Goal: Information Seeking & Learning: Learn about a topic

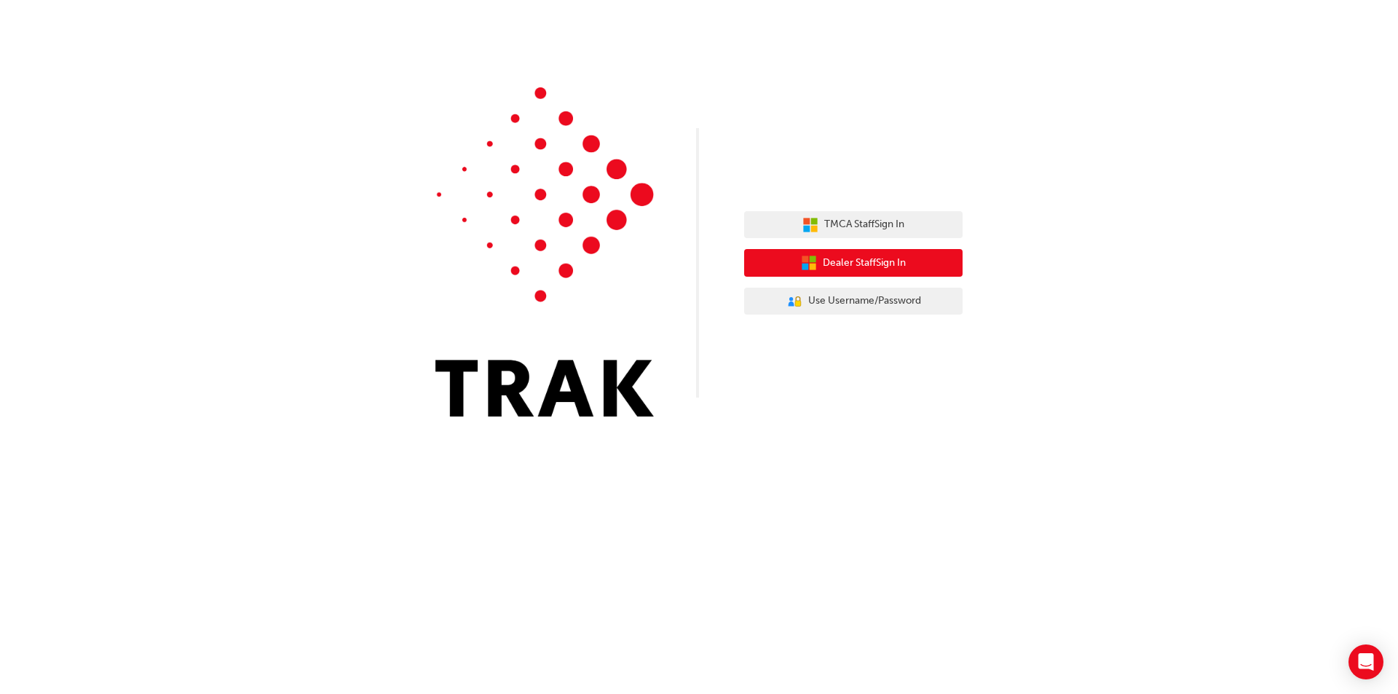
click at [858, 266] on span "Dealer Staff Sign In" at bounding box center [864, 263] width 83 height 17
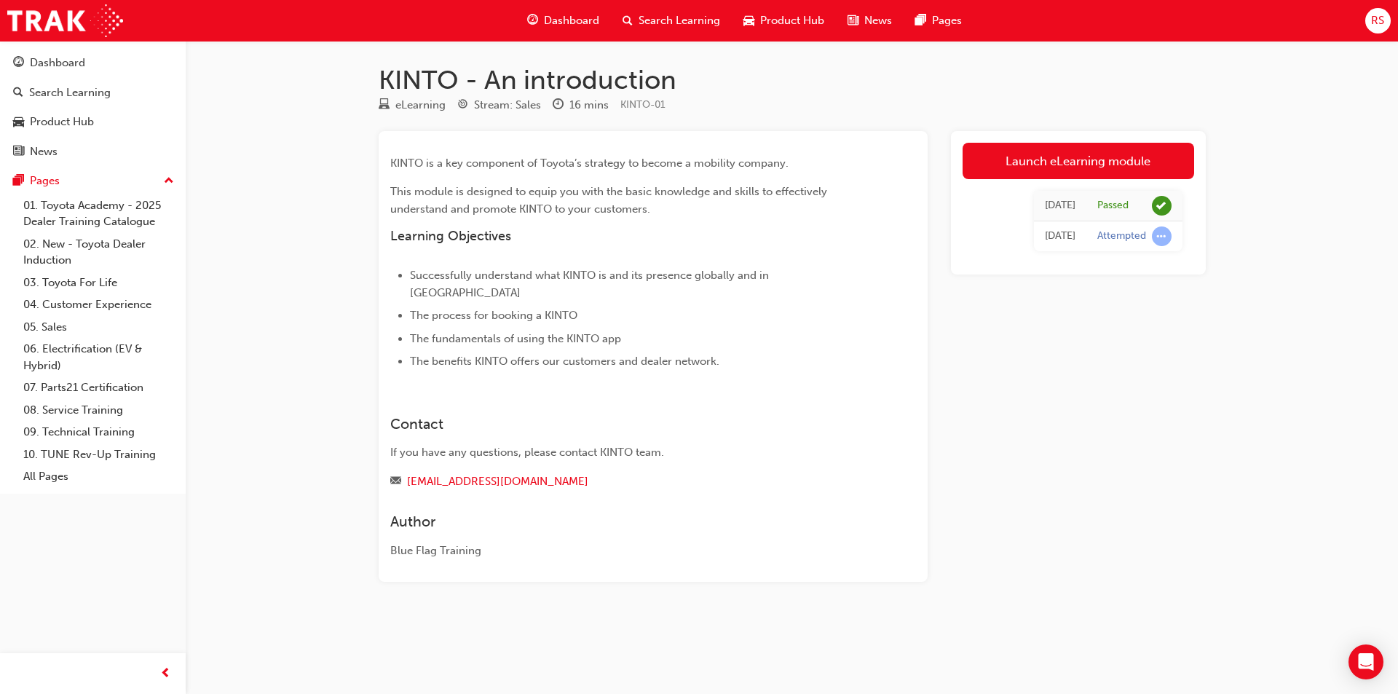
click at [575, 19] on span "Dashboard" at bounding box center [571, 20] width 55 height 17
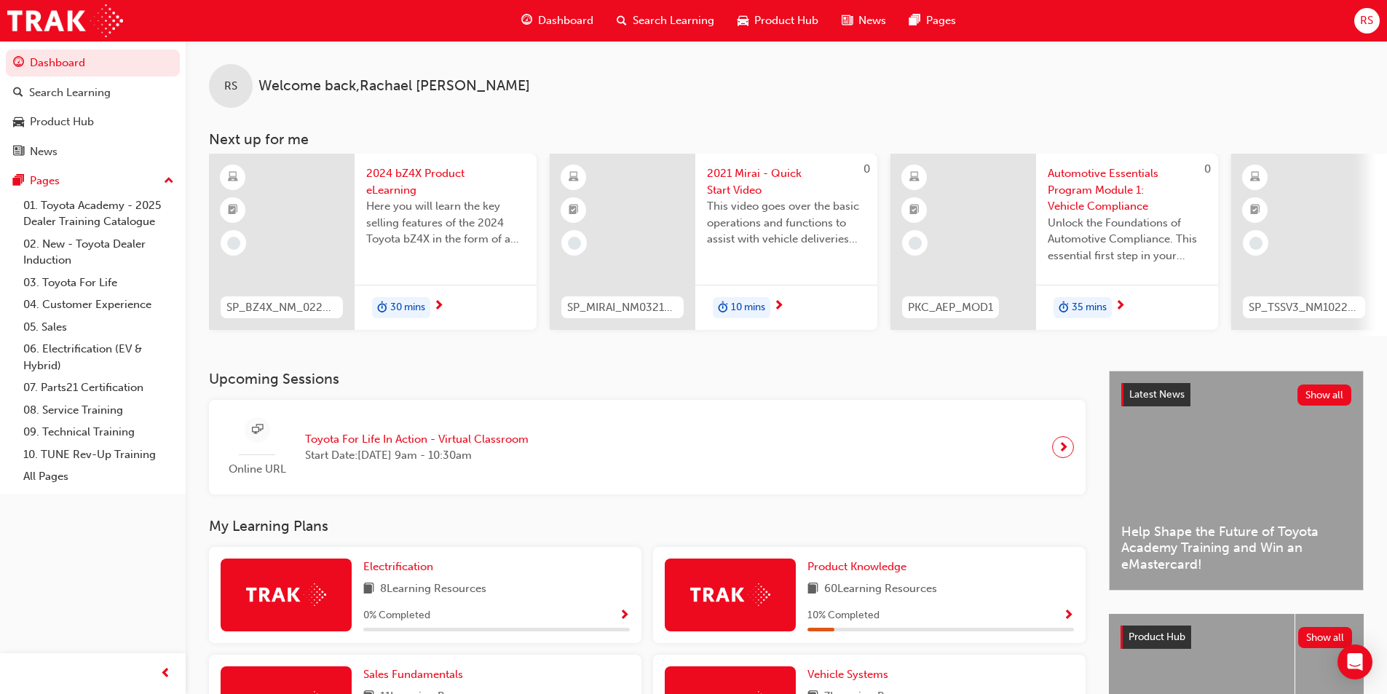
click at [677, 19] on span "Search Learning" at bounding box center [674, 20] width 82 height 17
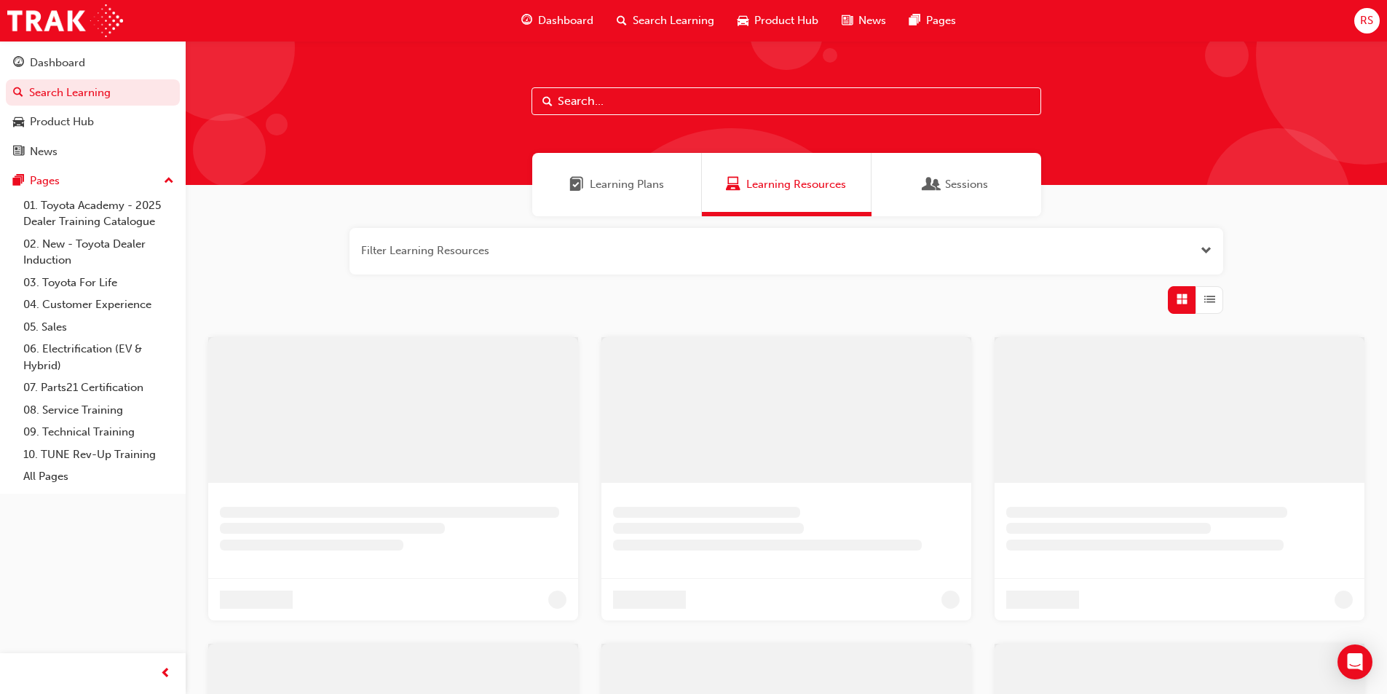
click at [636, 106] on input "text" at bounding box center [787, 101] width 510 height 28
paste input "SP_HYBRID_TK0618_EL"
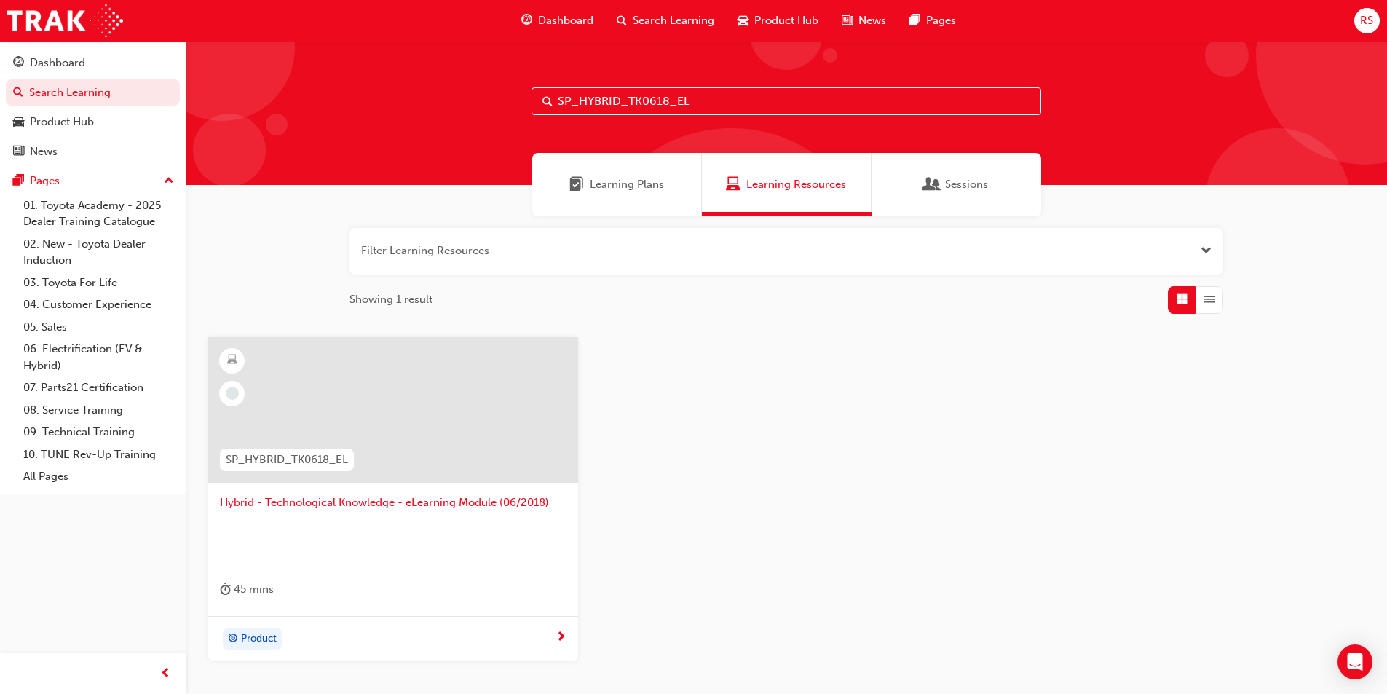
type input "SP_HYBRID_TK0618_EL"
click at [441, 507] on span "Hybrid - Technological Knowledge - eLearning Module (06/2018)" at bounding box center [393, 502] width 347 height 17
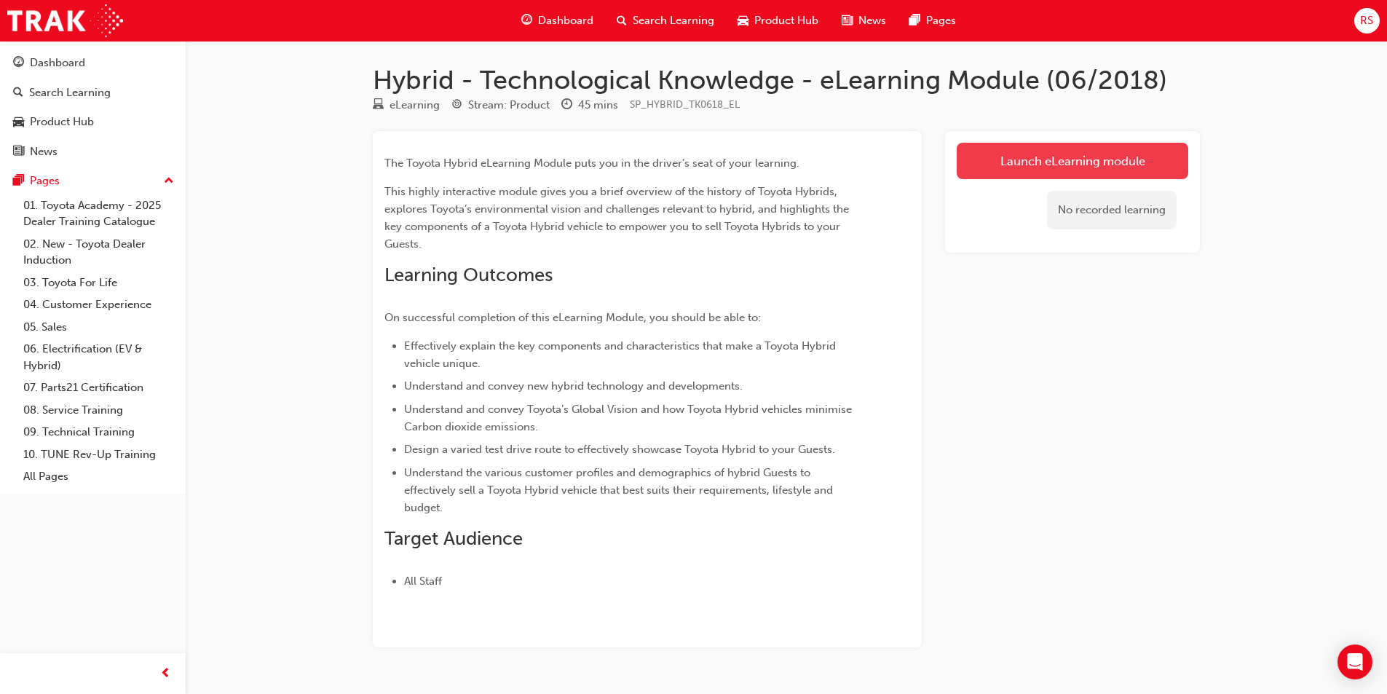
click at [1046, 162] on link "Launch eLearning module" at bounding box center [1073, 161] width 232 height 36
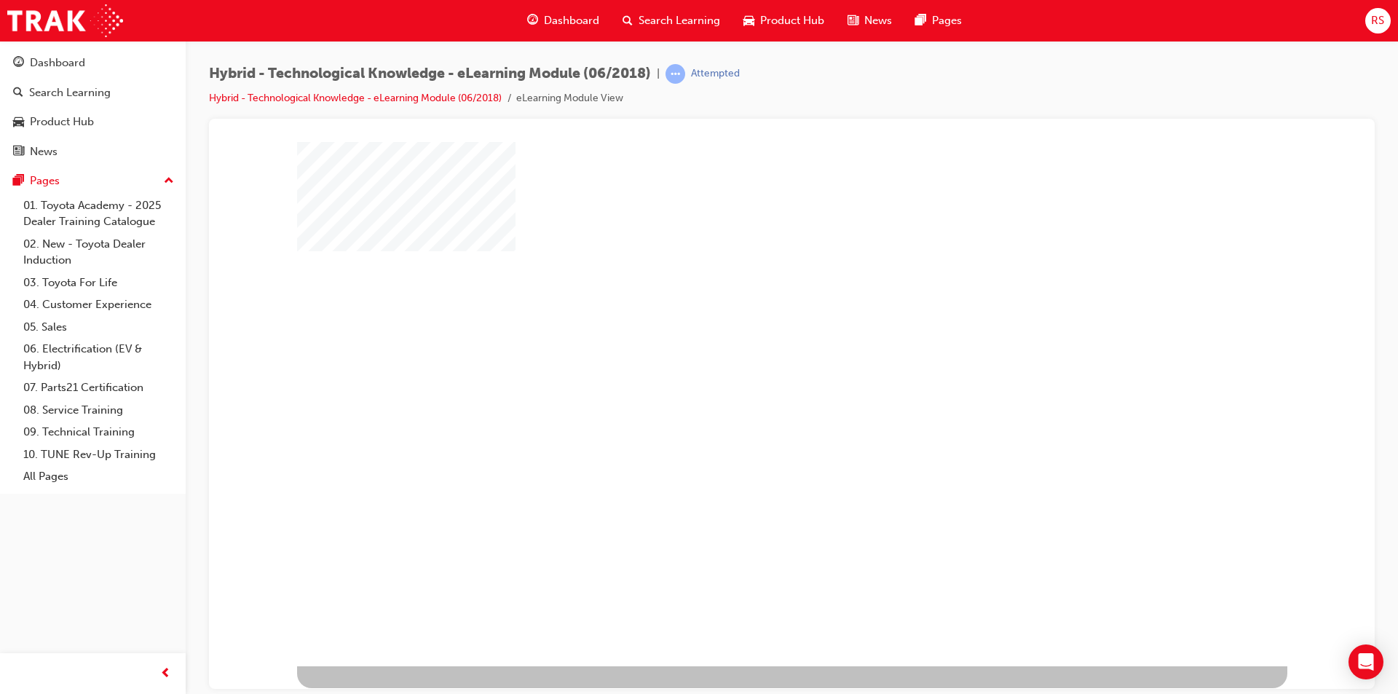
click at [750, 361] on div "play" at bounding box center [750, 361] width 0 height 0
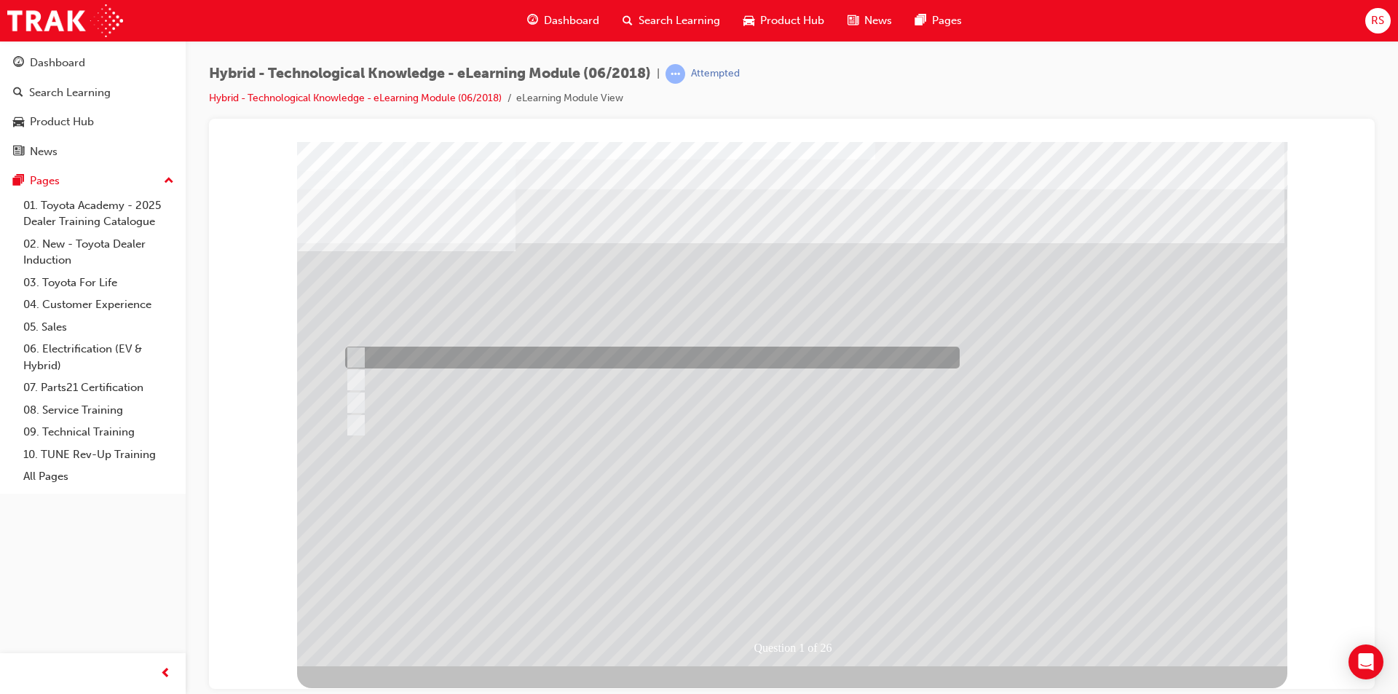
click at [356, 352] on input "2001" at bounding box center [353, 358] width 16 height 16
radio input "true"
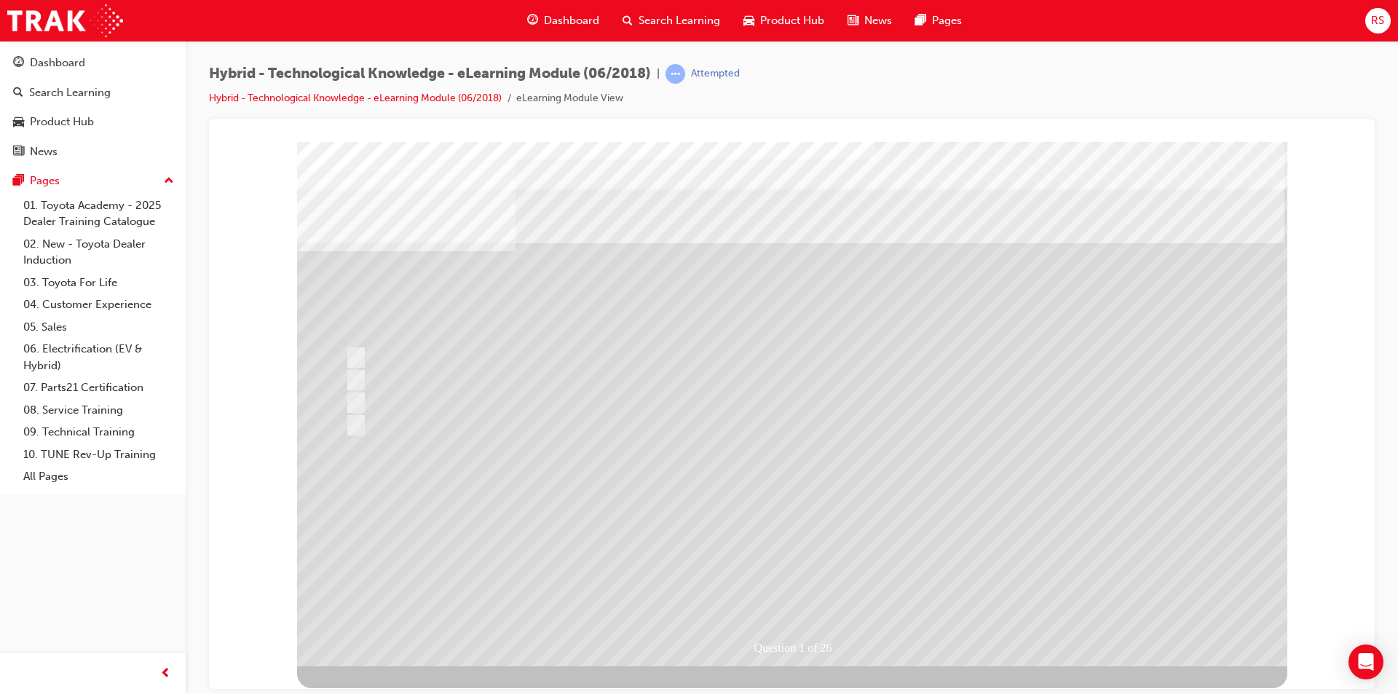
click at [797, 584] on div at bounding box center [792, 403] width 990 height 524
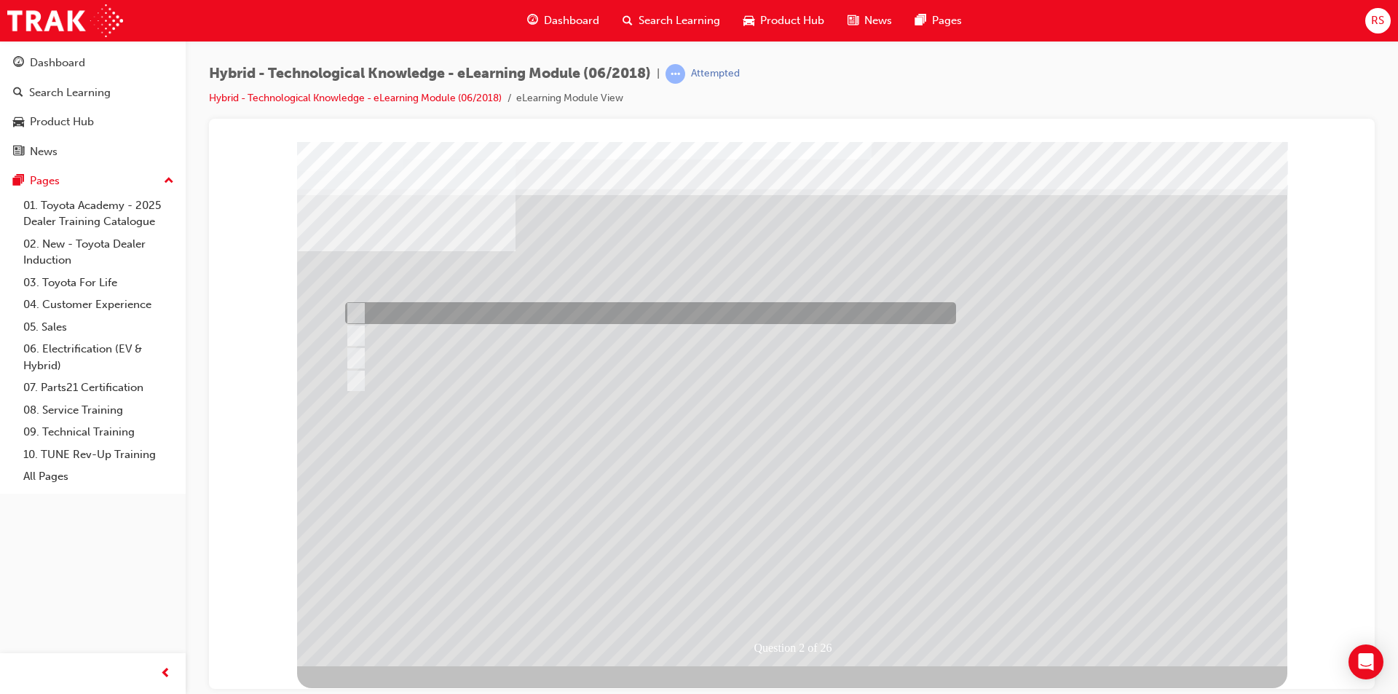
click at [360, 309] on input "Camry" at bounding box center [353, 313] width 16 height 16
radio input "true"
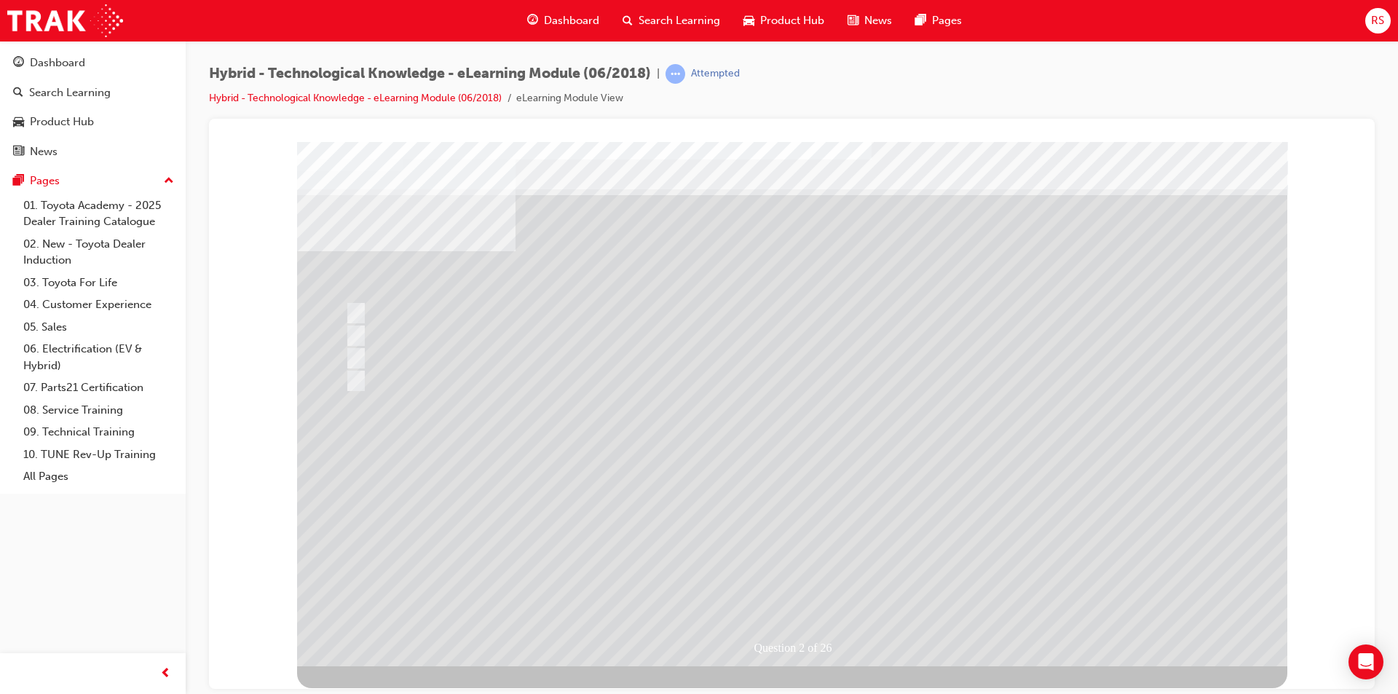
click at [798, 578] on div at bounding box center [792, 403] width 990 height 524
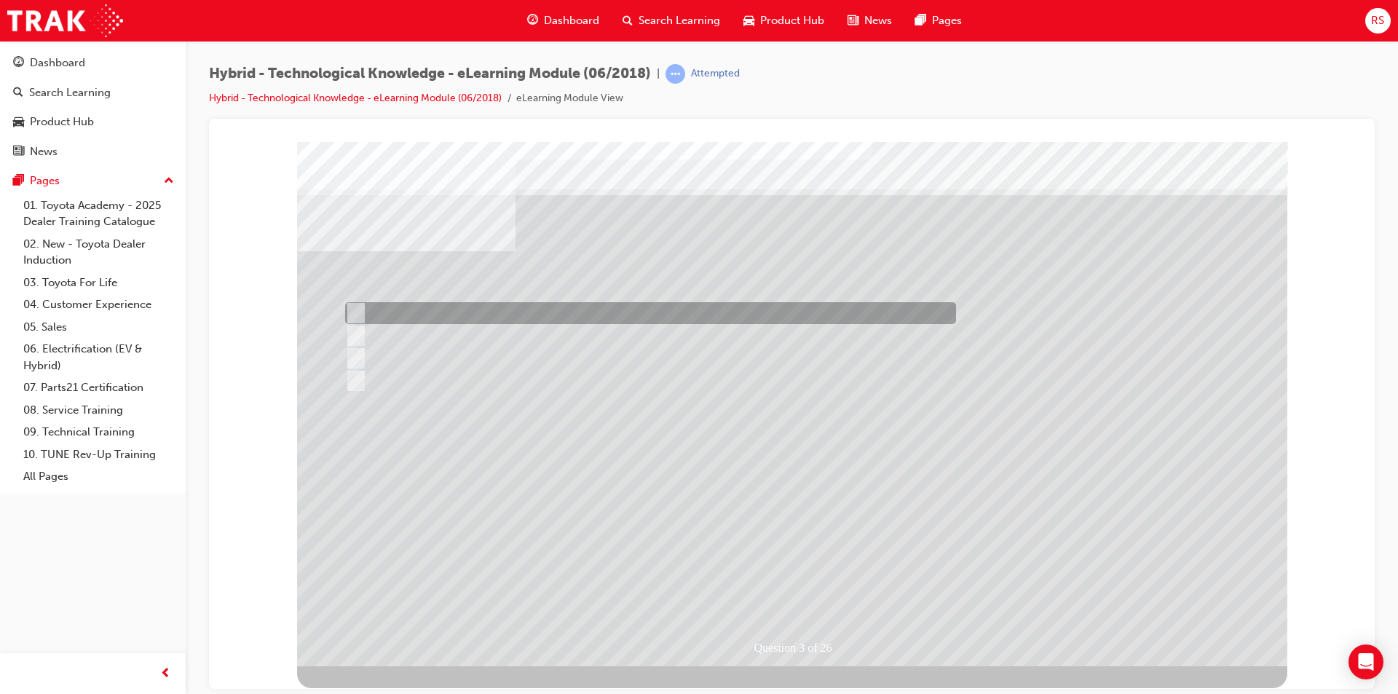
click at [361, 313] on div at bounding box center [646, 313] width 611 height 22
radio input "true"
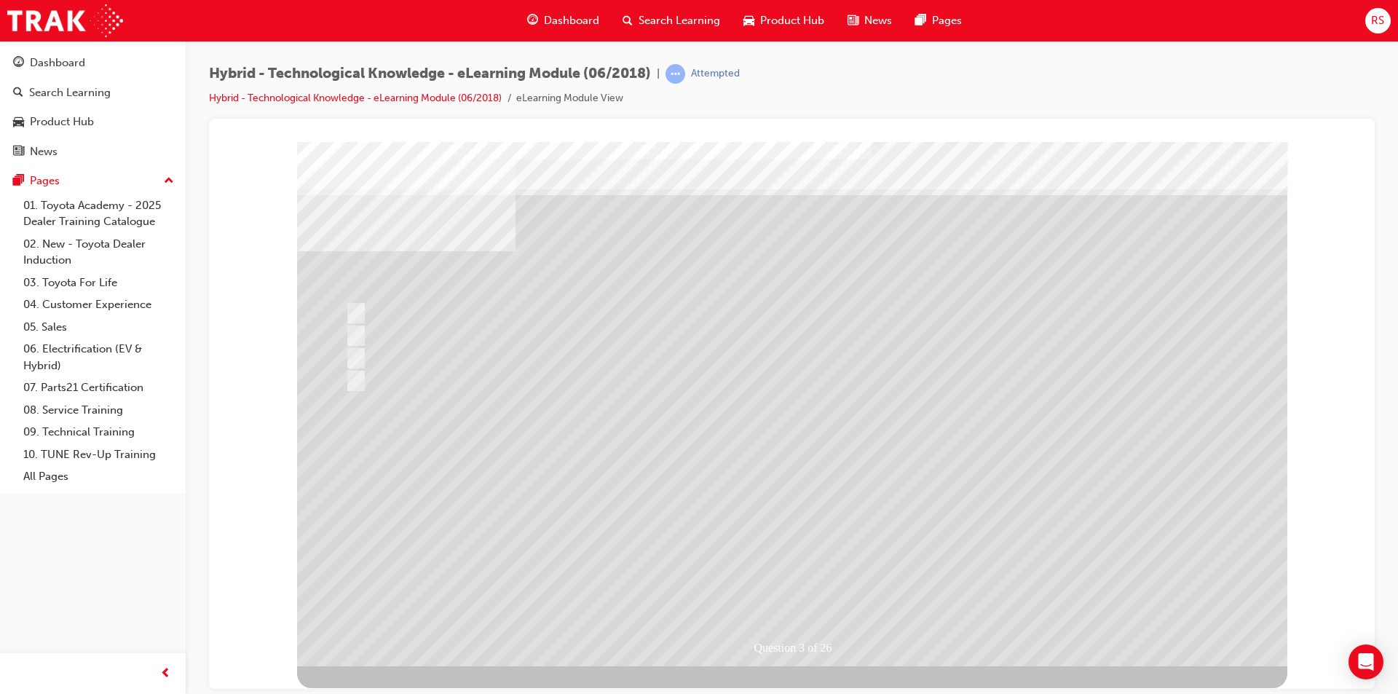
click at [821, 582] on div at bounding box center [792, 403] width 990 height 524
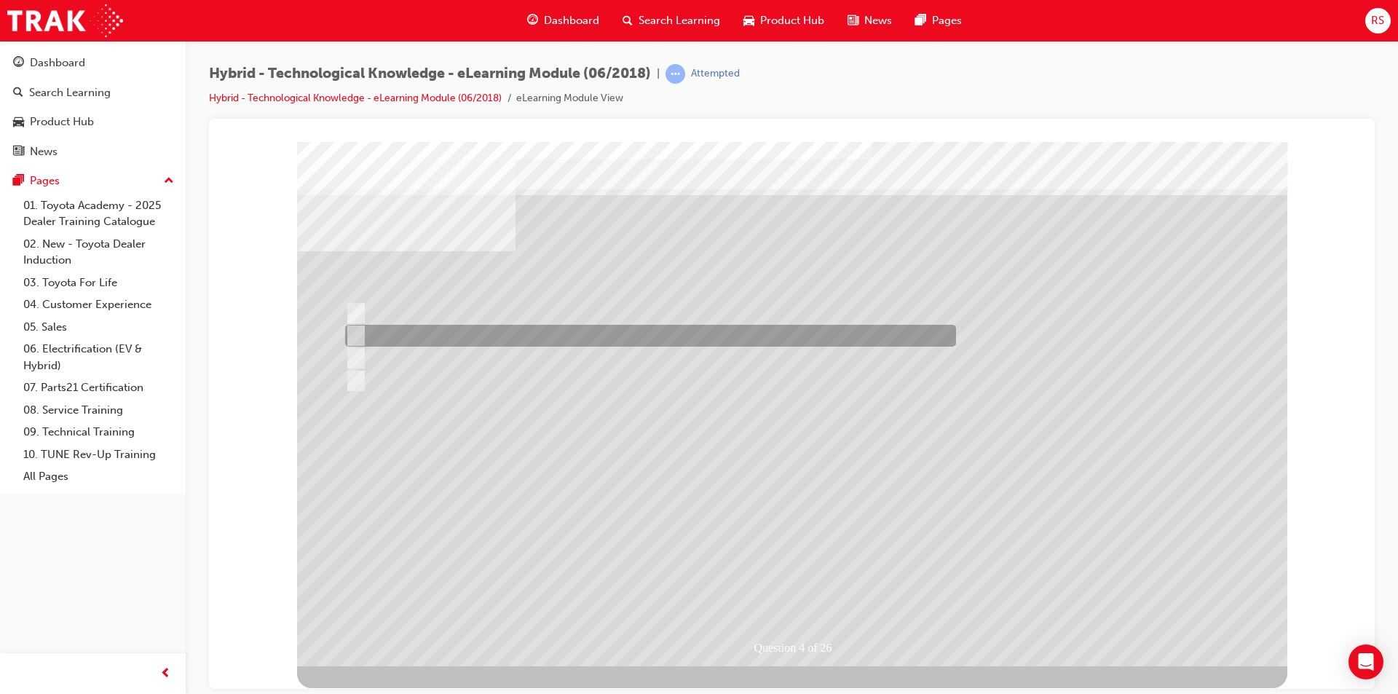
click at [362, 332] on div at bounding box center [646, 336] width 611 height 22
radio input "true"
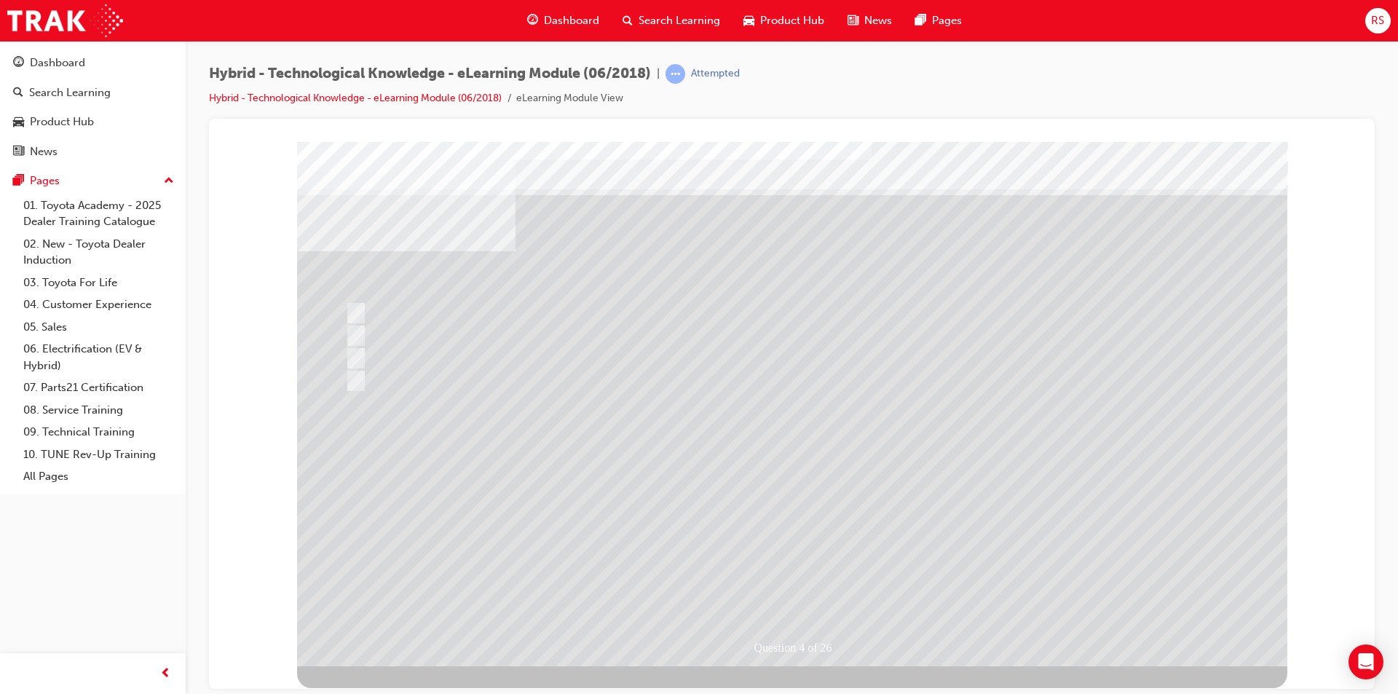
click at [807, 587] on div at bounding box center [792, 403] width 990 height 524
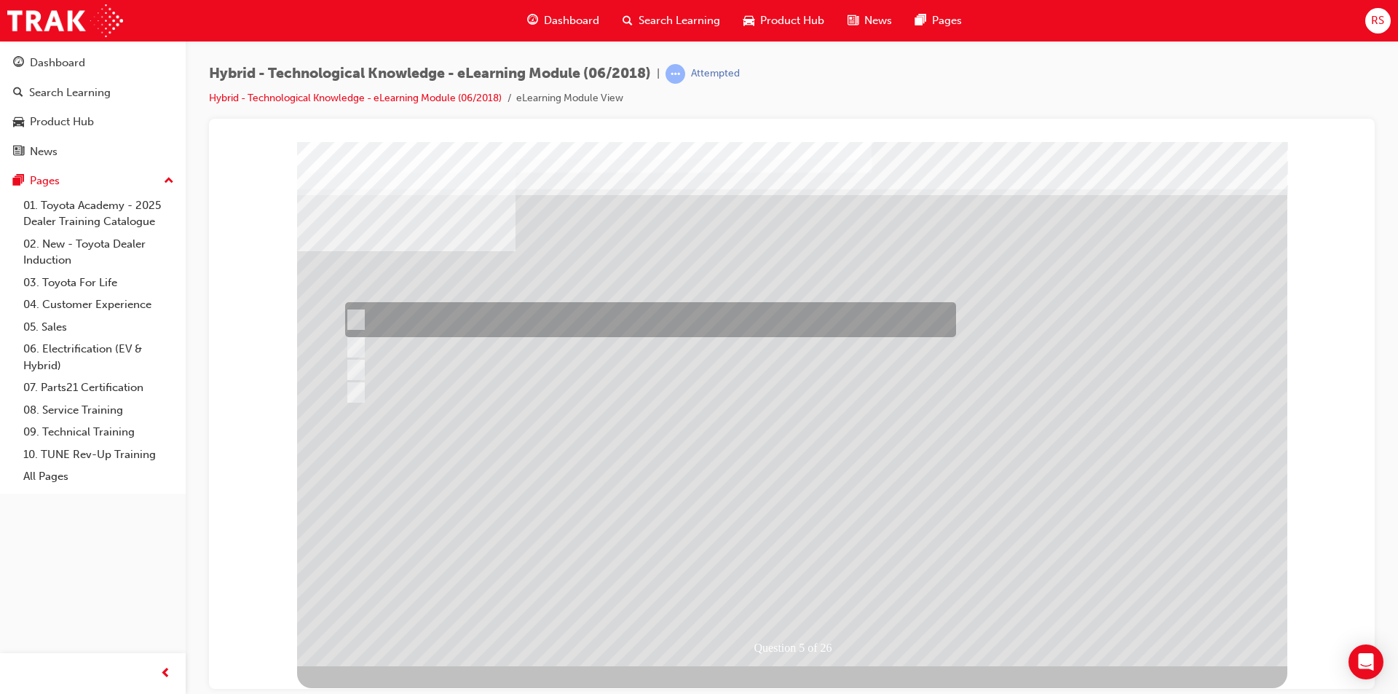
click at [350, 312] on input "Reducing global average CO2 emissions from new vehicles by 90% from Toyota’s gl…" at bounding box center [353, 320] width 16 height 16
radio input "true"
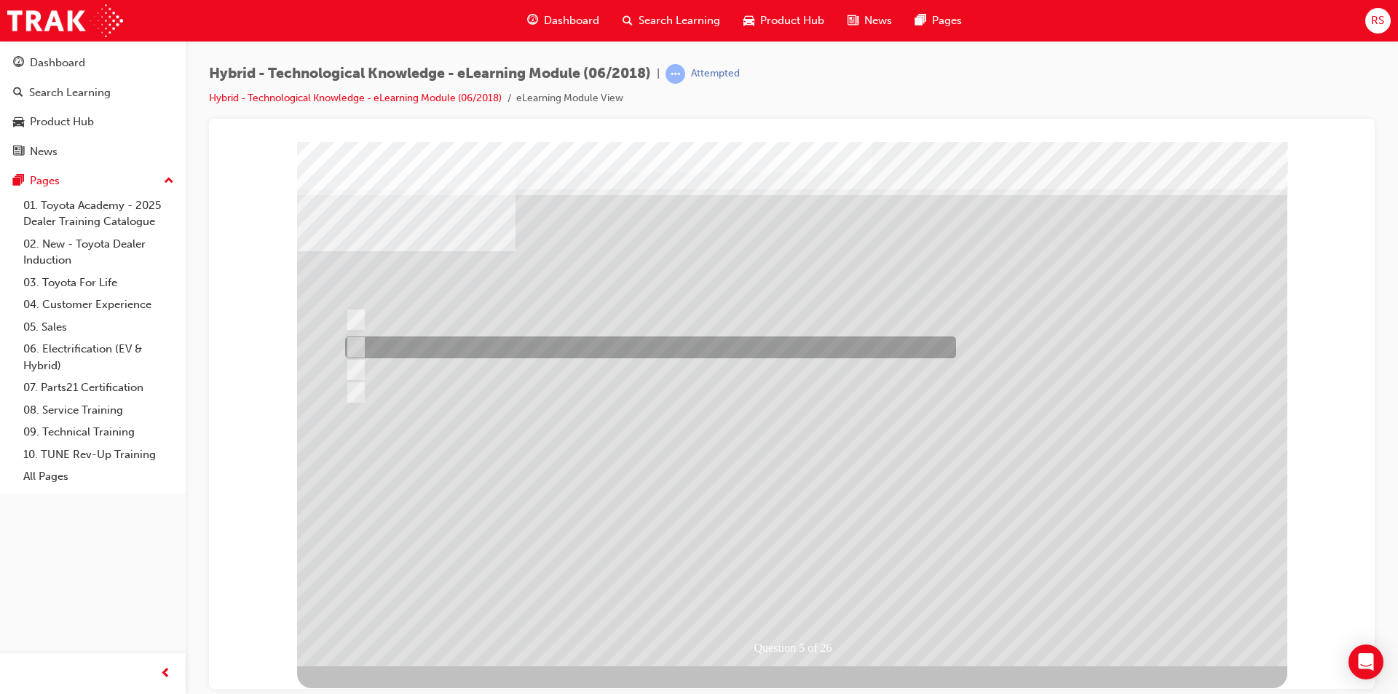
click at [358, 341] on input "Establishing a recyling-based society and systems." at bounding box center [353, 347] width 16 height 16
radio input "true"
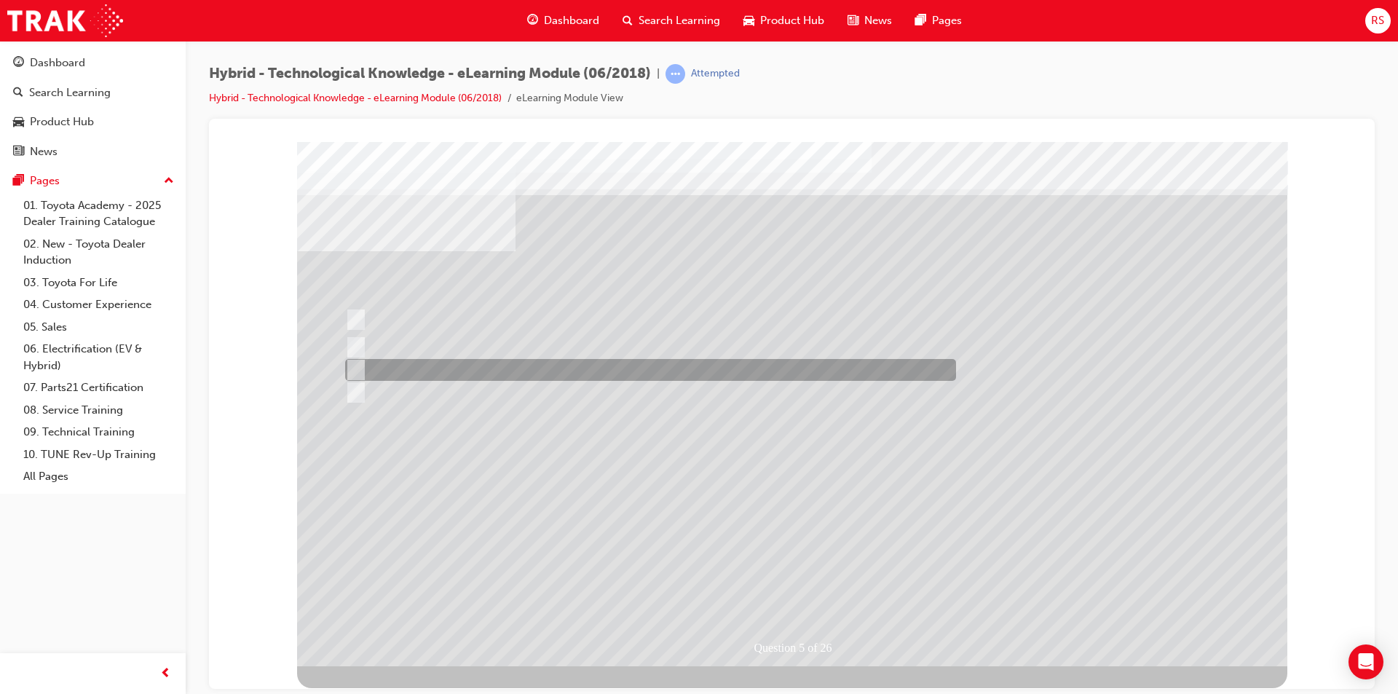
click at [350, 363] on input "Planting lots of trees near roads." at bounding box center [353, 370] width 16 height 16
radio input "true"
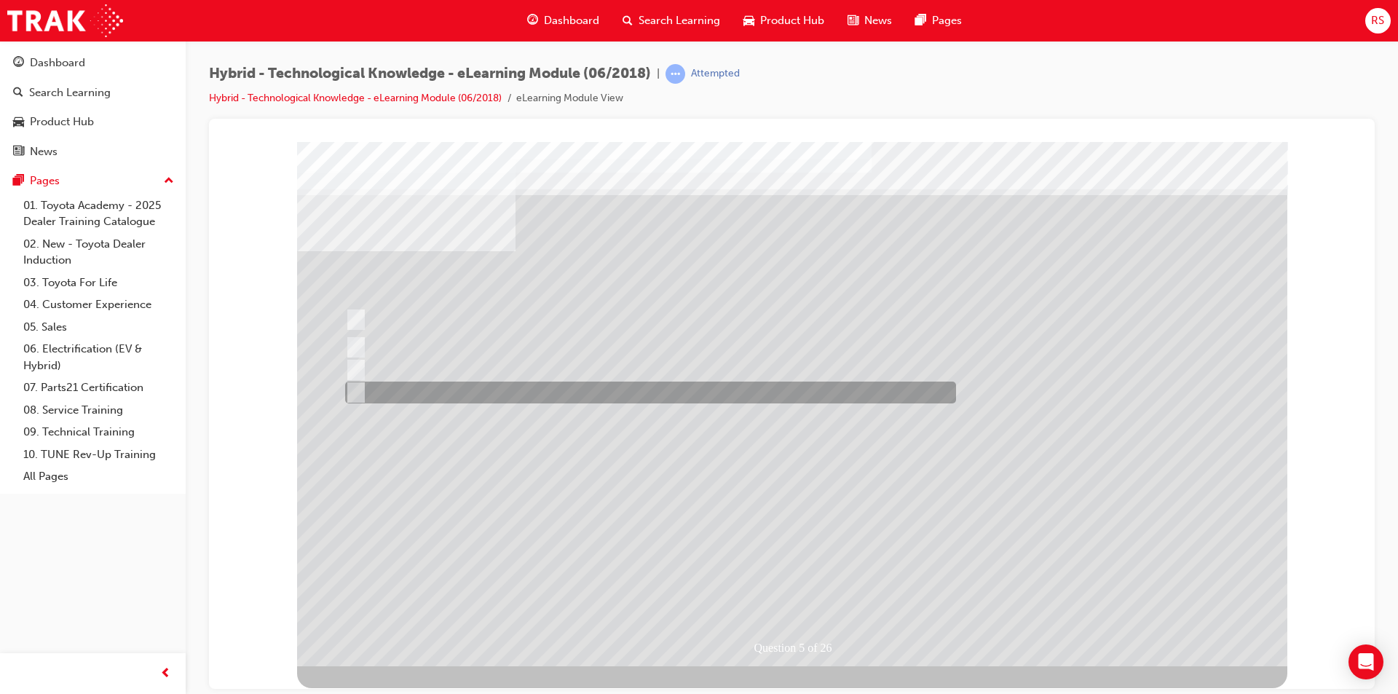
click at [350, 390] on input "Minimising and optimising water usage." at bounding box center [353, 392] width 16 height 16
radio input "true"
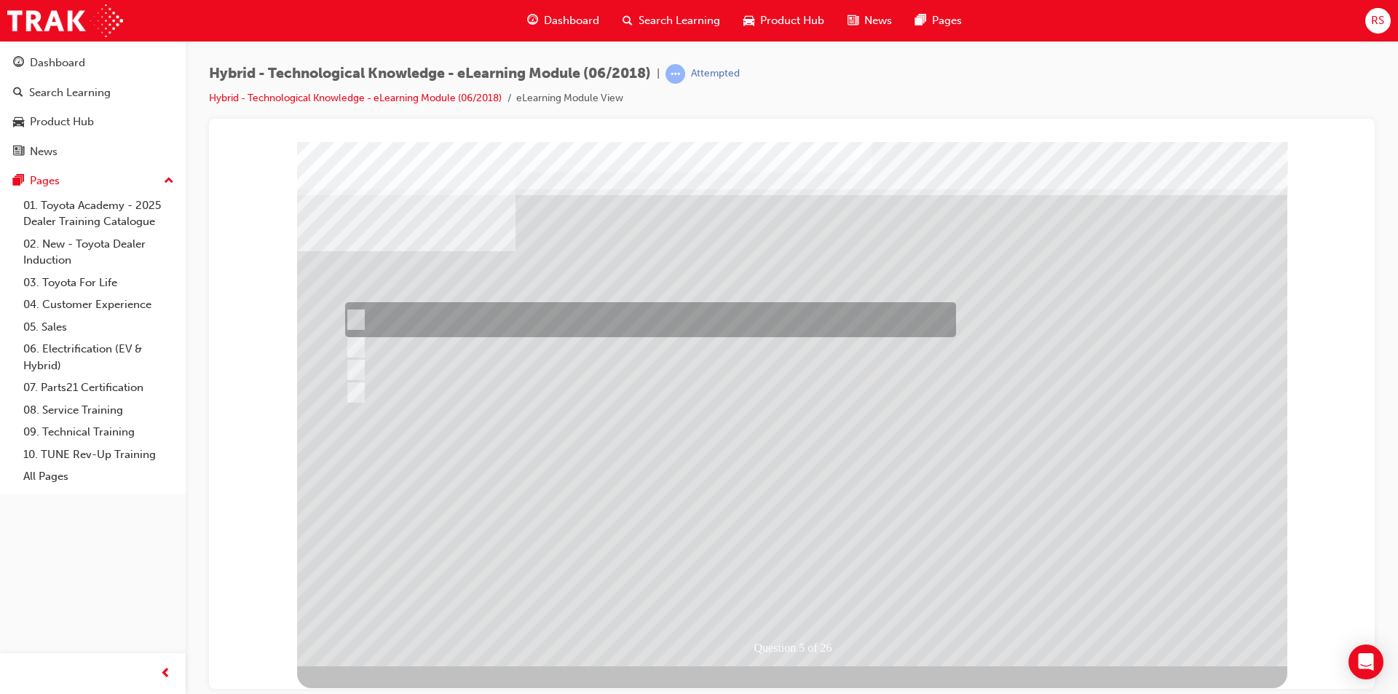
click at [351, 310] on div at bounding box center [646, 319] width 611 height 35
radio input "true"
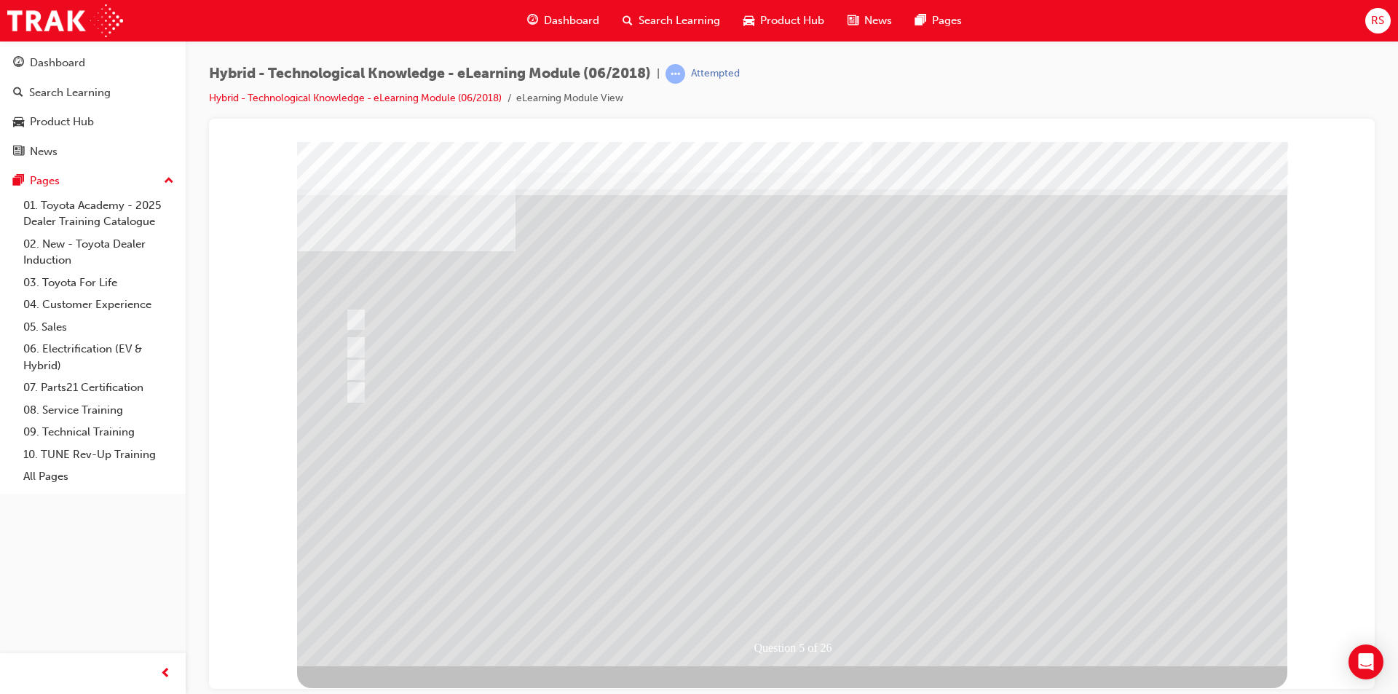
click at [824, 594] on div at bounding box center [792, 403] width 990 height 524
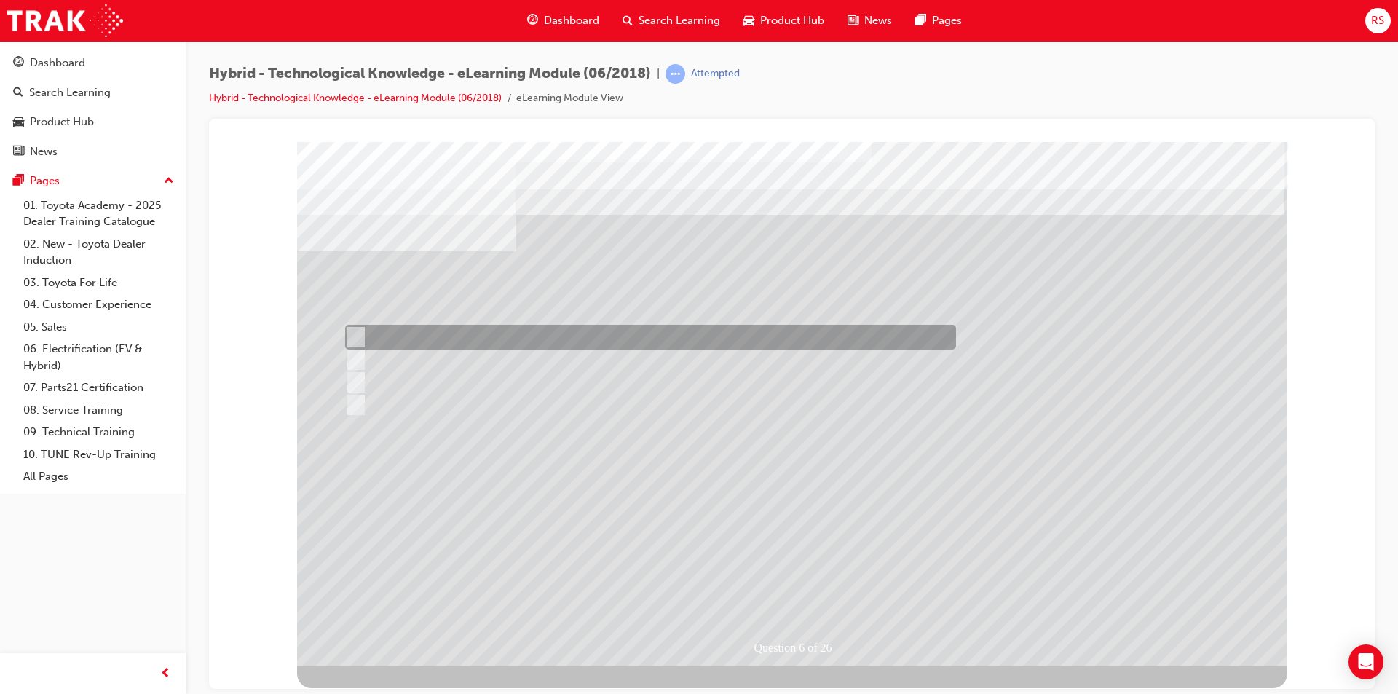
click at [358, 333] on input "Peace on earth." at bounding box center [353, 337] width 16 height 16
radio input "true"
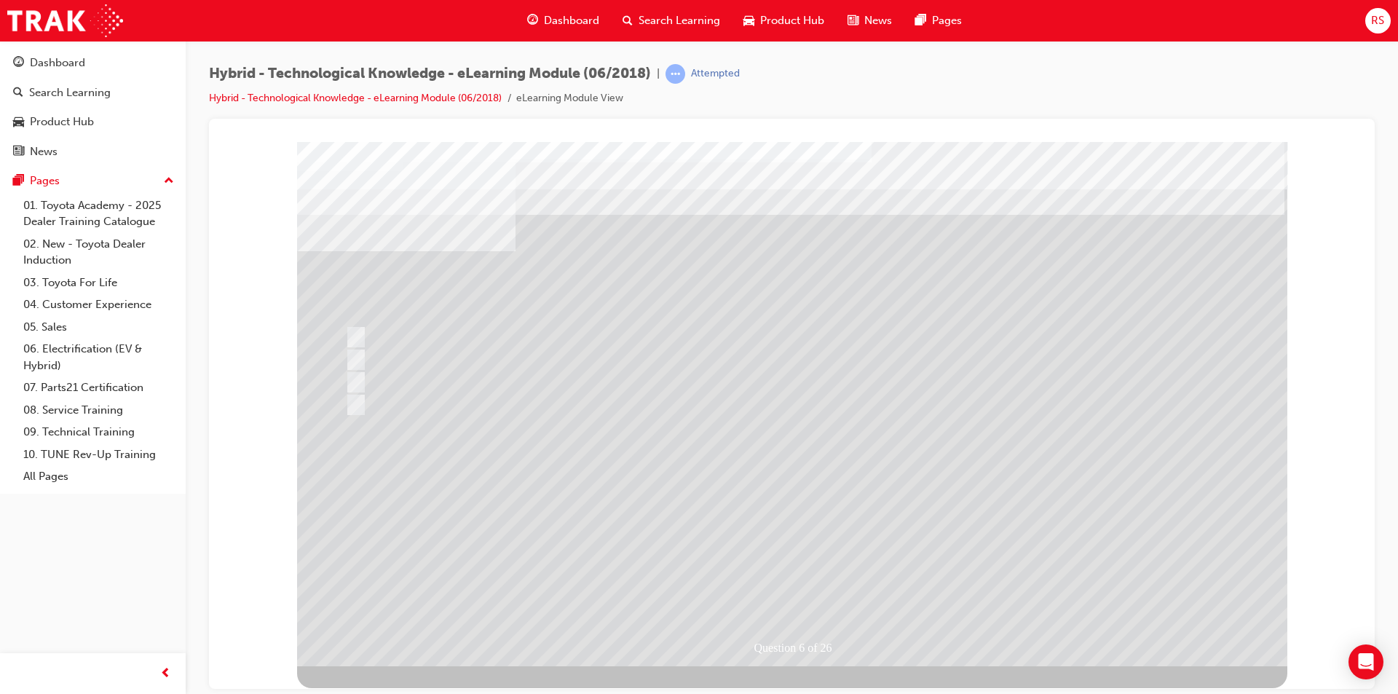
click at [356, 358] on div at bounding box center [792, 403] width 990 height 524
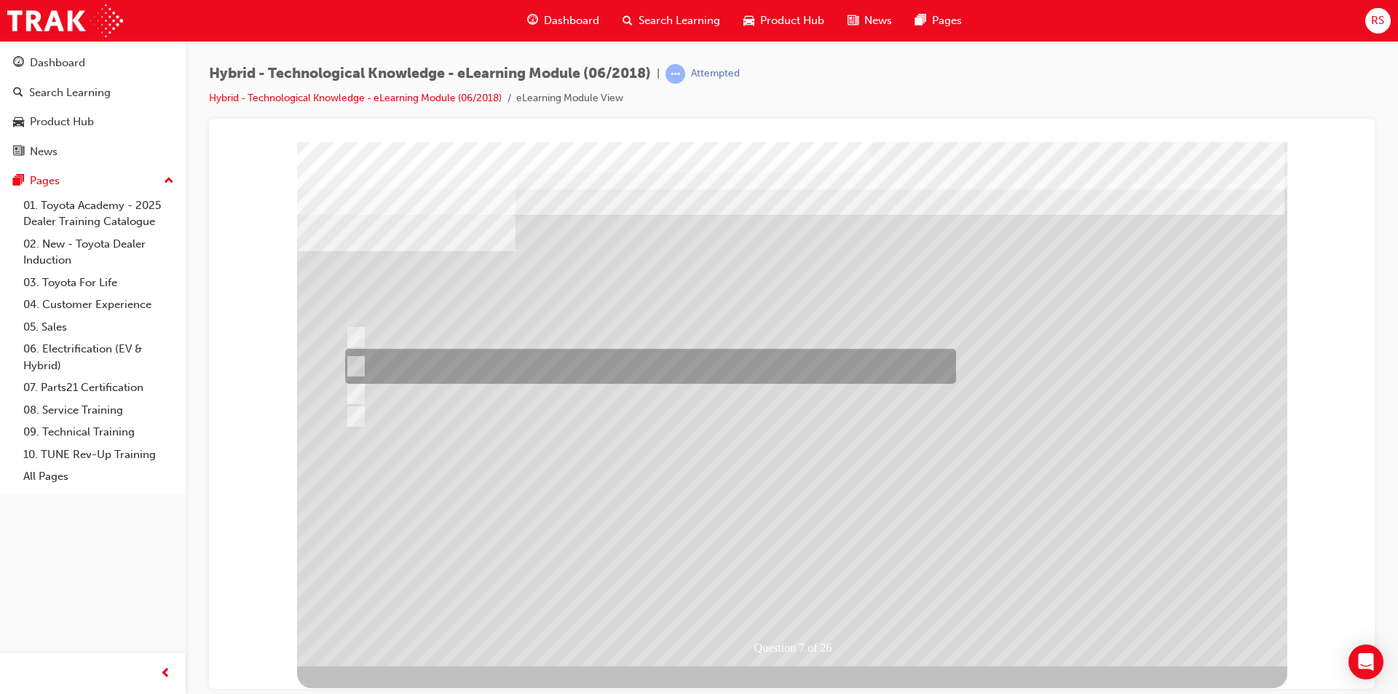
click at [349, 353] on div at bounding box center [646, 366] width 611 height 35
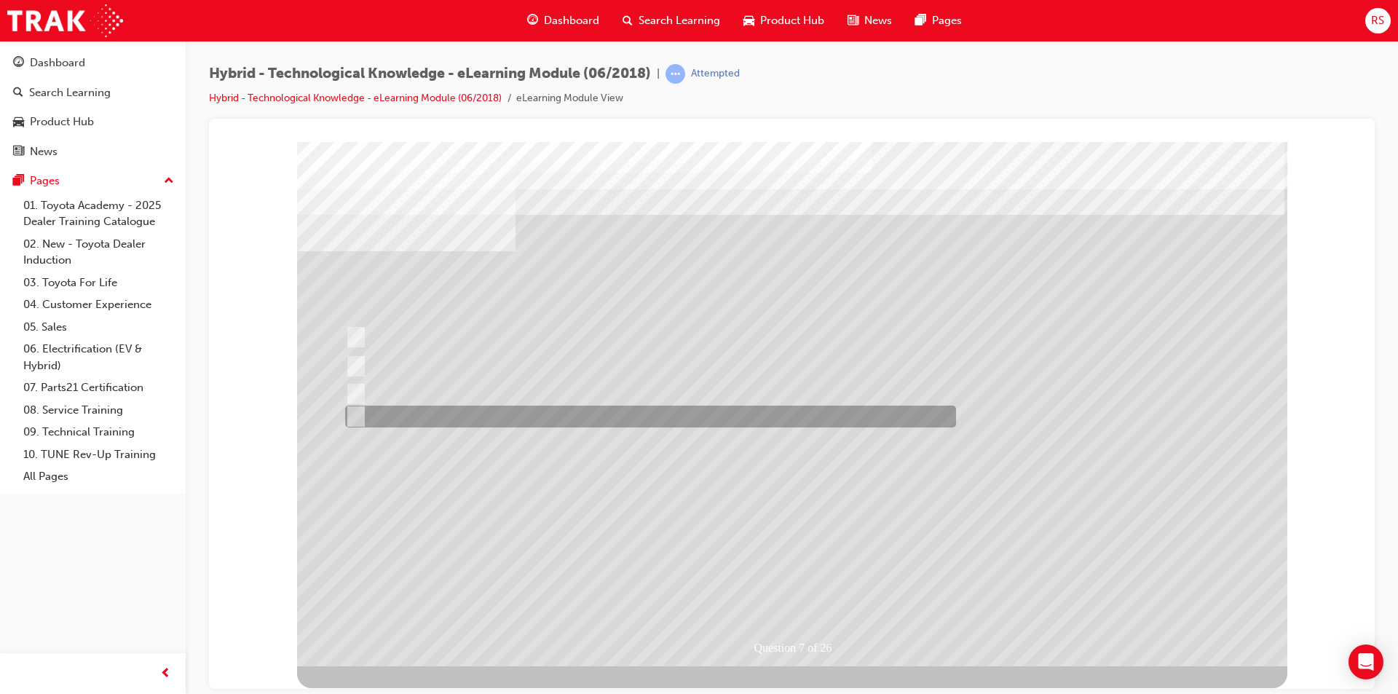
click at [356, 407] on div at bounding box center [646, 417] width 611 height 22
radio input "false"
radio input "true"
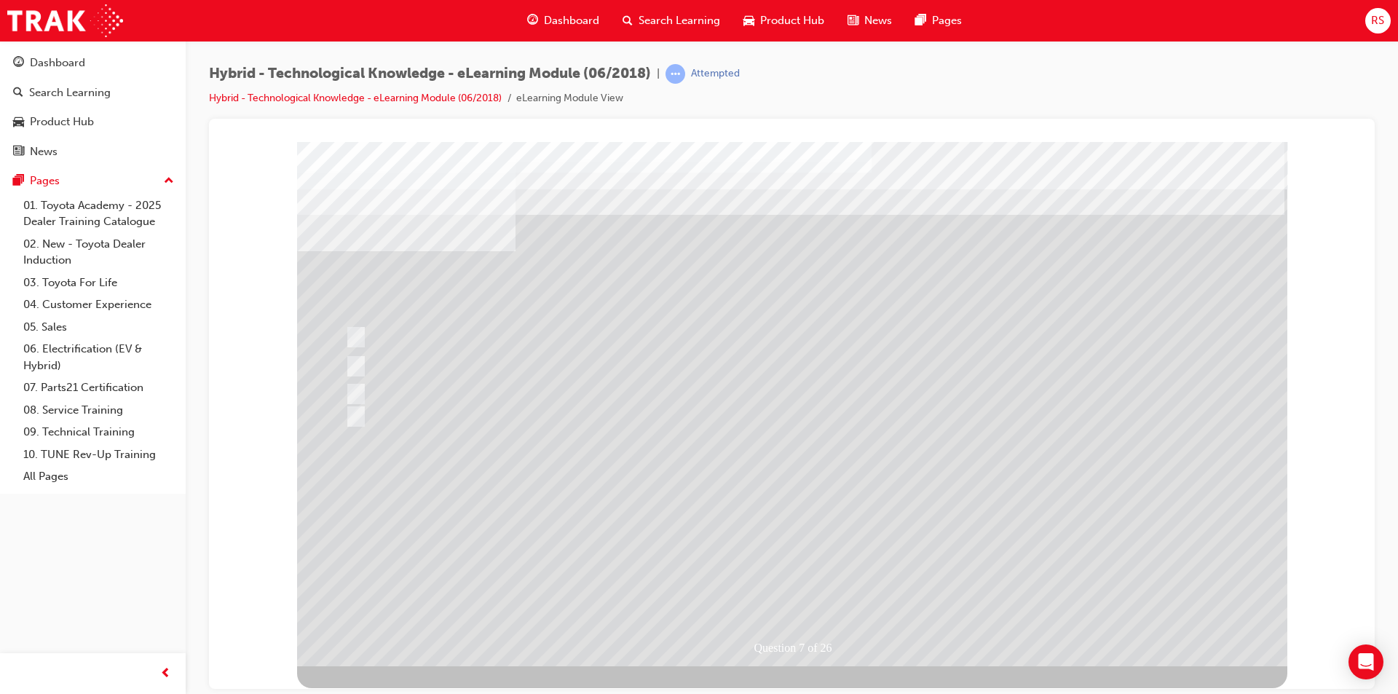
click at [813, 586] on div at bounding box center [792, 403] width 990 height 524
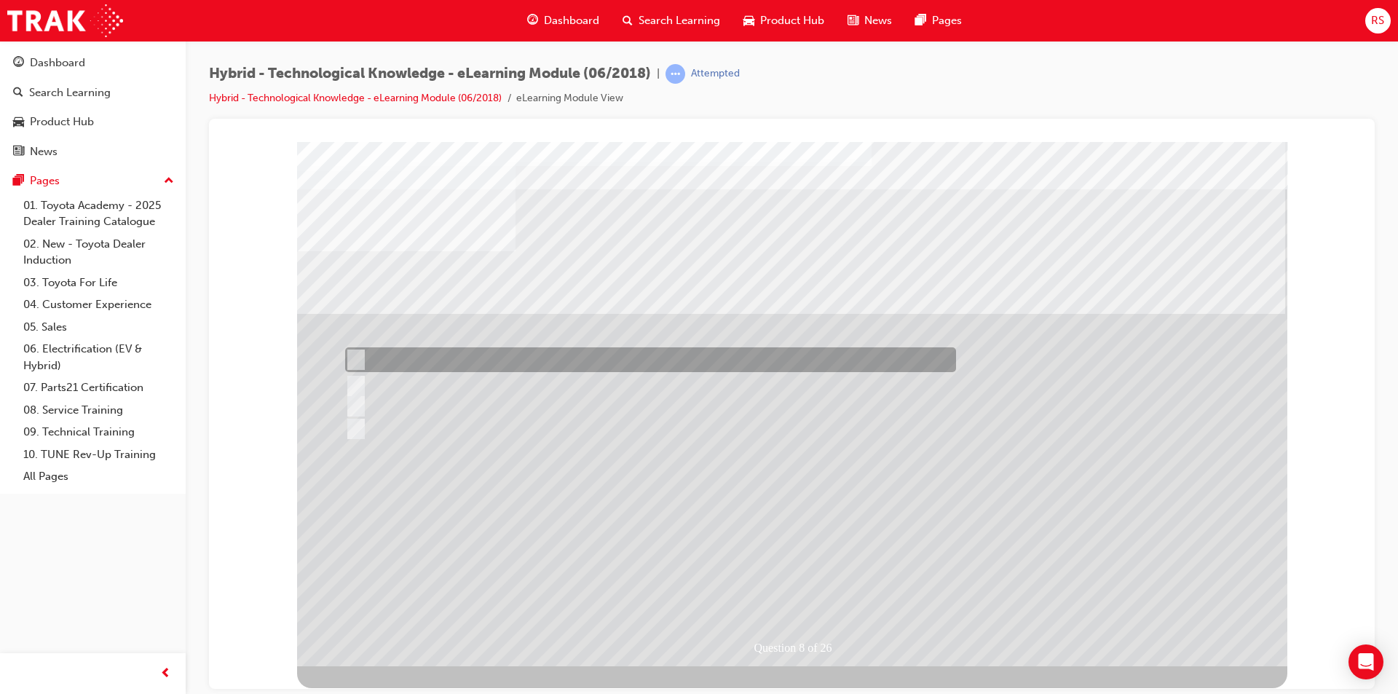
click at [358, 350] on div at bounding box center [646, 359] width 611 height 25
radio input "true"
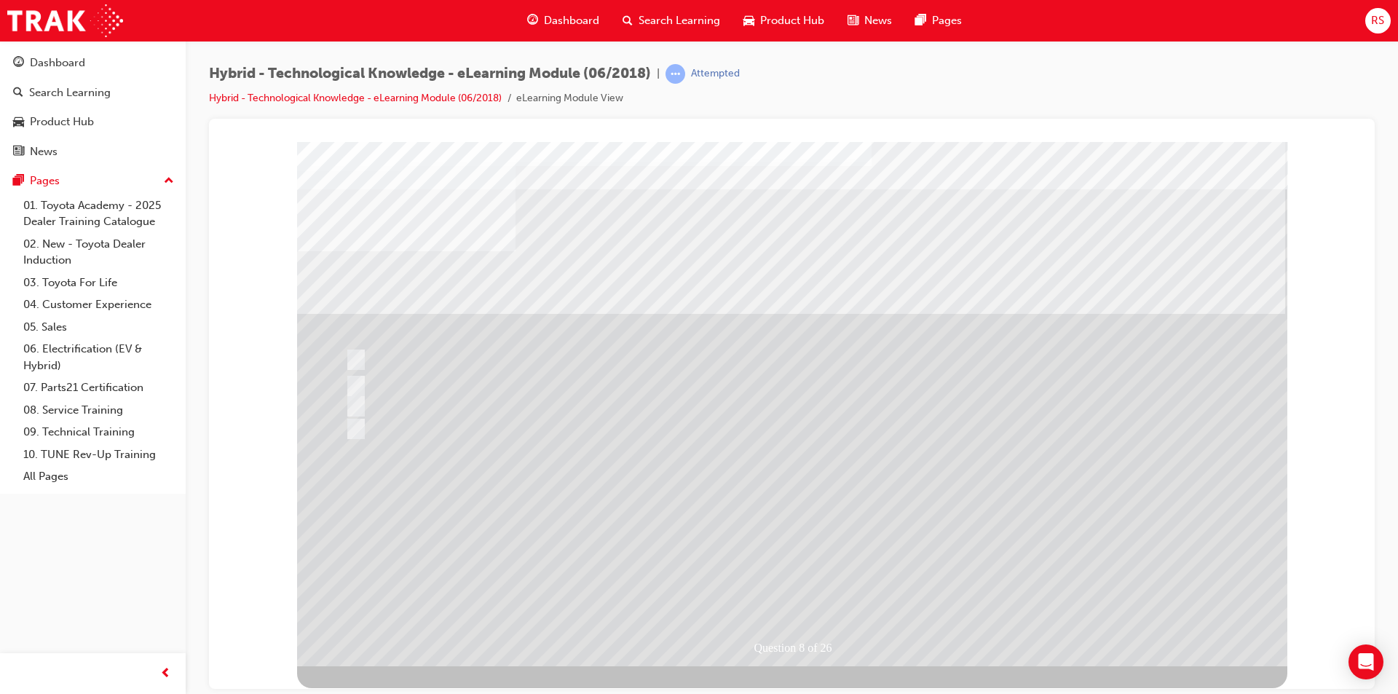
click at [816, 576] on div at bounding box center [792, 403] width 990 height 524
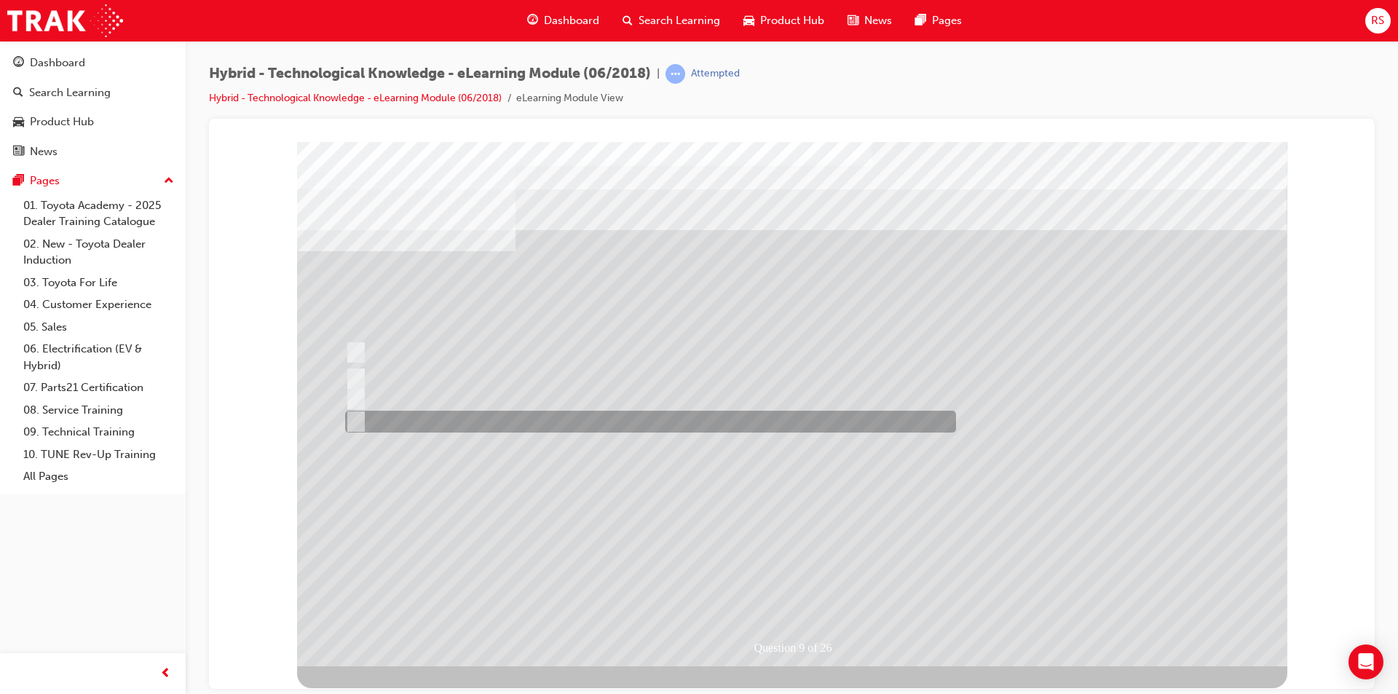
click at [353, 416] on input "40%" at bounding box center [353, 422] width 16 height 16
radio input "true"
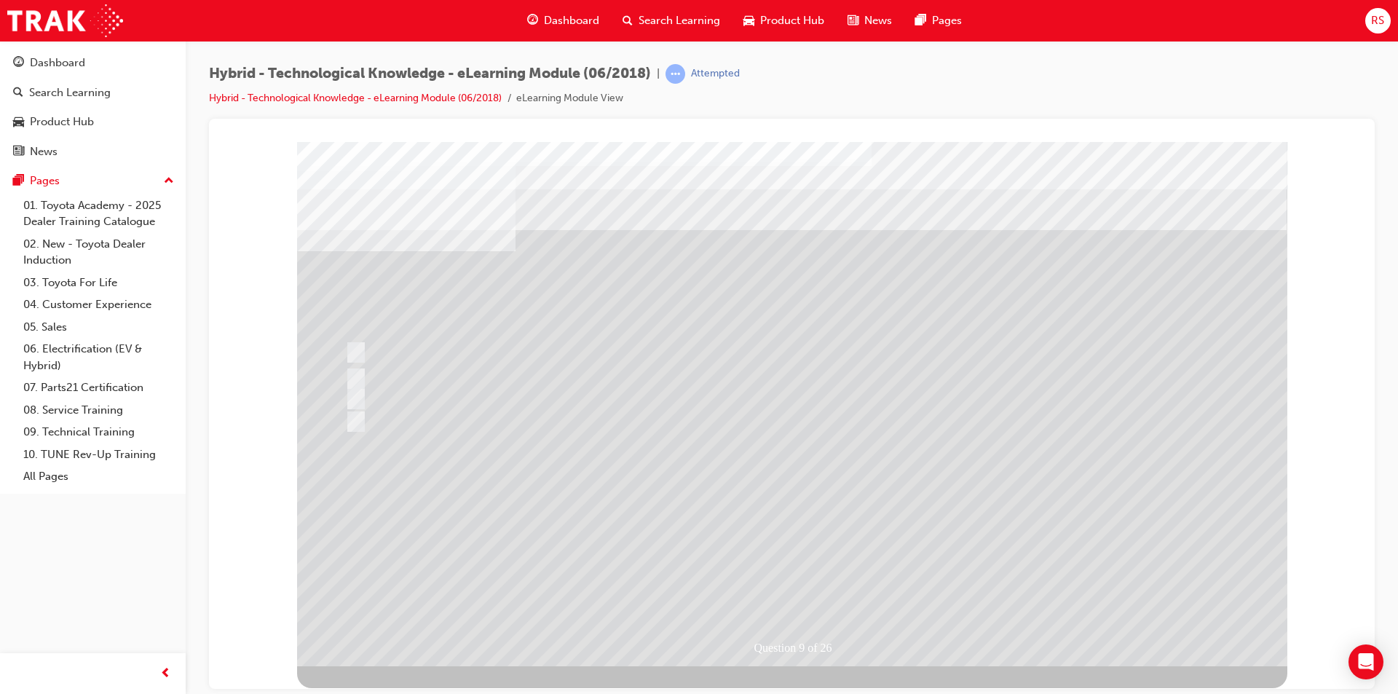
click at [804, 575] on div at bounding box center [792, 403] width 990 height 524
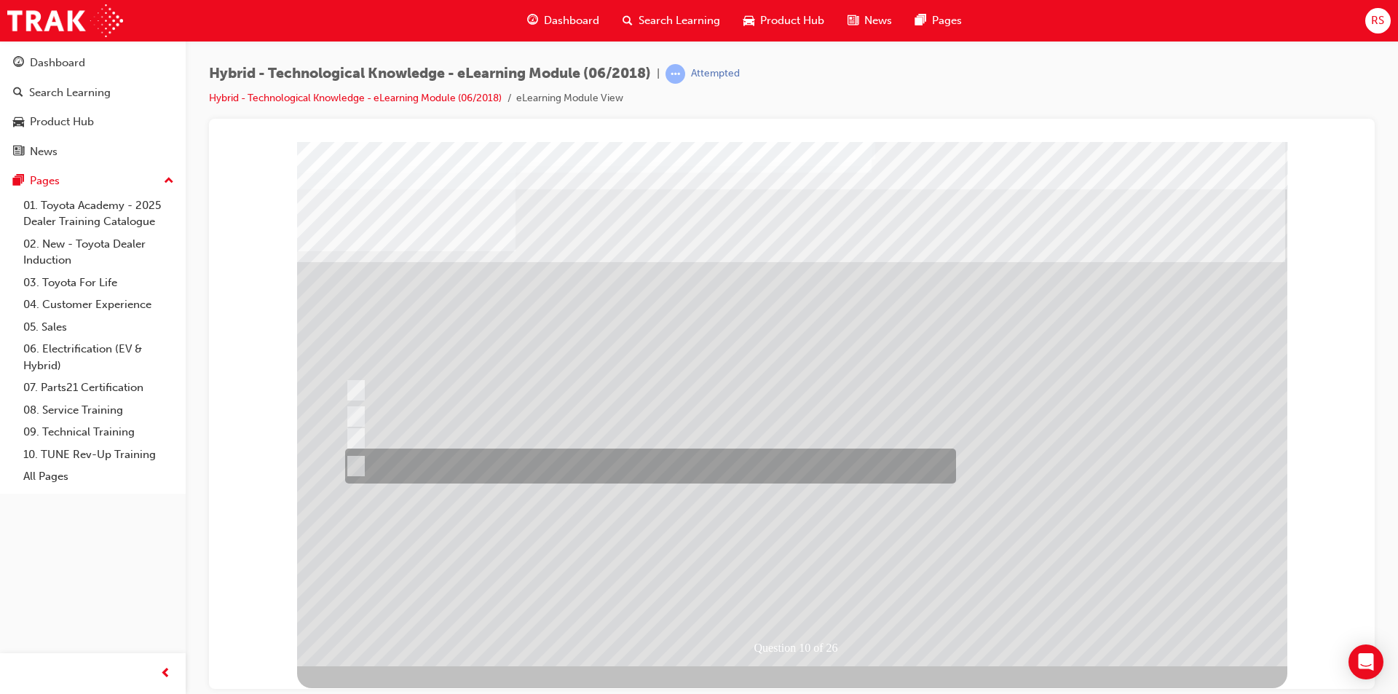
click at [354, 460] on input "Expensive to purchase and service, limited driving range and limited infrastruc…" at bounding box center [353, 466] width 16 height 16
radio input "true"
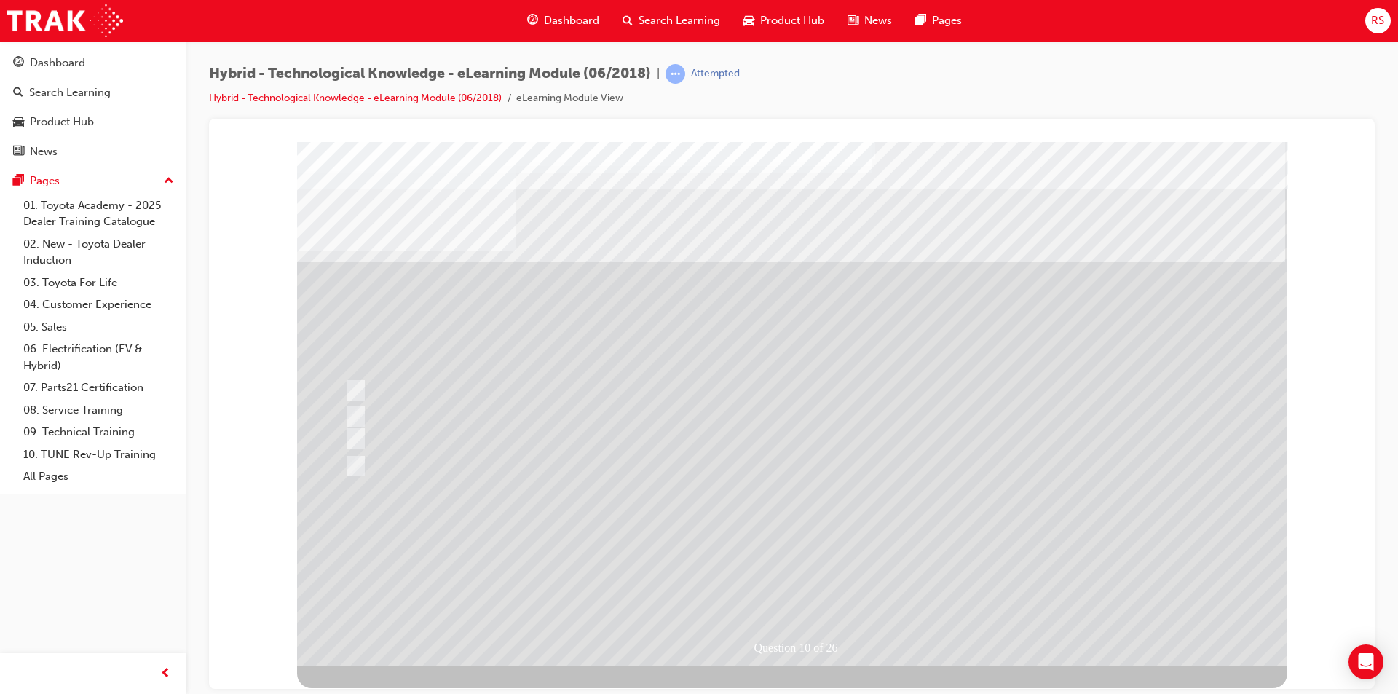
click at [805, 586] on div at bounding box center [792, 403] width 990 height 524
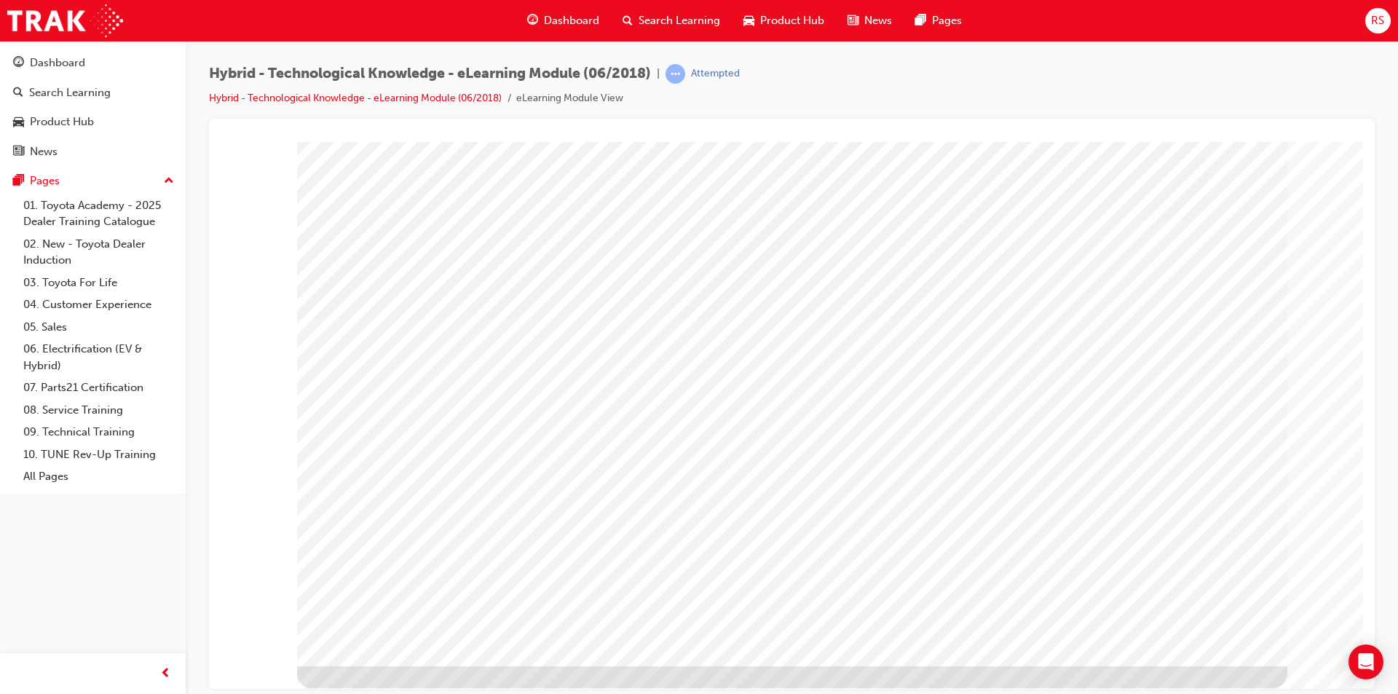
drag, startPoint x: 598, startPoint y: 320, endPoint x: 569, endPoint y: 320, distance: 28.4
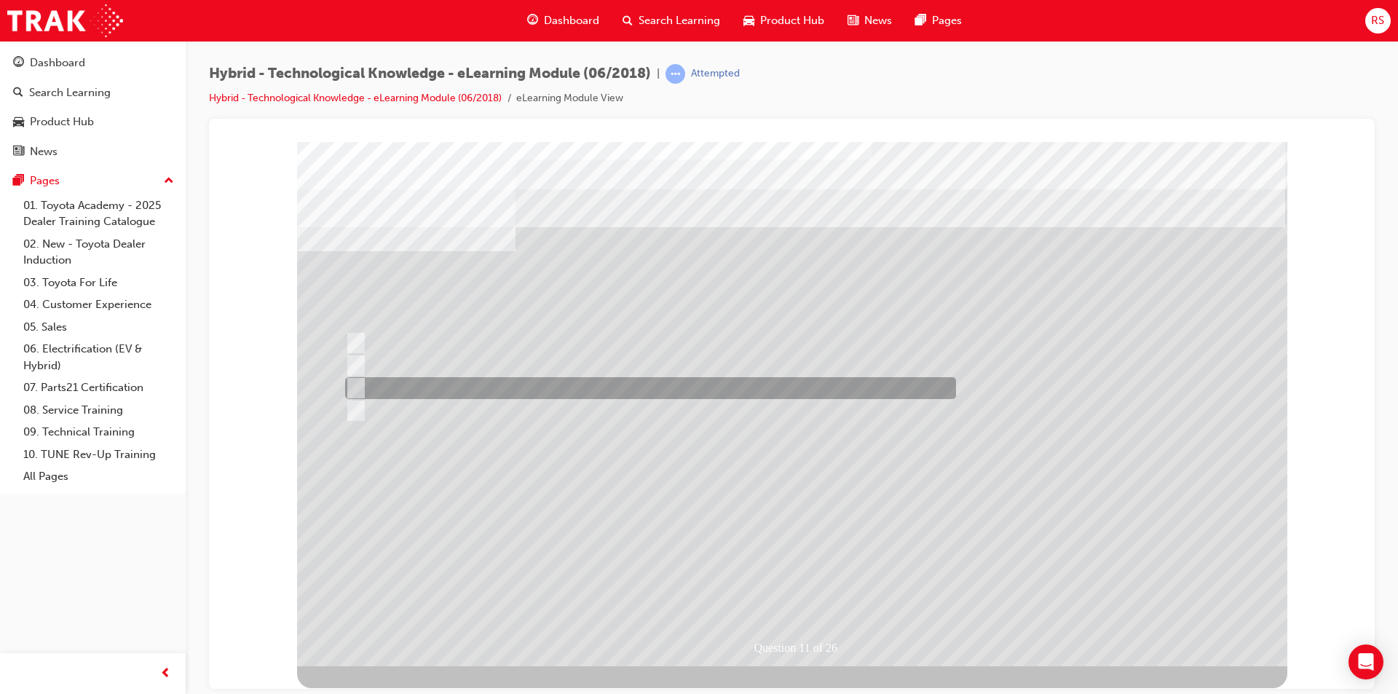
click at [387, 387] on div at bounding box center [646, 388] width 611 height 22
radio input "true"
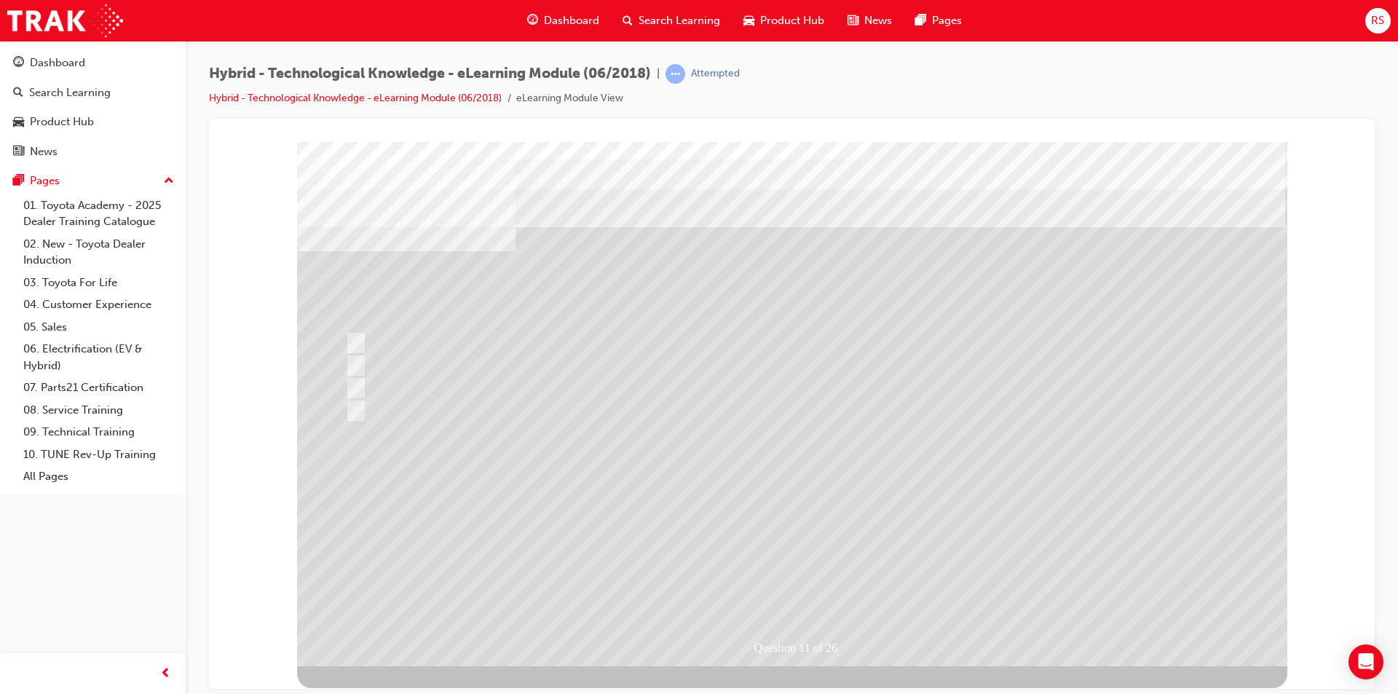
click at [791, 579] on div at bounding box center [792, 403] width 990 height 524
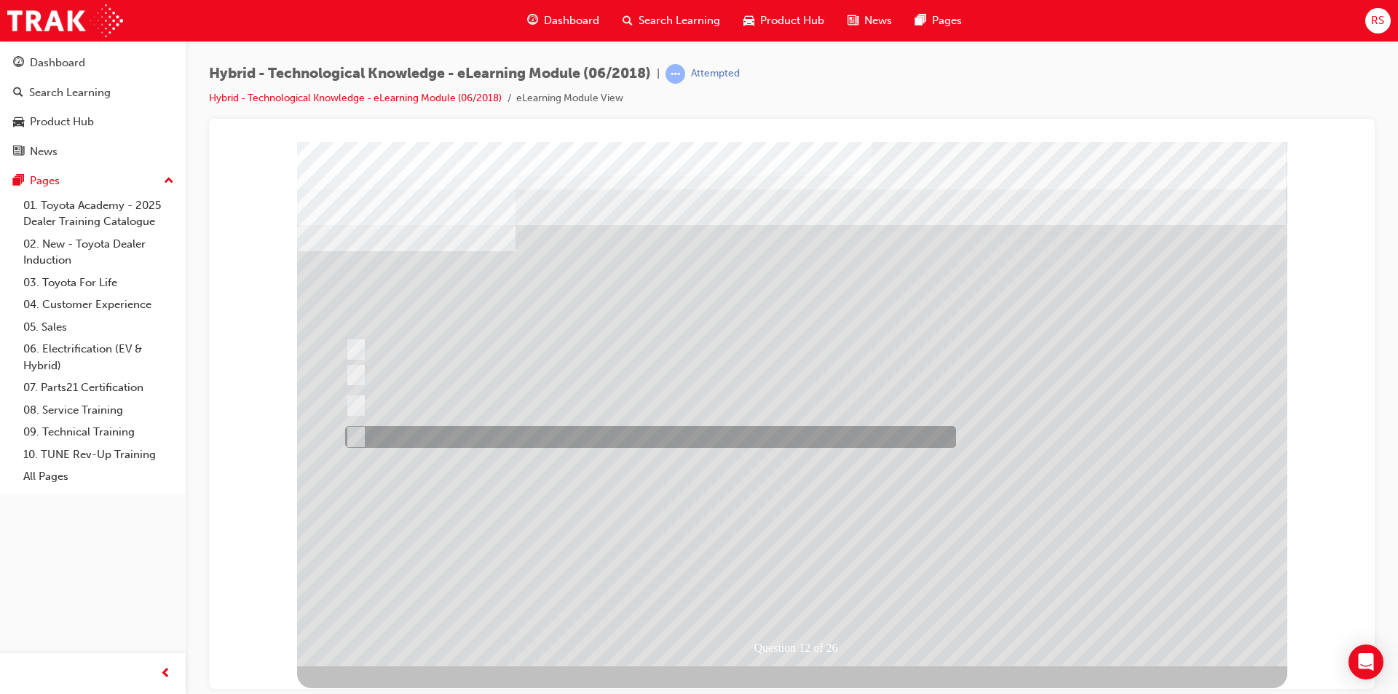
click at [353, 427] on div at bounding box center [646, 437] width 611 height 22
radio input "true"
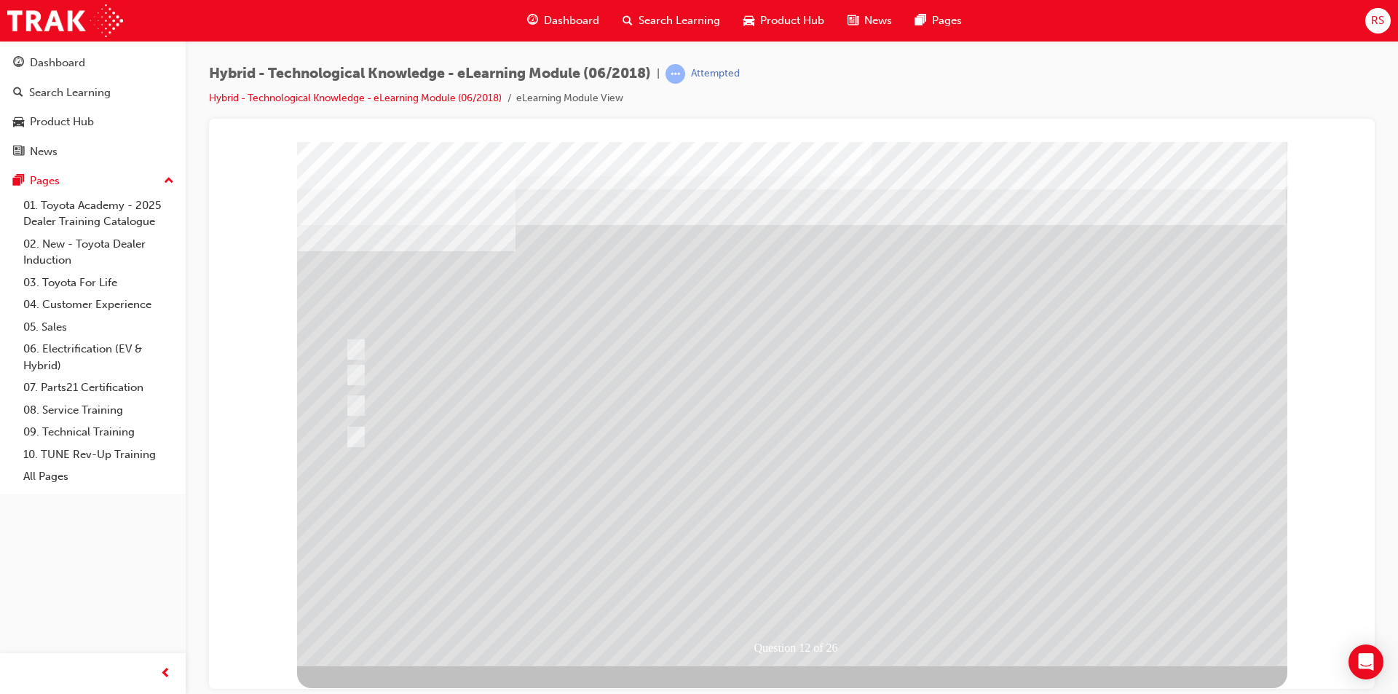
click at [827, 590] on div at bounding box center [792, 403] width 990 height 524
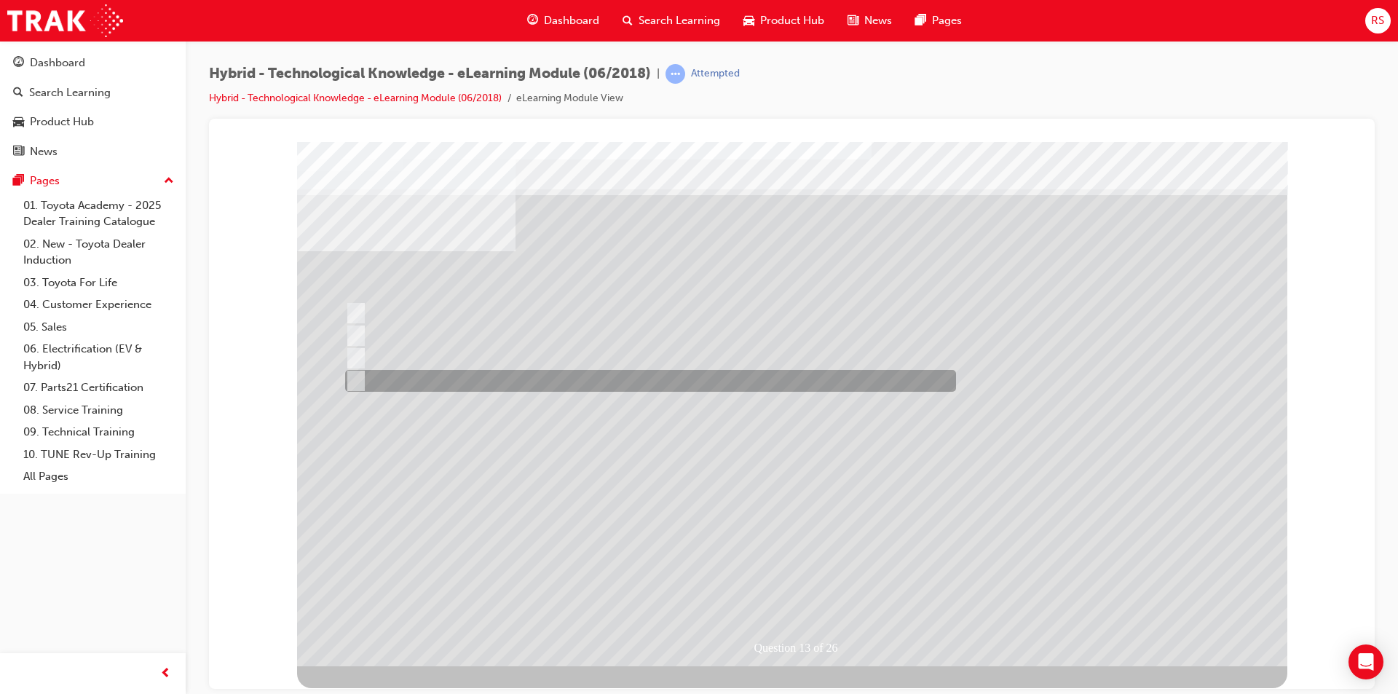
click at [353, 376] on input "2" at bounding box center [353, 381] width 16 height 16
radio input "true"
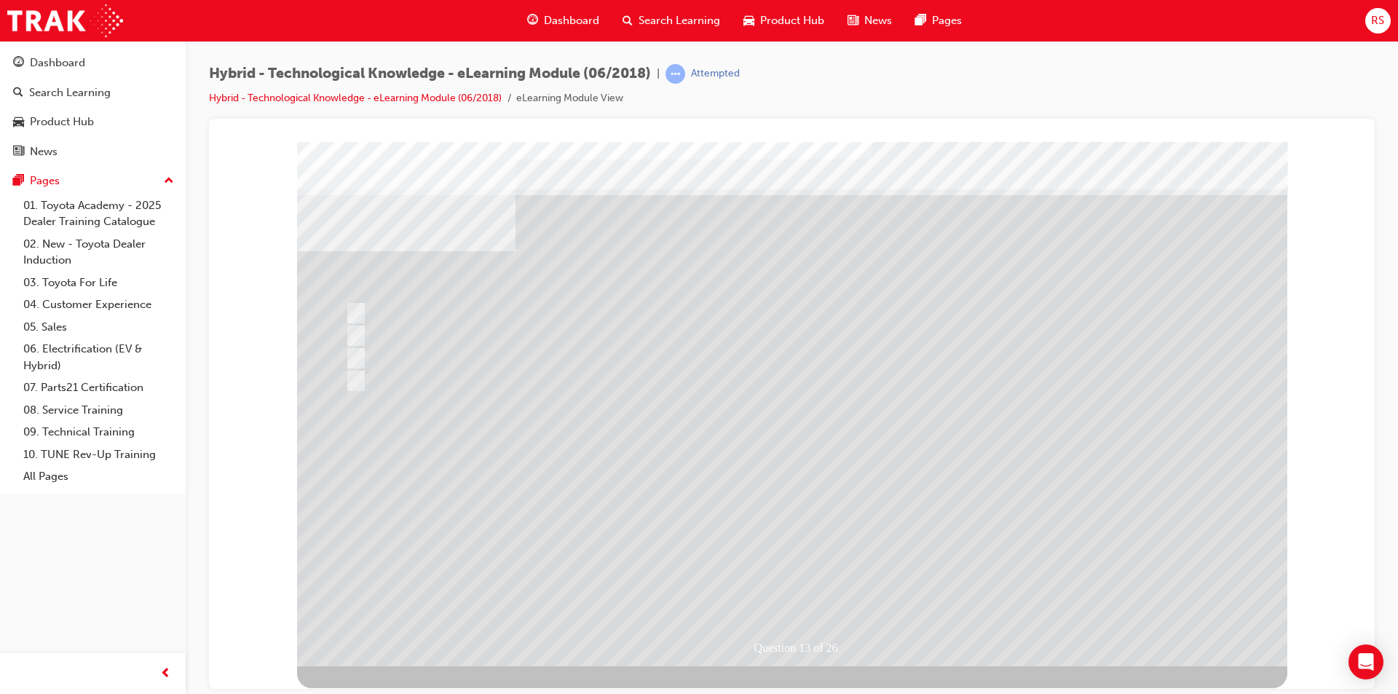
click at [357, 310] on div at bounding box center [792, 403] width 990 height 524
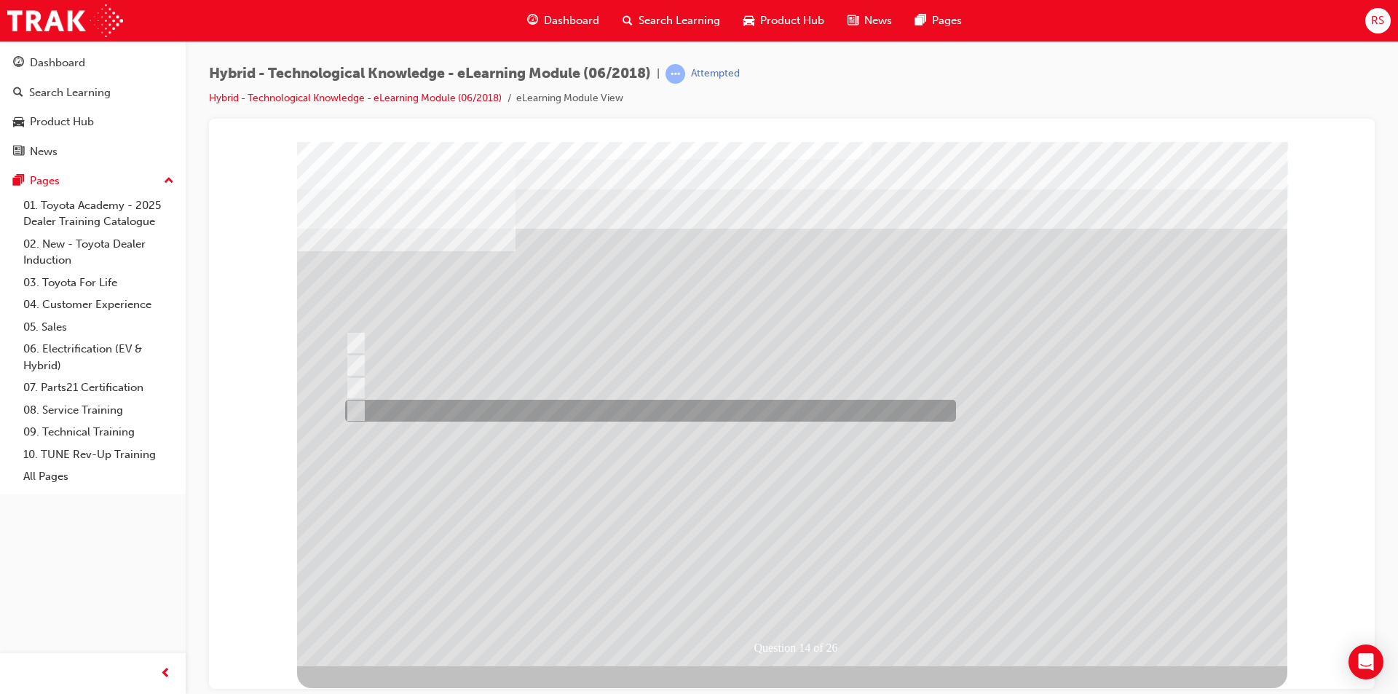
click at [360, 403] on input "Underneath the bonnet near the petrol engine." at bounding box center [353, 411] width 16 height 16
radio input "true"
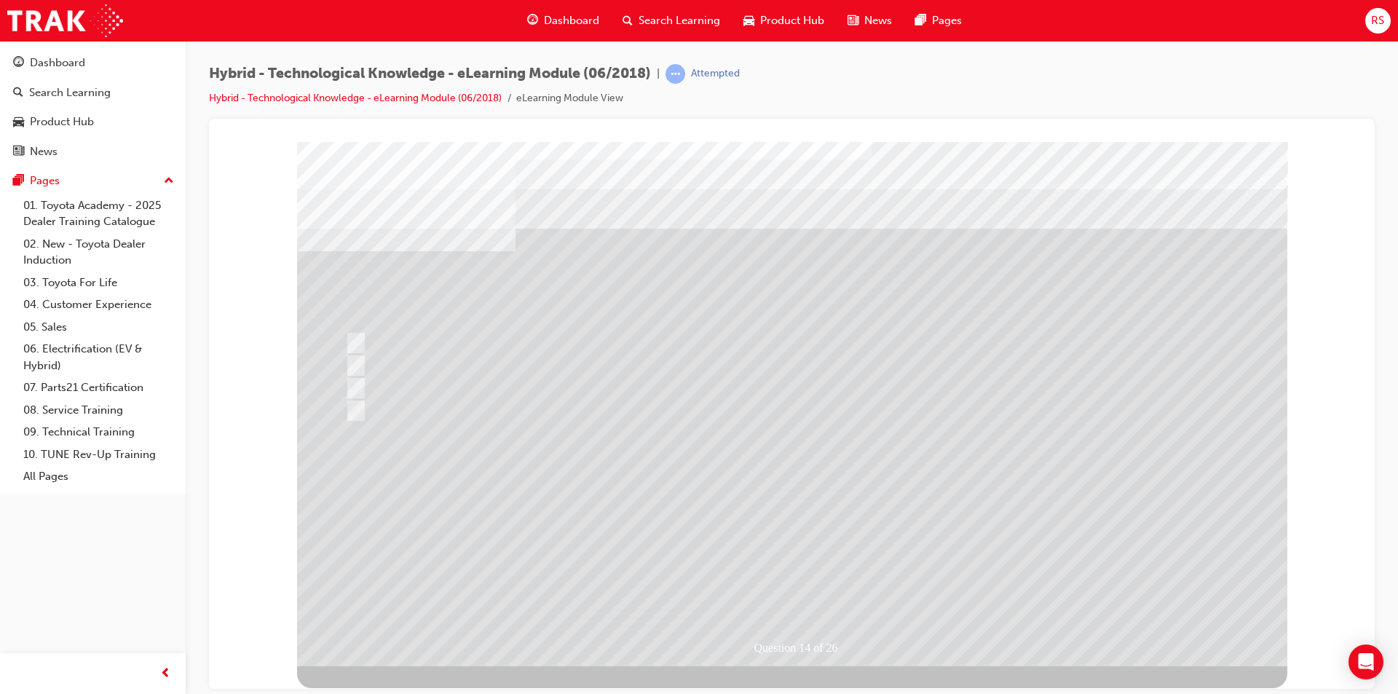
click at [819, 591] on div at bounding box center [792, 403] width 990 height 524
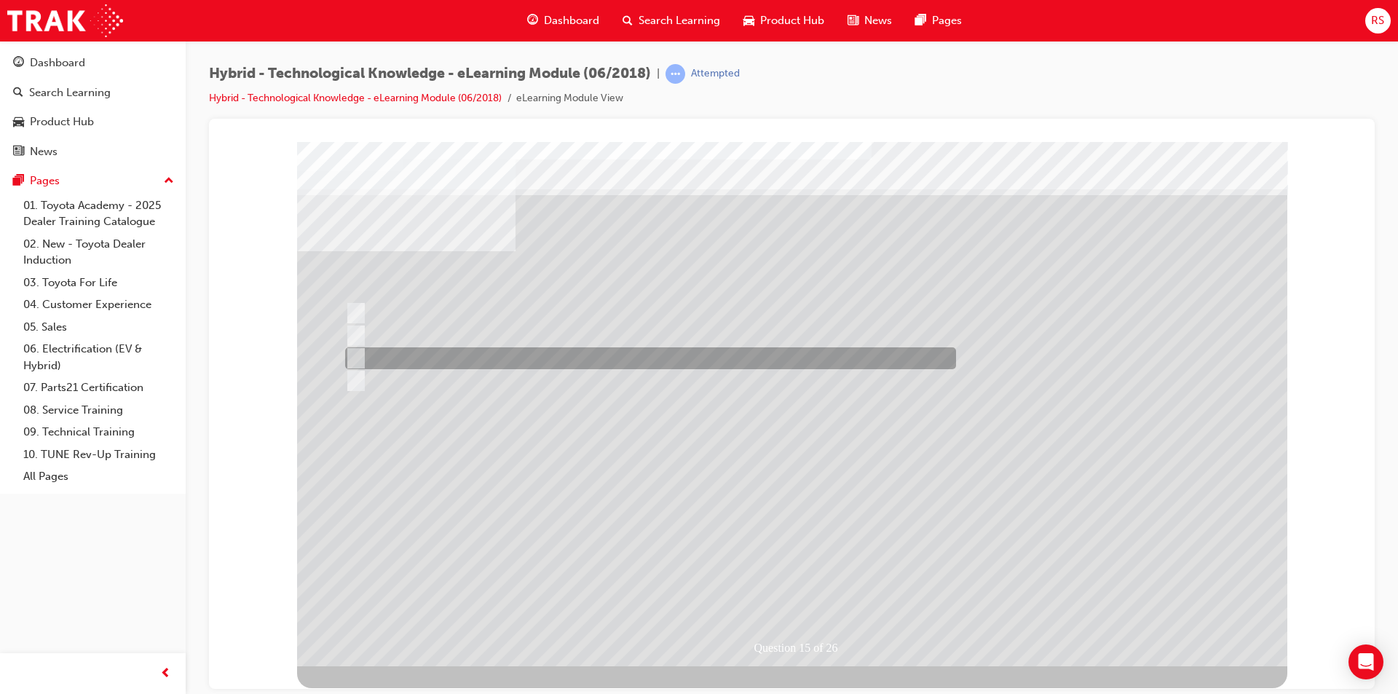
click at [358, 352] on input "No." at bounding box center [353, 358] width 16 height 16
radio input "true"
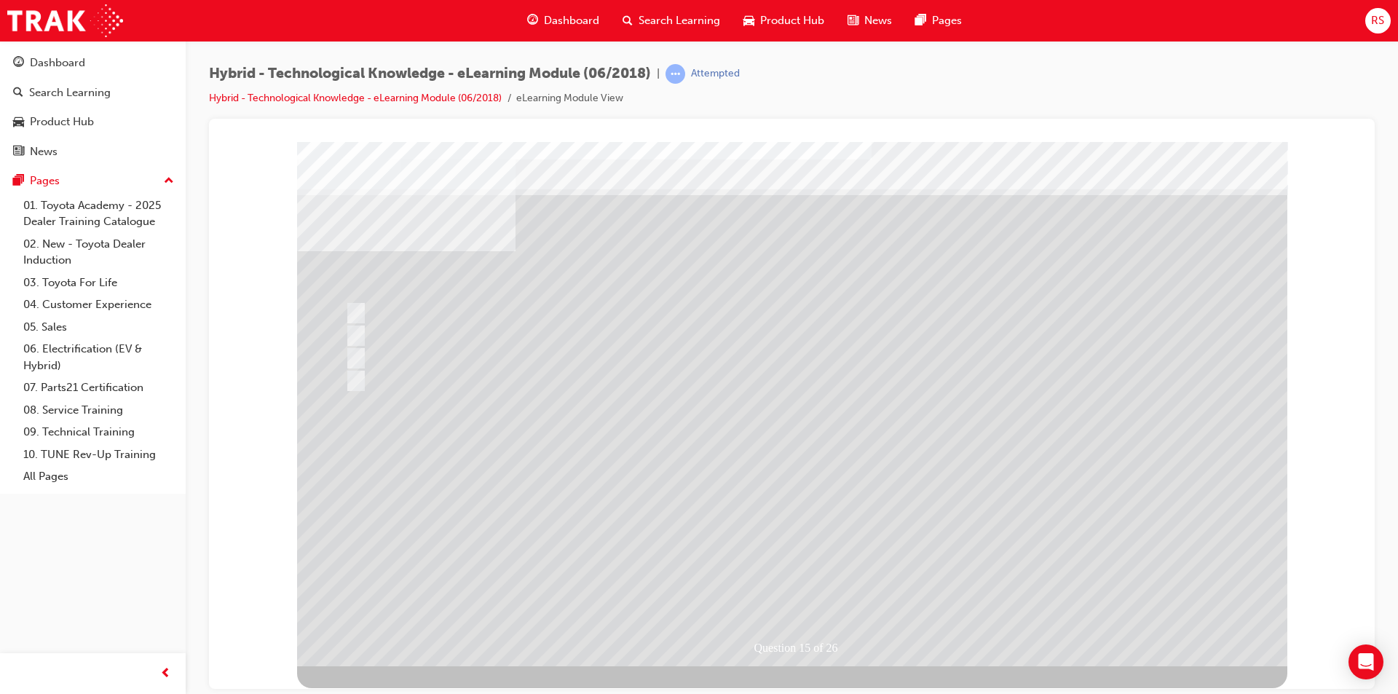
click at [821, 579] on div at bounding box center [792, 403] width 990 height 524
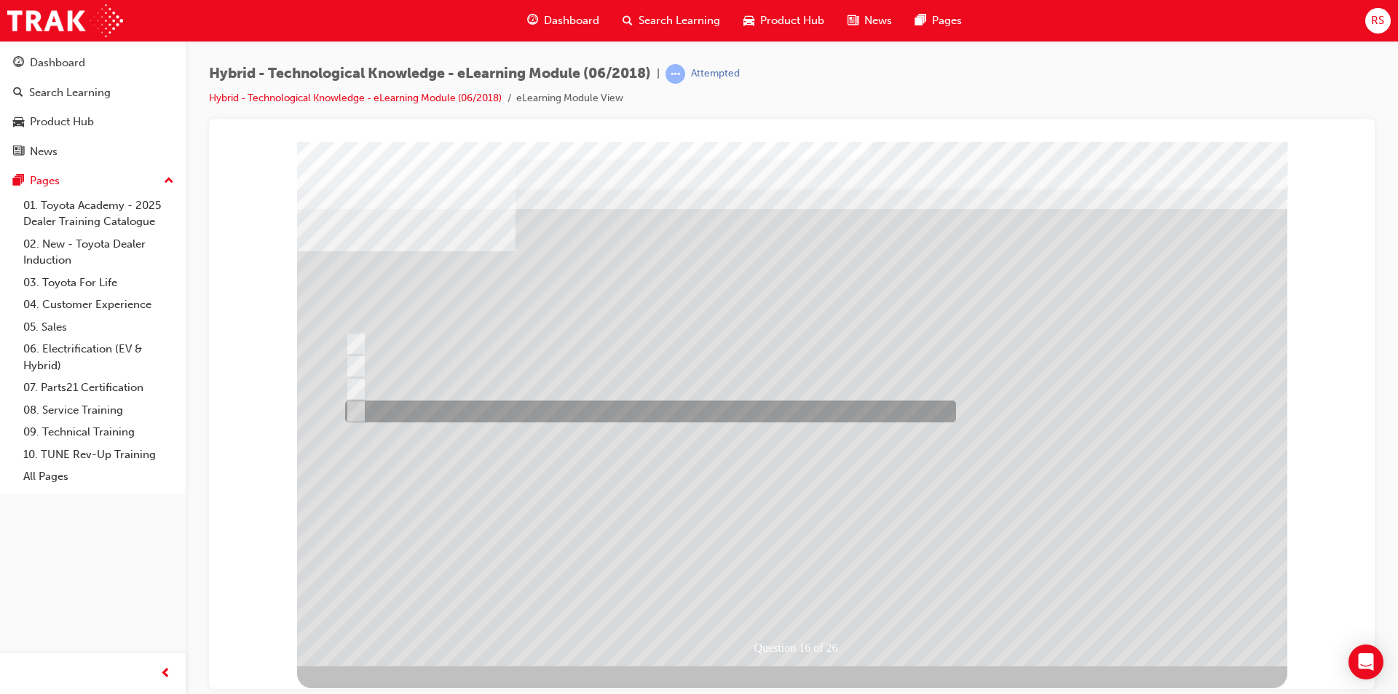
click at [356, 406] on input "Whenever the driver lifts off the throttle." at bounding box center [353, 411] width 16 height 16
radio input "true"
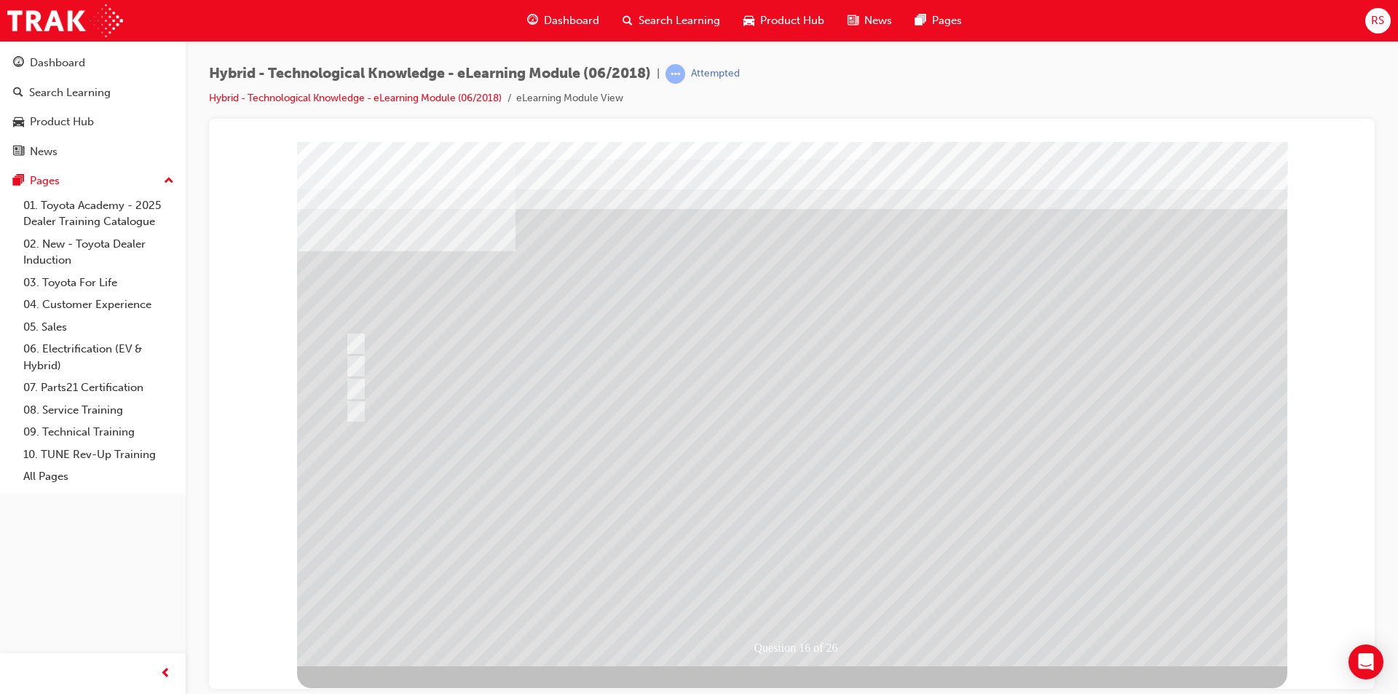
click at [825, 584] on div at bounding box center [792, 403] width 990 height 524
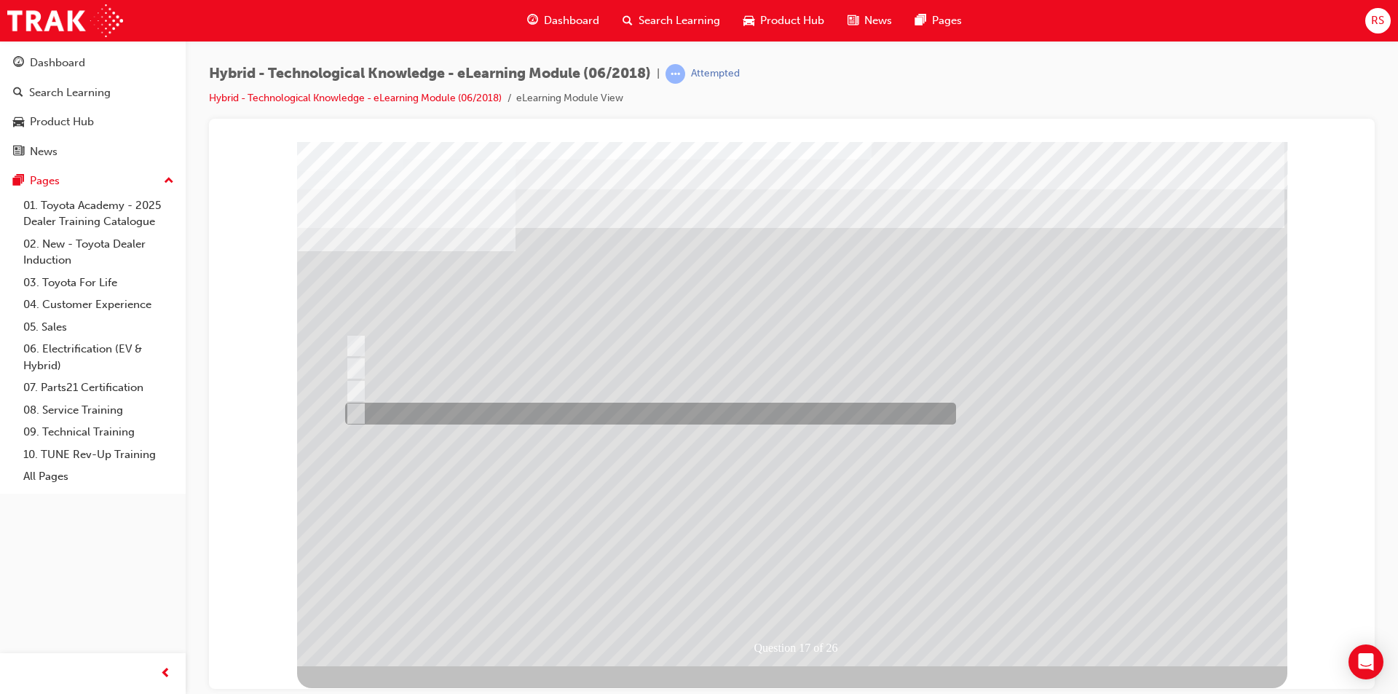
click at [354, 407] on input "All of the above answers." at bounding box center [353, 414] width 16 height 16
radio input "true"
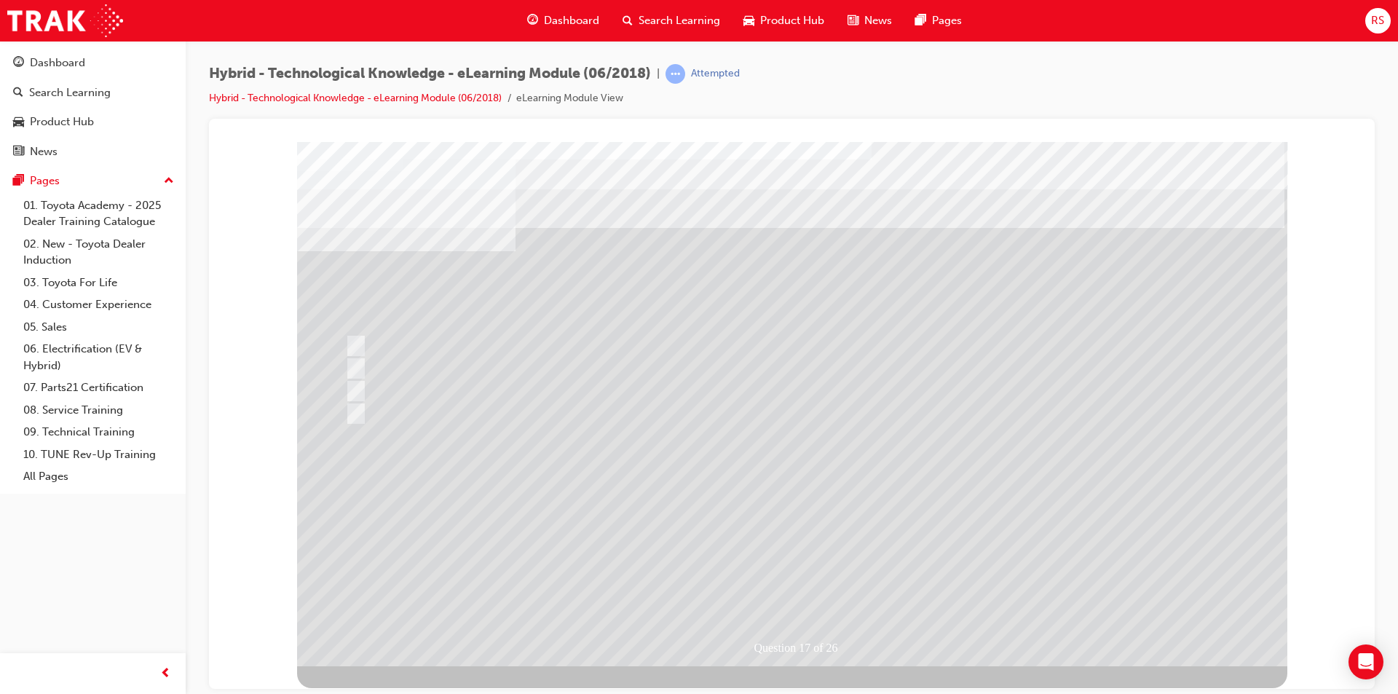
click at [806, 578] on div at bounding box center [792, 403] width 990 height 524
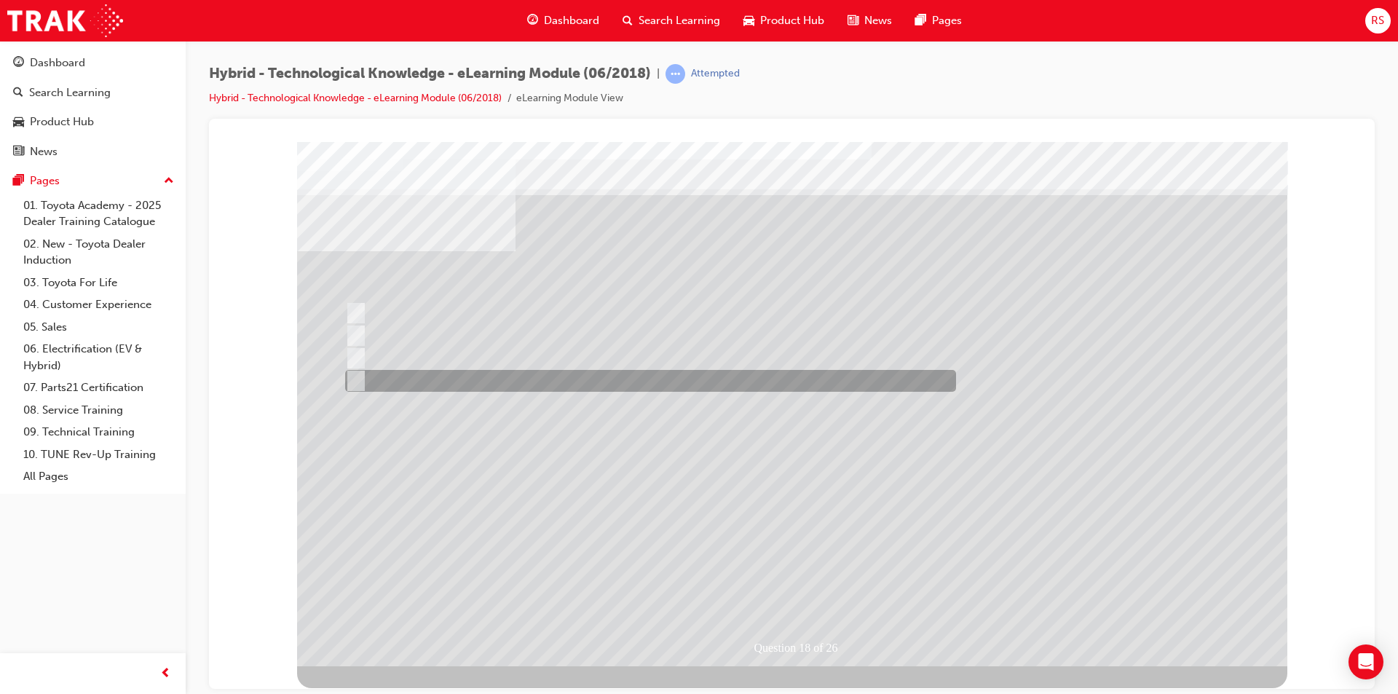
click at [357, 383] on input "Prius, 2016." at bounding box center [353, 381] width 16 height 16
radio input "true"
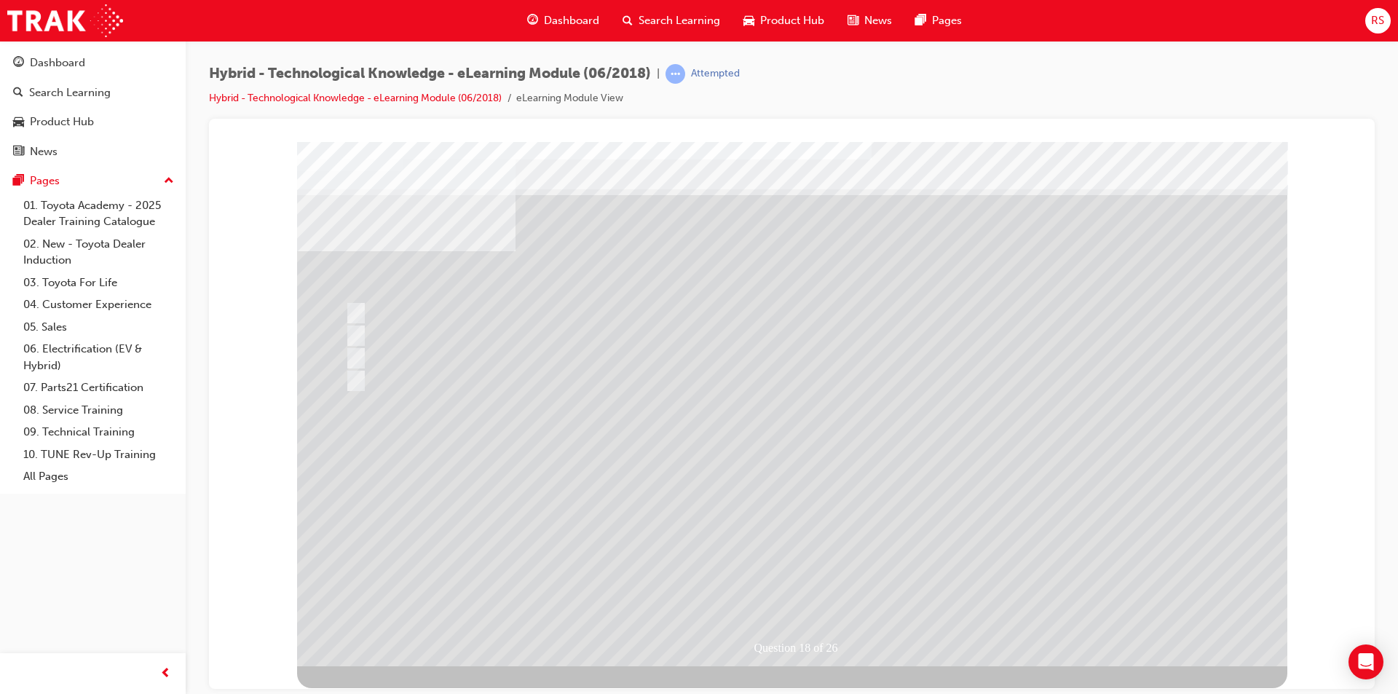
click at [786, 585] on div at bounding box center [792, 403] width 990 height 524
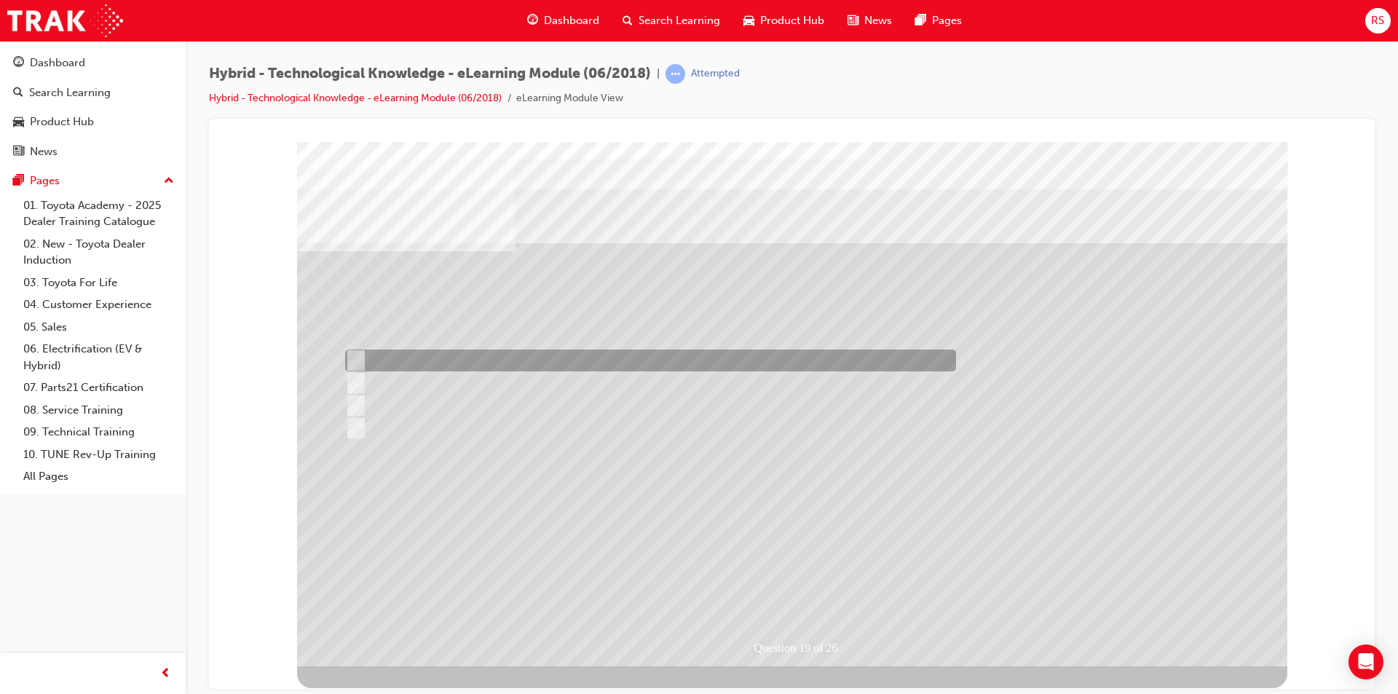
click at [353, 353] on input "105 Km/h." at bounding box center [353, 360] width 16 height 16
radio input "true"
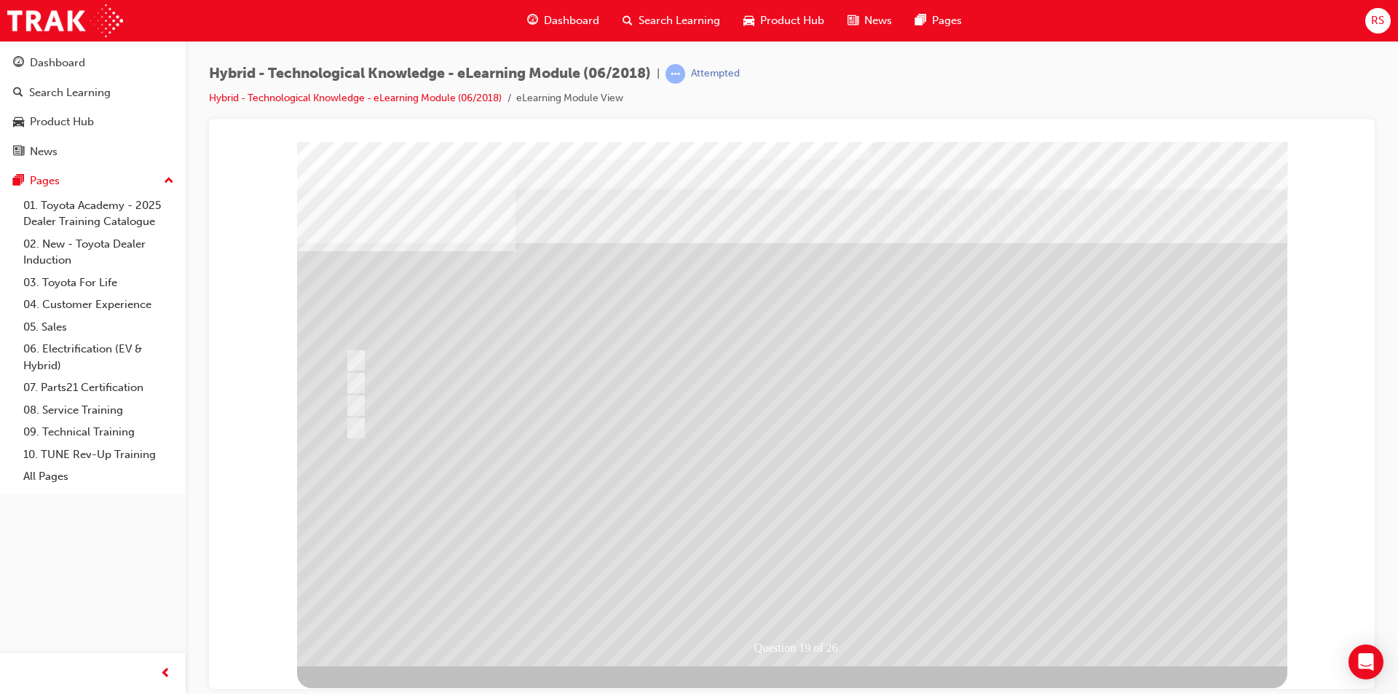
click at [807, 585] on div at bounding box center [792, 403] width 990 height 524
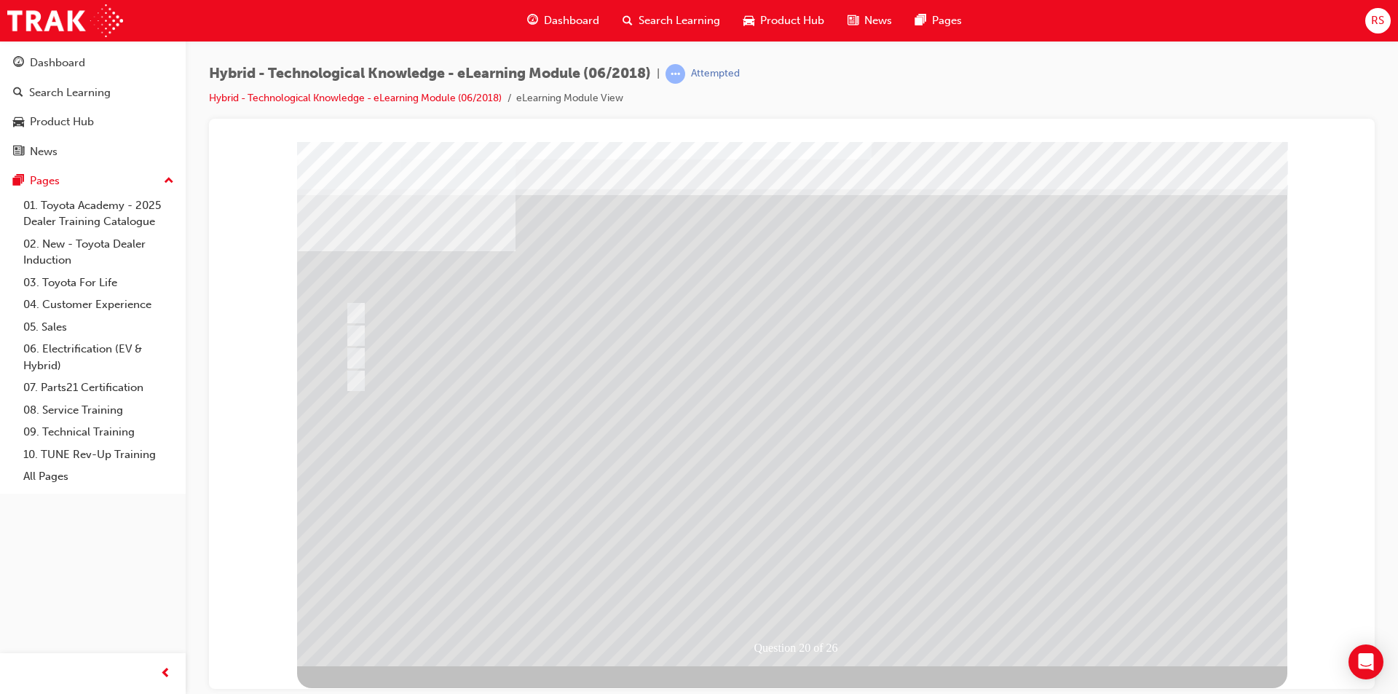
click at [813, 588] on div at bounding box center [792, 403] width 990 height 524
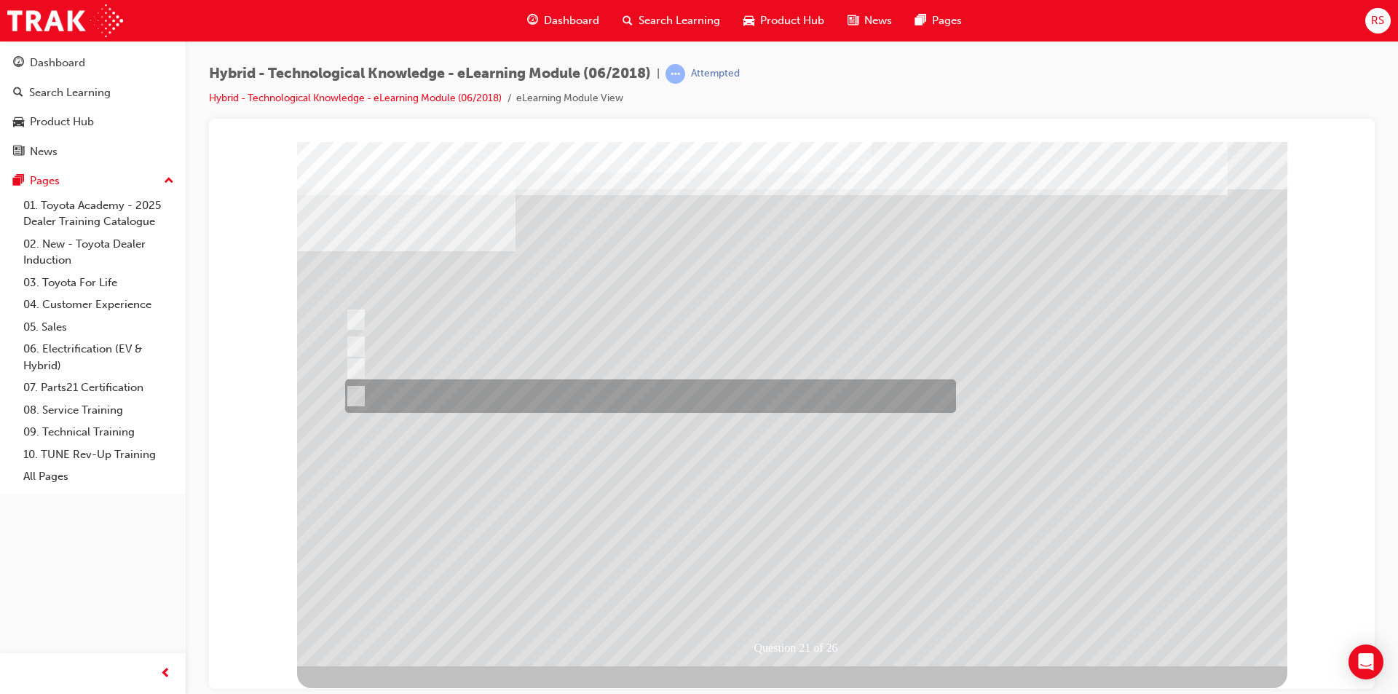
click at [347, 391] on input "Seamlessly combines petrol and electric power to provide power when it is neede…" at bounding box center [353, 396] width 16 height 16
radio input "true"
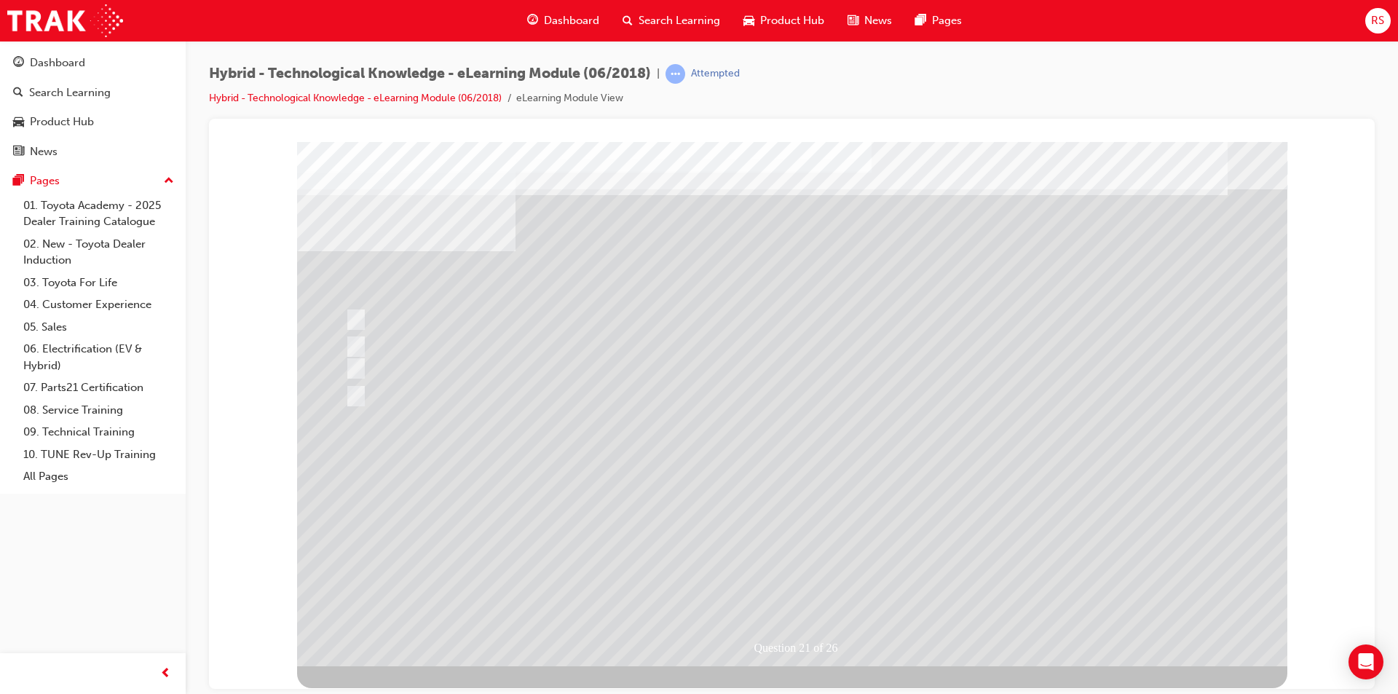
click at [829, 575] on div at bounding box center [792, 403] width 990 height 524
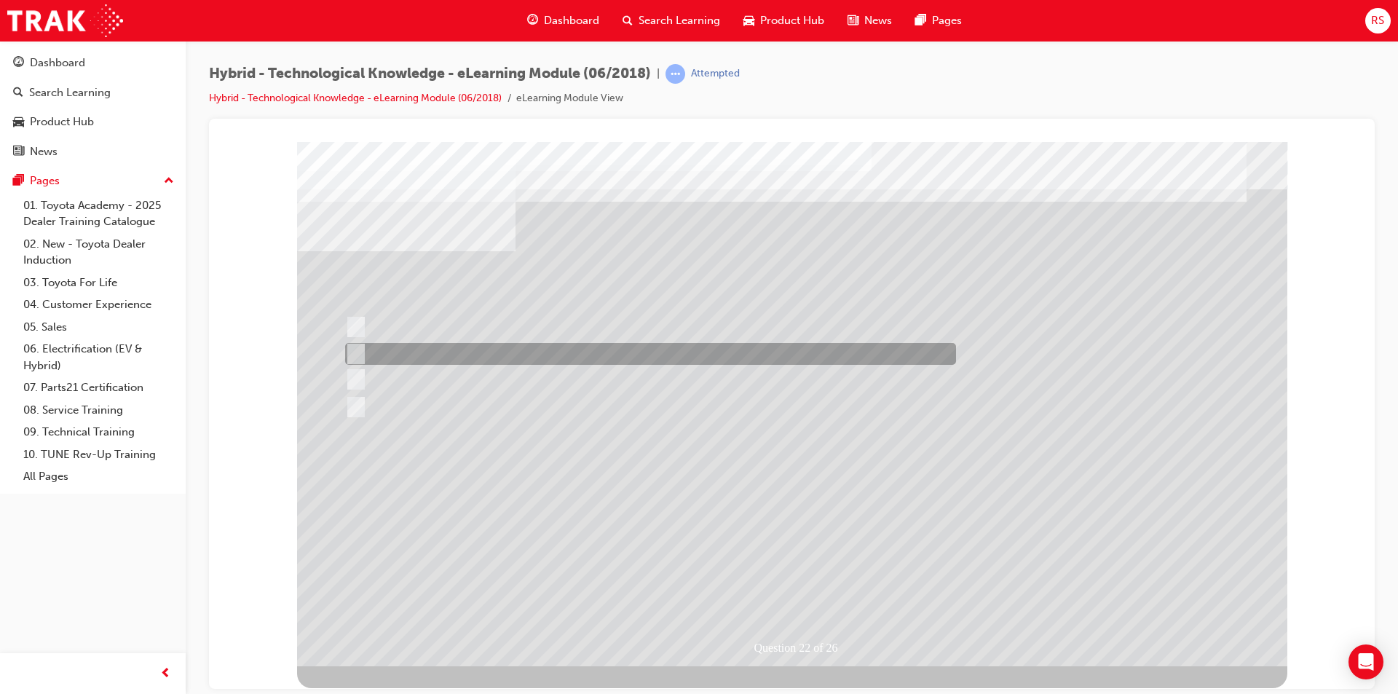
click at [355, 352] on input "Camry Hybrid" at bounding box center [353, 354] width 16 height 16
radio input "true"
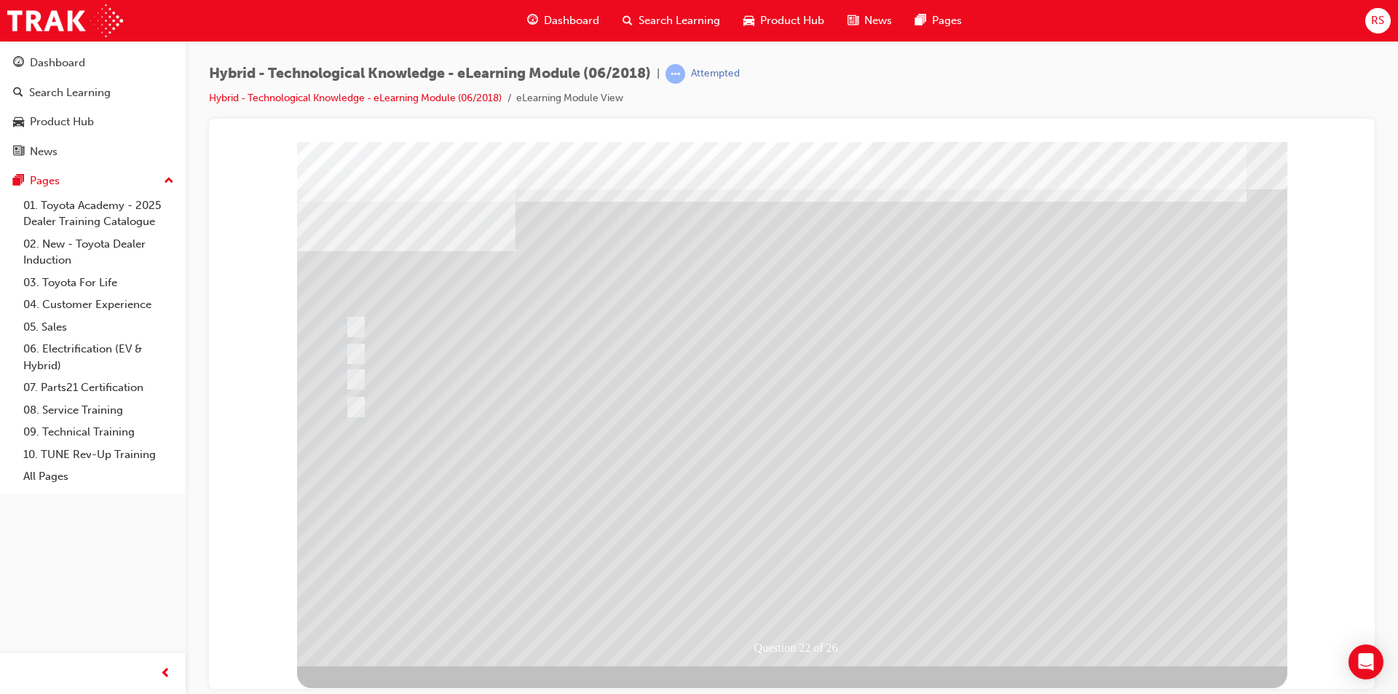
click at [826, 588] on div at bounding box center [792, 403] width 990 height 524
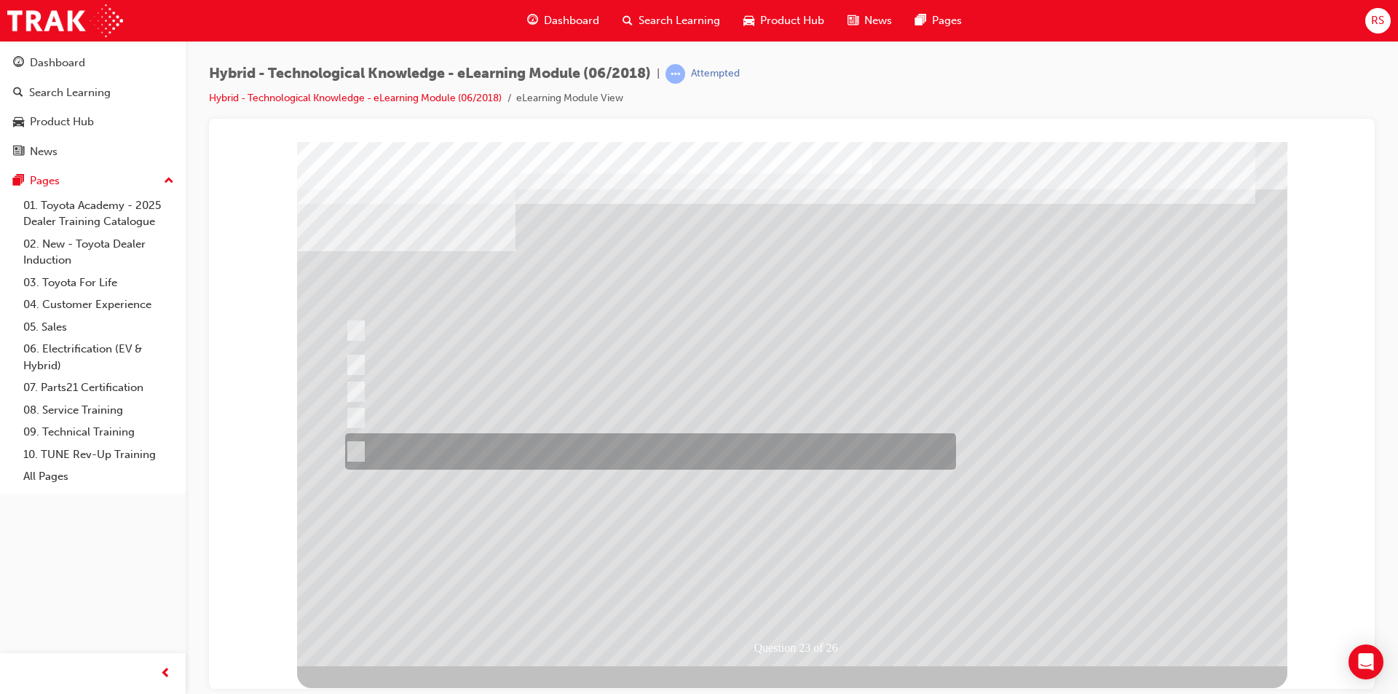
click at [356, 444] on input "All of the answers above." at bounding box center [353, 451] width 16 height 16
radio input "true"
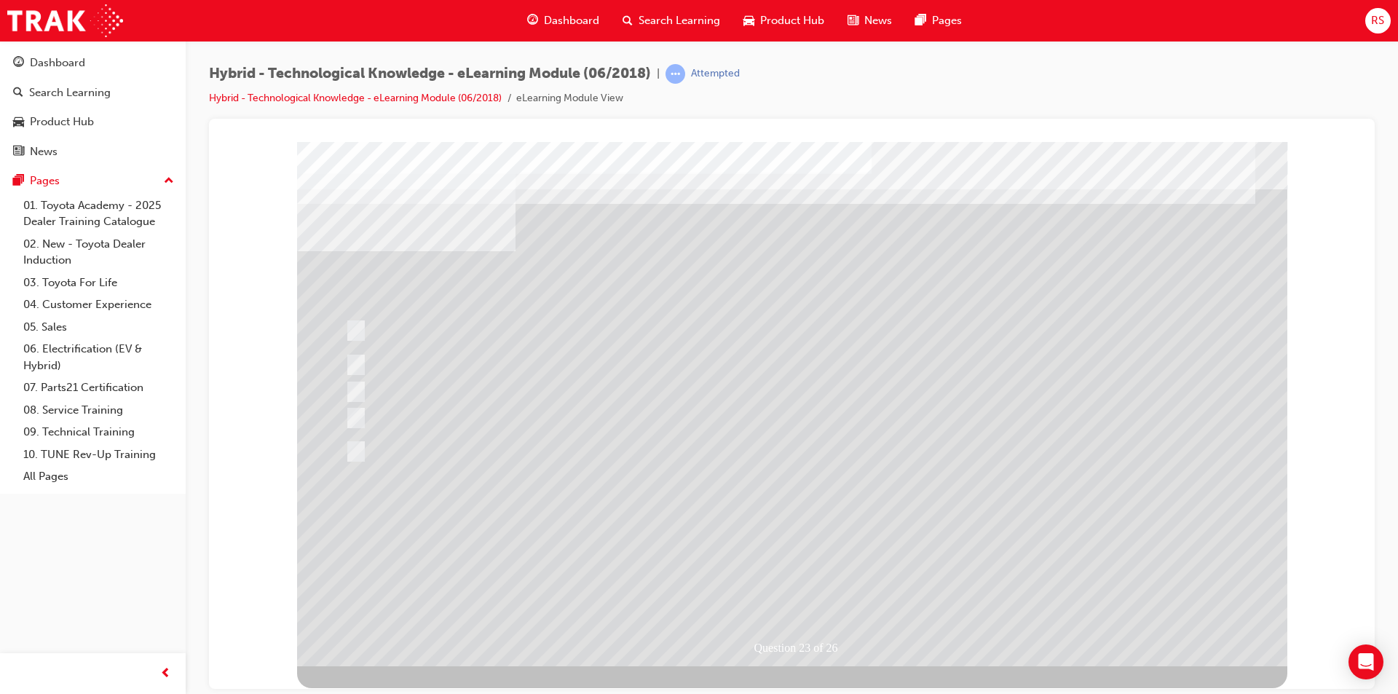
click at [815, 575] on div at bounding box center [792, 403] width 990 height 524
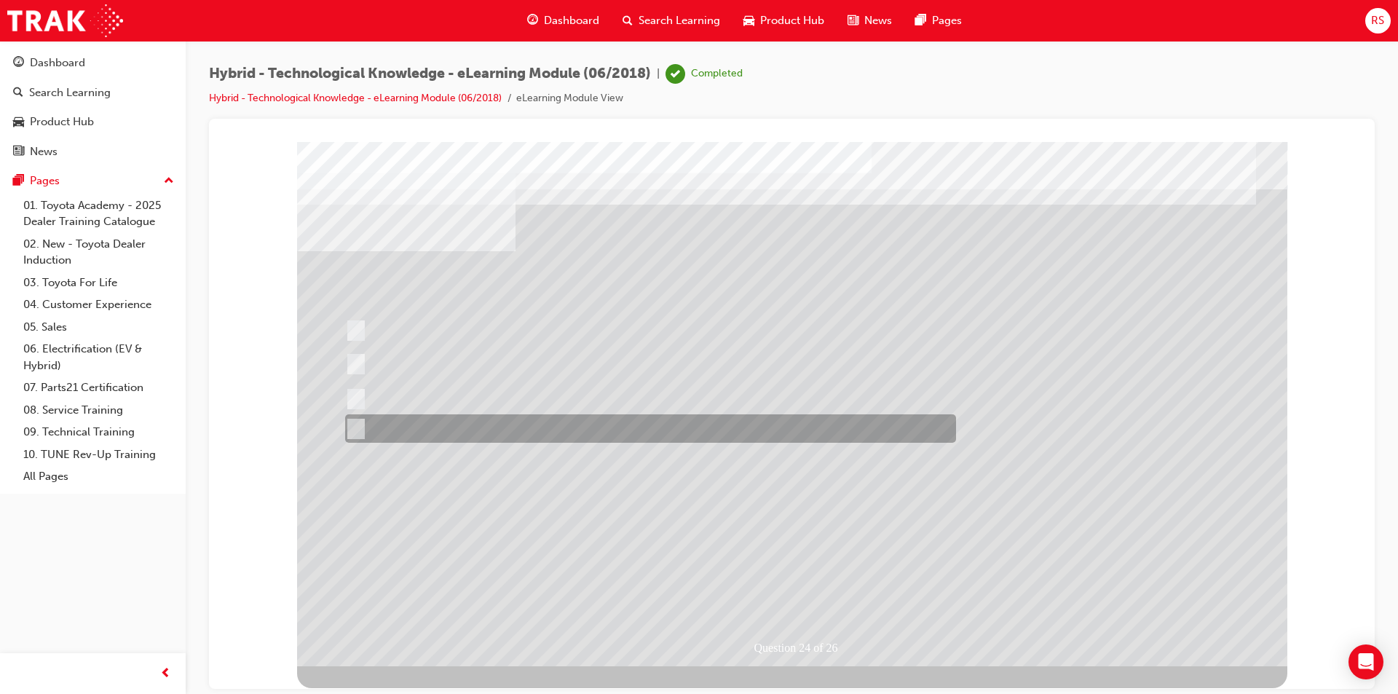
click at [356, 423] on input "All of the answers above." at bounding box center [353, 429] width 16 height 16
radio input "true"
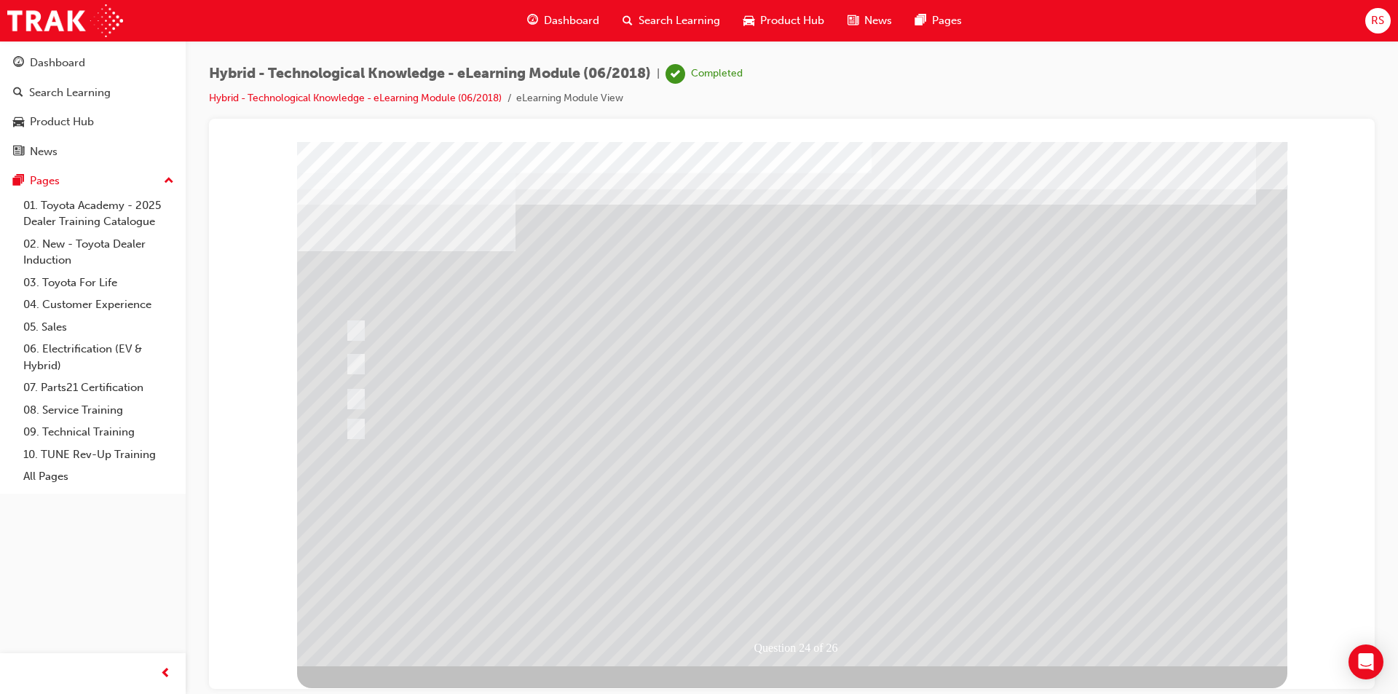
click at [820, 584] on div at bounding box center [792, 403] width 990 height 524
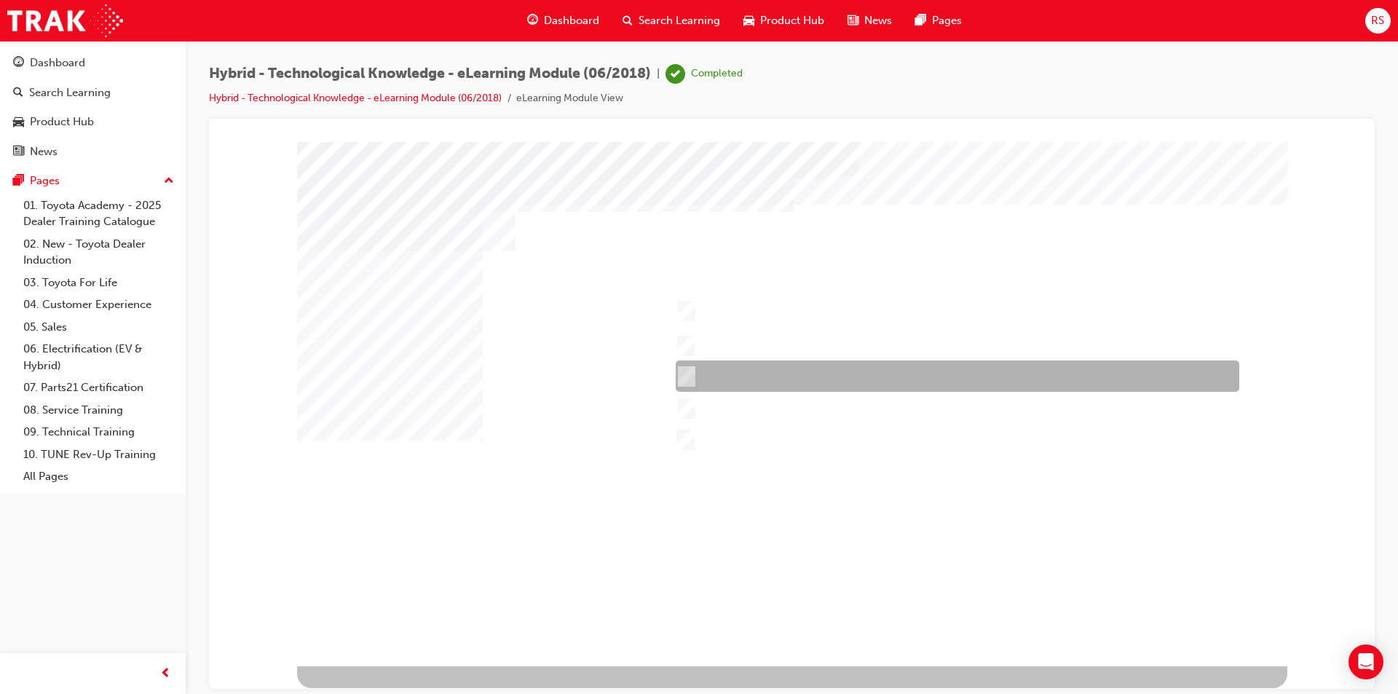
click at [685, 374] on input "Corolla Hybrid" at bounding box center [683, 376] width 16 height 16
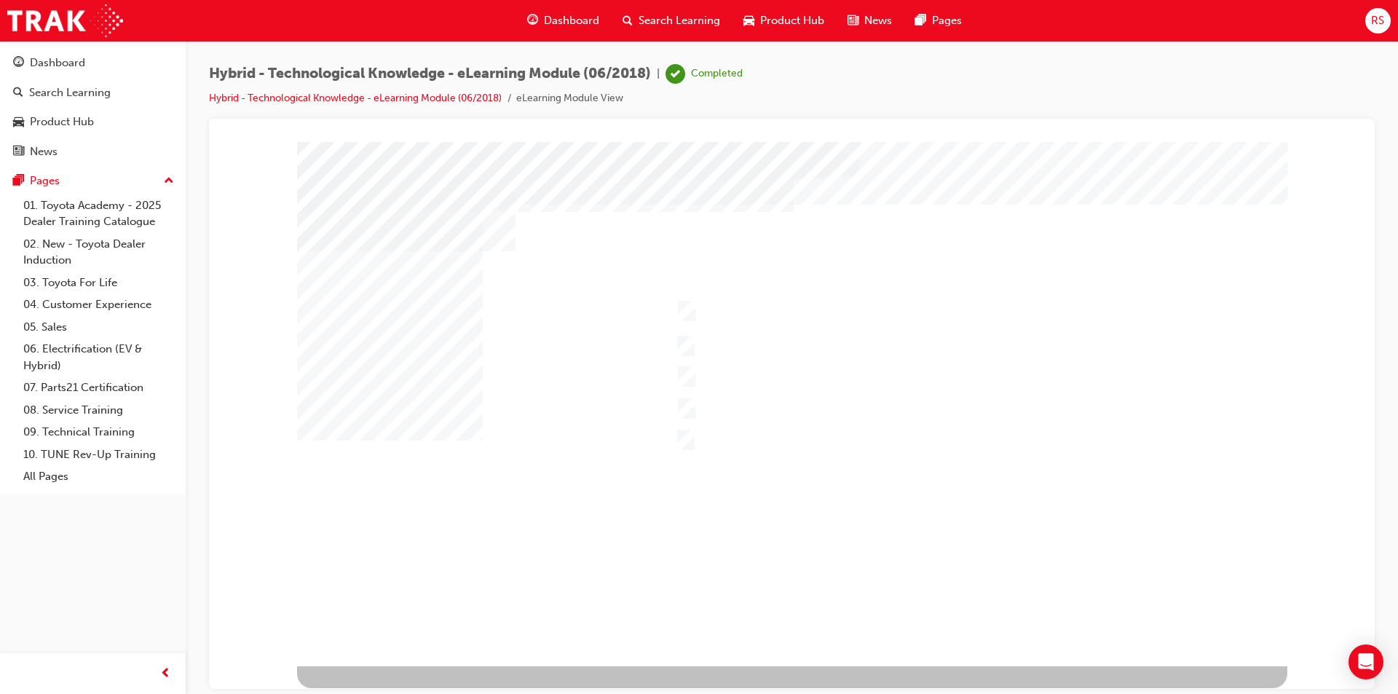
click at [687, 435] on div at bounding box center [792, 403] width 990 height 524
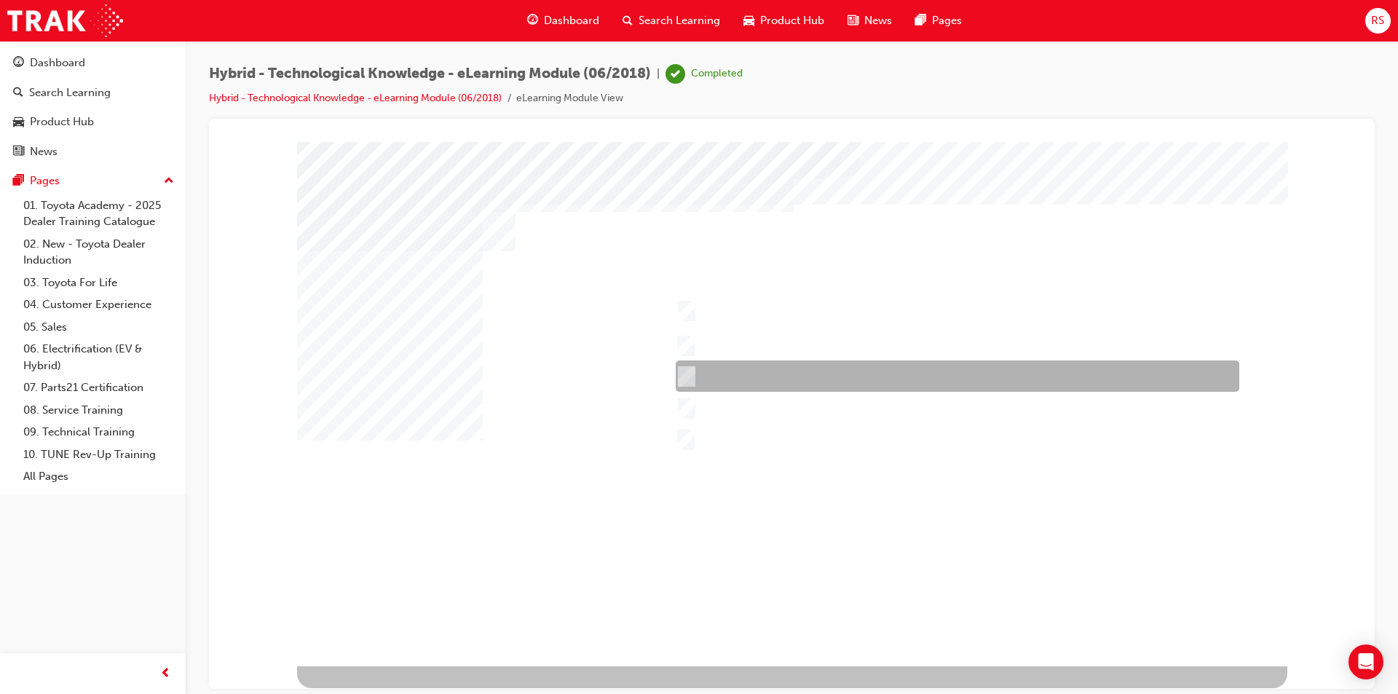
click at [689, 367] on div at bounding box center [954, 375] width 564 height 31
checkbox input "false"
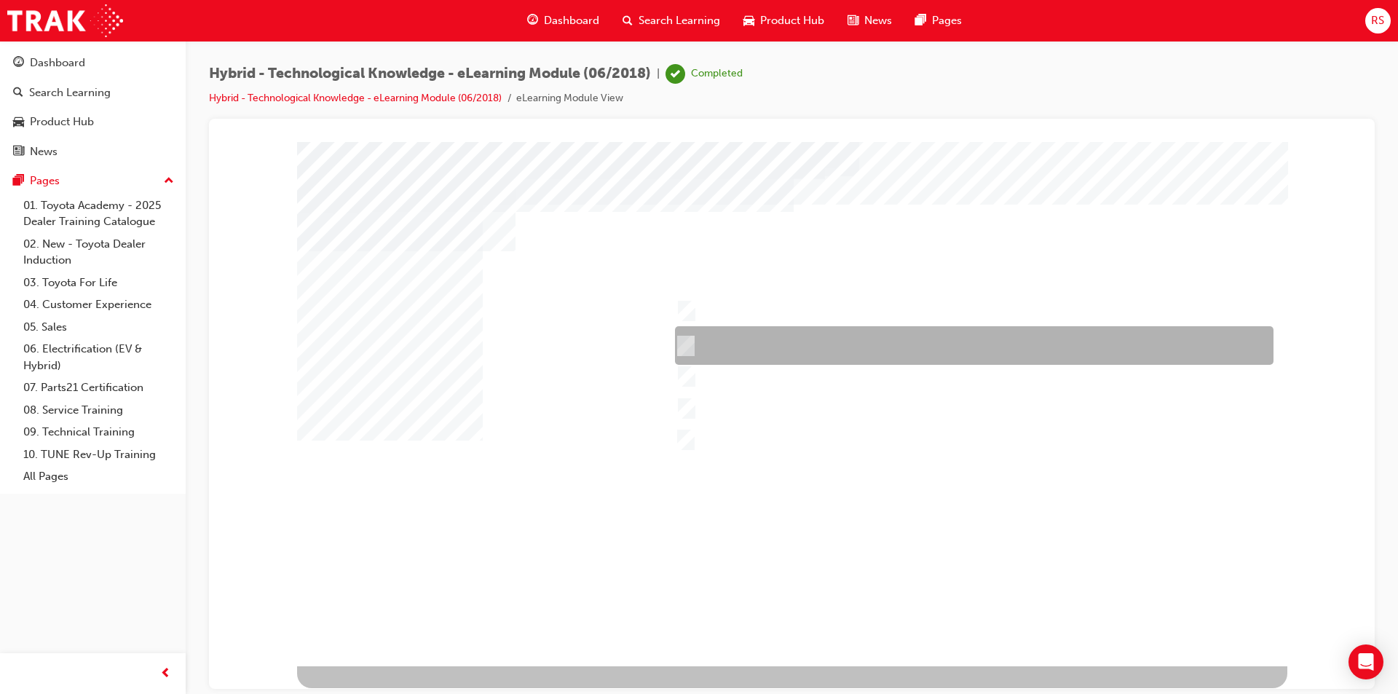
click at [687, 339] on input "Yaris Hybrid" at bounding box center [682, 346] width 16 height 16
checkbox input "true"
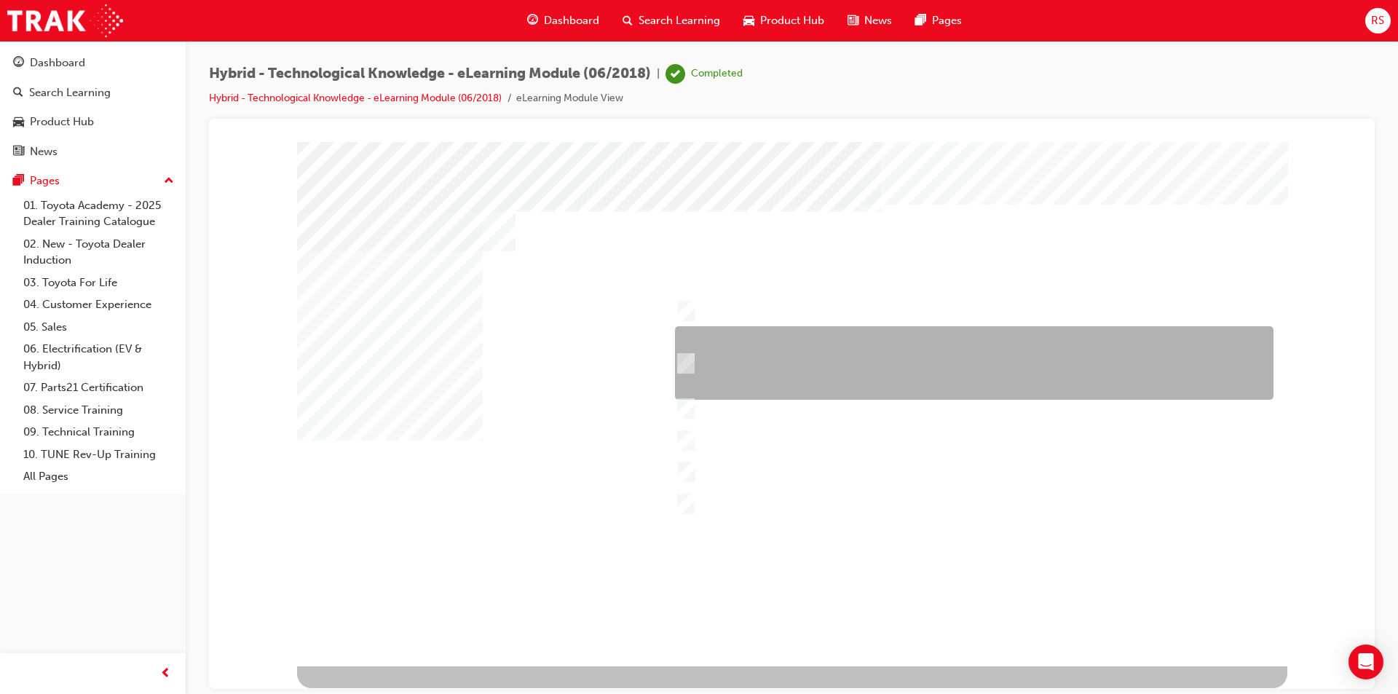
click at [695, 364] on div at bounding box center [970, 363] width 599 height 74
checkbox input "true"
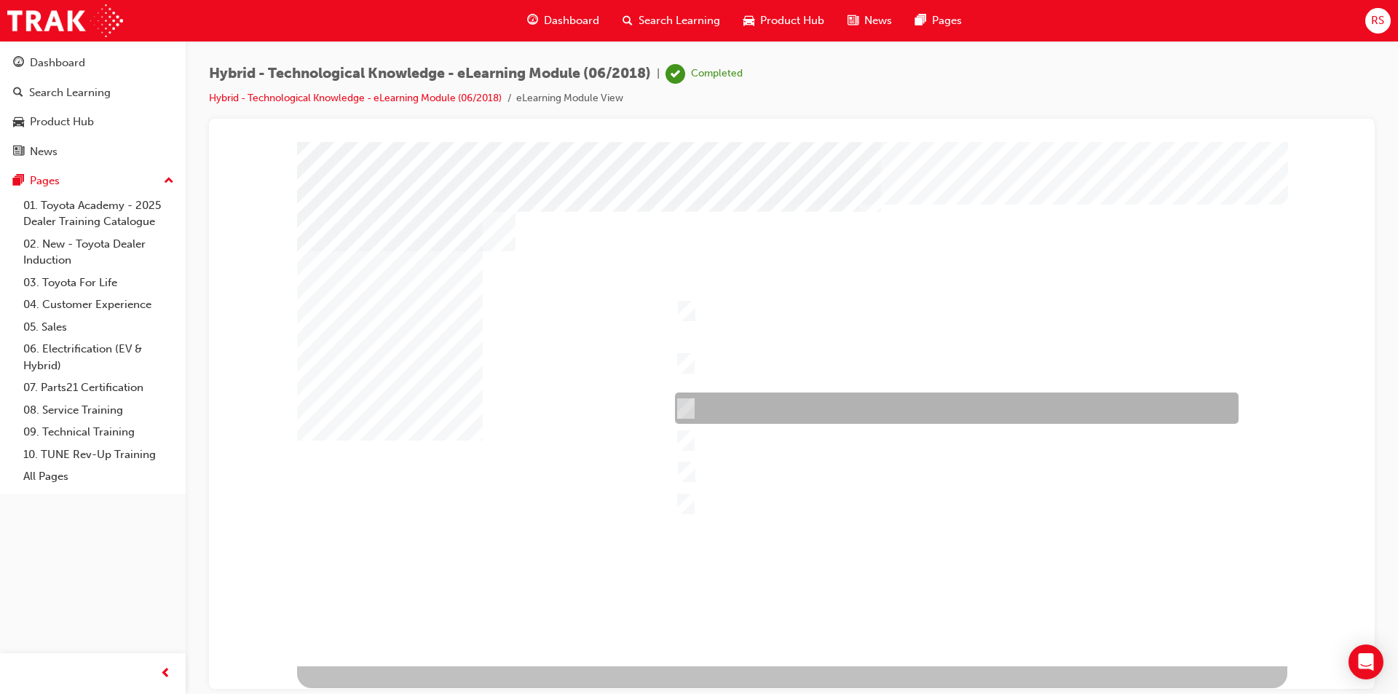
click at [692, 403] on div at bounding box center [953, 407] width 564 height 31
checkbox input "true"
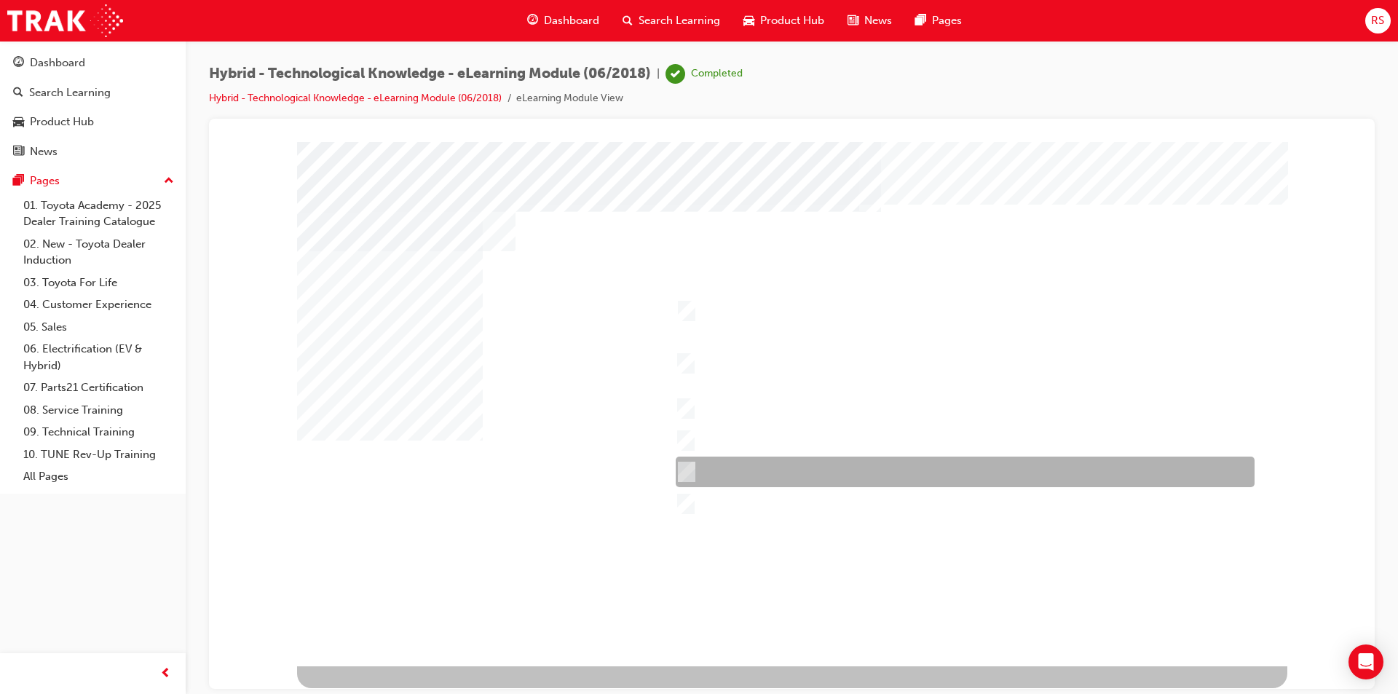
click at [690, 462] on div at bounding box center [961, 472] width 579 height 31
checkbox input "true"
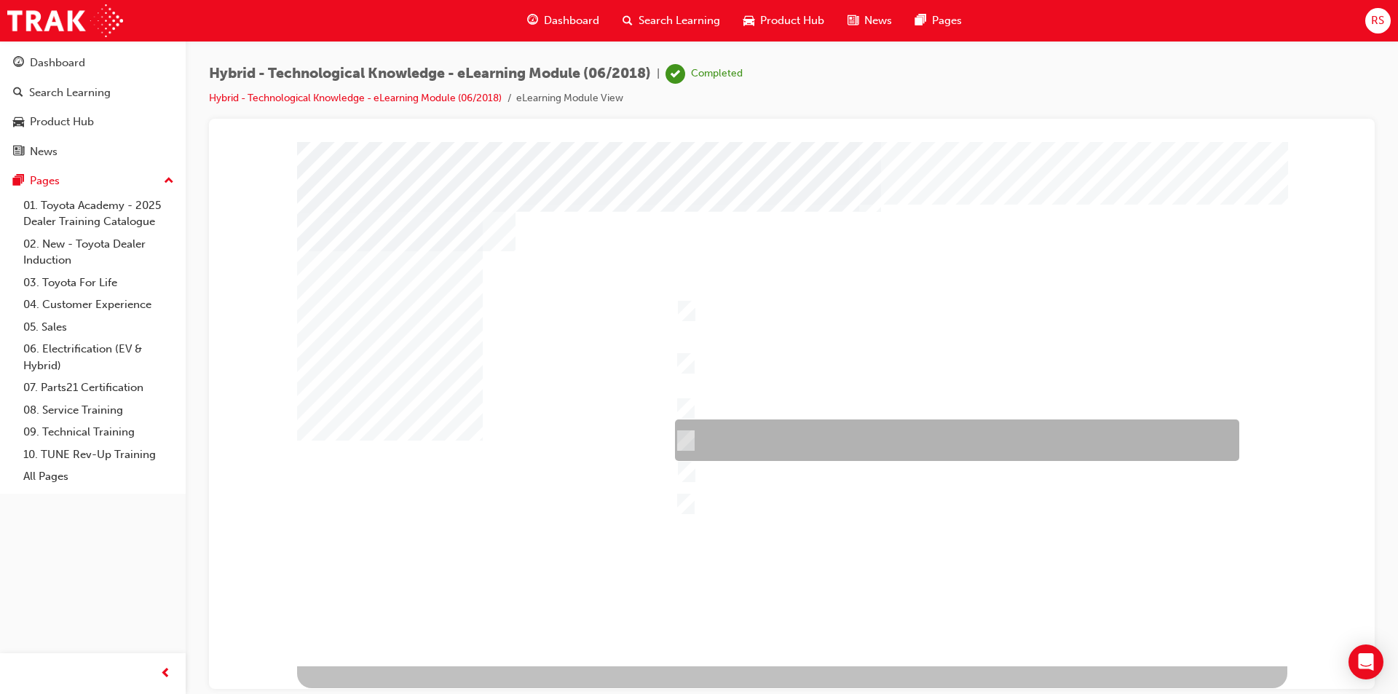
click at [689, 429] on div at bounding box center [953, 440] width 564 height 42
checkbox input "true"
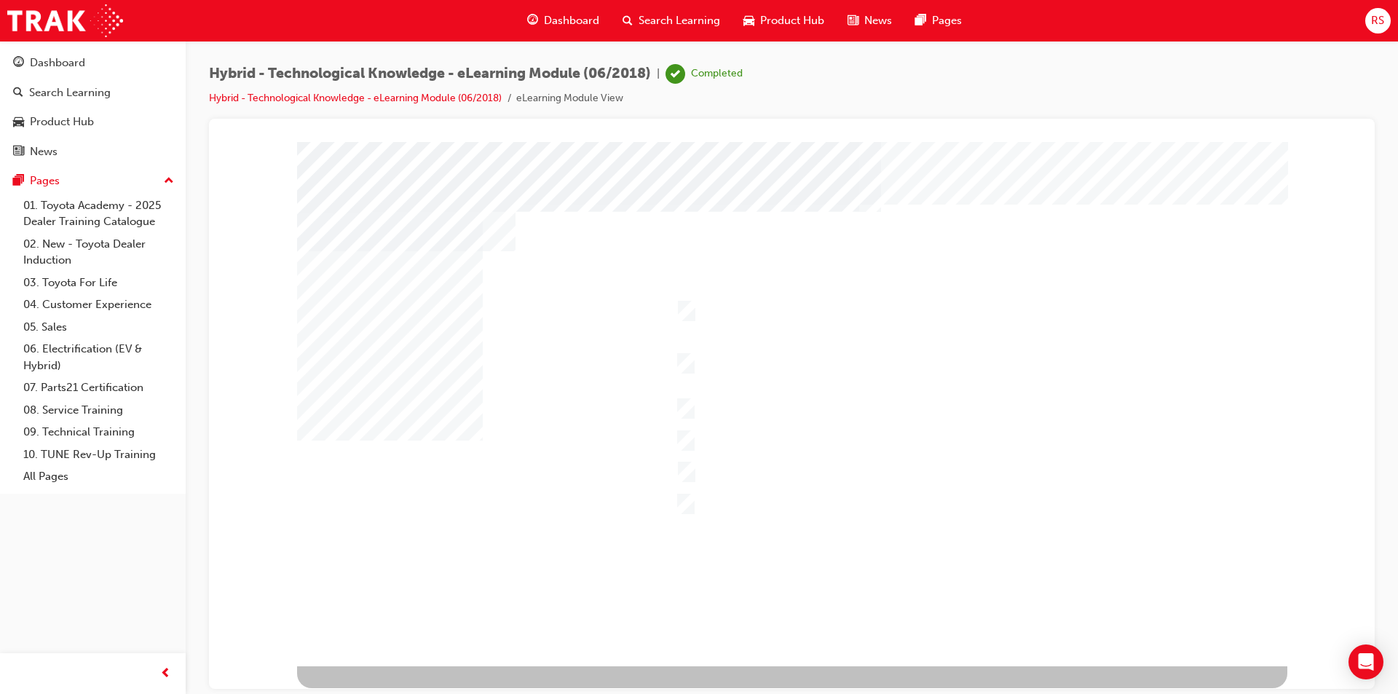
click at [687, 470] on div at bounding box center [792, 403] width 990 height 524
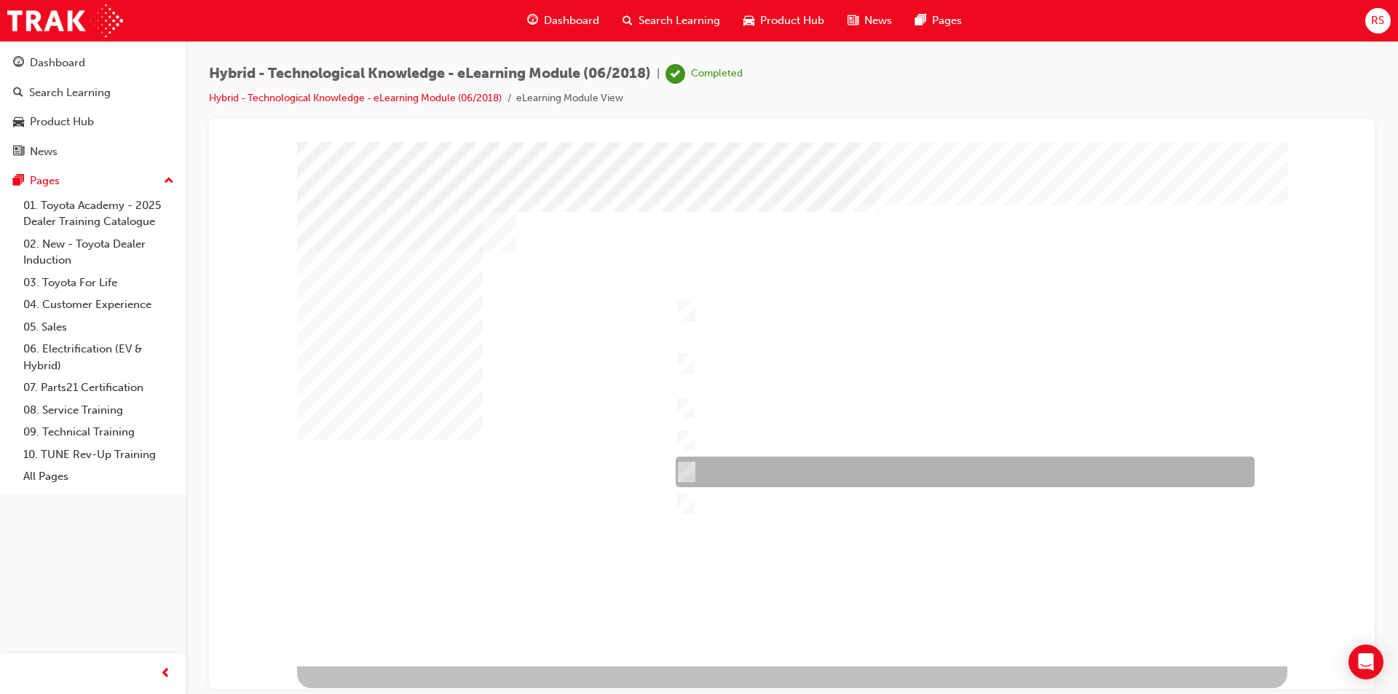
click at [689, 470] on input "Economy & Ecology – Fuel economy, Toyota Service Advantage." at bounding box center [683, 472] width 16 height 16
checkbox input "false"
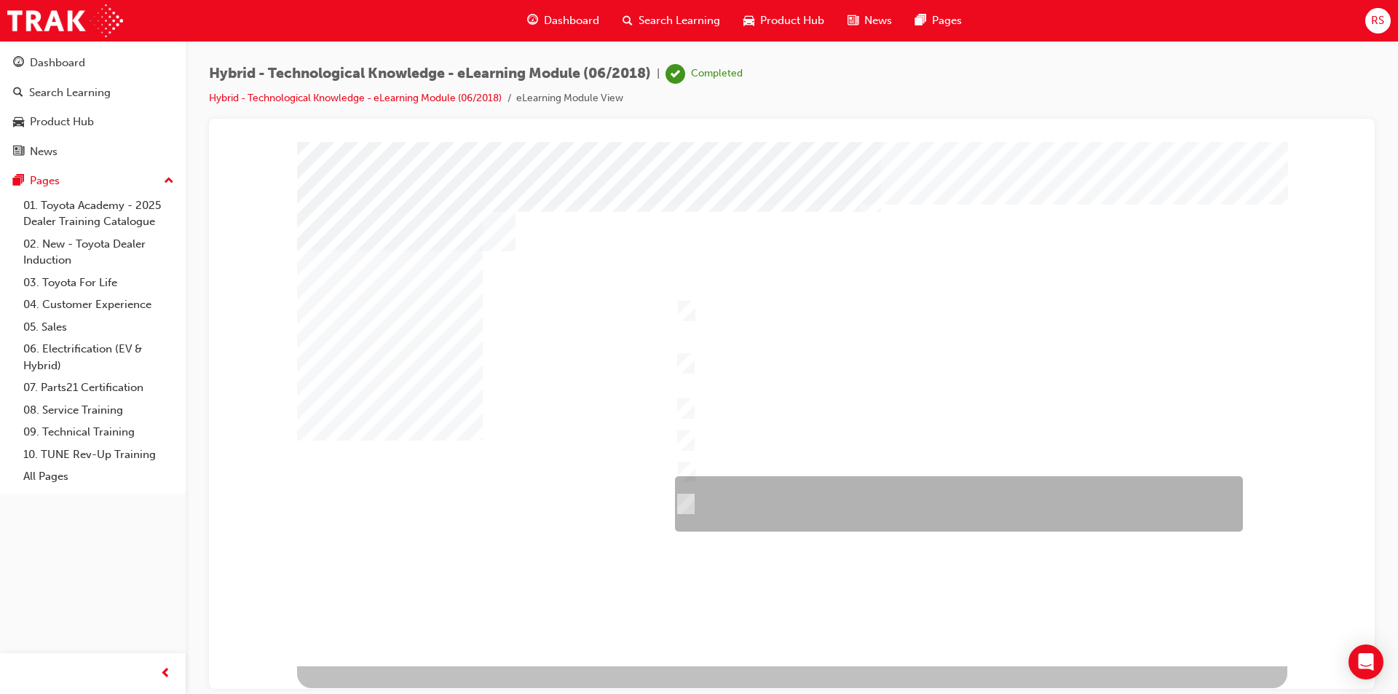
click at [686, 492] on div at bounding box center [955, 503] width 568 height 55
checkbox input "true"
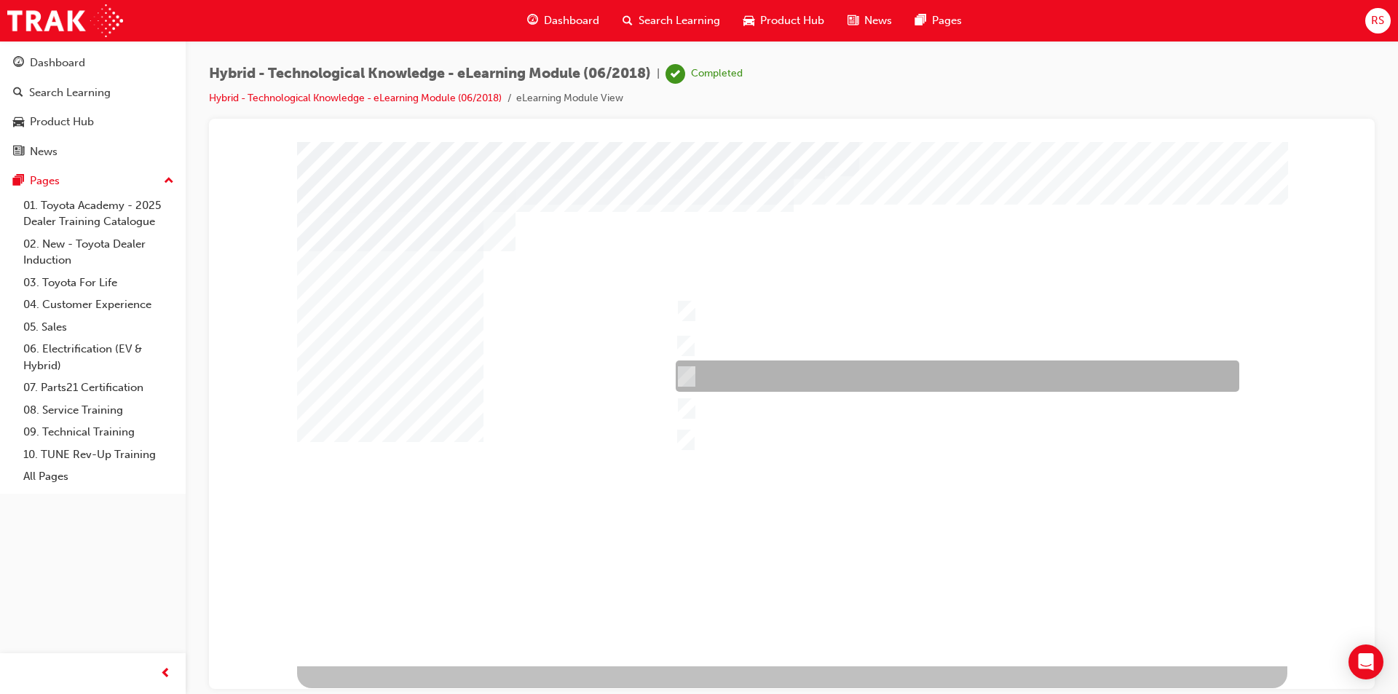
click at [687, 374] on input "Corolla Hybrid" at bounding box center [683, 376] width 16 height 16
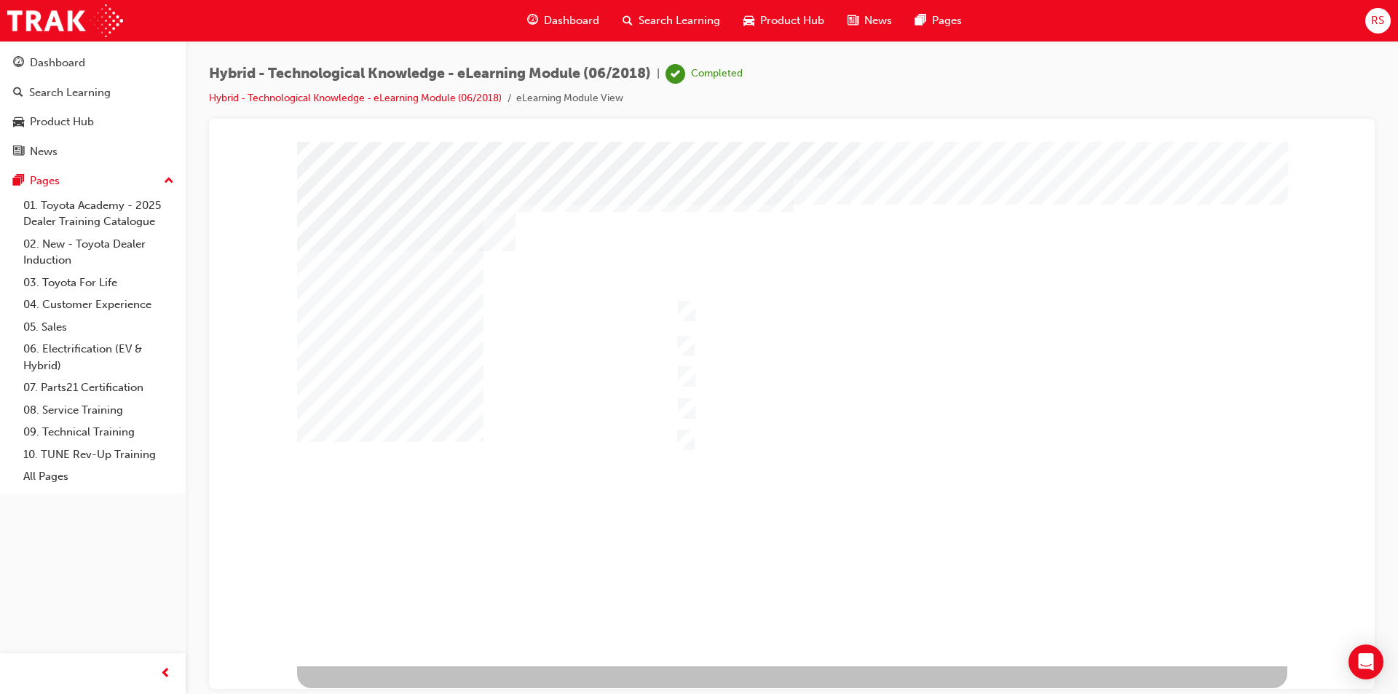
click at [684, 437] on div at bounding box center [792, 403] width 990 height 524
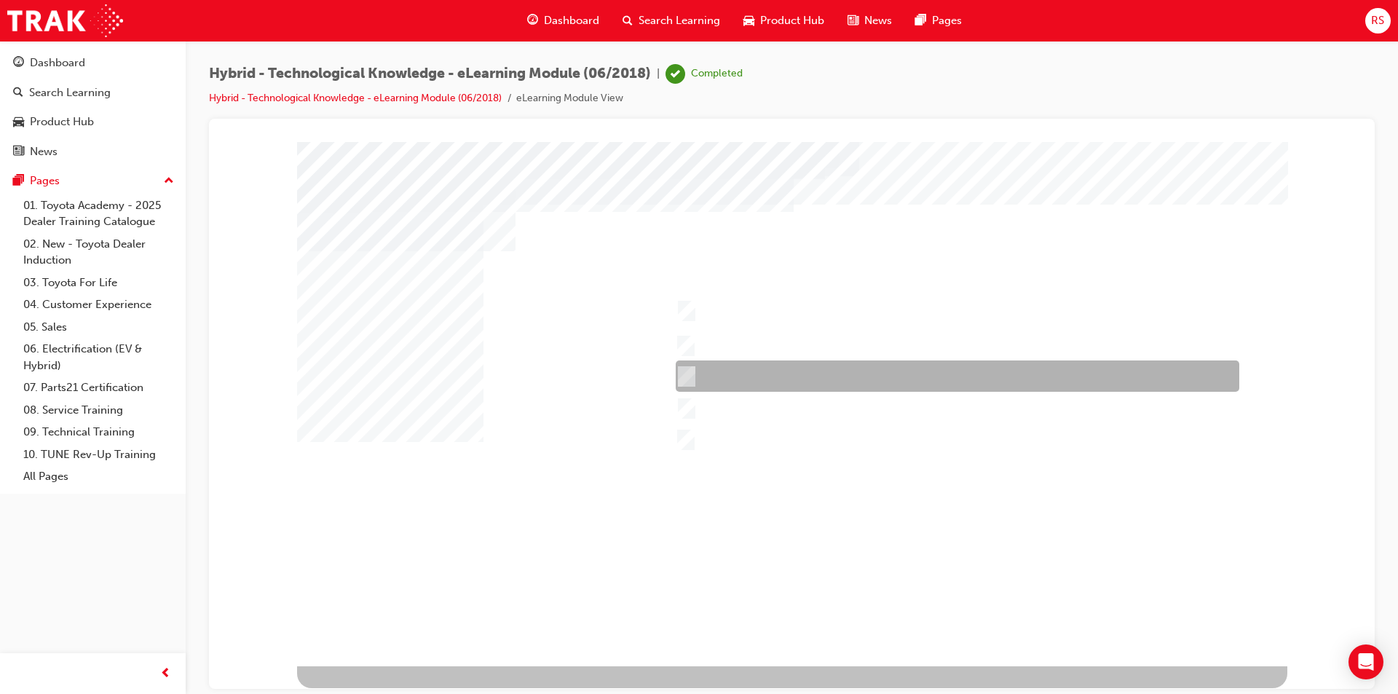
click at [682, 368] on input "Corolla Hybrid" at bounding box center [683, 376] width 16 height 16
checkbox input "false"
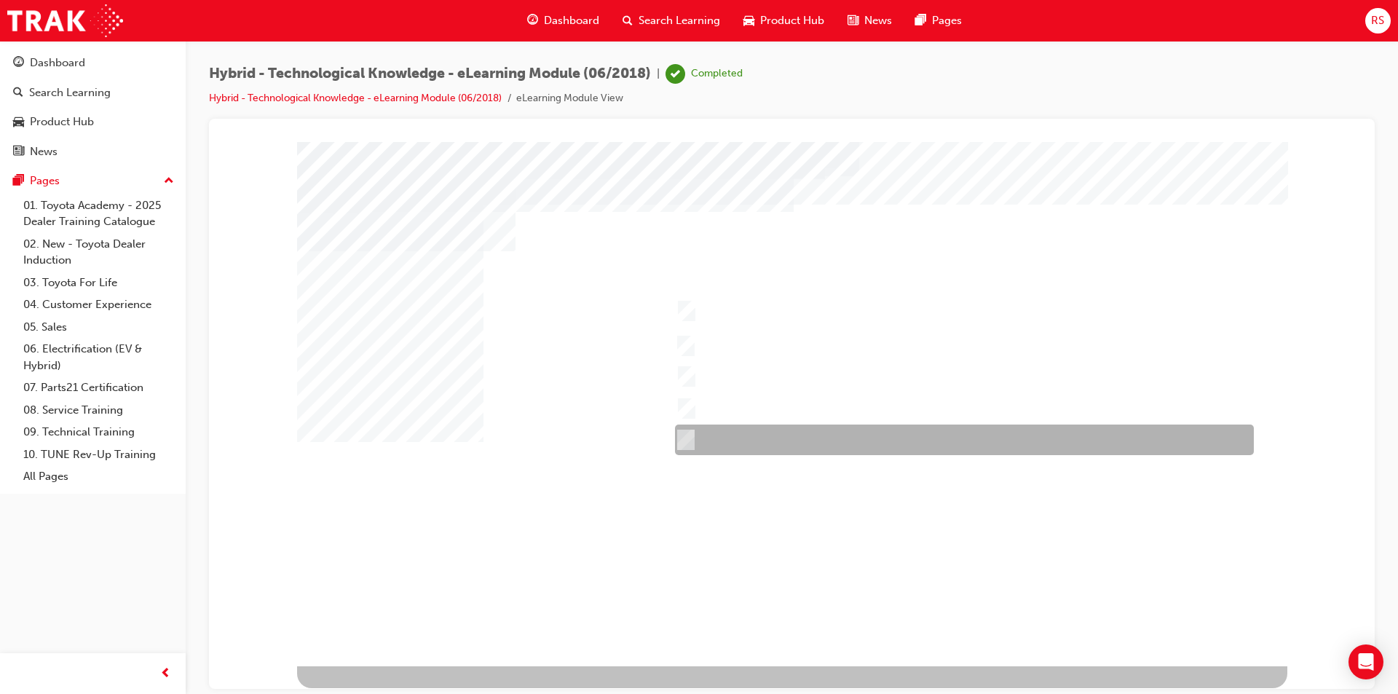
click at [687, 438] on input "RAV4 Hybrid" at bounding box center [682, 440] width 16 height 16
checkbox input "true"
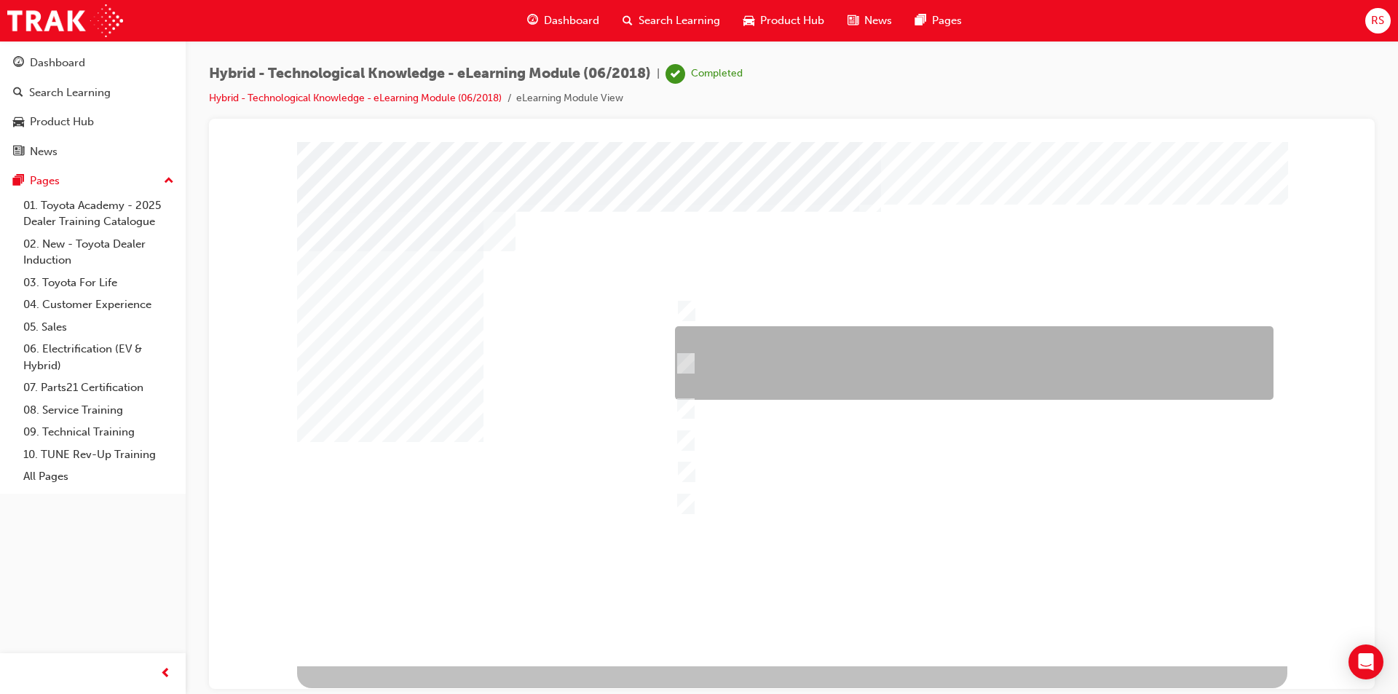
click at [689, 357] on input "Safety – 7 airbags, Vehicle Stability Control (VSC)/Traction Control (TRC), Ant…" at bounding box center [682, 363] width 16 height 16
checkbox input "true"
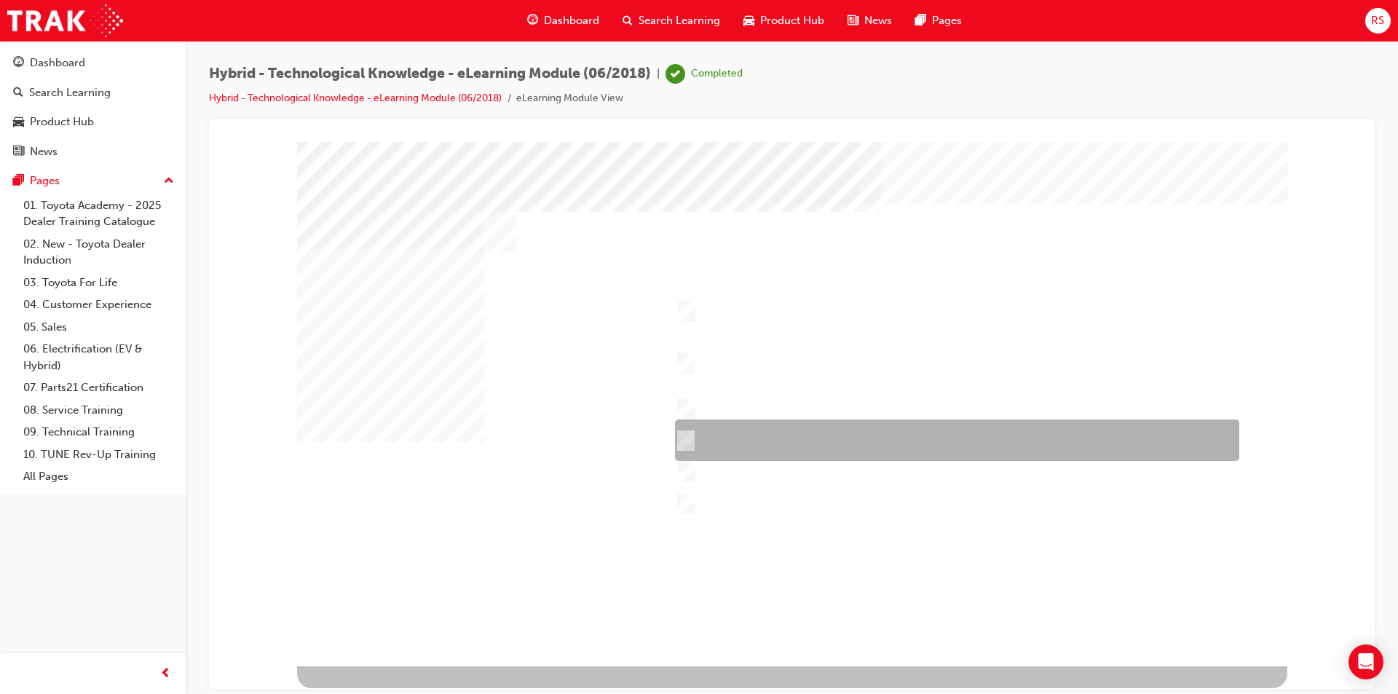
click at [684, 426] on div at bounding box center [953, 440] width 564 height 42
checkbox input "true"
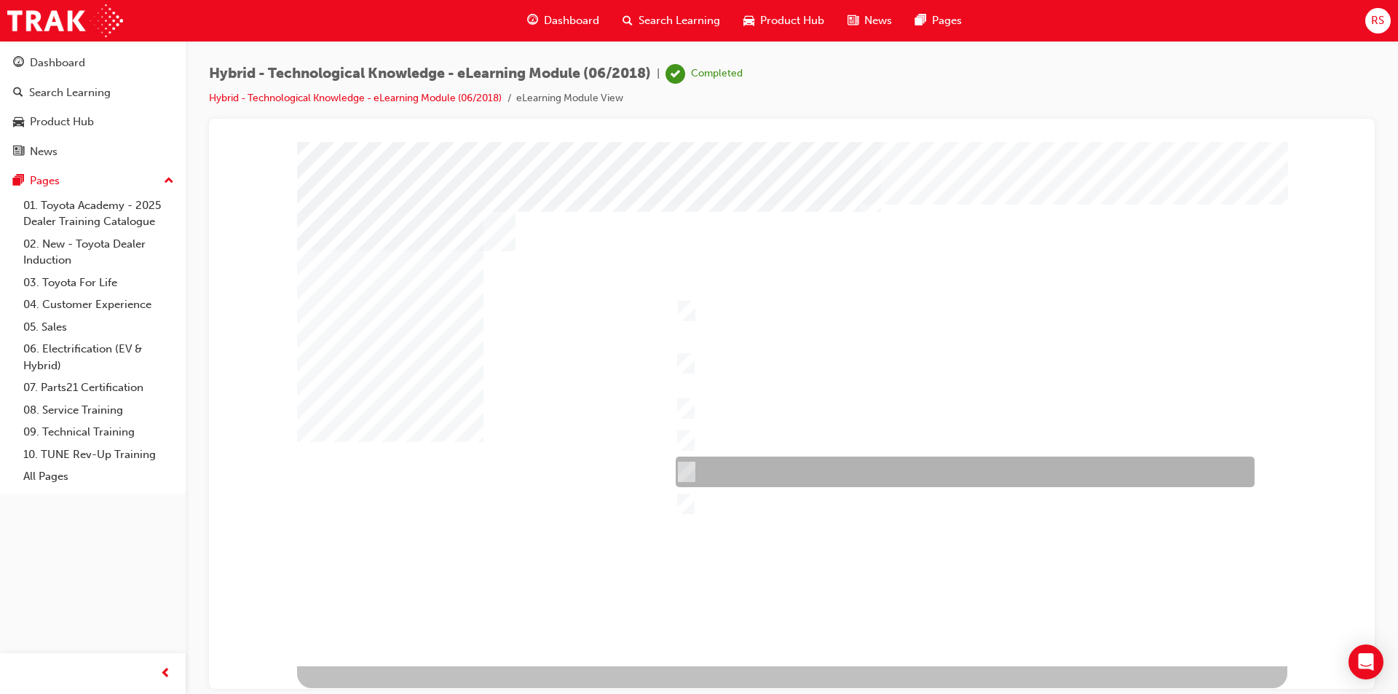
click at [690, 467] on input "Economy & Ecology – Fuel economy, Toyota Service Advantage." at bounding box center [683, 472] width 16 height 16
checkbox input "true"
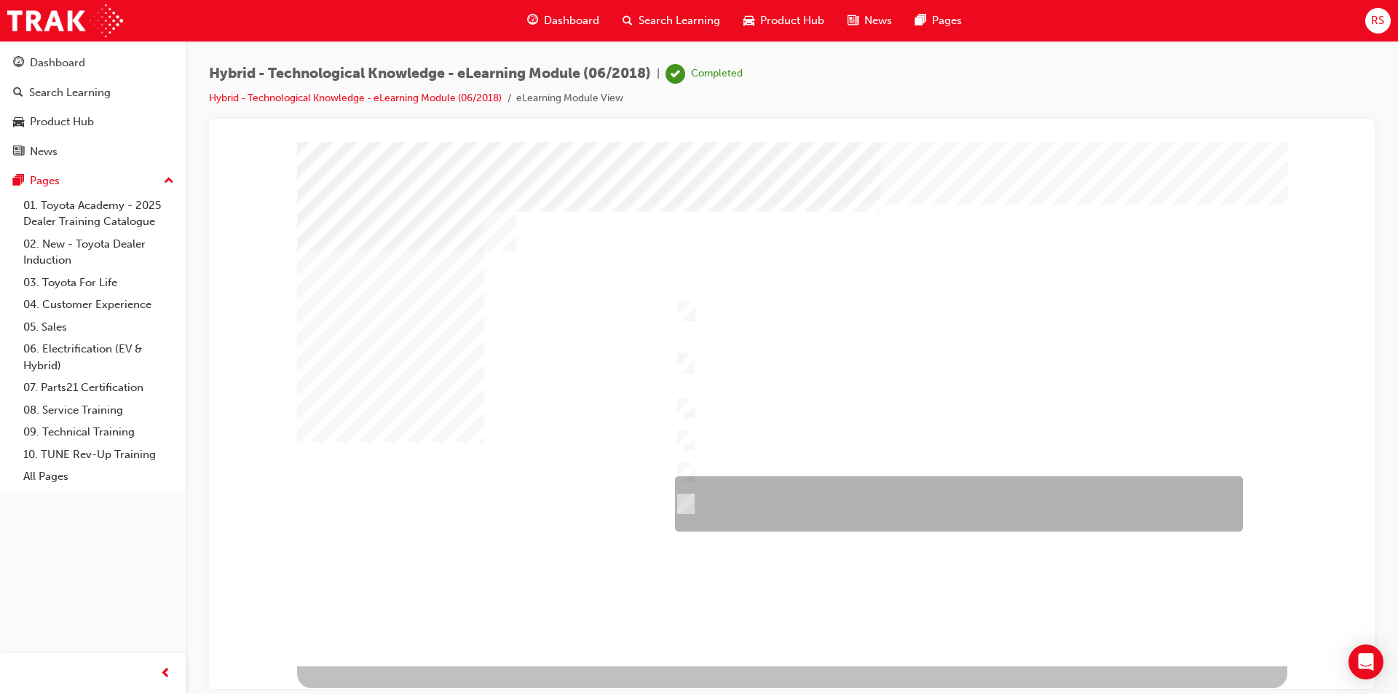
click at [687, 499] on input "Durability – Toyota brand including QDR, accessories, durable materials inside …" at bounding box center [682, 504] width 16 height 16
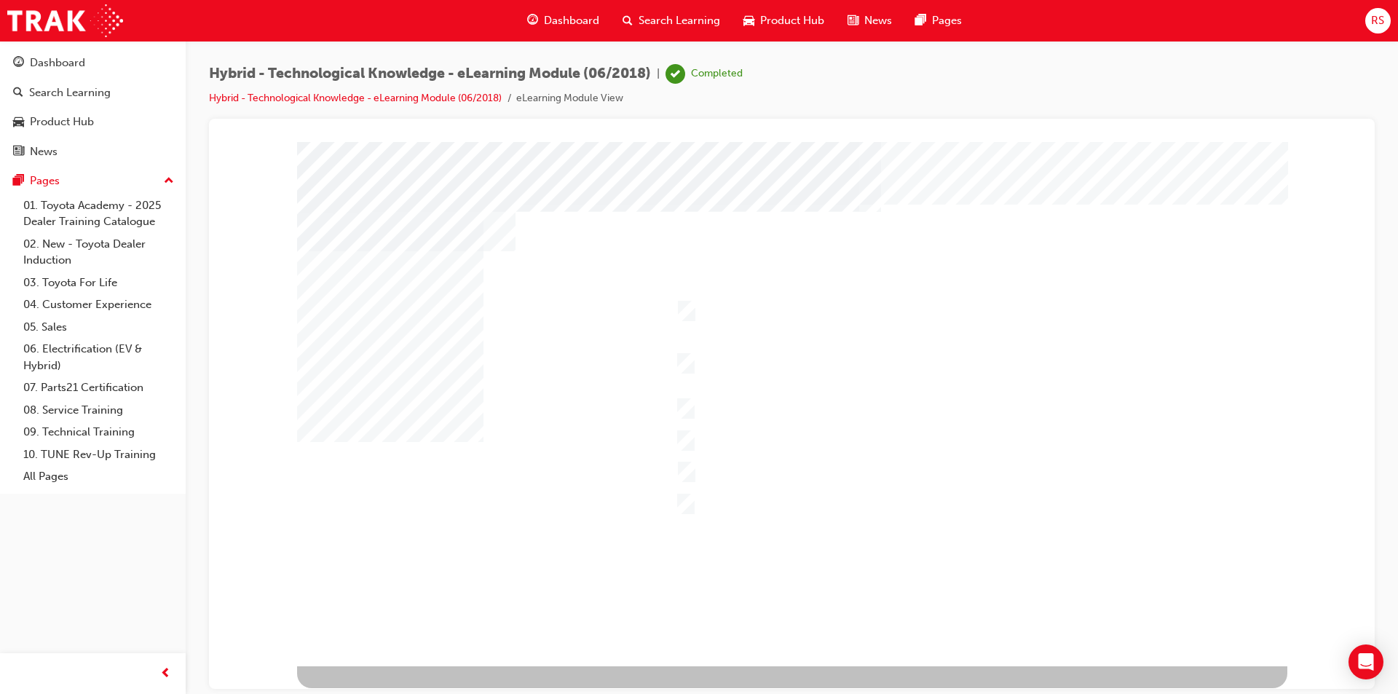
click at [685, 493] on div at bounding box center [792, 403] width 990 height 524
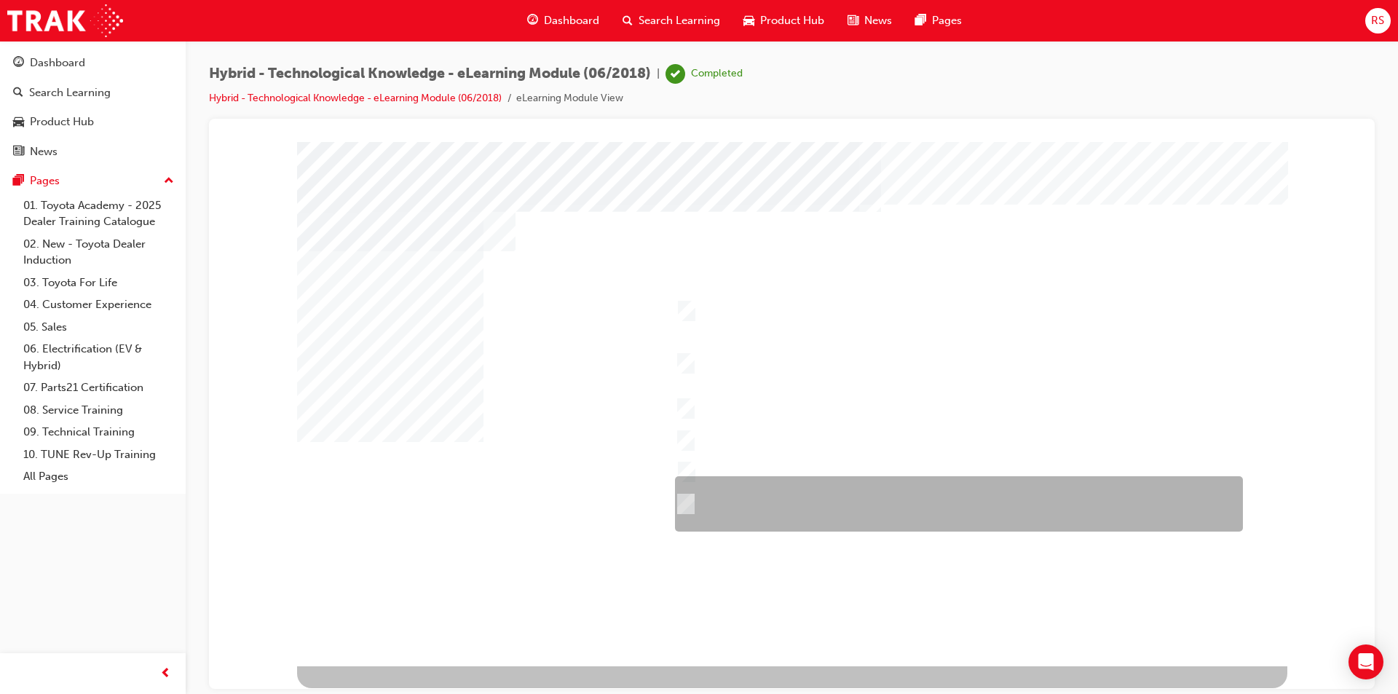
click at [683, 498] on input "Durability – Toyota brand including QDR, accessories, durable materials inside …" at bounding box center [682, 504] width 16 height 16
checkbox input "false"
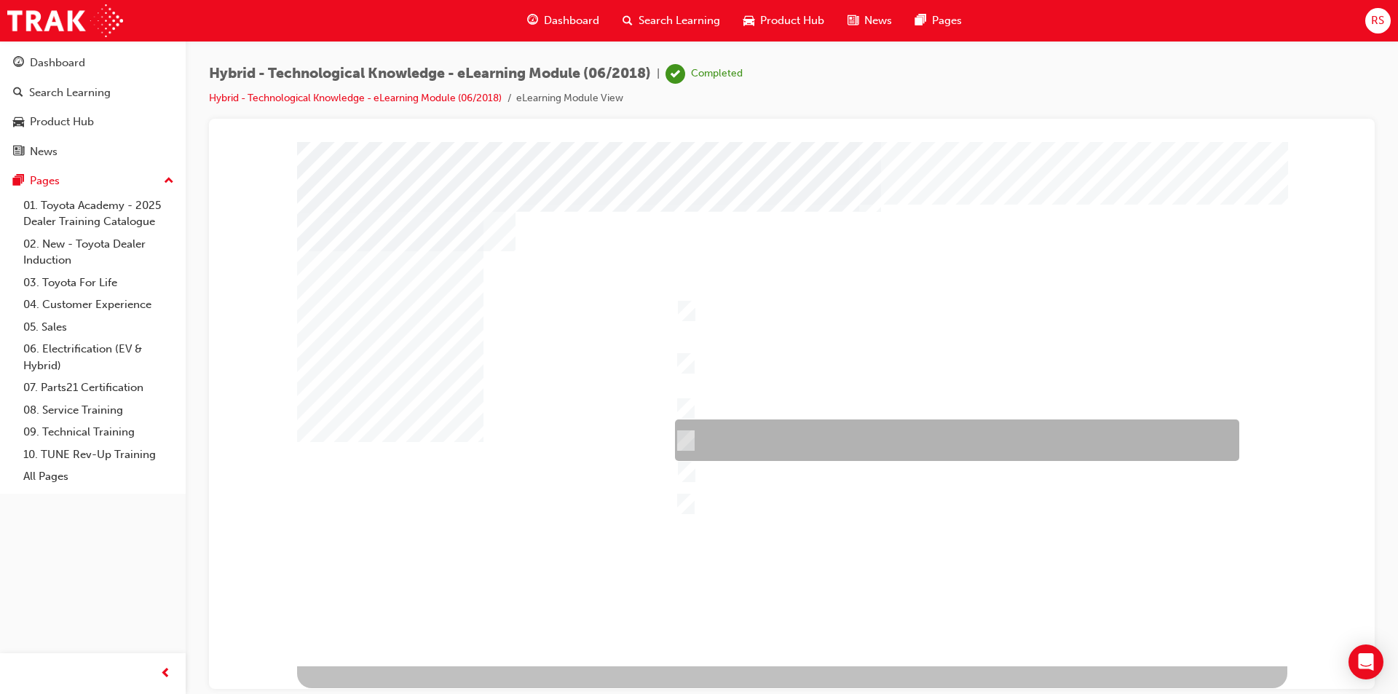
click at [690, 434] on div at bounding box center [953, 440] width 564 height 42
checkbox input "false"
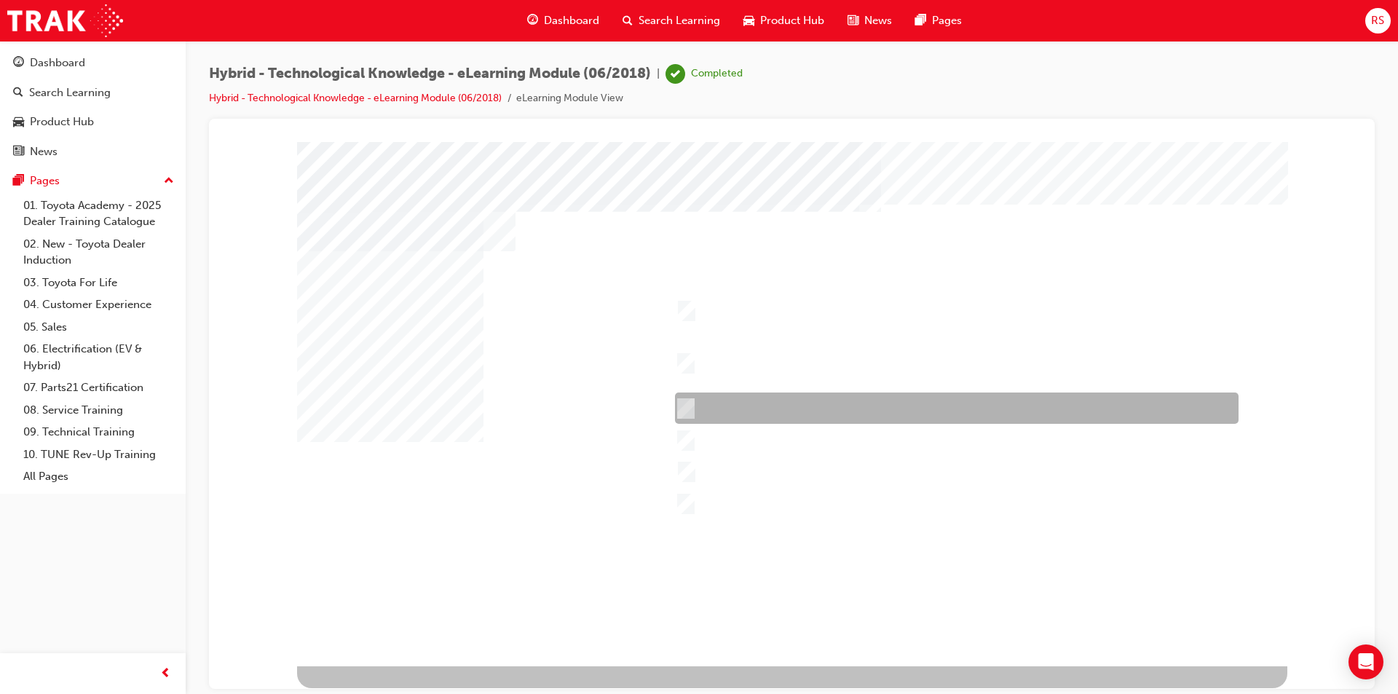
click at [690, 406] on input "Appearance – Exterior and interior styling, wheels, accessories." at bounding box center [682, 408] width 16 height 16
checkbox input "true"
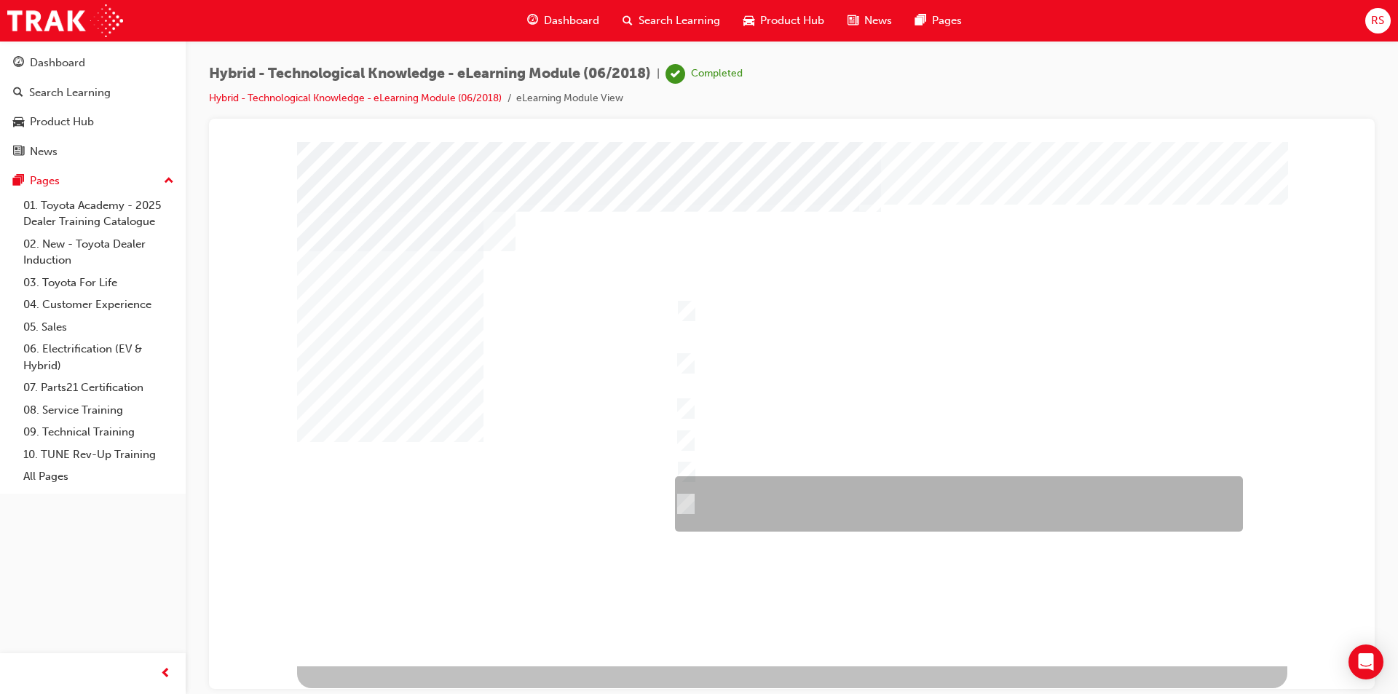
click at [682, 492] on div at bounding box center [955, 503] width 568 height 55
checkbox input "true"
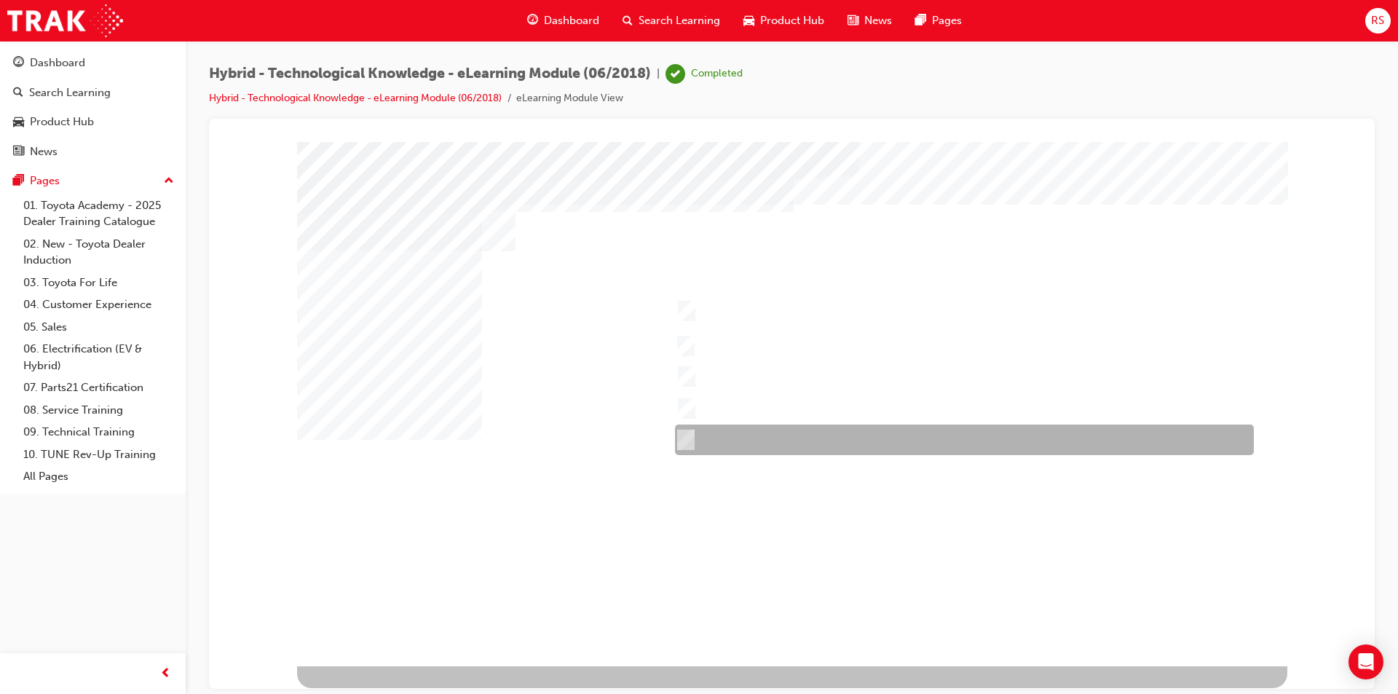
click at [679, 438] on input "Kluger Hybrid" at bounding box center [682, 440] width 16 height 16
checkbox input "true"
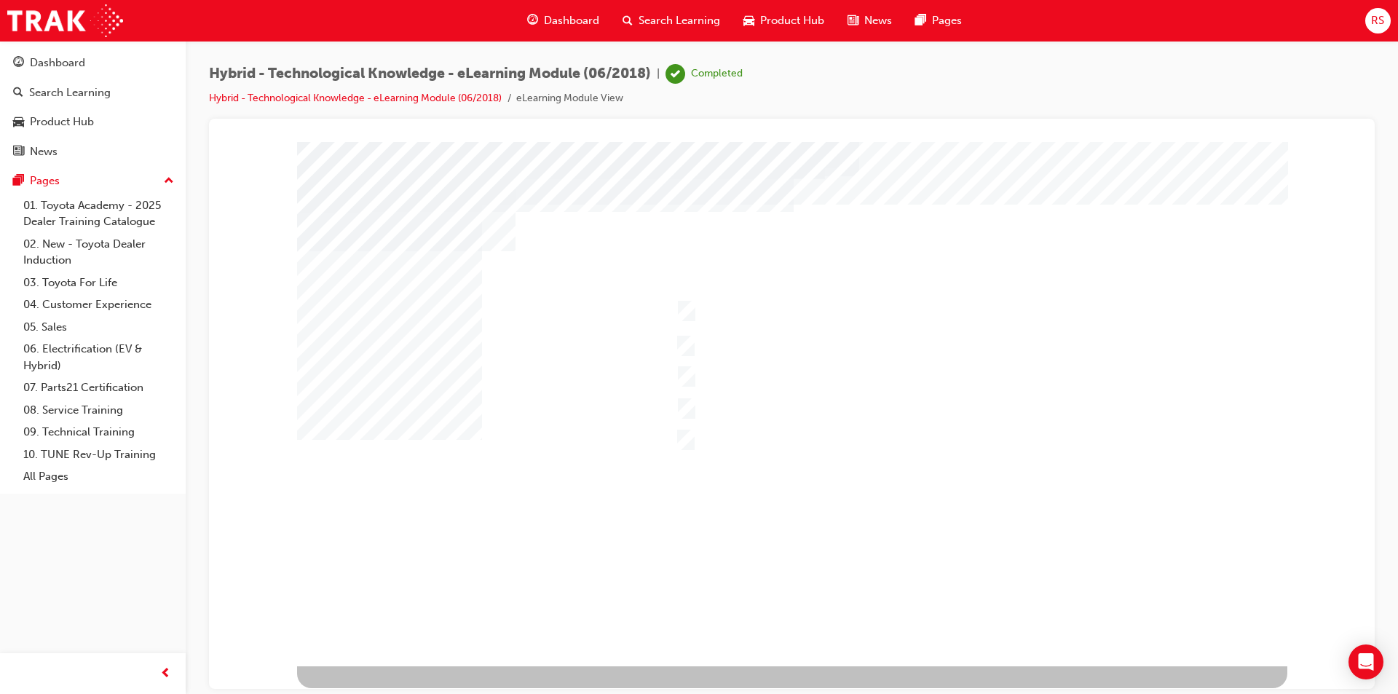
click at [682, 435] on div at bounding box center [792, 403] width 990 height 524
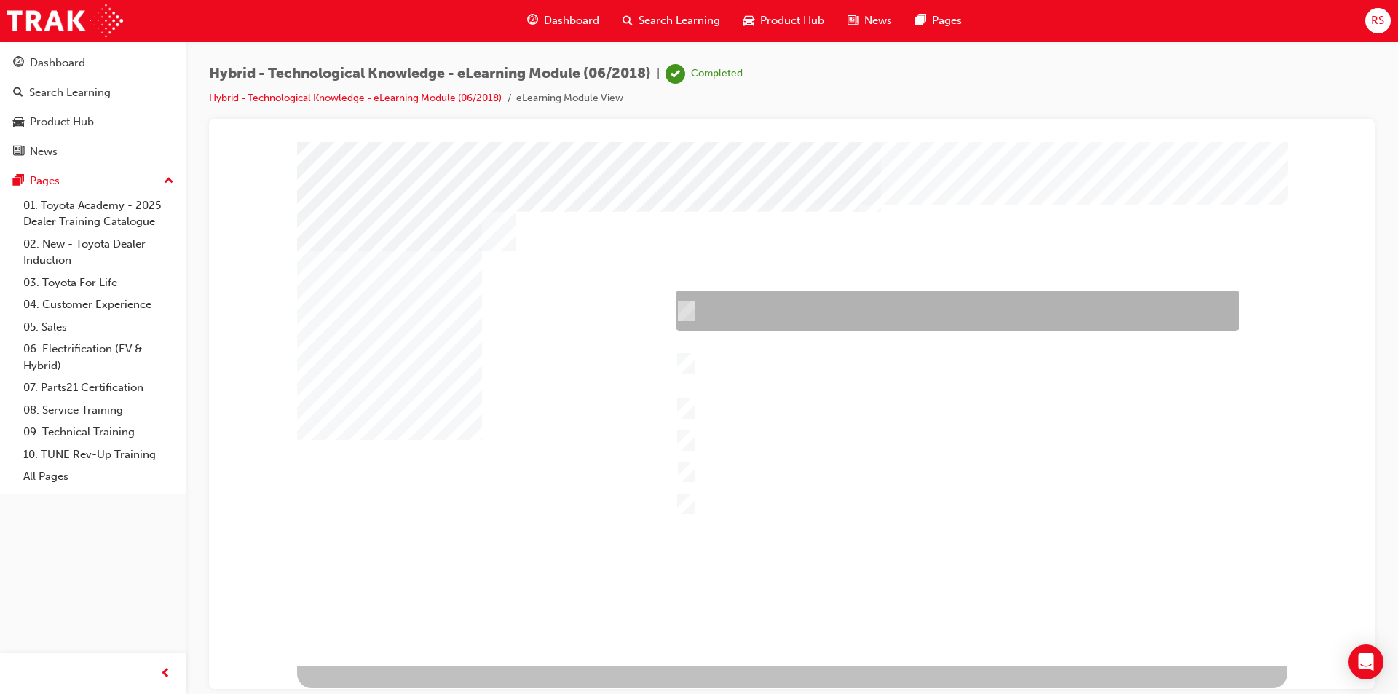
click at [686, 304] on input "Performance – Engine, transmission, power and torque, towing capability, off-ro…" at bounding box center [683, 311] width 16 height 16
checkbox input "true"
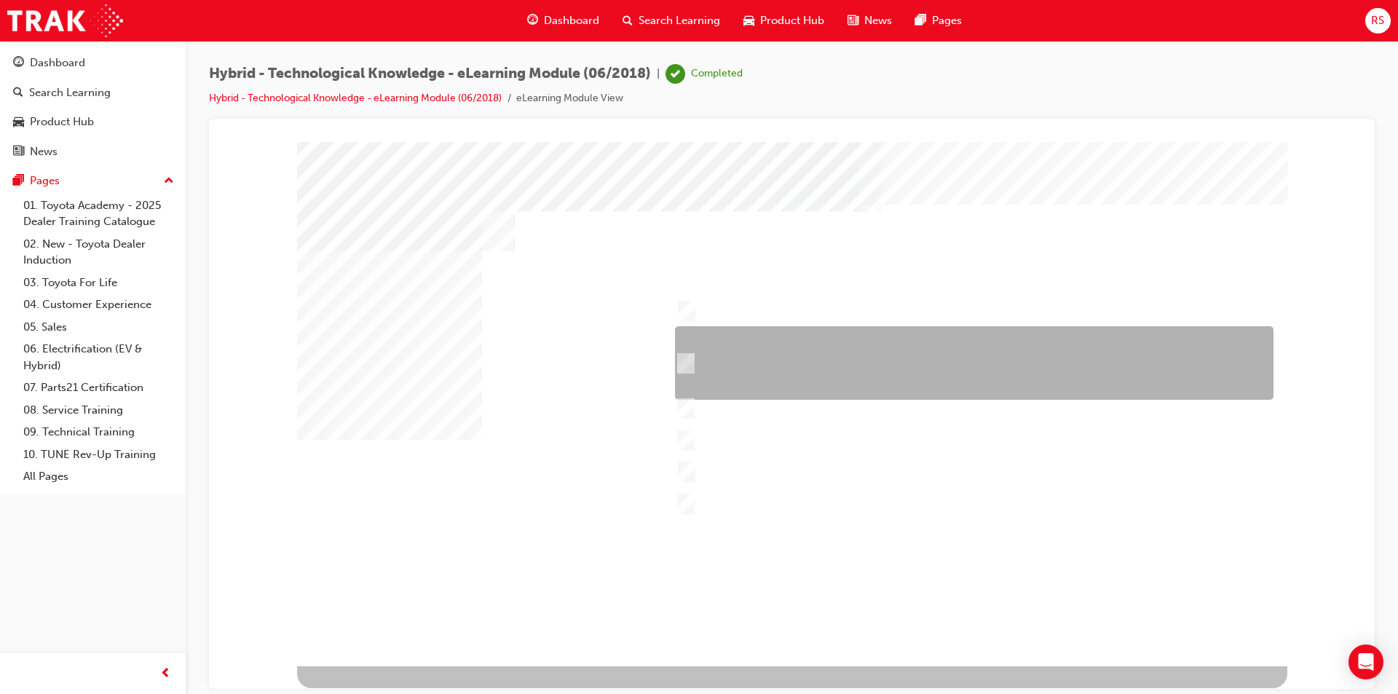
click at [690, 355] on div at bounding box center [970, 363] width 599 height 74
checkbox input "true"
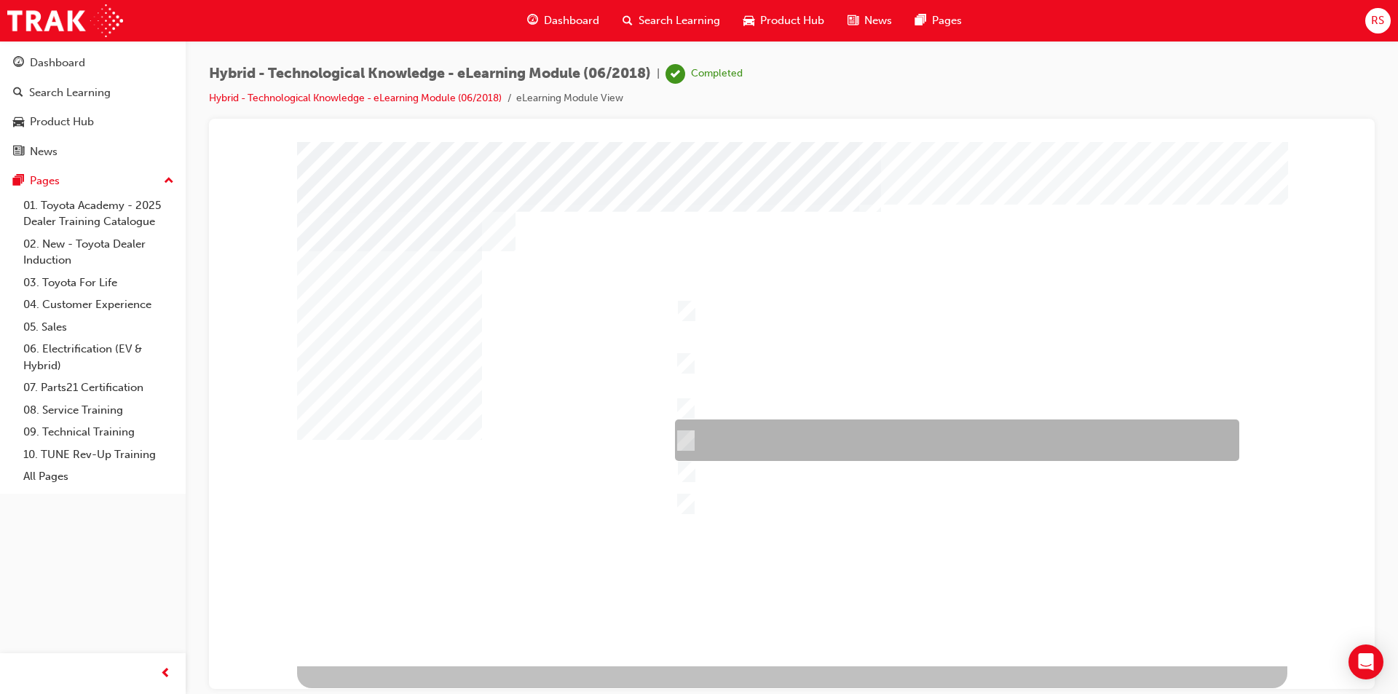
click at [683, 434] on input "Comfort & Convenience – Comfort behind driver’s seat, boot space, interior spac…" at bounding box center [682, 441] width 16 height 16
checkbox input "true"
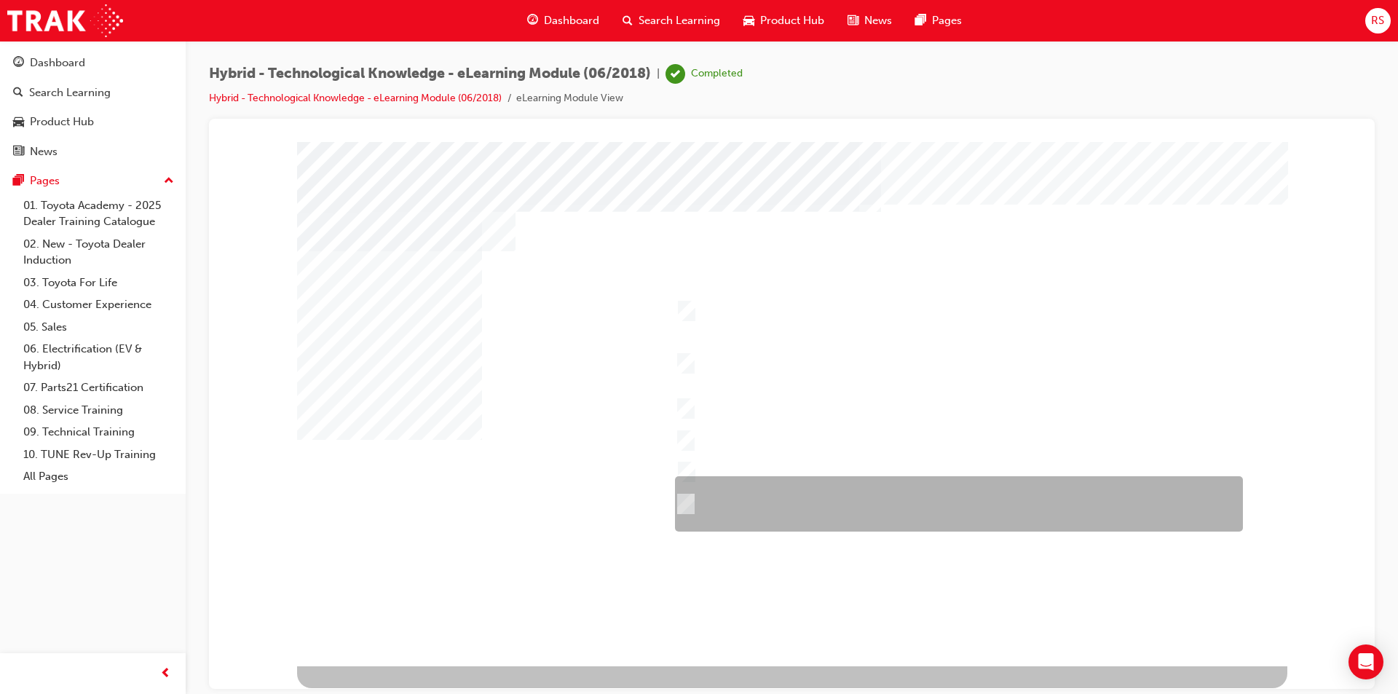
click at [682, 500] on input "Durability – Toyota brand including QDR, accessories, durable materials inside …" at bounding box center [682, 504] width 16 height 16
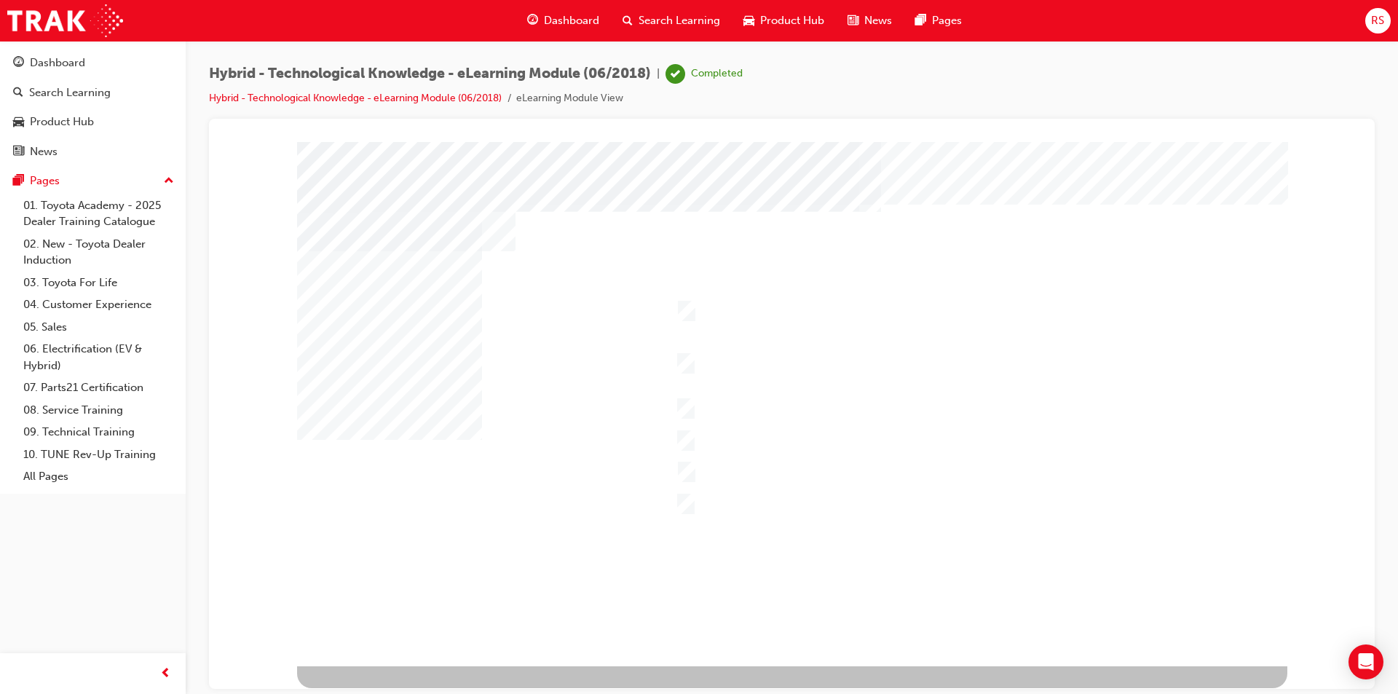
click at [684, 493] on div at bounding box center [792, 403] width 990 height 524
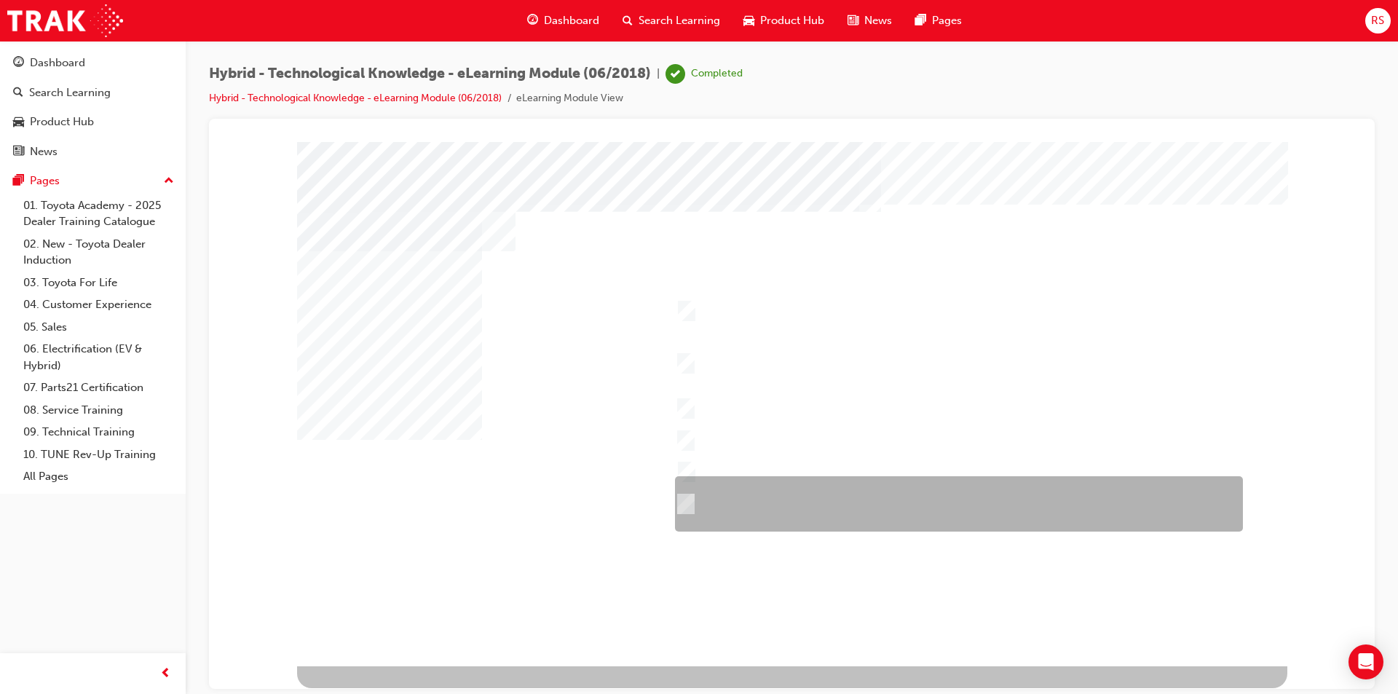
click at [687, 505] on input "Durability – Toyota brand including QDR, accessories, durable materials inside …" at bounding box center [682, 504] width 16 height 16
checkbox input "false"
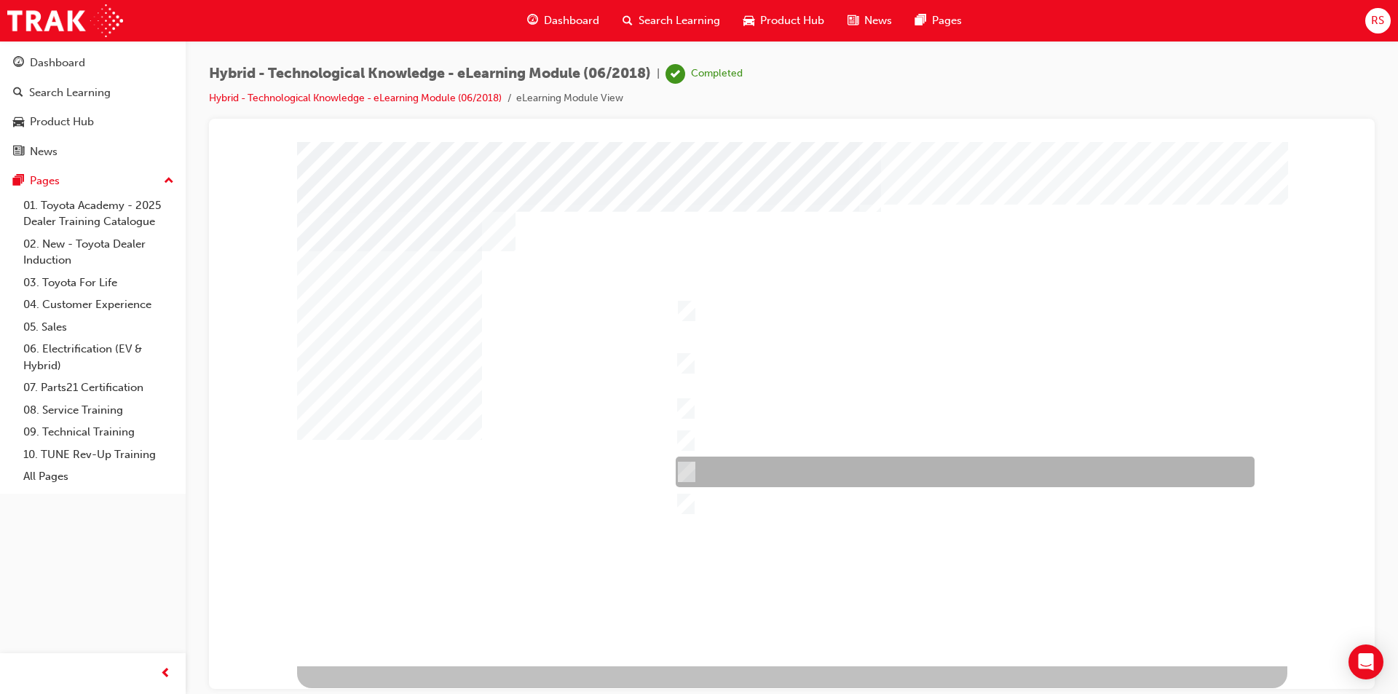
click at [687, 467] on input "Economy & Ecology – Fuel economy, Toyota Service Advantage." at bounding box center [683, 472] width 16 height 16
checkbox input "true"
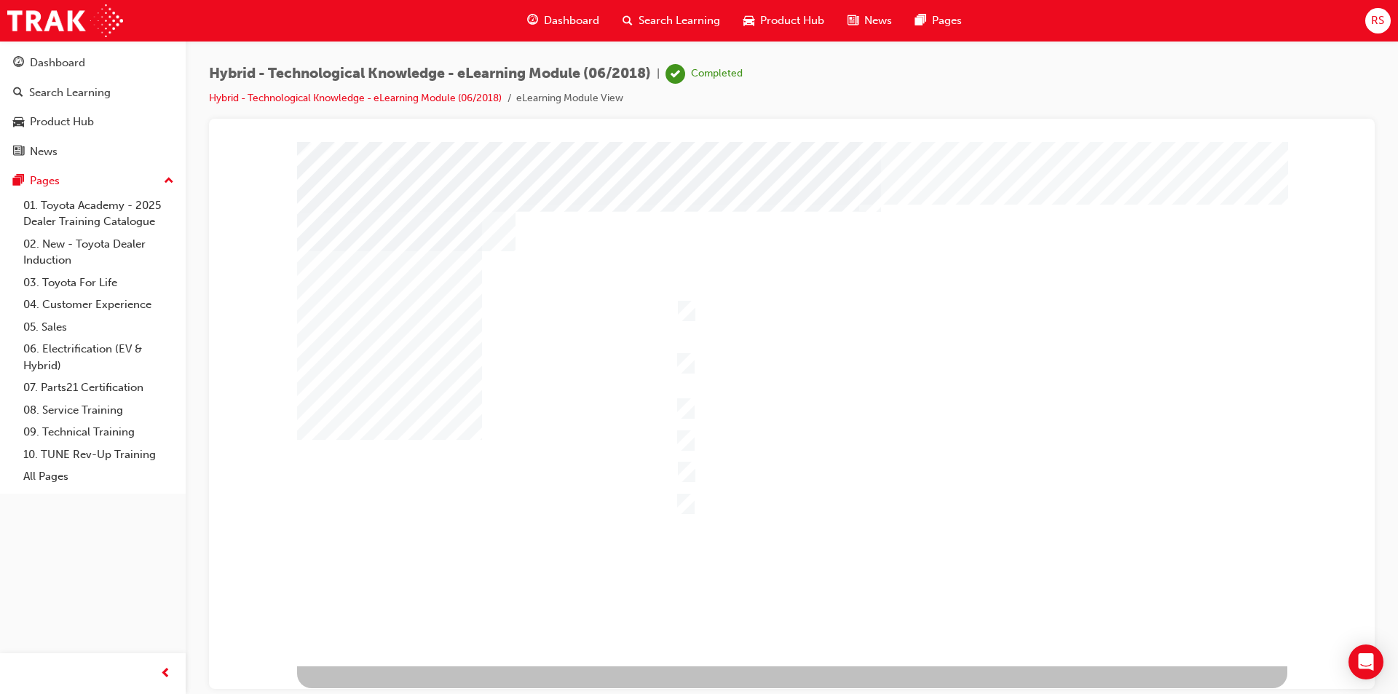
click at [747, 542] on div at bounding box center [792, 403] width 990 height 524
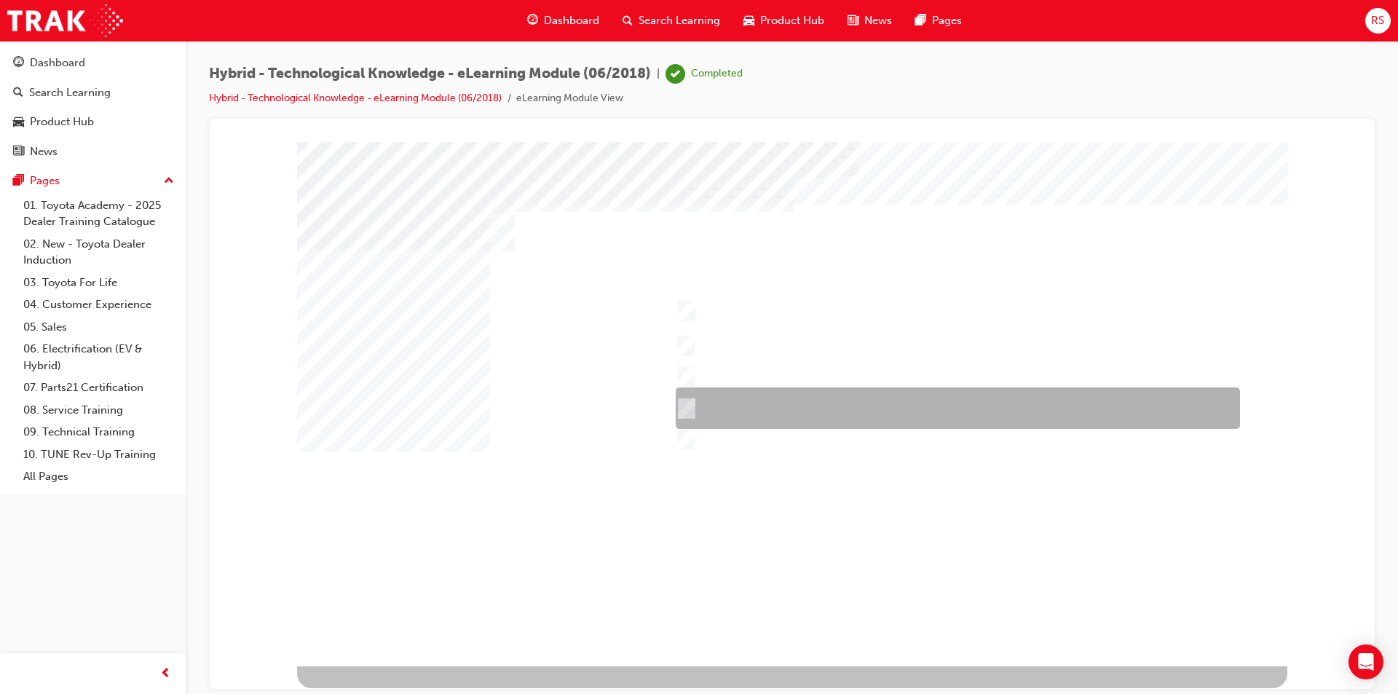
click at [689, 406] on input "Prius" at bounding box center [683, 408] width 16 height 16
checkbox input "true"
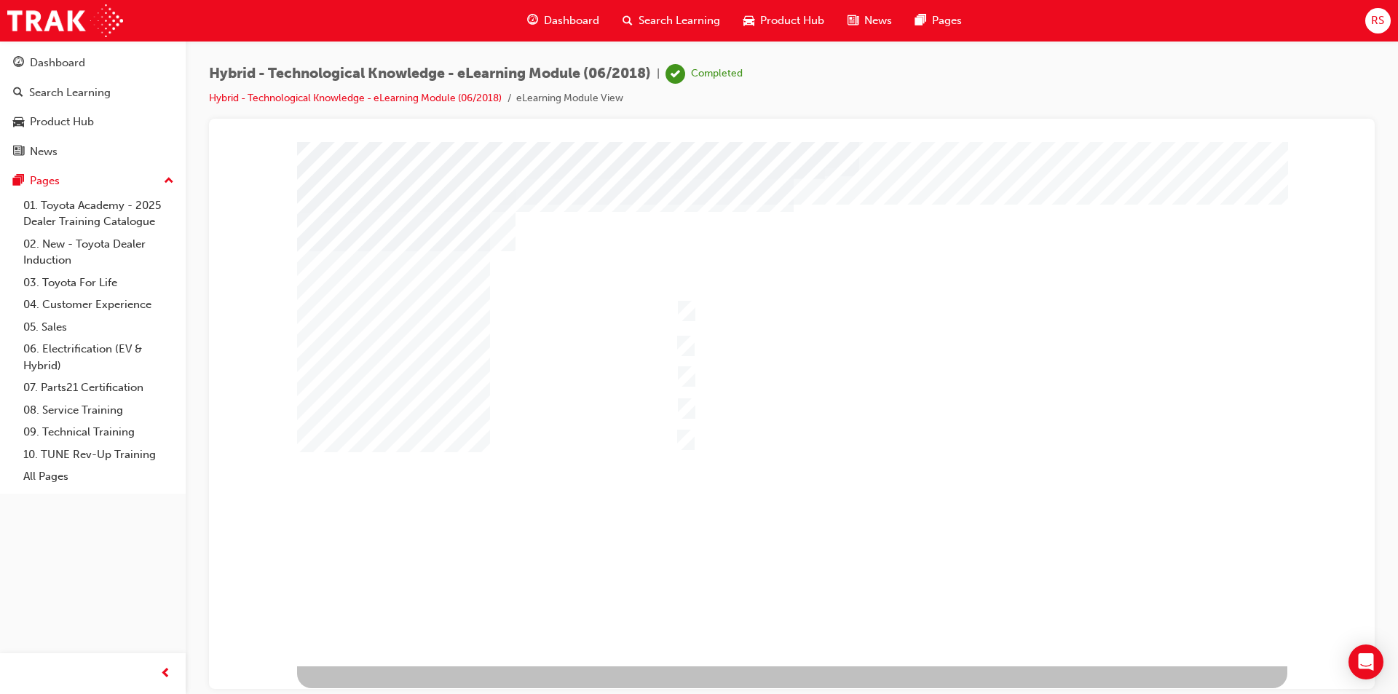
click at [693, 407] on div at bounding box center [792, 403] width 990 height 524
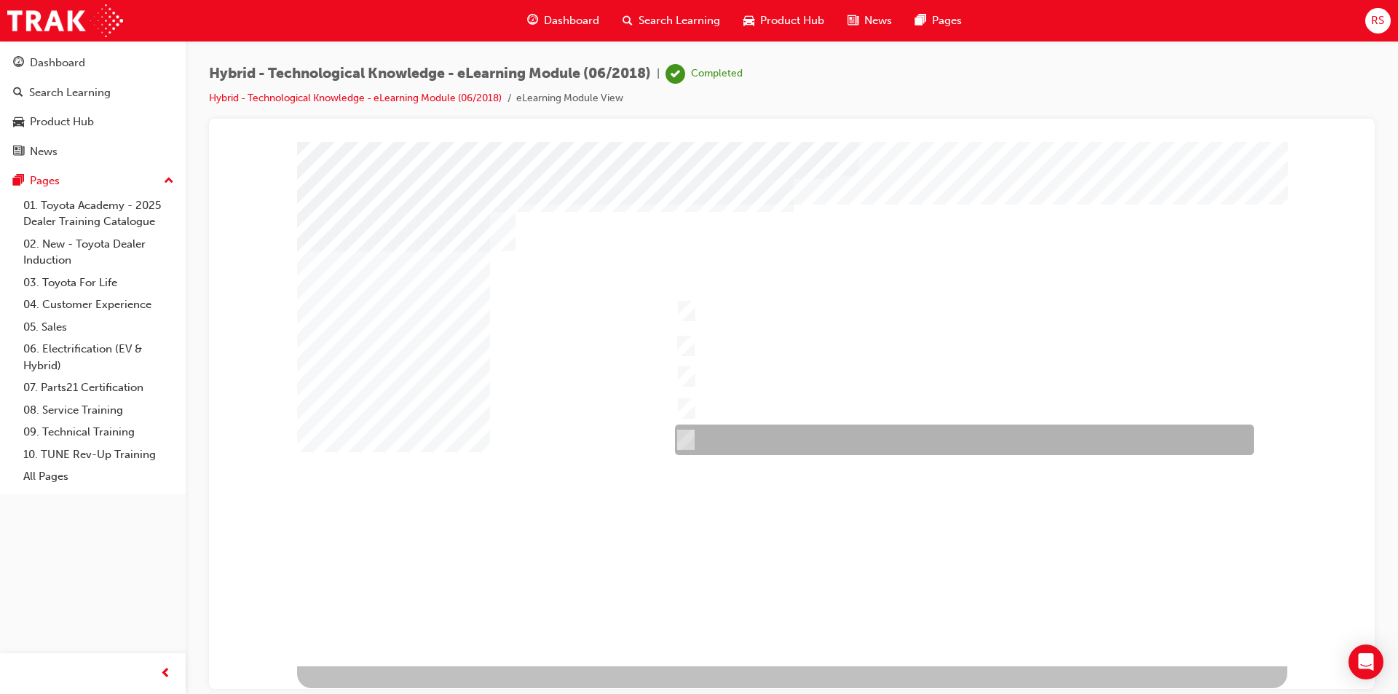
click at [685, 439] on input "RAV4 Hybrid" at bounding box center [682, 440] width 16 height 16
checkbox input "true"
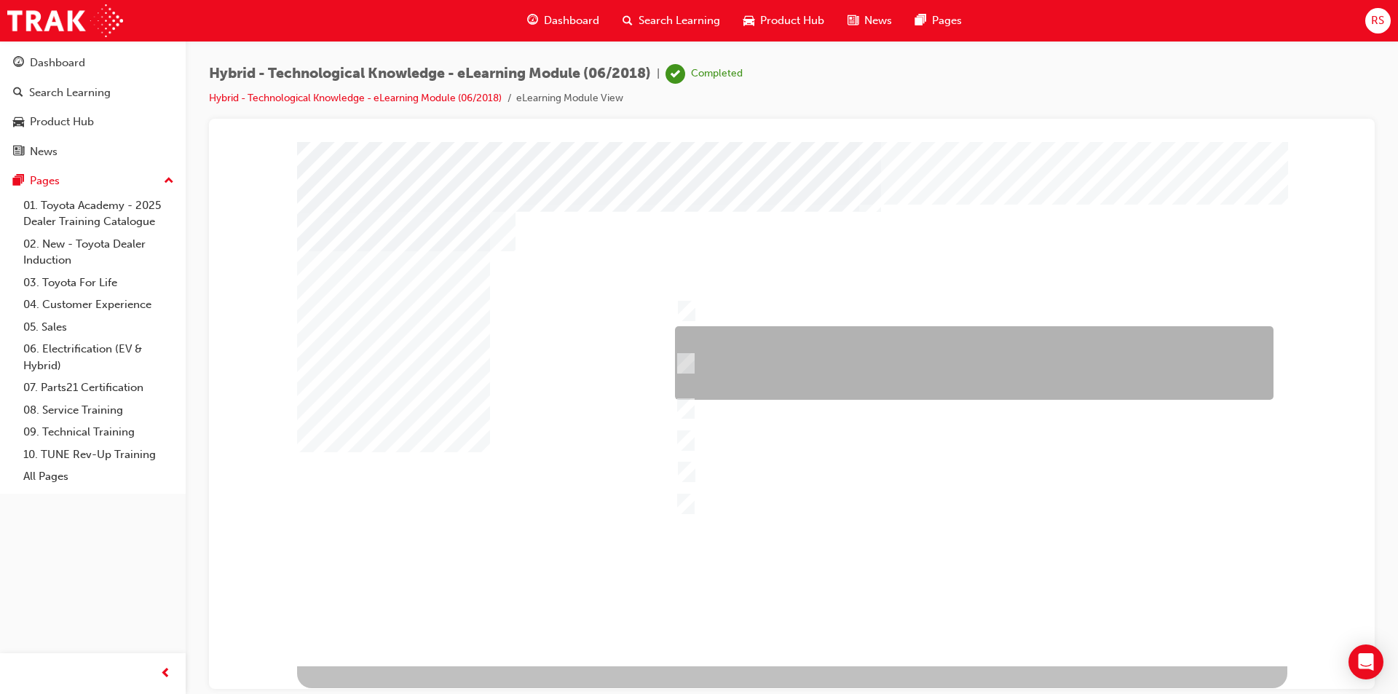
click at [690, 362] on input "Safety – 7 airbags, Vehicle Stability Control (VSC)/Traction Control (TRC), Ant…" at bounding box center [682, 363] width 16 height 16
checkbox input "true"
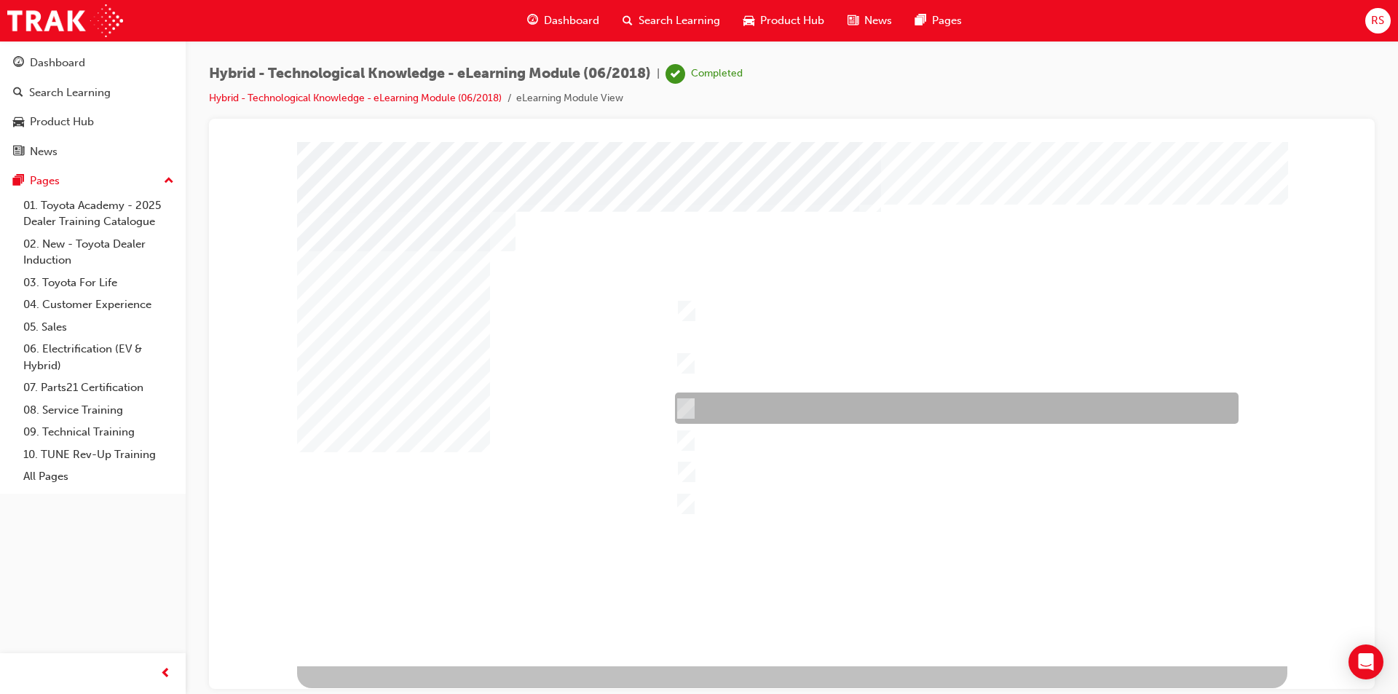
click at [681, 400] on input "Appearance – Exterior and interior styling, wheels, accessories." at bounding box center [682, 408] width 16 height 16
checkbox input "true"
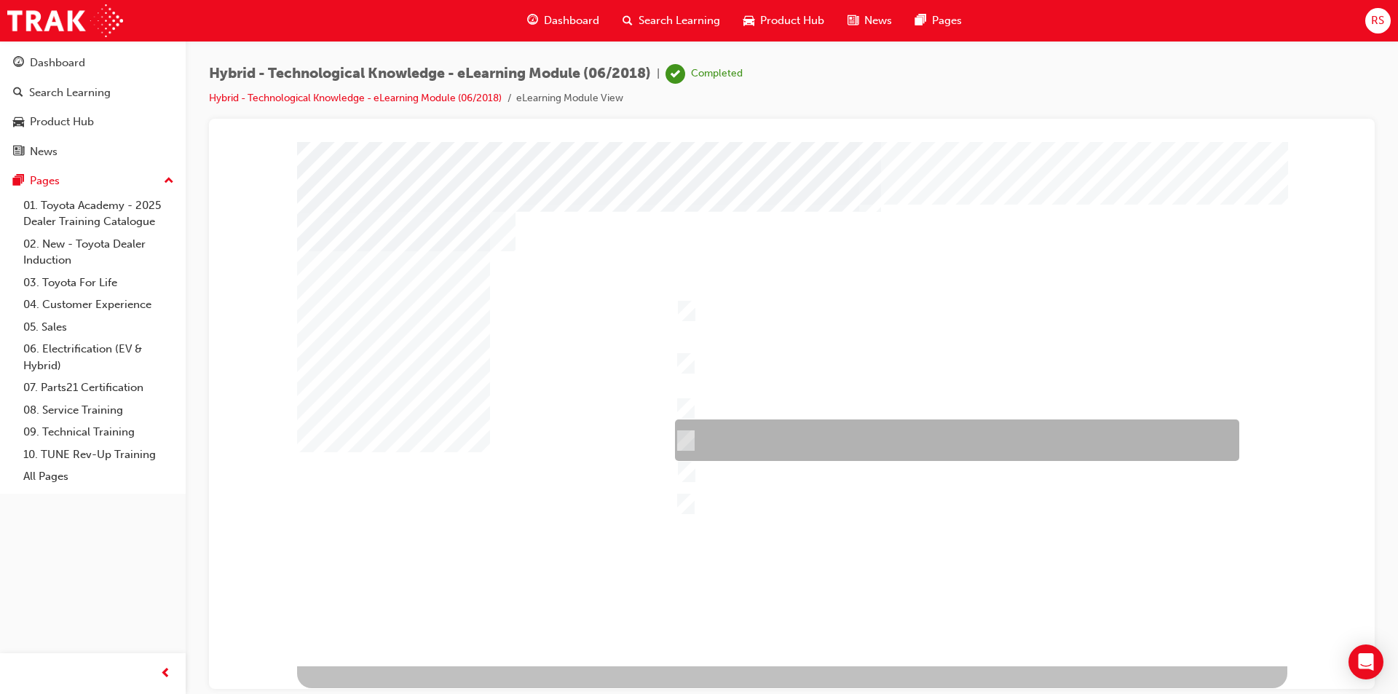
click at [684, 435] on input "Comfort & Convenience – Comfort behind driver’s seat, boot space, interior spac…" at bounding box center [682, 441] width 16 height 16
checkbox input "true"
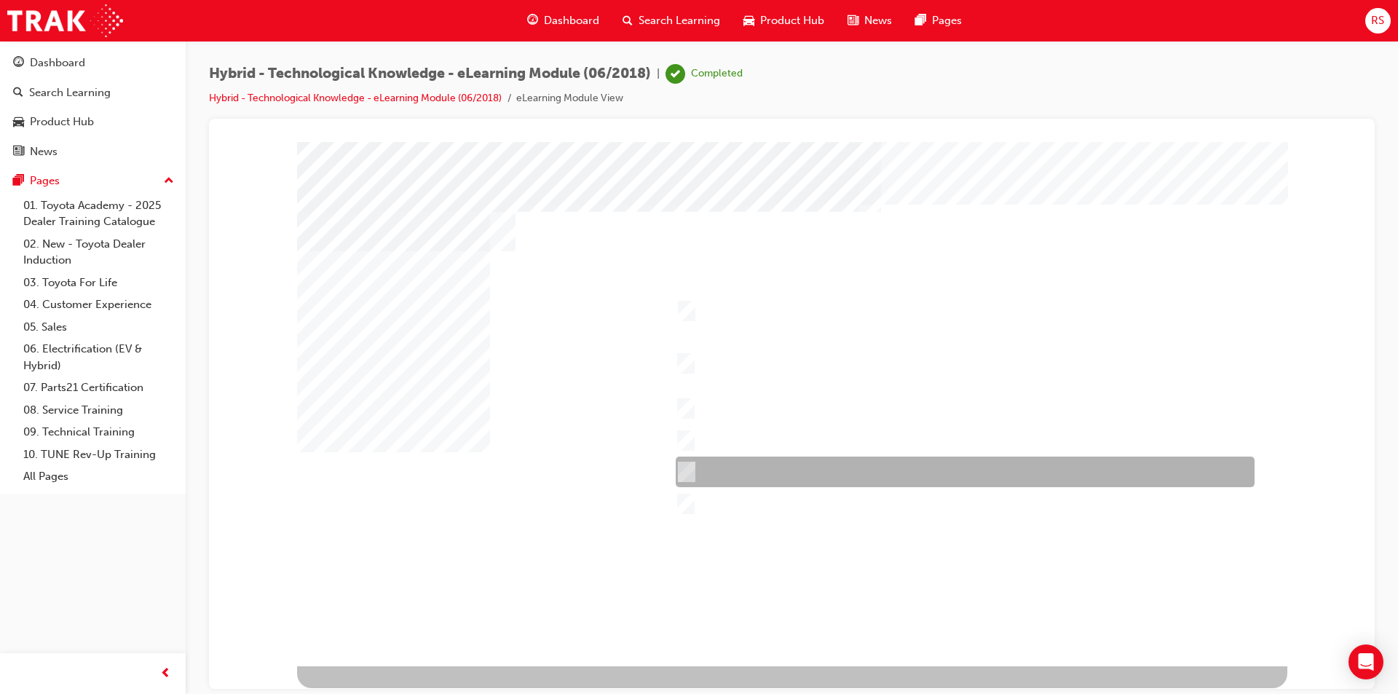
click at [692, 467] on div at bounding box center [961, 472] width 579 height 31
checkbox input "true"
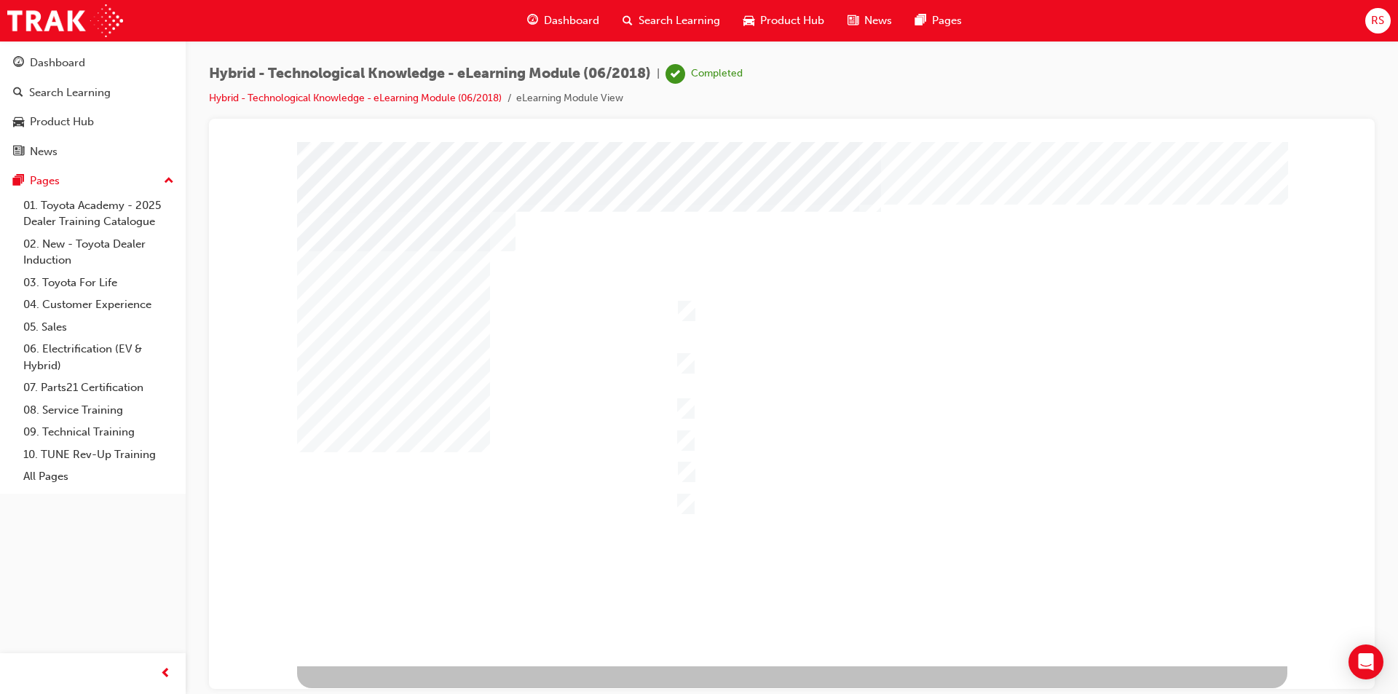
click at [749, 550] on div at bounding box center [792, 403] width 990 height 524
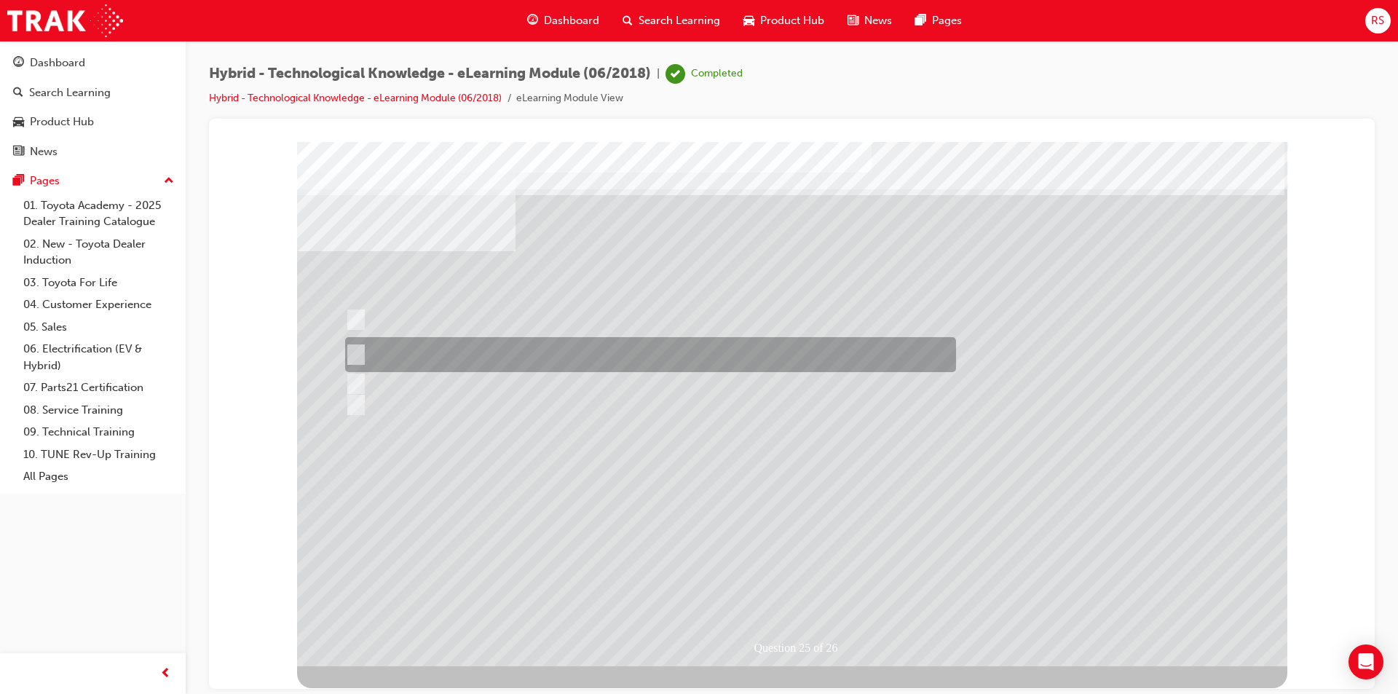
click at [354, 347] on input "Toyota Warranty Advantage (TWA) Hybrid Battery coverage is for up to 10yrs, wit…" at bounding box center [353, 355] width 16 height 16
radio input "true"
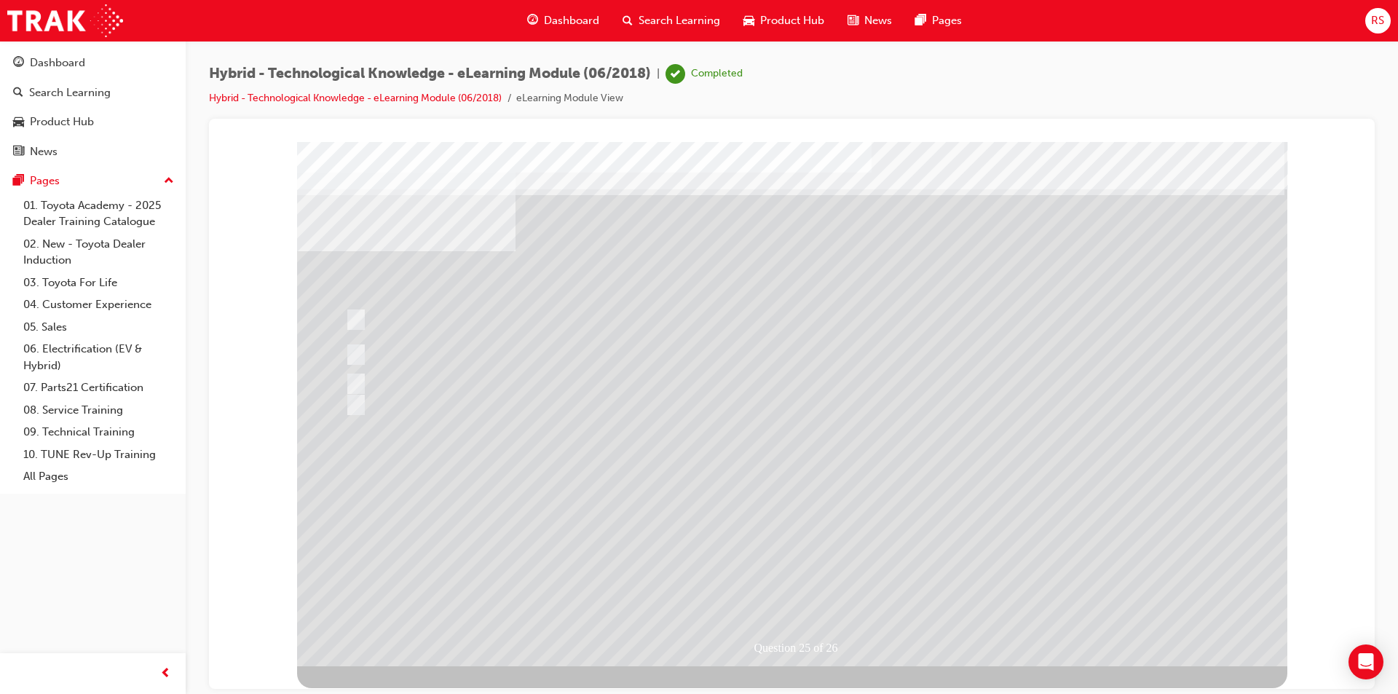
click at [810, 589] on div at bounding box center [792, 403] width 990 height 524
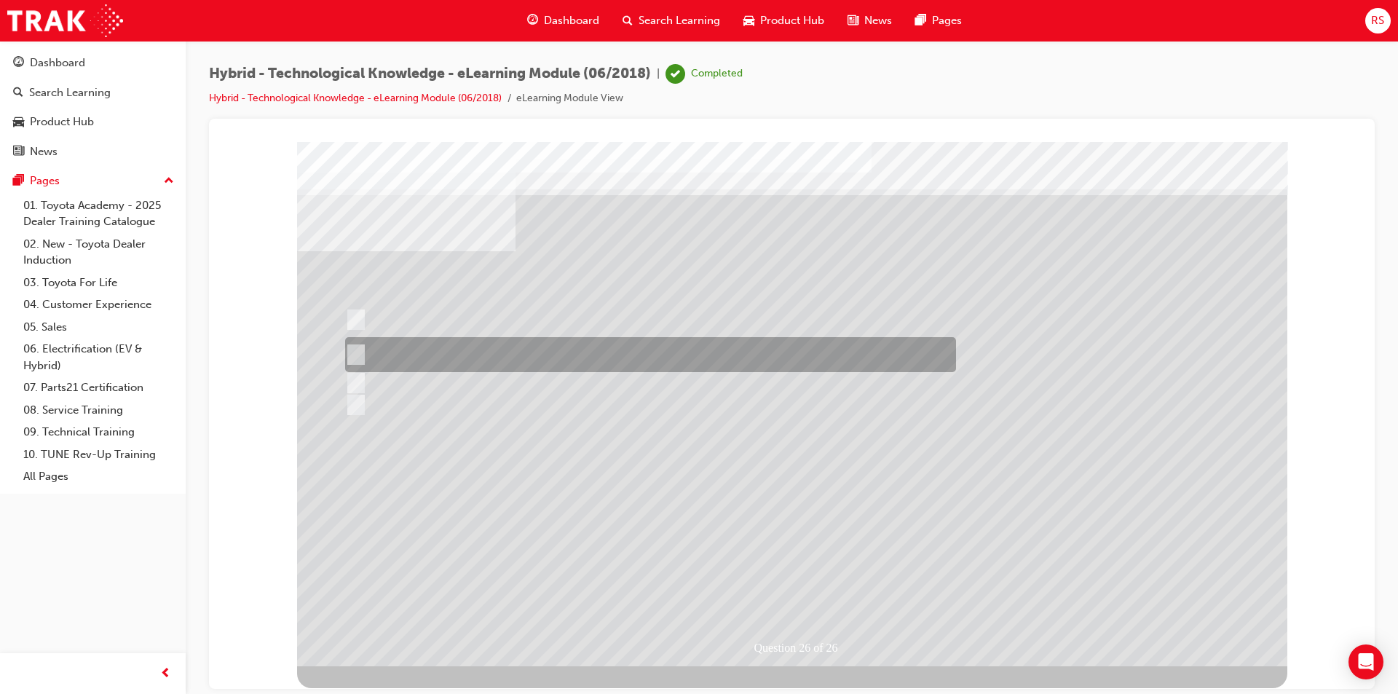
click at [353, 345] on div at bounding box center [646, 354] width 611 height 35
radio input "true"
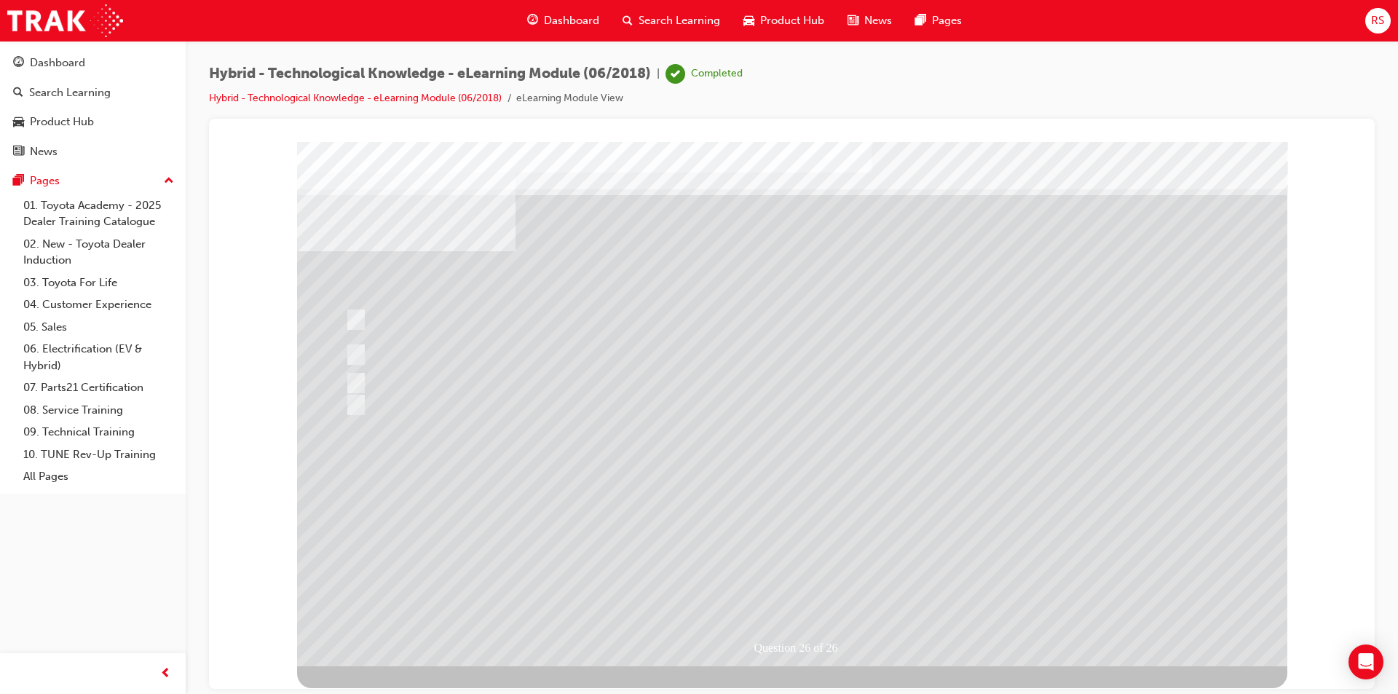
click at [816, 595] on div at bounding box center [792, 403] width 990 height 524
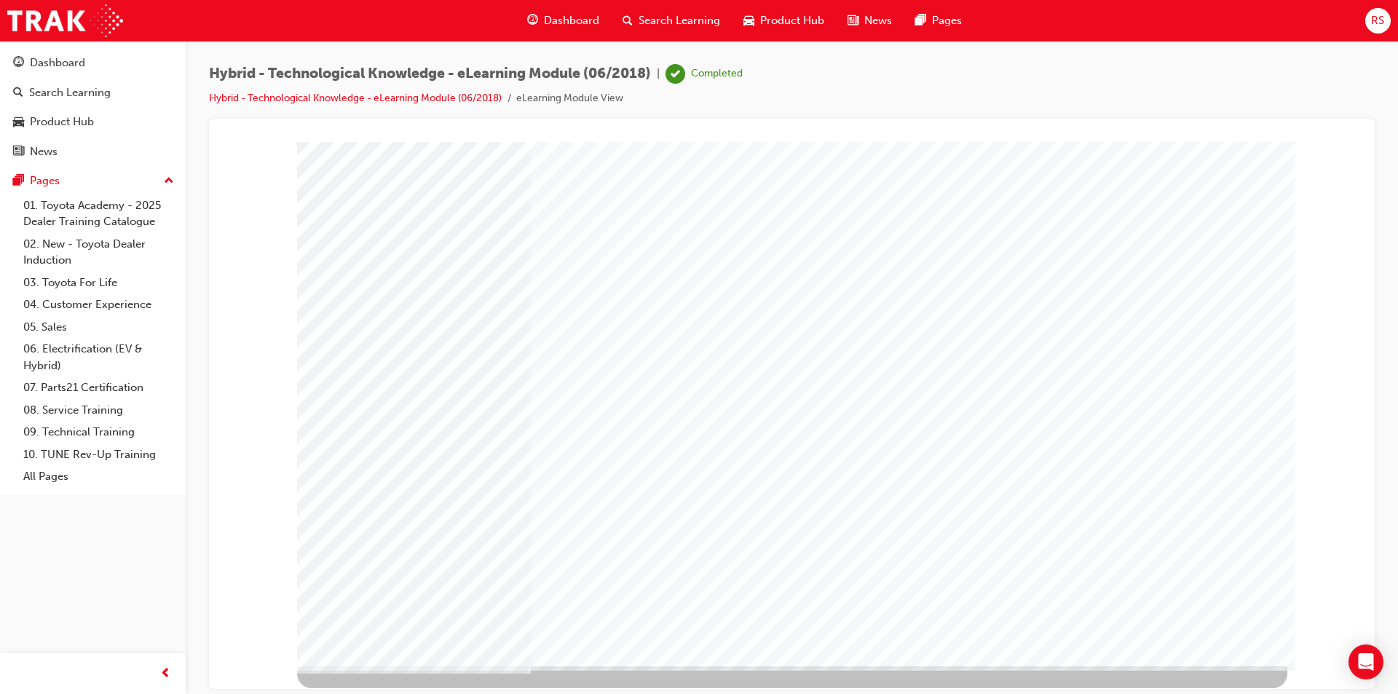
click at [650, 19] on span "Search Learning" at bounding box center [680, 20] width 82 height 17
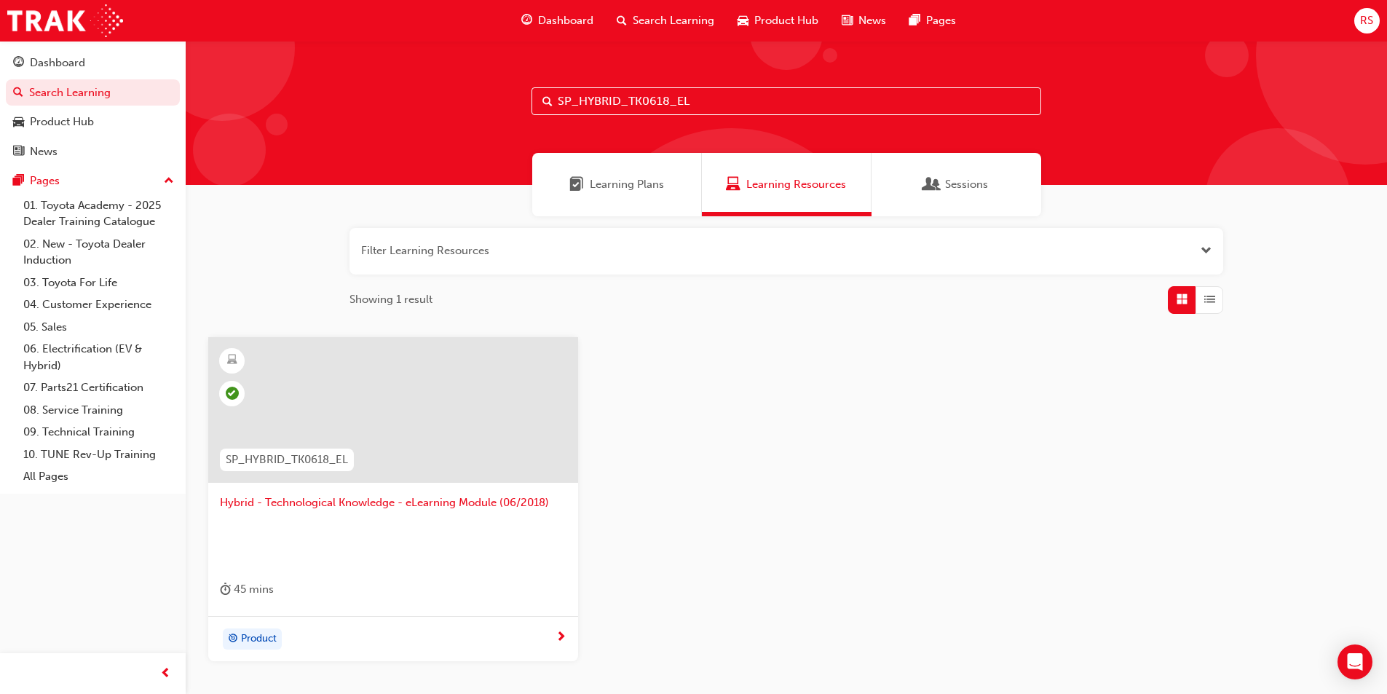
drag, startPoint x: 711, startPoint y: 101, endPoint x: 409, endPoint y: 97, distance: 301.5
click at [409, 97] on div "SP_HYBRID_TK0618_EL" at bounding box center [786, 113] width 1201 height 144
paste input "TCS_CON1020_VD"
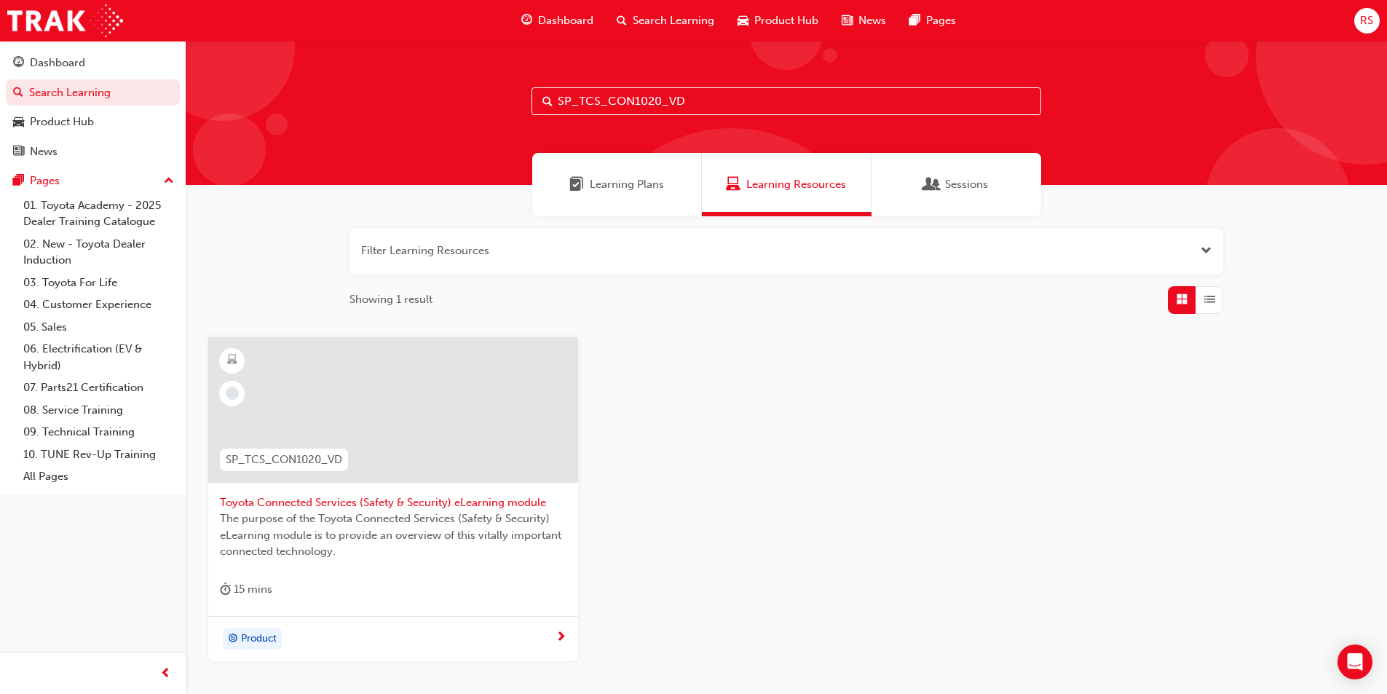
type input "SP_TCS_CON1020_VD"
click at [393, 499] on span "Toyota Connected Services (Safety & Security) eLearning module" at bounding box center [393, 502] width 347 height 17
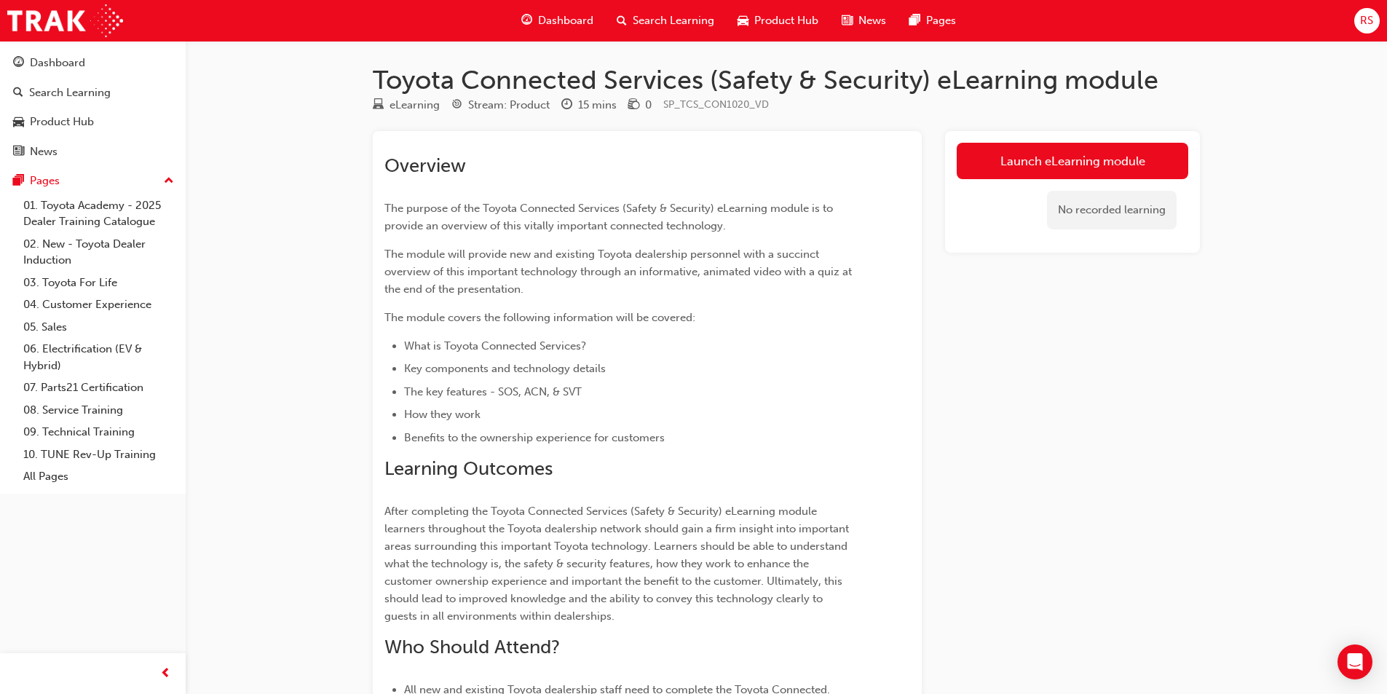
drag, startPoint x: 548, startPoint y: 360, endPoint x: 548, endPoint y: 368, distance: 8.0
click at [548, 367] on ul "What is Toyota Connected Services? Key components and technology details The ke…" at bounding box center [620, 391] width 473 height 109
click at [545, 383] on li "The key features - SOS, ACN, & SVT" at bounding box center [631, 391] width 454 height 17
click at [457, 430] on li "Benefits to the ownership experience for customers" at bounding box center [631, 437] width 454 height 17
click at [1098, 151] on link "Launch eLearning module" at bounding box center [1073, 161] width 232 height 36
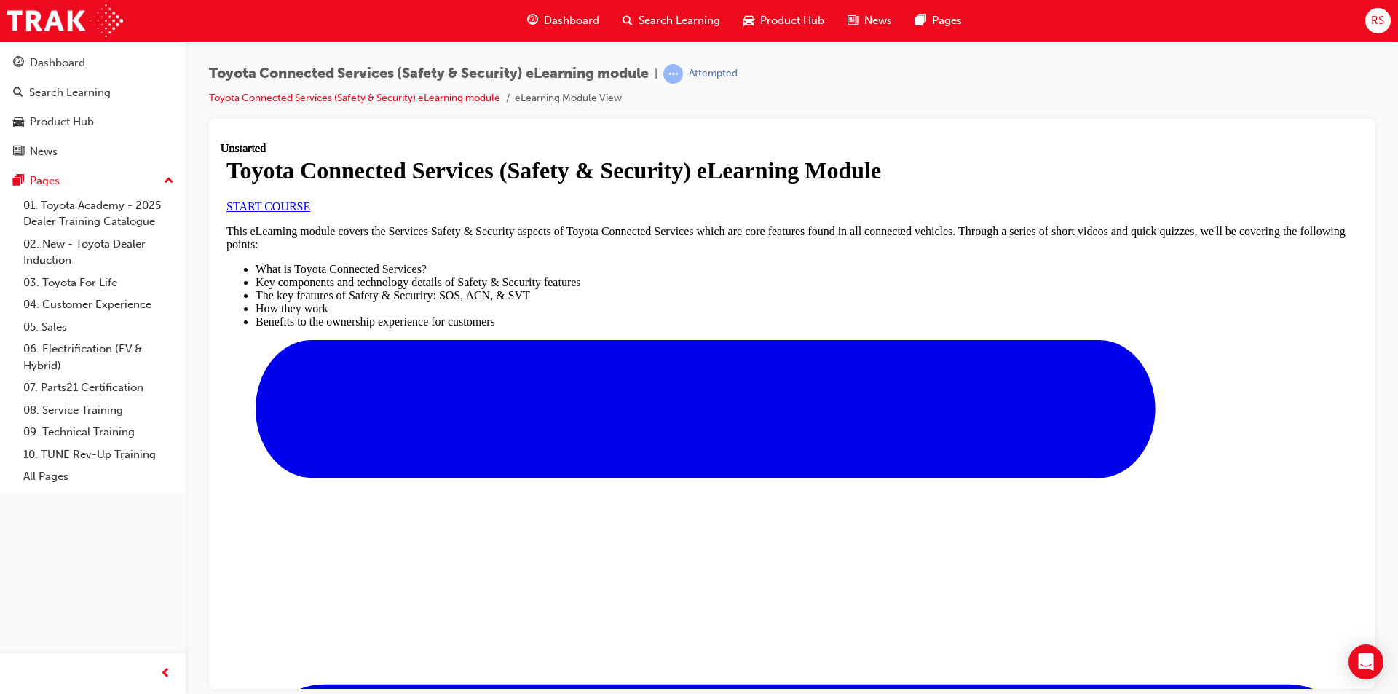
click at [310, 212] on span "START COURSE" at bounding box center [268, 206] width 84 height 12
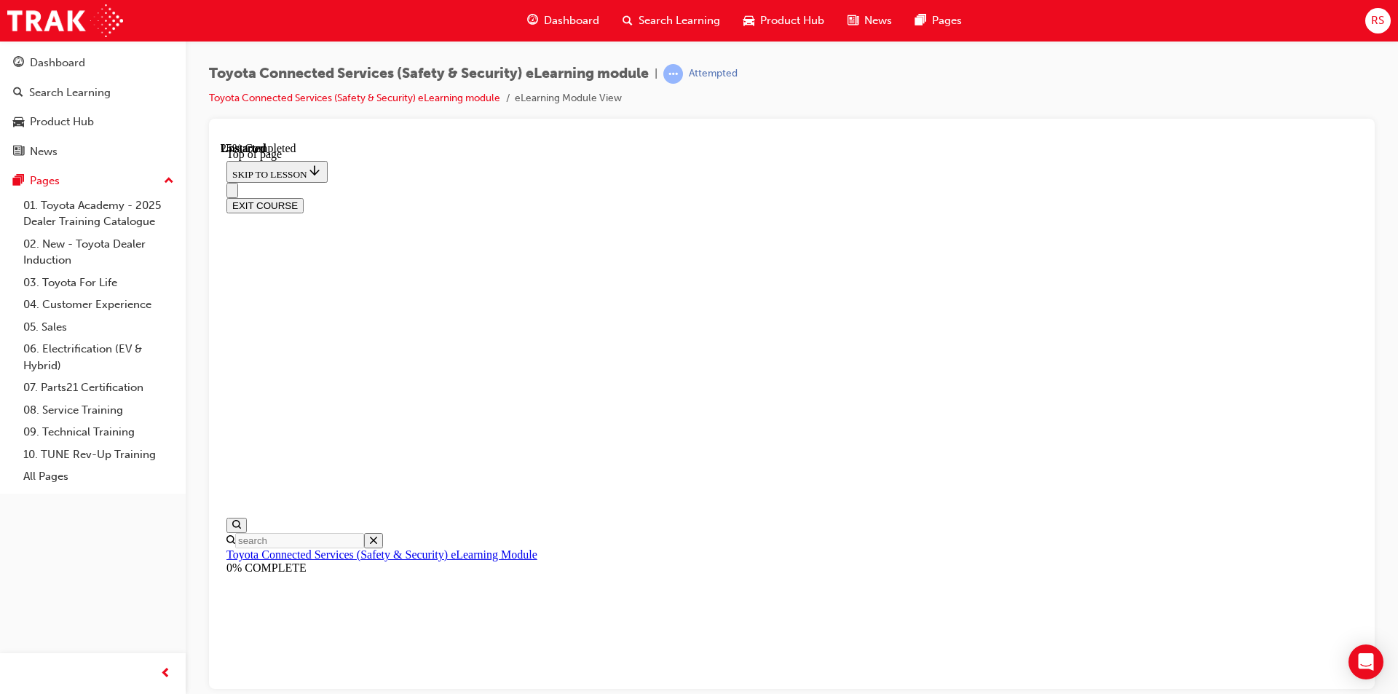
scroll to position [56, 0]
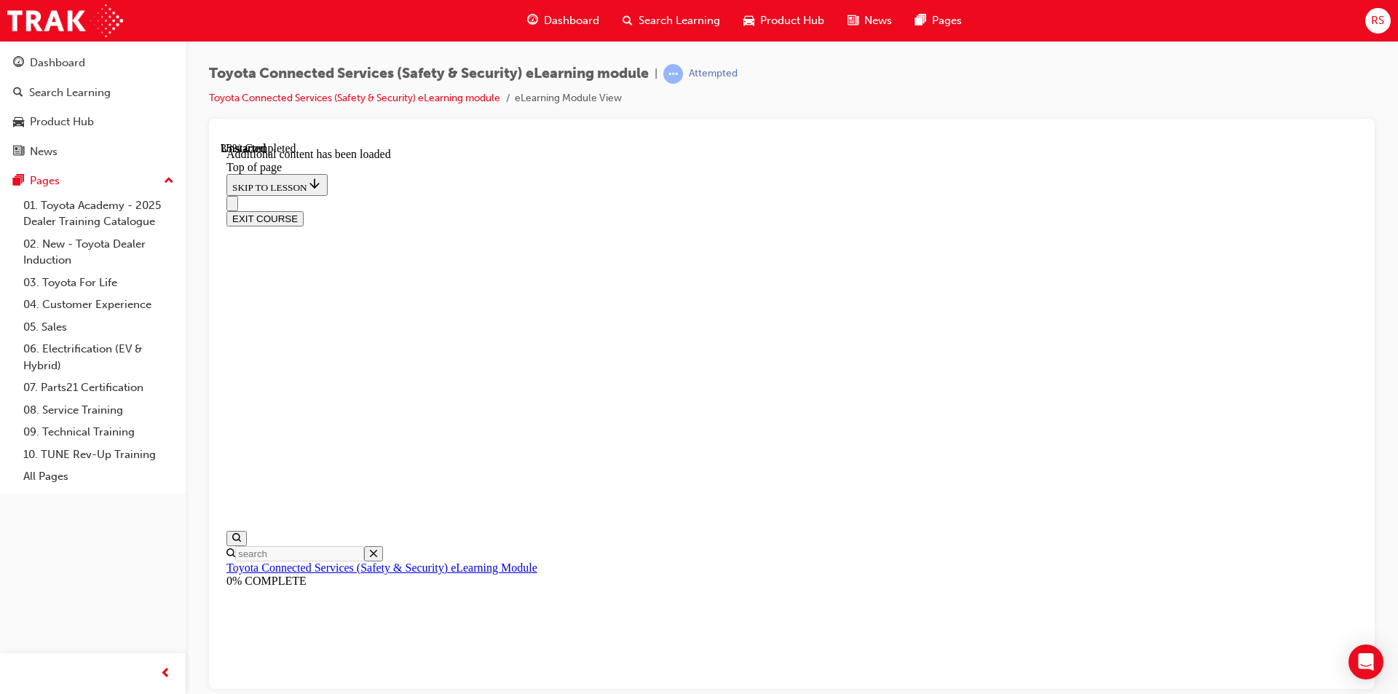
scroll to position [513, 0]
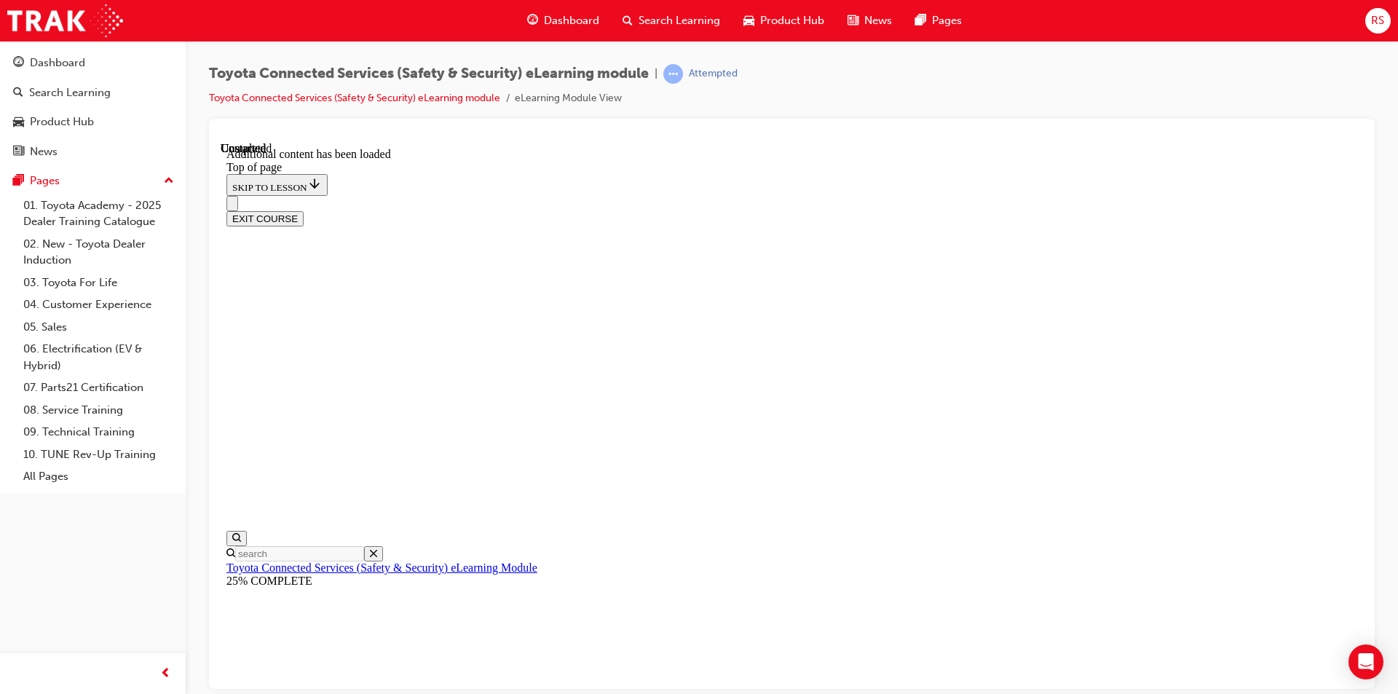
scroll to position [56, 0]
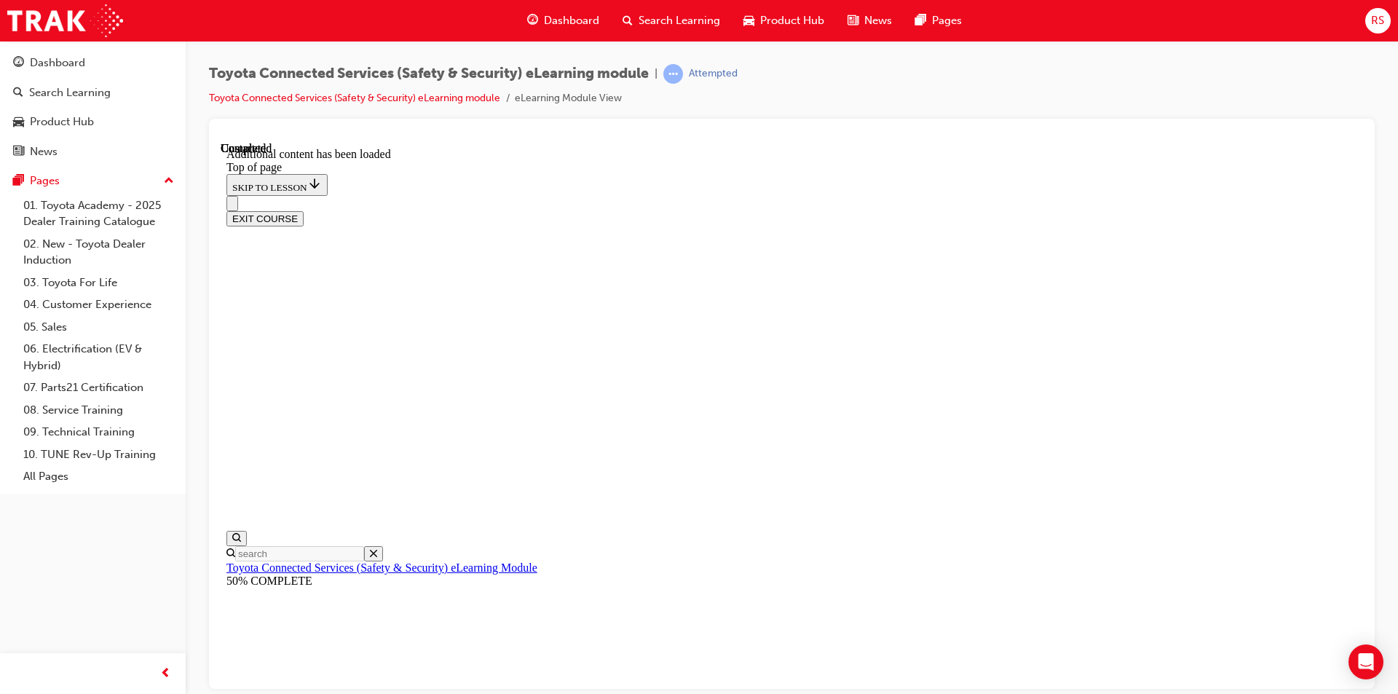
scroll to position [419, 0]
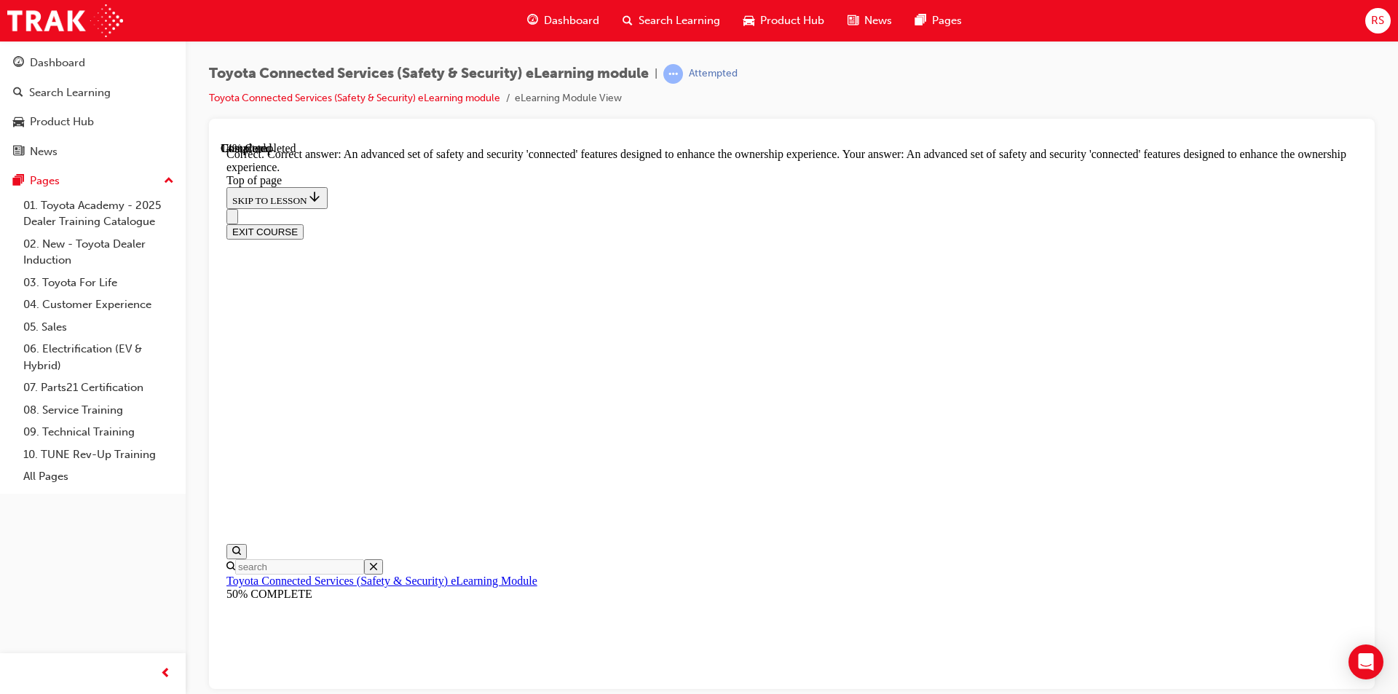
scroll to position [534, 0]
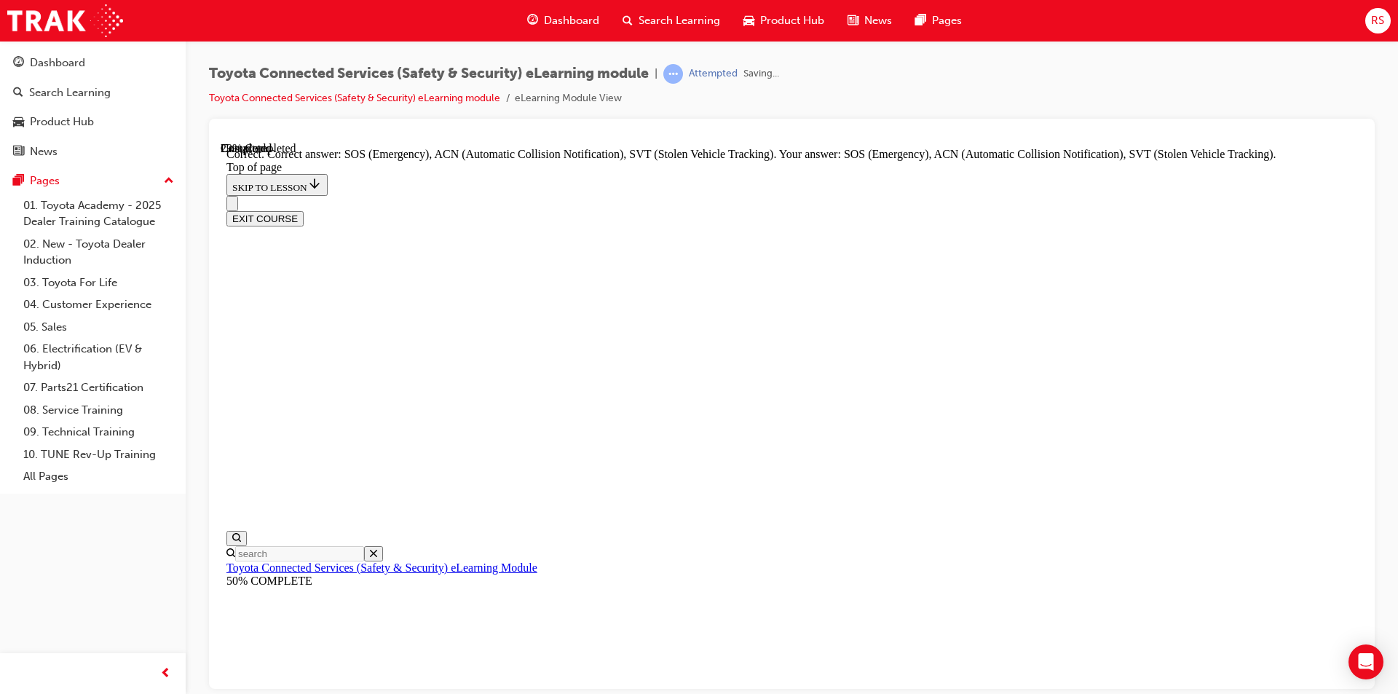
scroll to position [566, 0]
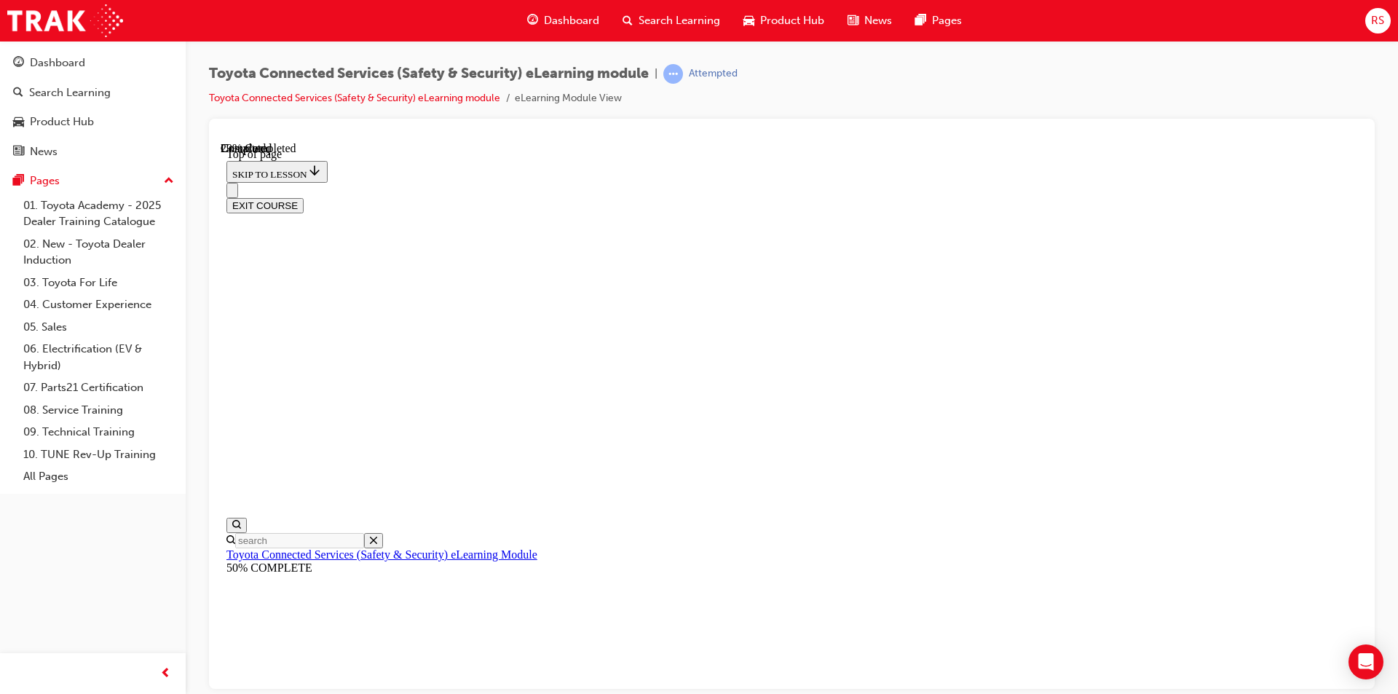
scroll to position [201, 0]
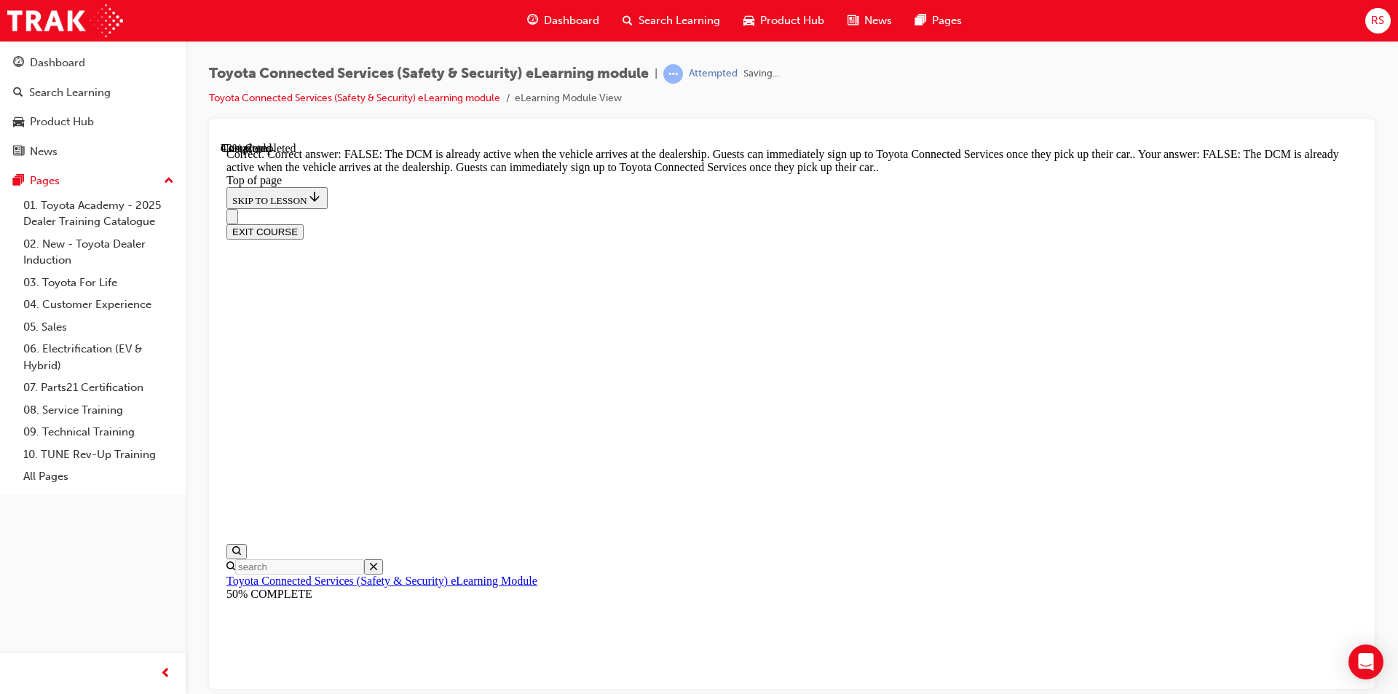
scroll to position [463, 0]
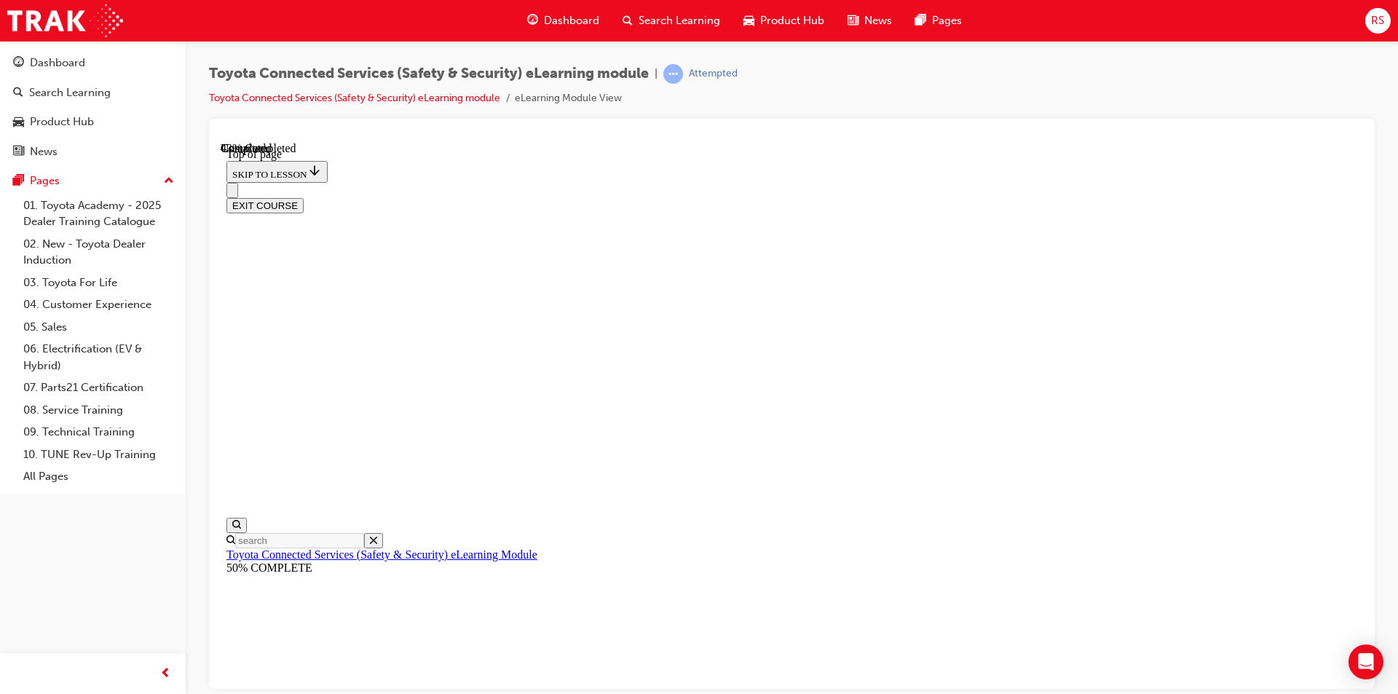
scroll to position [274, 0]
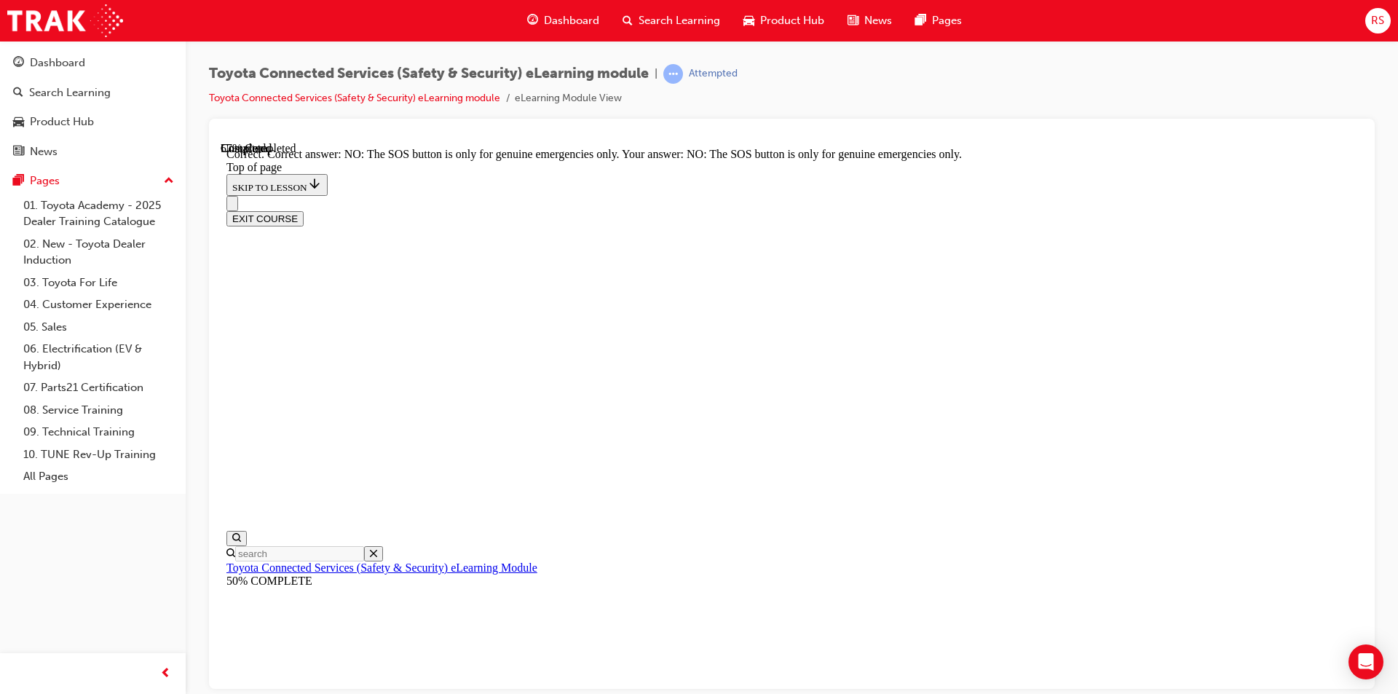
scroll to position [457, 0]
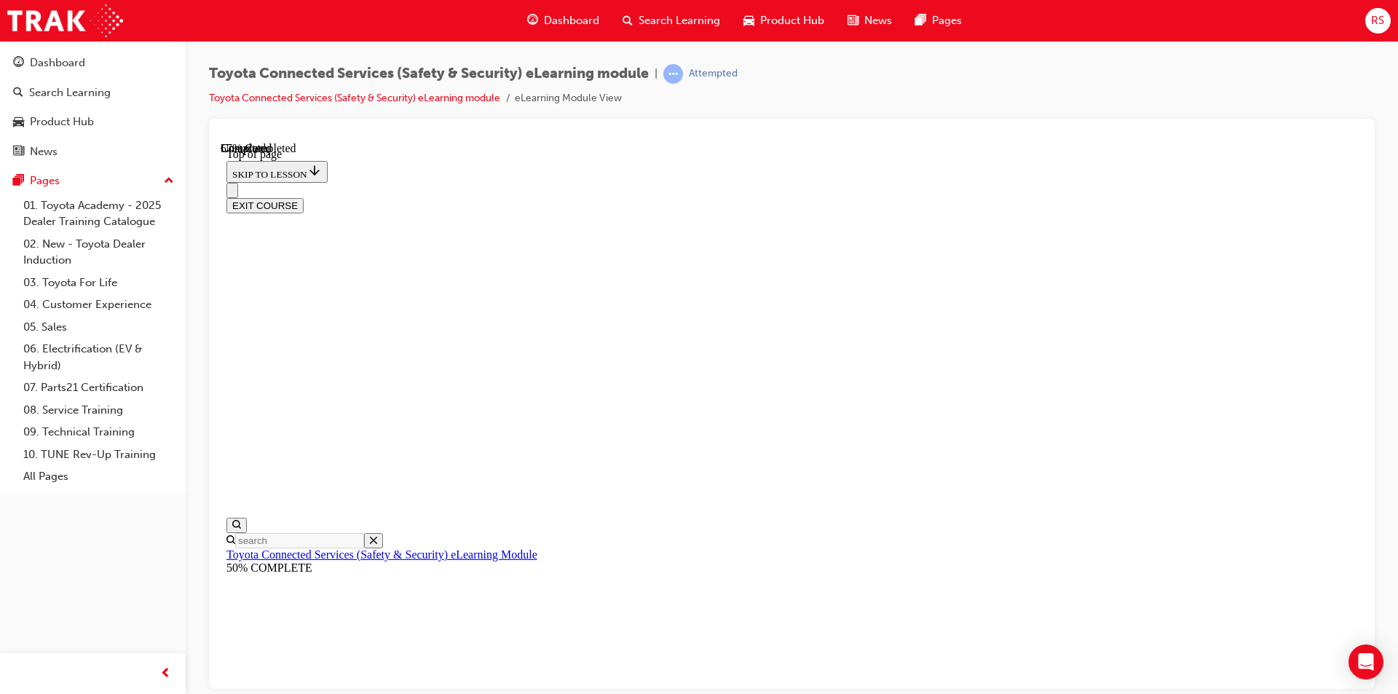
scroll to position [274, 0]
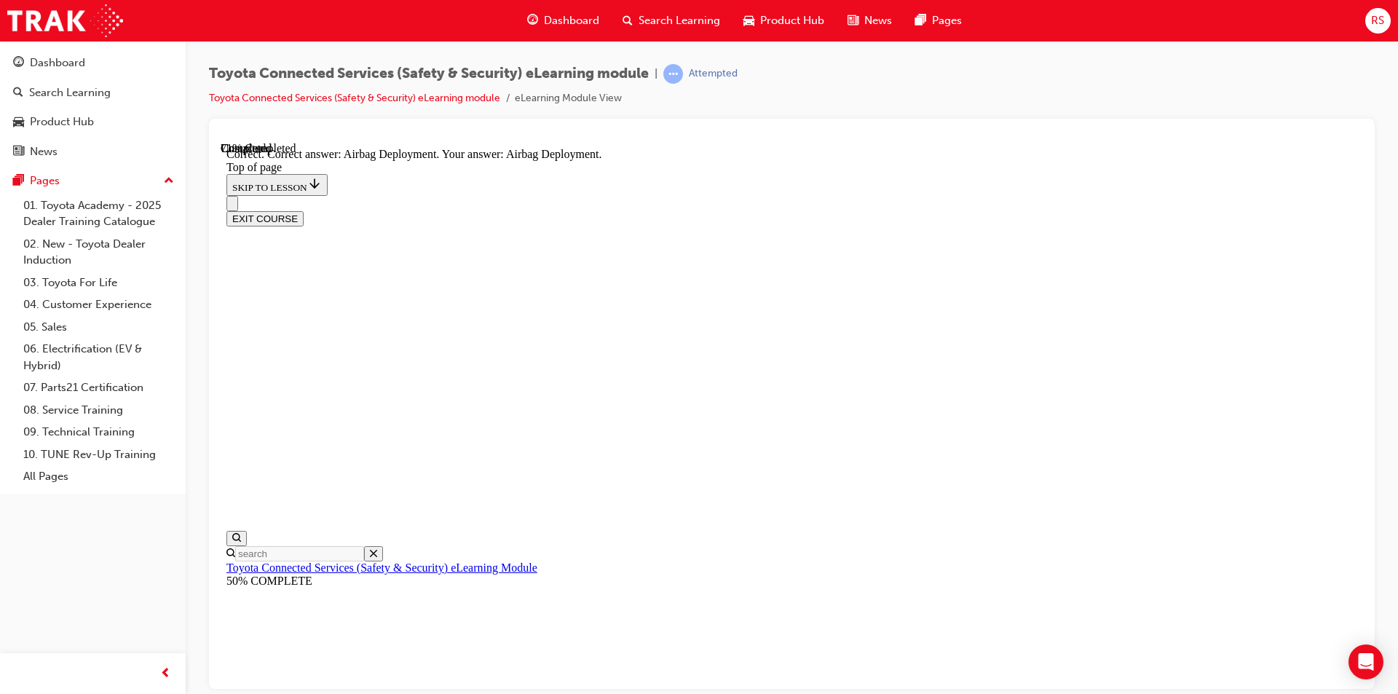
scroll to position [474, 0]
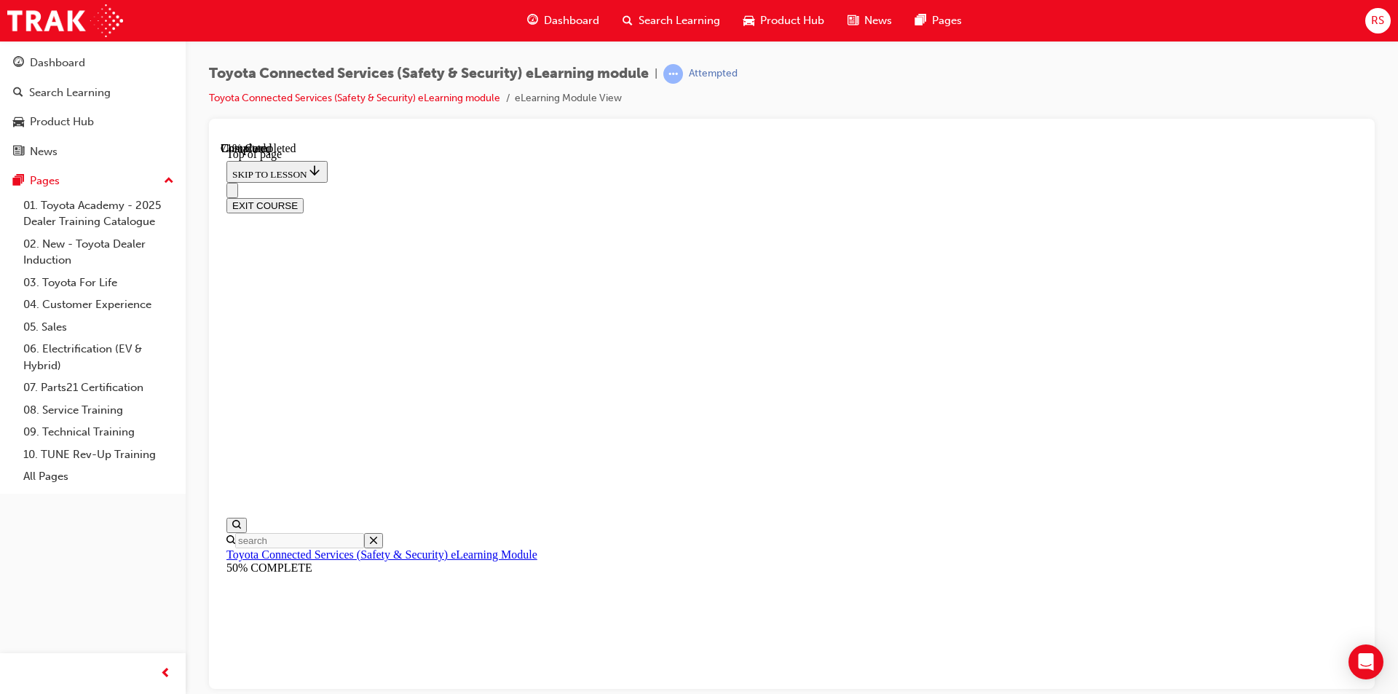
scroll to position [201, 0]
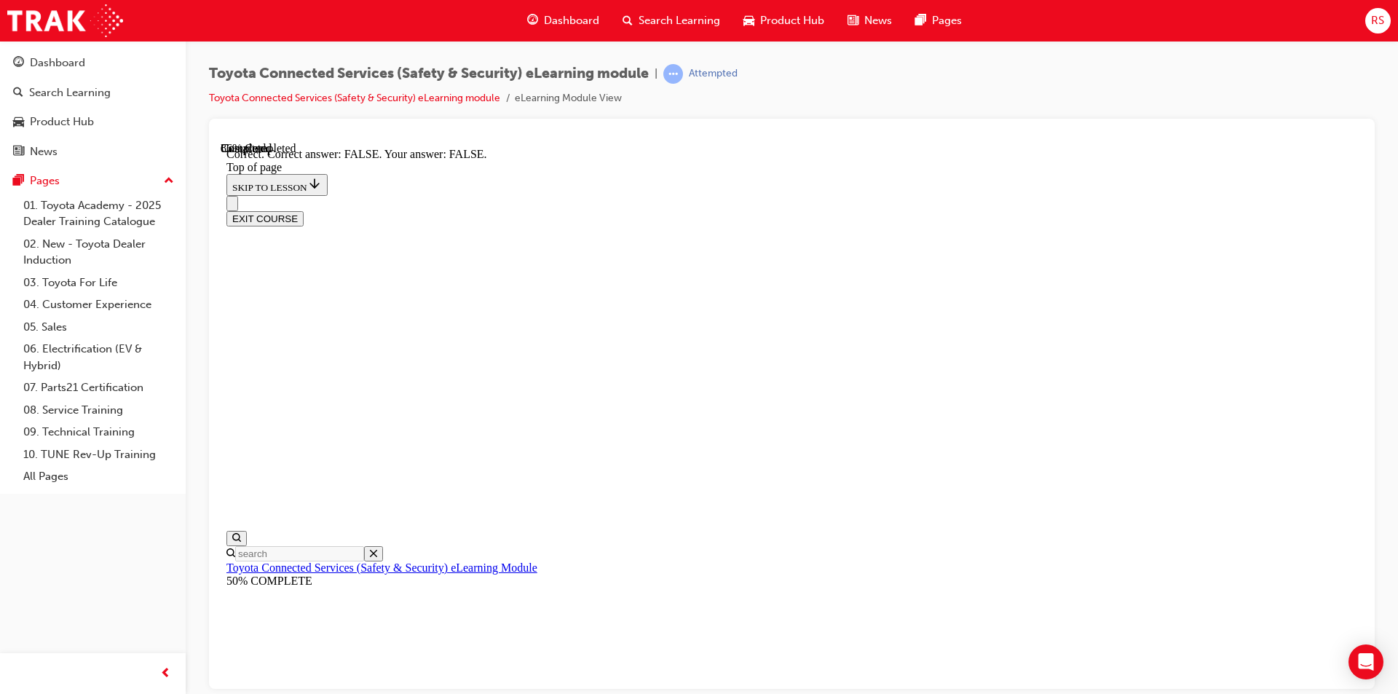
scroll to position [452, 0]
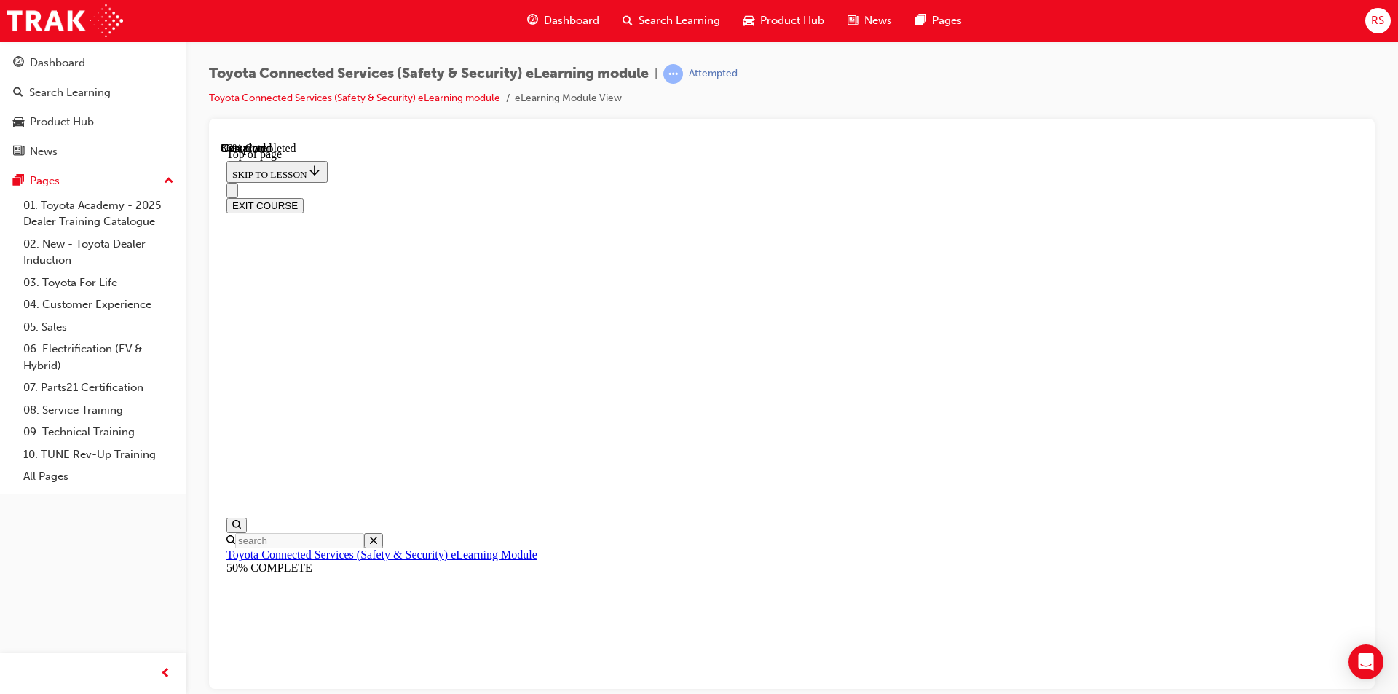
scroll to position [201, 0]
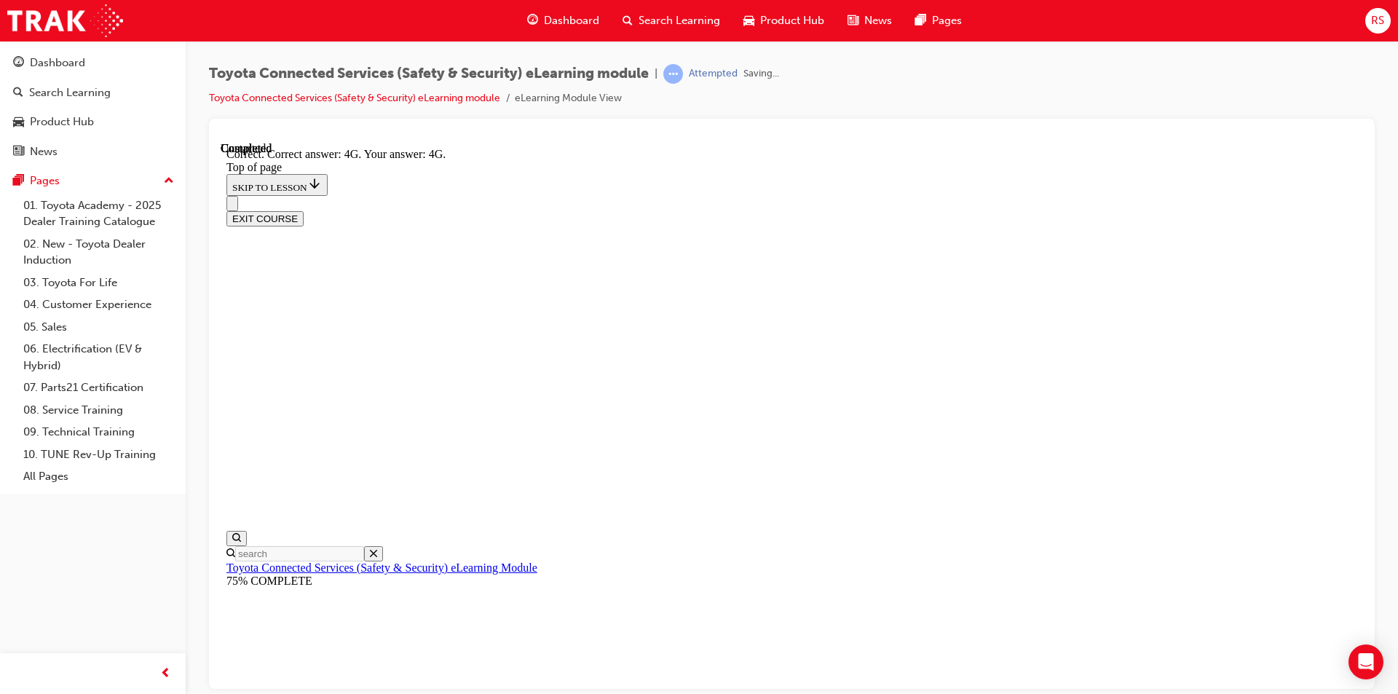
scroll to position [505, 0]
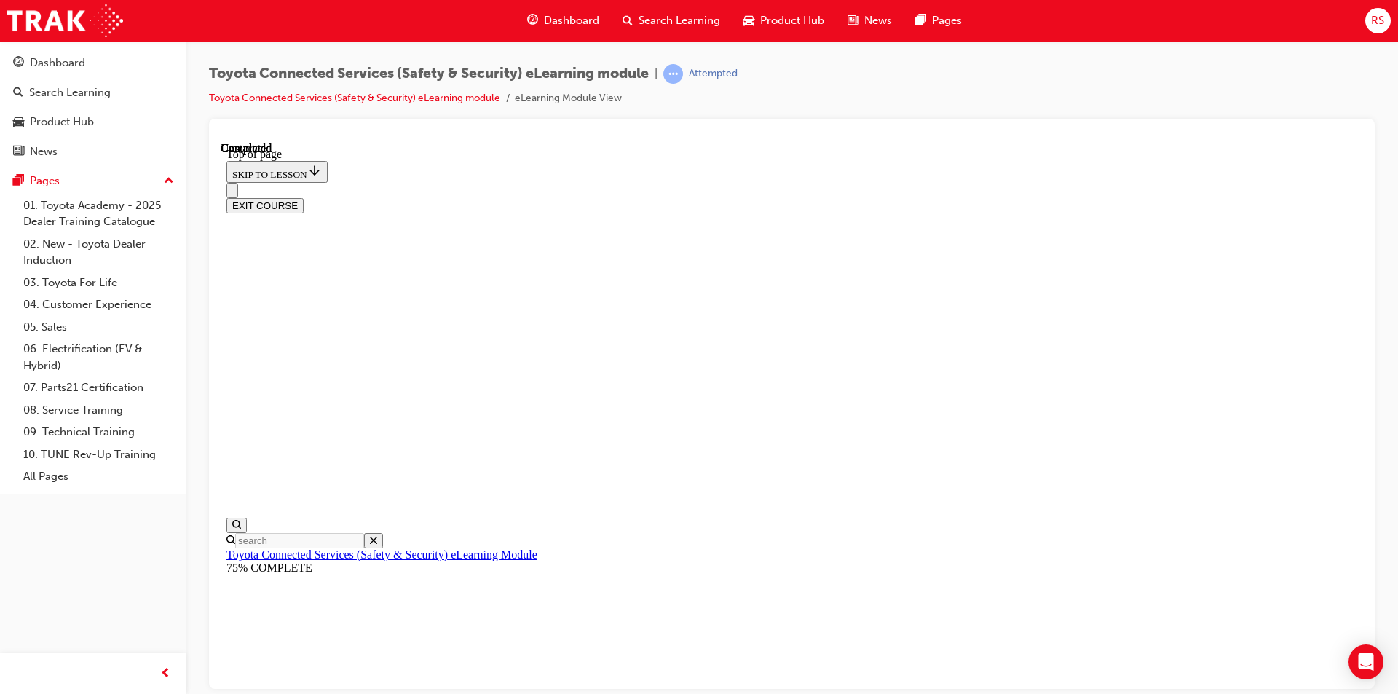
scroll to position [441, 0]
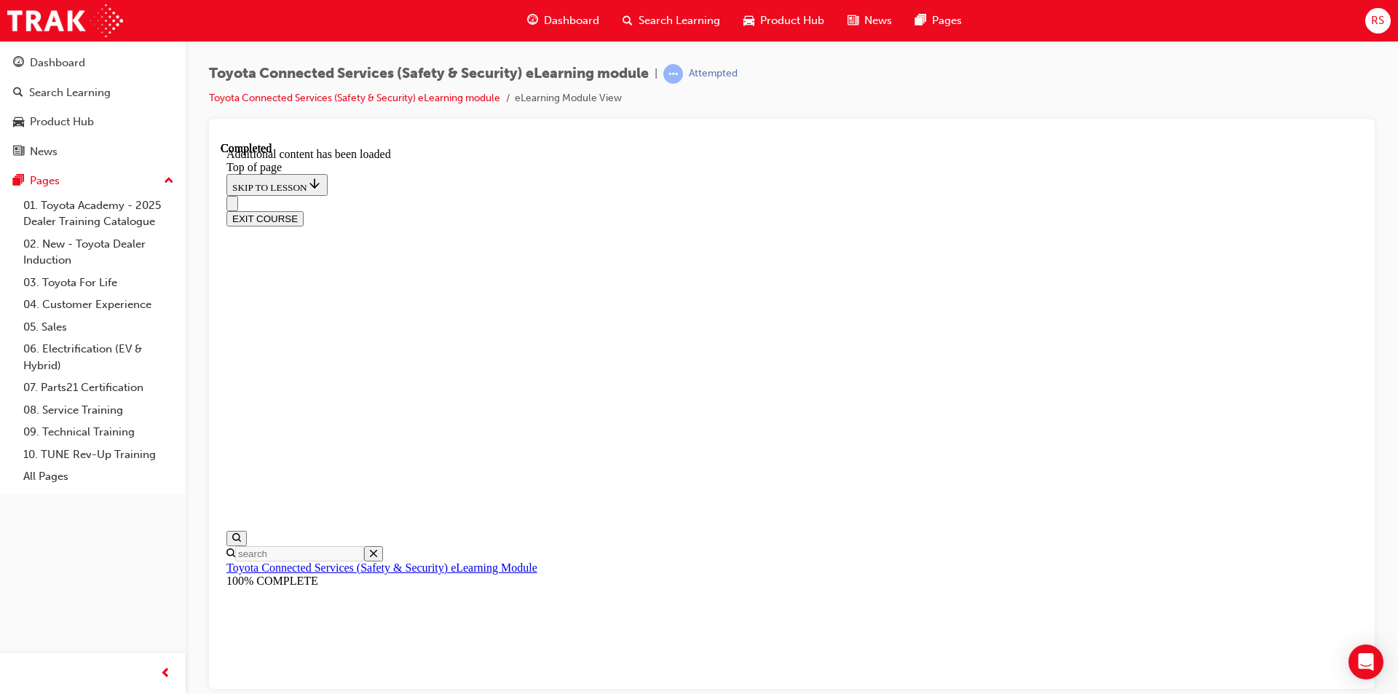
scroll to position [561, 0]
click at [304, 210] on button "EXIT COURSE" at bounding box center [264, 217] width 77 height 15
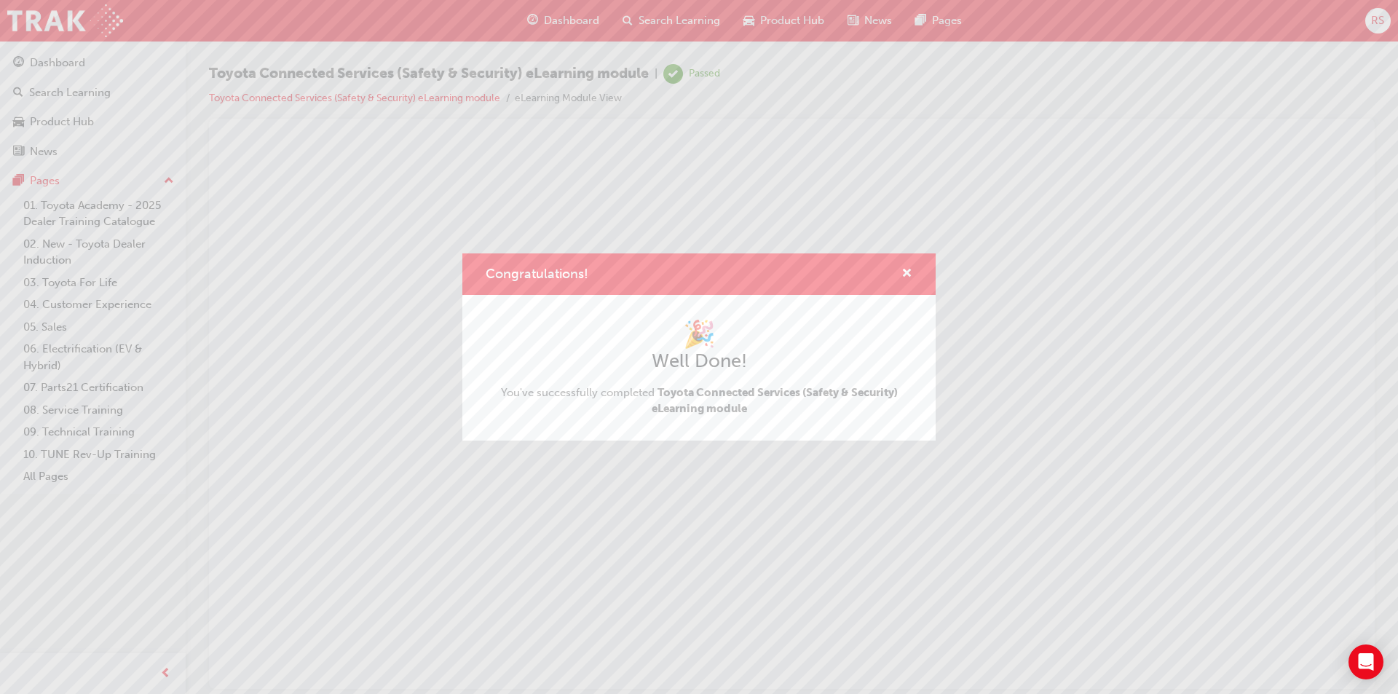
scroll to position [0, 0]
click at [635, 19] on div "Congratulations! 🎉 Well Done! You've successfully completed Toyota Connected Se…" at bounding box center [699, 347] width 1398 height 694
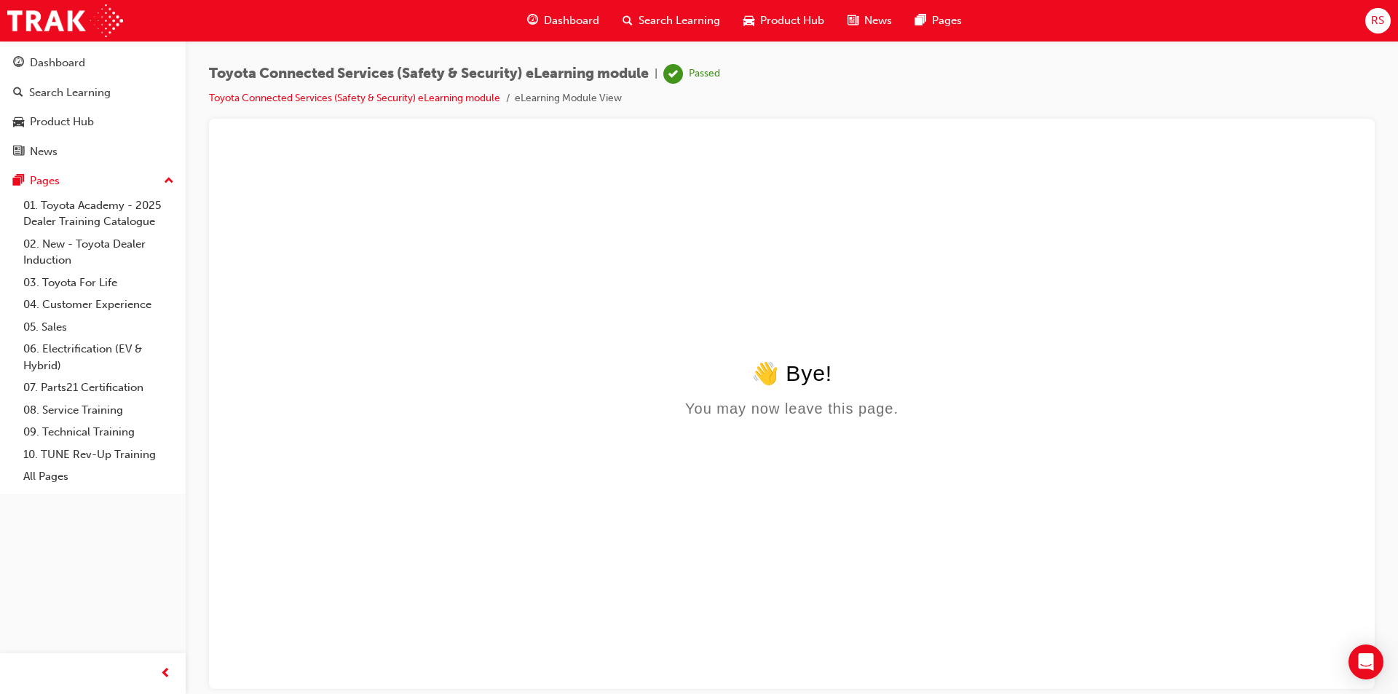
click at [653, 16] on span "Search Learning" at bounding box center [680, 20] width 82 height 17
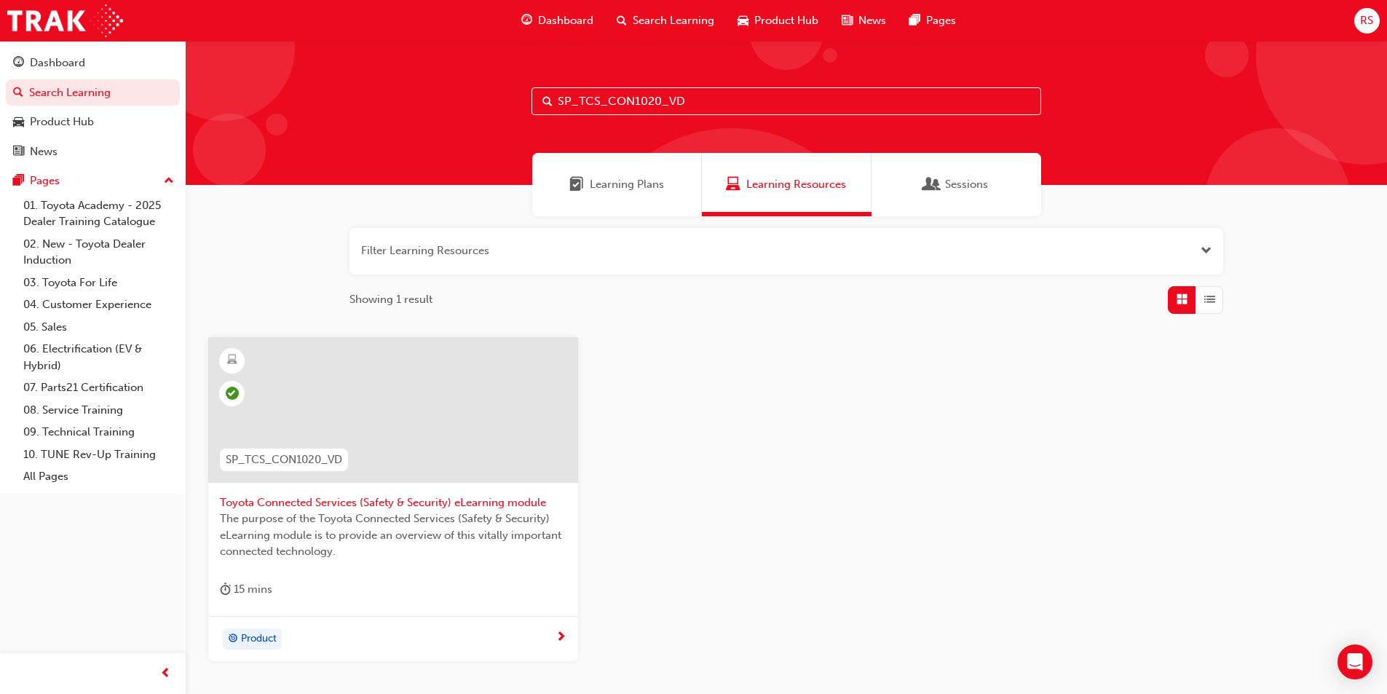
drag, startPoint x: 636, startPoint y: 92, endPoint x: 521, endPoint y: 90, distance: 115.8
click at [521, 90] on div "SP_TCS_CON1020_VD" at bounding box center [786, 113] width 1201 height 144
paste input "K11004"
drag, startPoint x: 640, startPoint y: 97, endPoint x: 501, endPoint y: 96, distance: 139.1
click at [502, 97] on div "SPK11004" at bounding box center [786, 113] width 1201 height 144
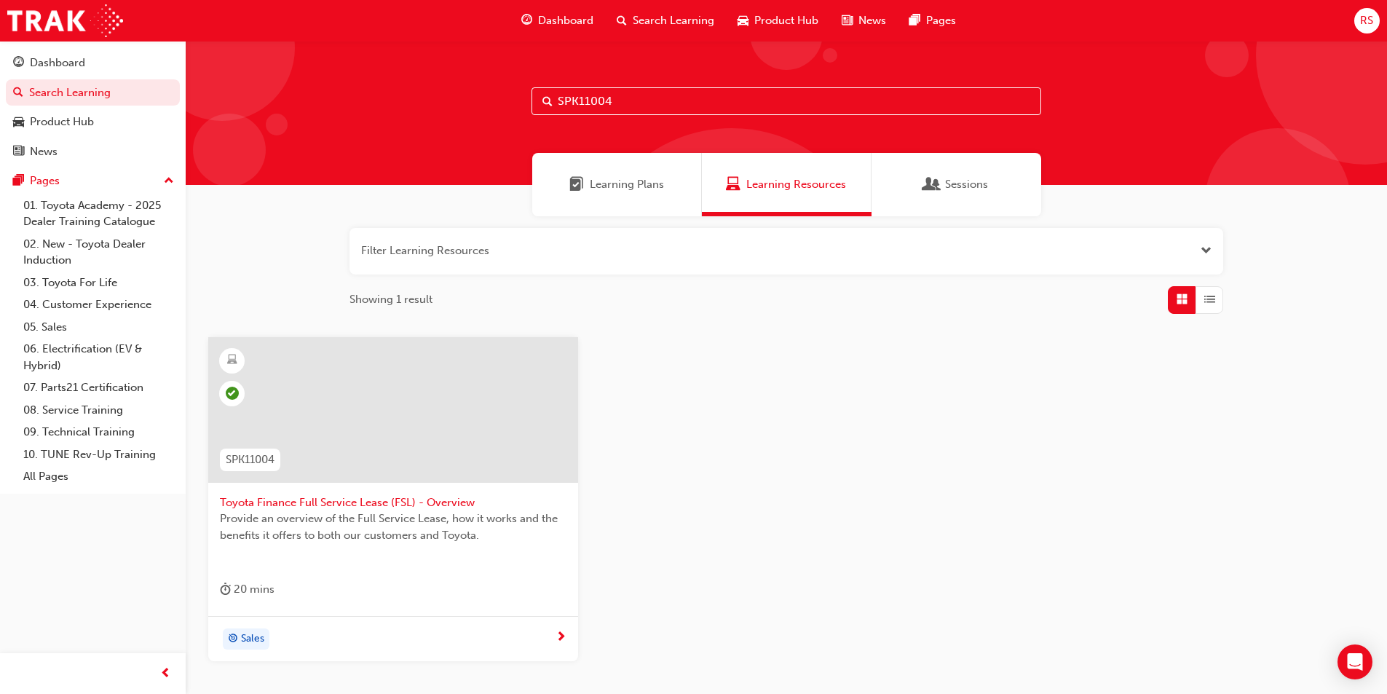
paste input "_HYBRID_TK0618_EL"
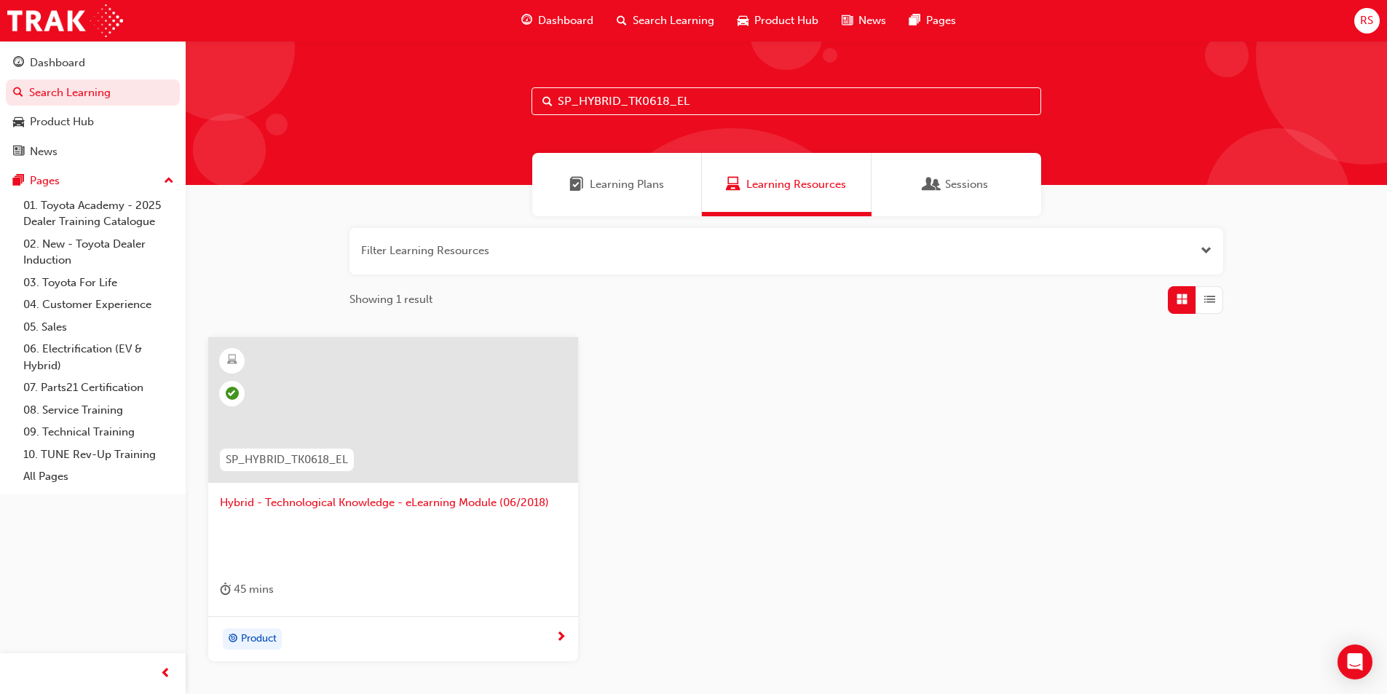
drag, startPoint x: 565, startPoint y: 99, endPoint x: 516, endPoint y: 100, distance: 49.5
click at [516, 100] on div "SP_HYBRID_TK0618_EL" at bounding box center [786, 113] width 1201 height 144
paste input "TOY2021MM"
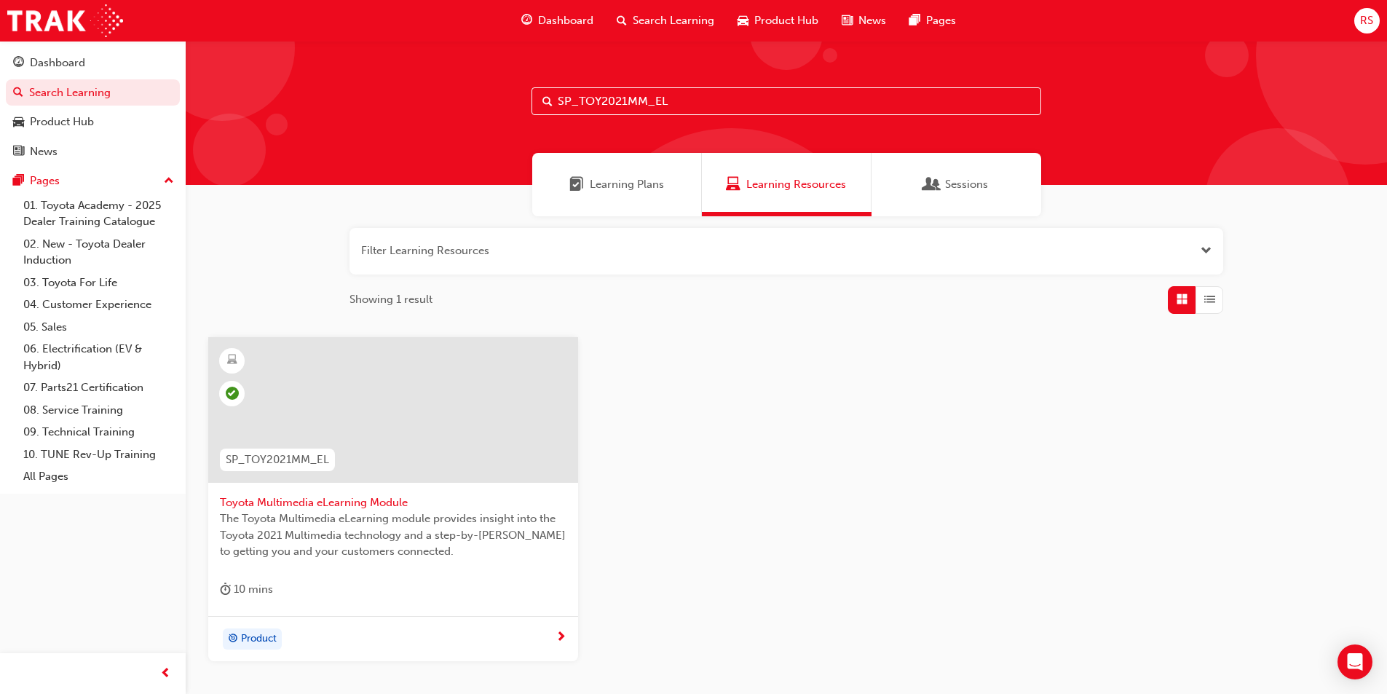
drag, startPoint x: 561, startPoint y: 95, endPoint x: 502, endPoint y: 95, distance: 58.3
click at [502, 95] on div "SP_TOY2021MM_EL" at bounding box center [786, 113] width 1201 height 144
paste input "SSV3_NM1022"
type input "SP_TSSV3_NM1022_EL"
click at [375, 496] on span "Toyota Safety Sense Version 3.0 eLearning Module" at bounding box center [393, 502] width 347 height 17
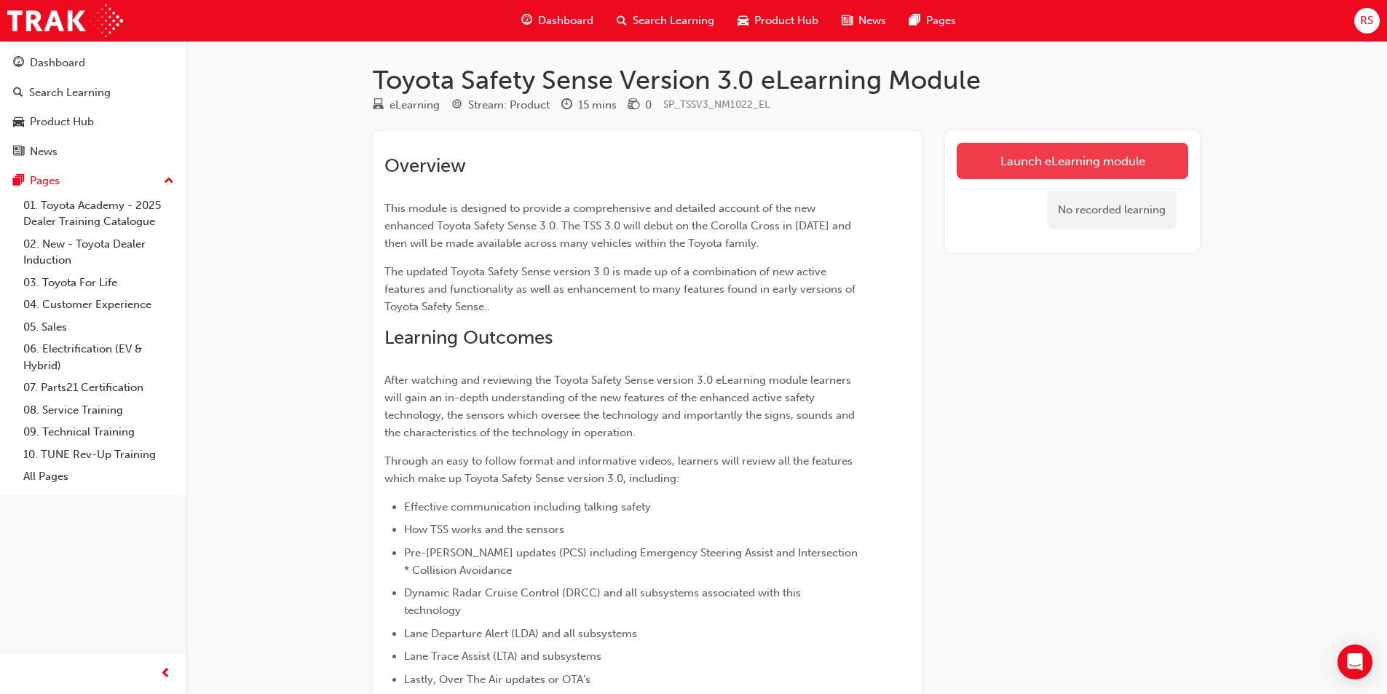
click at [1063, 146] on link "Launch eLearning module" at bounding box center [1073, 161] width 232 height 36
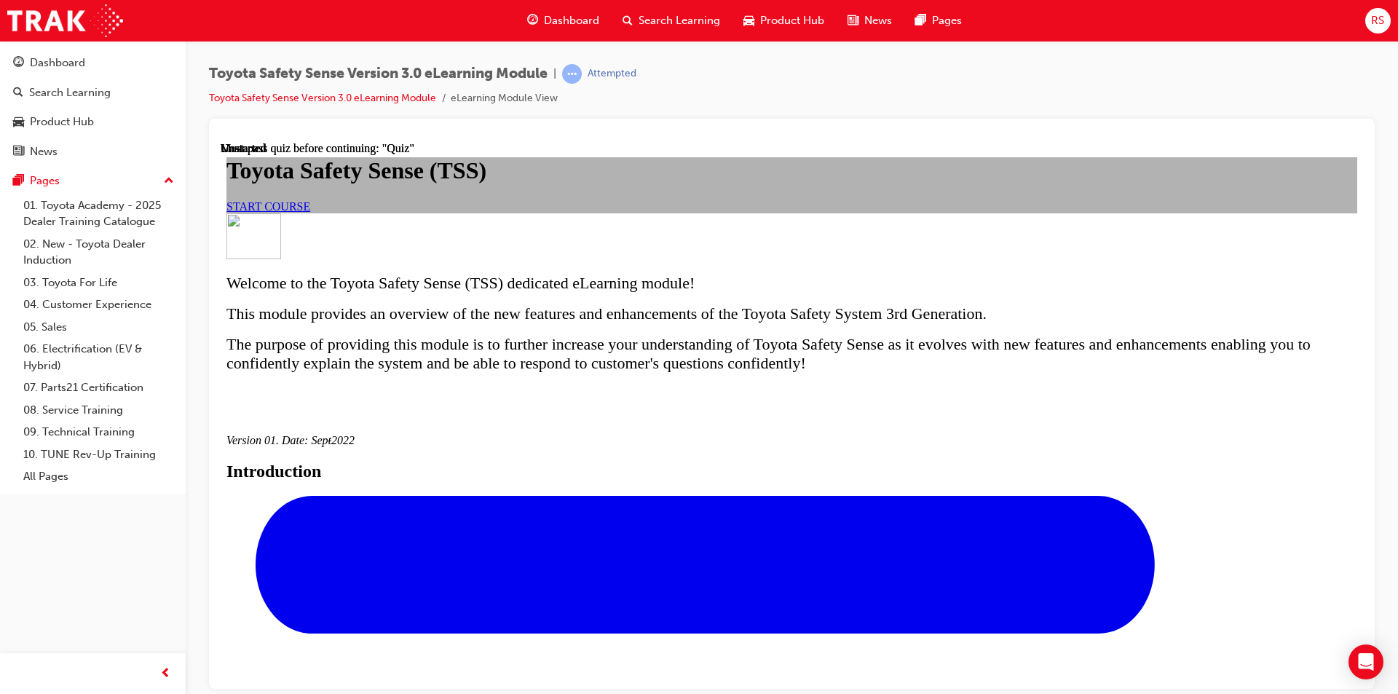
click at [310, 212] on span "START COURSE" at bounding box center [268, 206] width 84 height 12
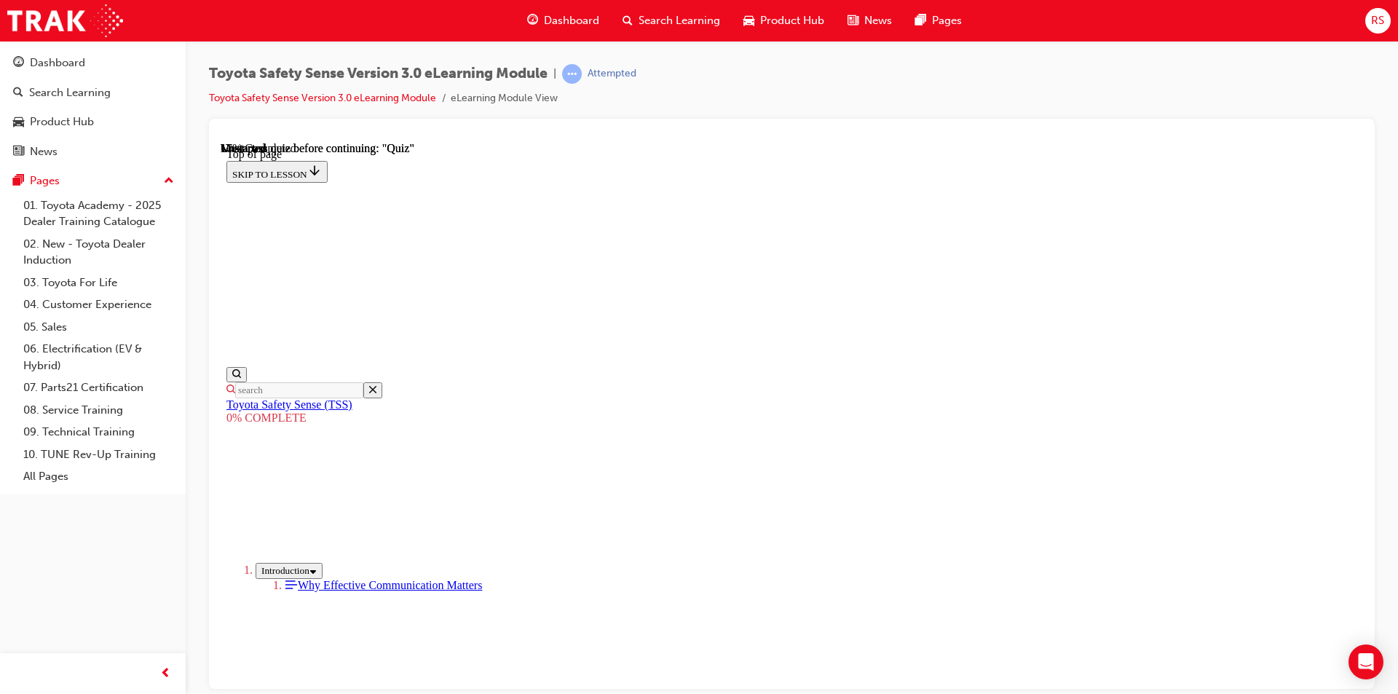
scroll to position [419, 0]
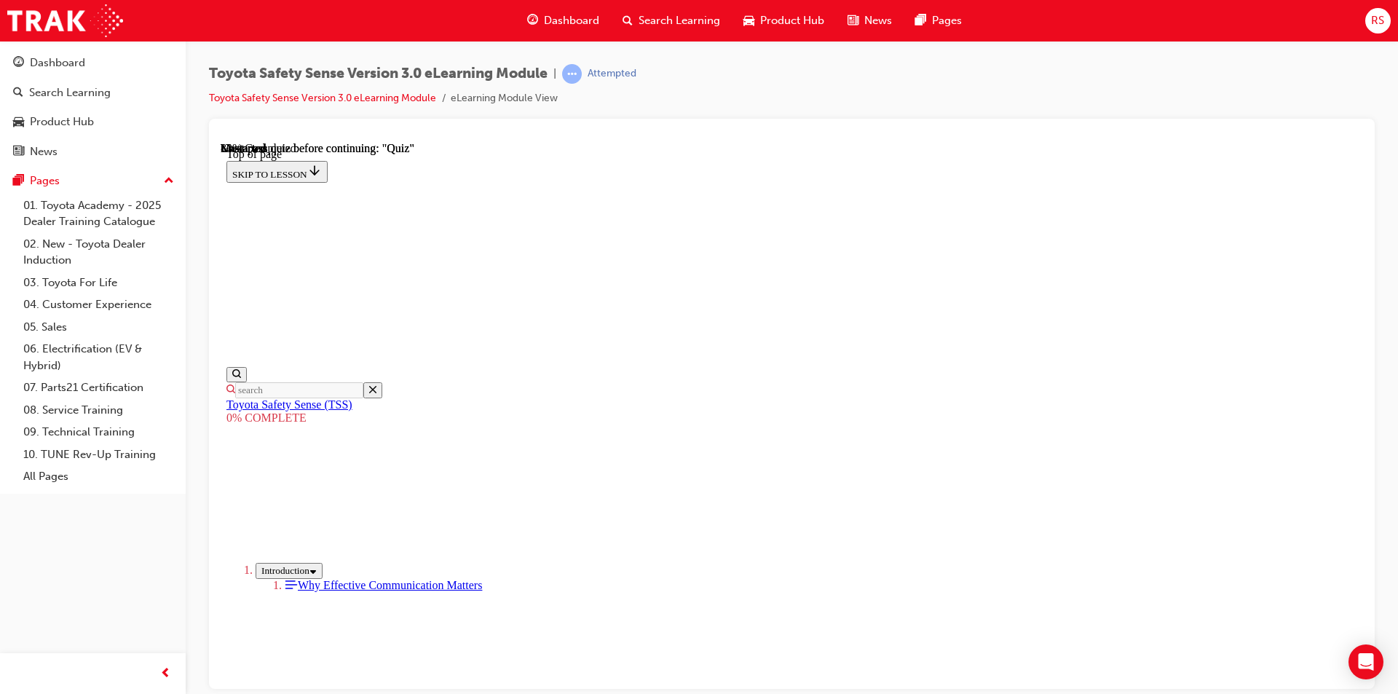
scroll to position [3451, 0]
drag, startPoint x: 810, startPoint y: 369, endPoint x: 1191, endPoint y: 412, distance: 384.0
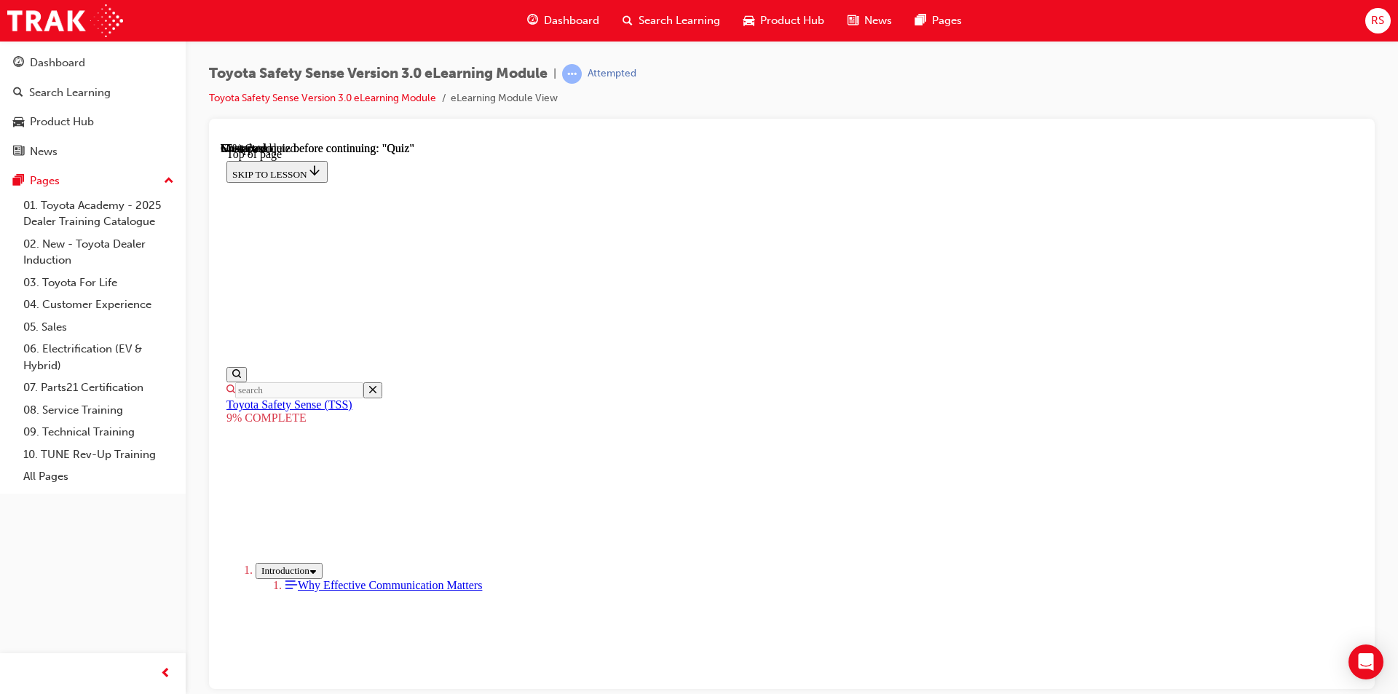
drag, startPoint x: 1290, startPoint y: 304, endPoint x: 1292, endPoint y: 312, distance: 7.6
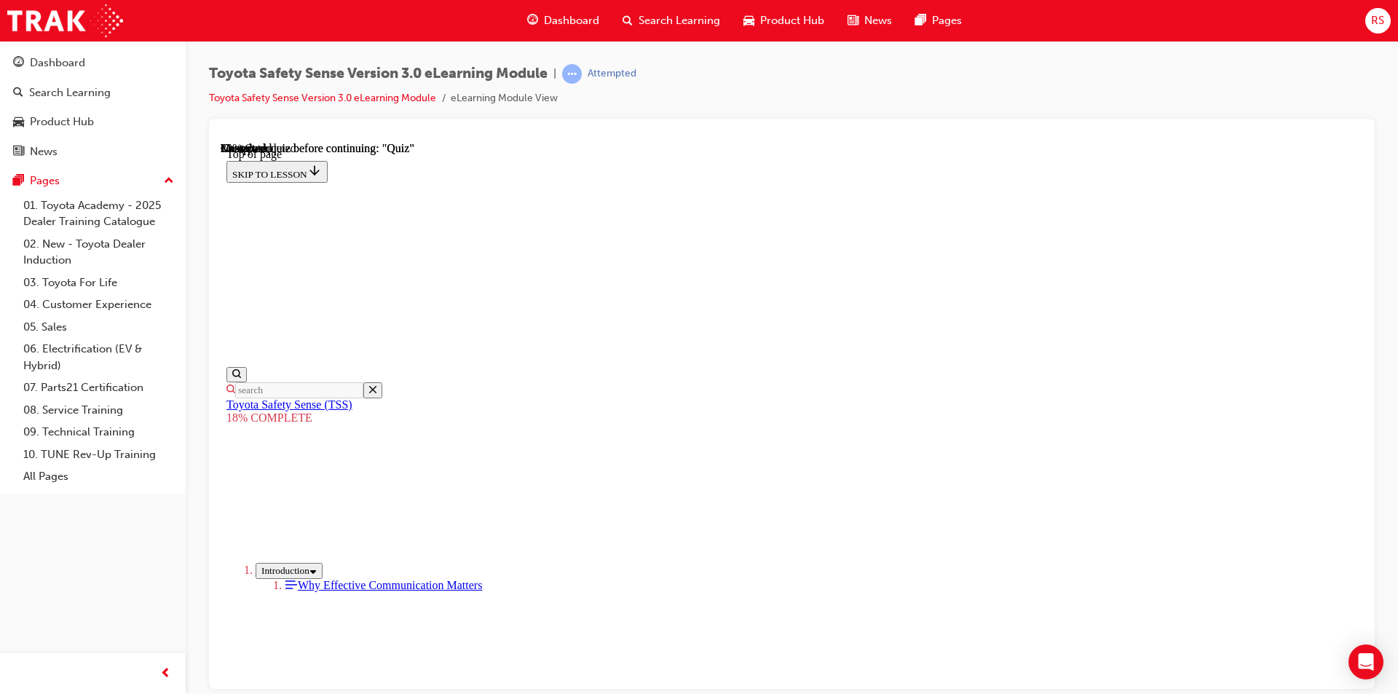
scroll to position [1089, 0]
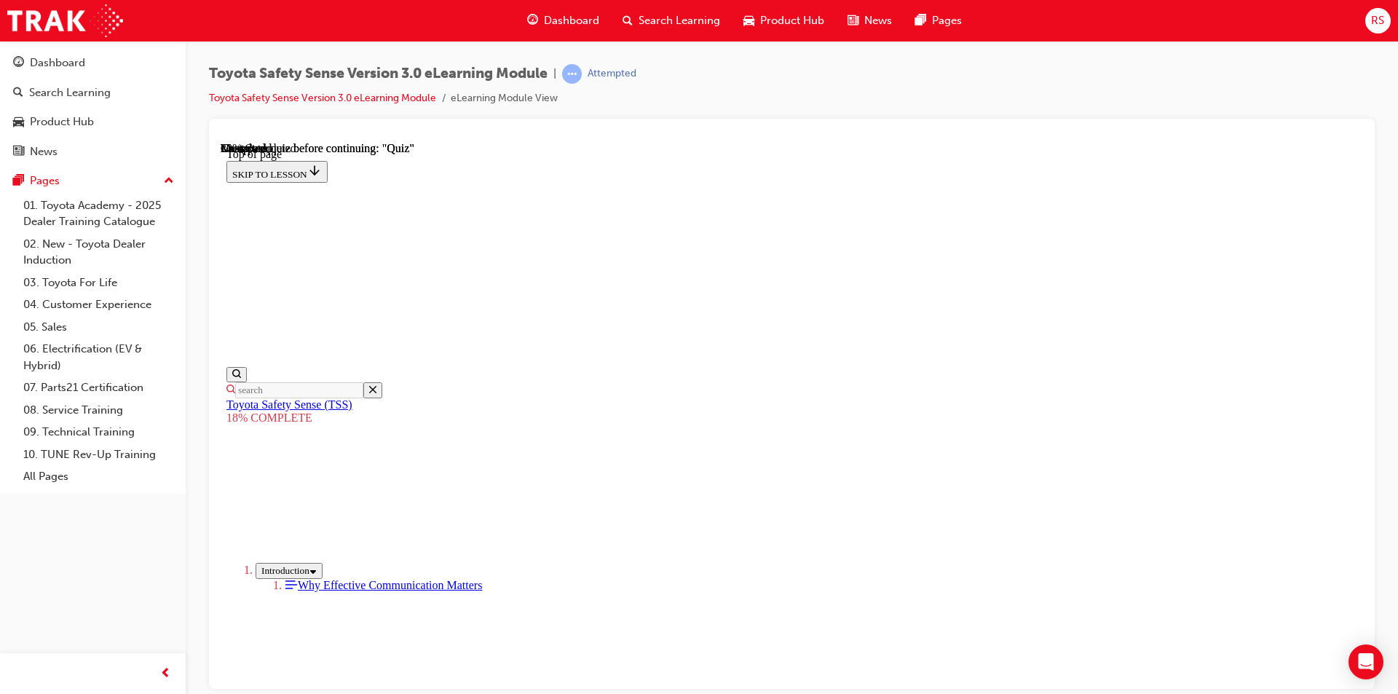
scroll to position [1089, 0]
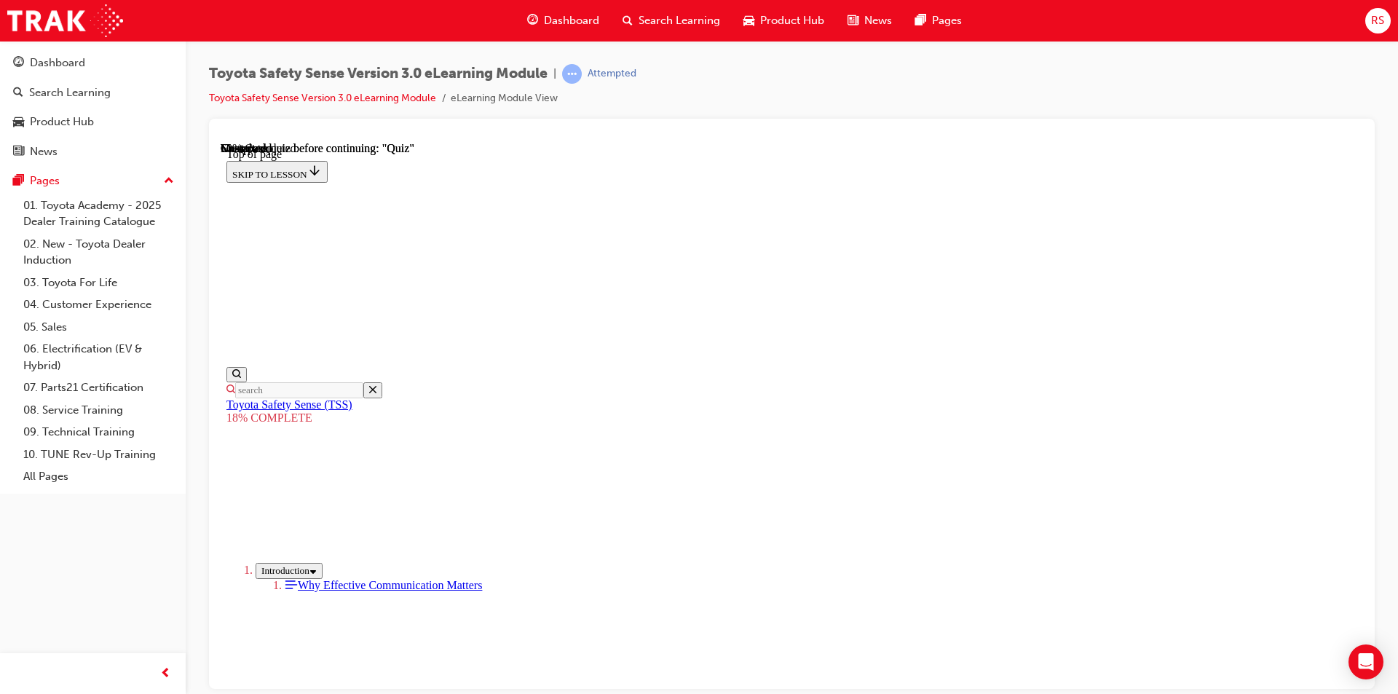
drag, startPoint x: 921, startPoint y: 293, endPoint x: 725, endPoint y: 543, distance: 318.0
drag, startPoint x: 790, startPoint y: 398, endPoint x: 733, endPoint y: 496, distance: 113.3
drag, startPoint x: 914, startPoint y: 291, endPoint x: 707, endPoint y: 524, distance: 311.5
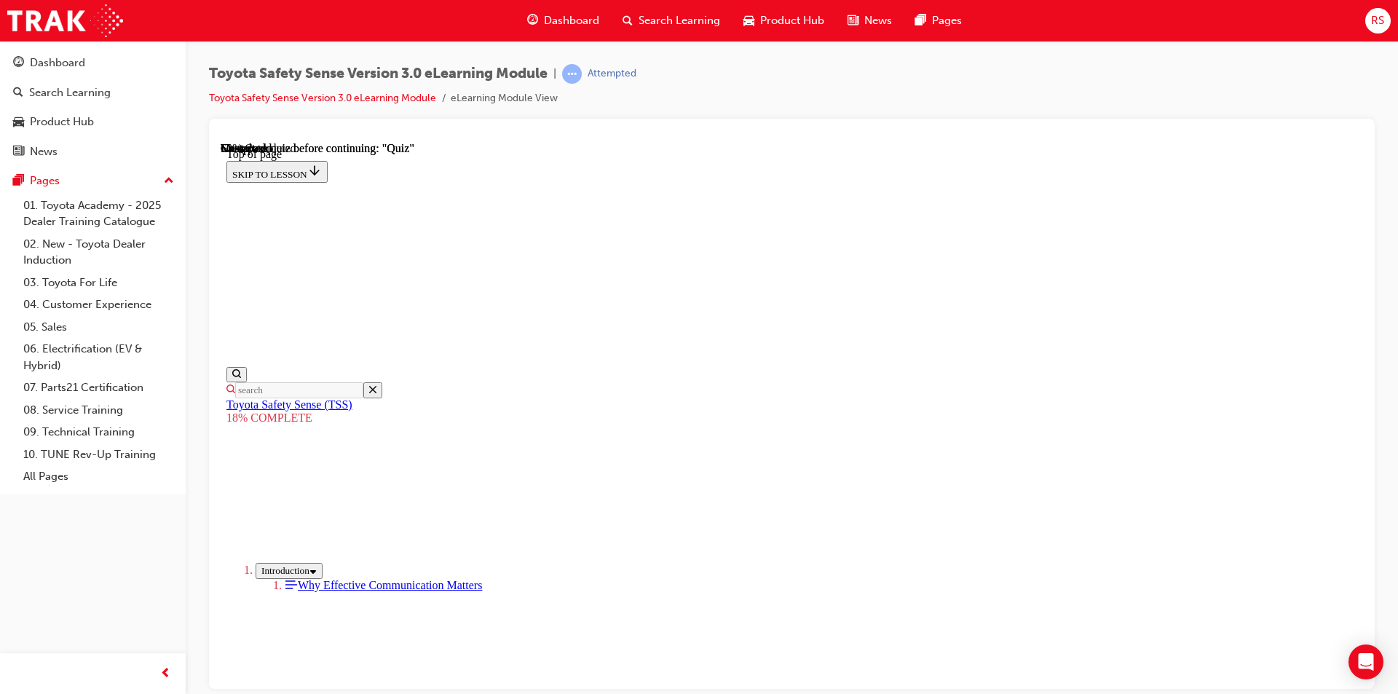
drag, startPoint x: 878, startPoint y: 349, endPoint x: 727, endPoint y: 527, distance: 233.5
drag, startPoint x: 852, startPoint y: 349, endPoint x: 744, endPoint y: 515, distance: 197.9
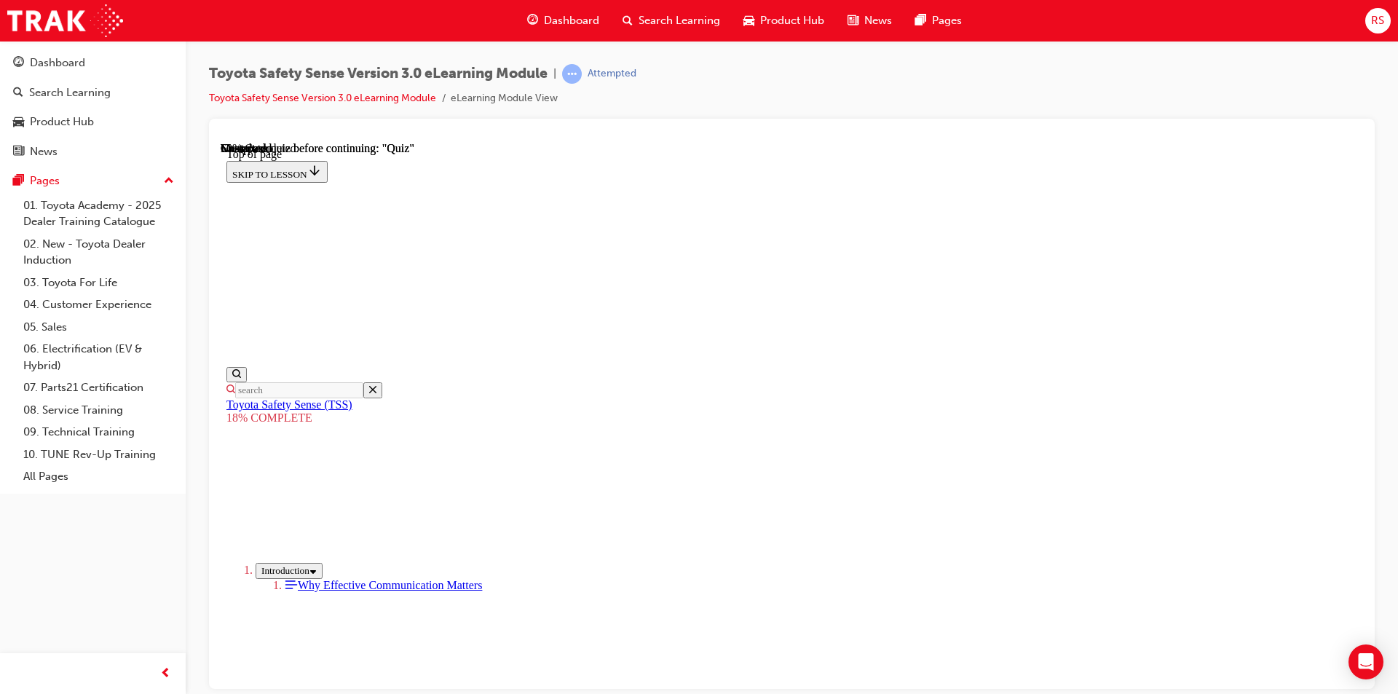
drag, startPoint x: 942, startPoint y: 300, endPoint x: 743, endPoint y: 526, distance: 301.8
drag, startPoint x: 918, startPoint y: 293, endPoint x: 718, endPoint y: 540, distance: 317.8
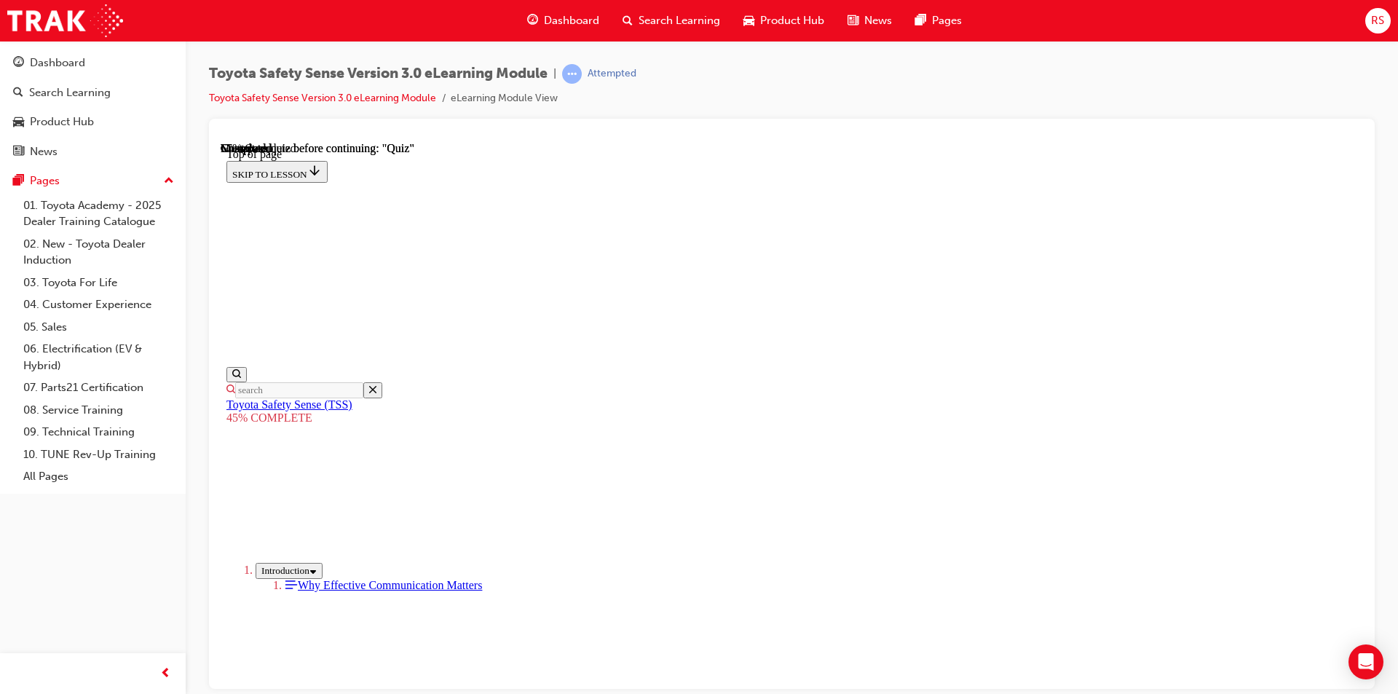
scroll to position [1788, 0]
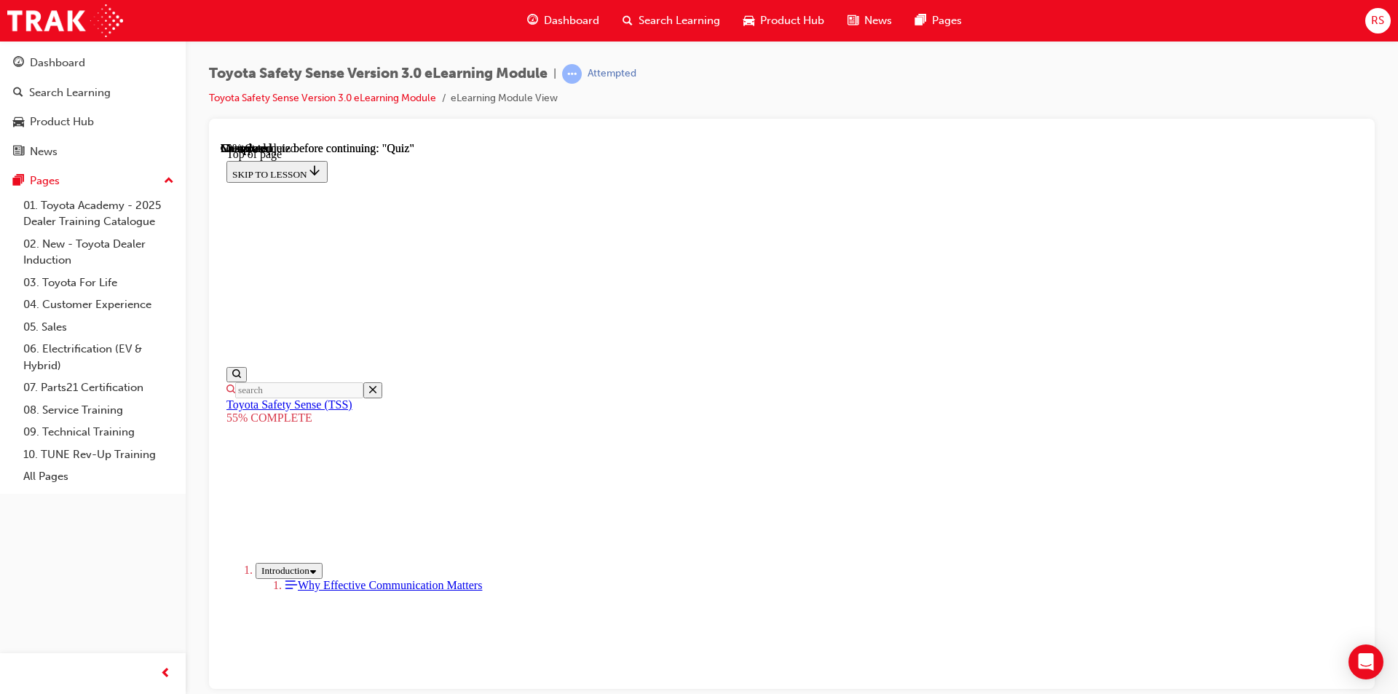
scroll to position [492, 0]
drag, startPoint x: 695, startPoint y: 468, endPoint x: 1148, endPoint y: 457, distance: 453.8
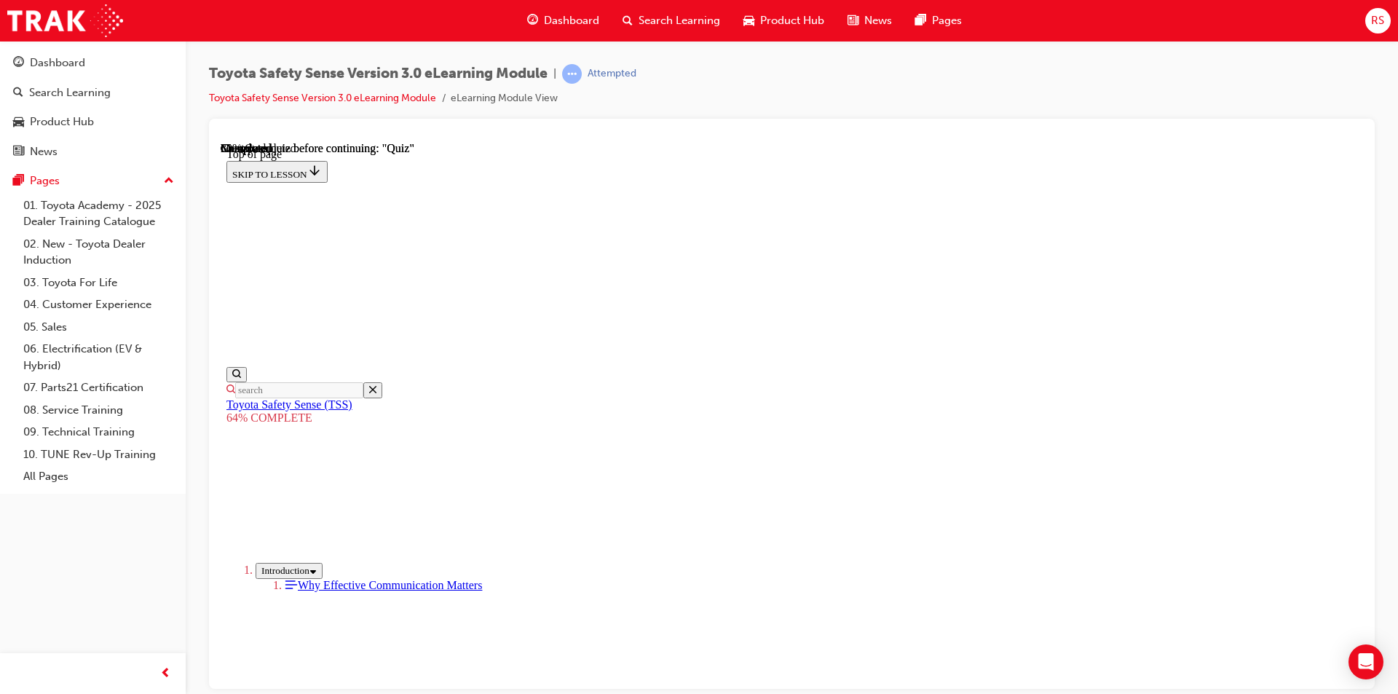
scroll to position [1357, 0]
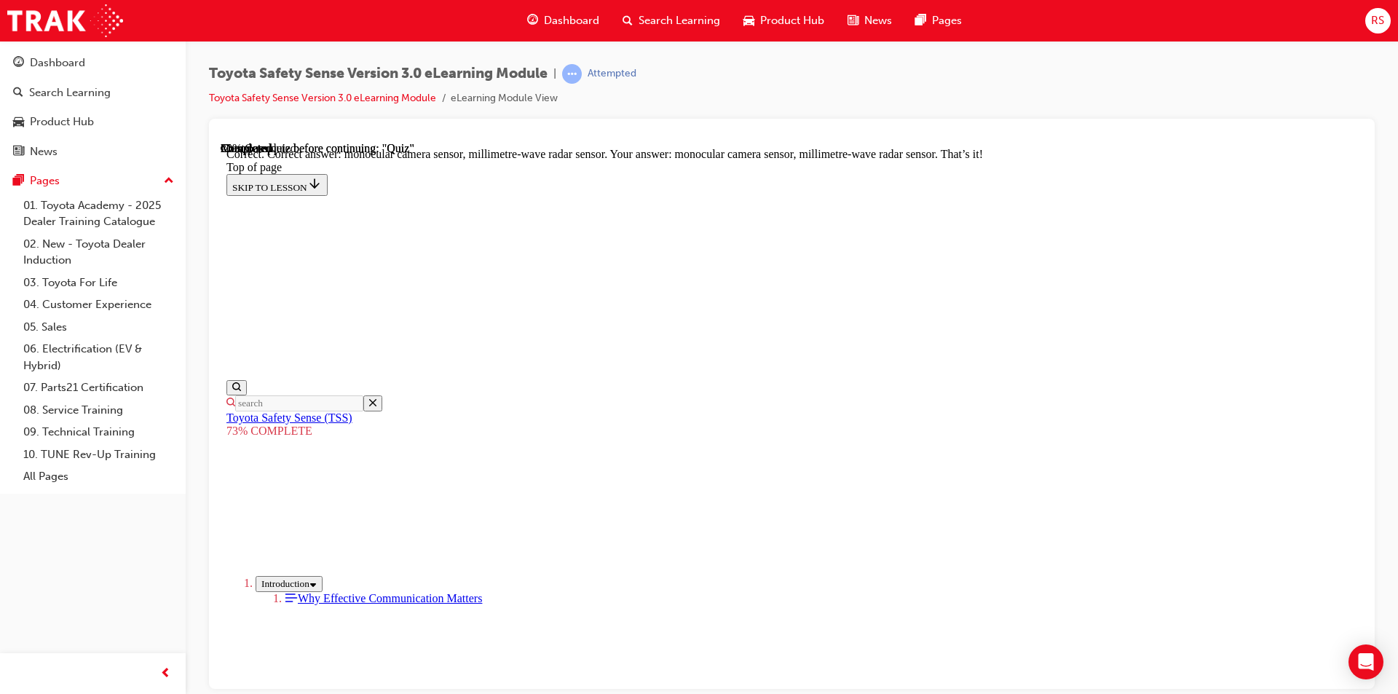
scroll to position [730, 0]
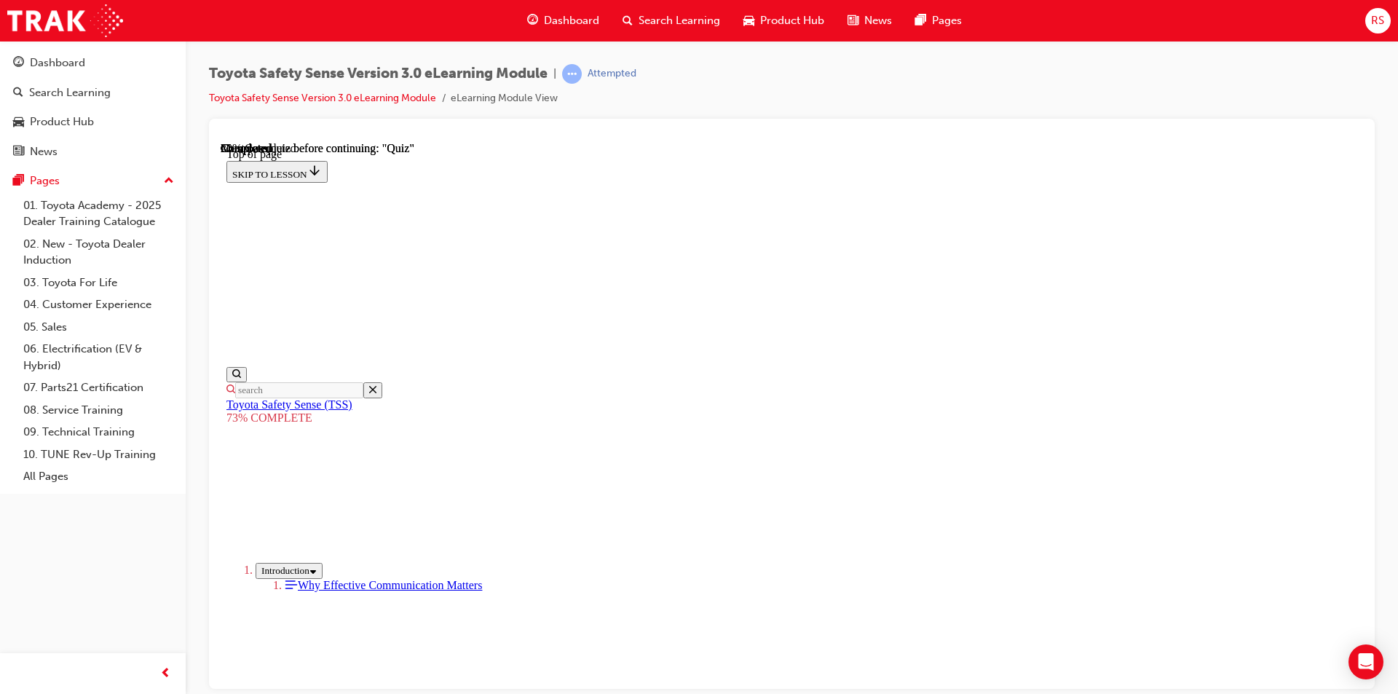
scroll to position [344, 0]
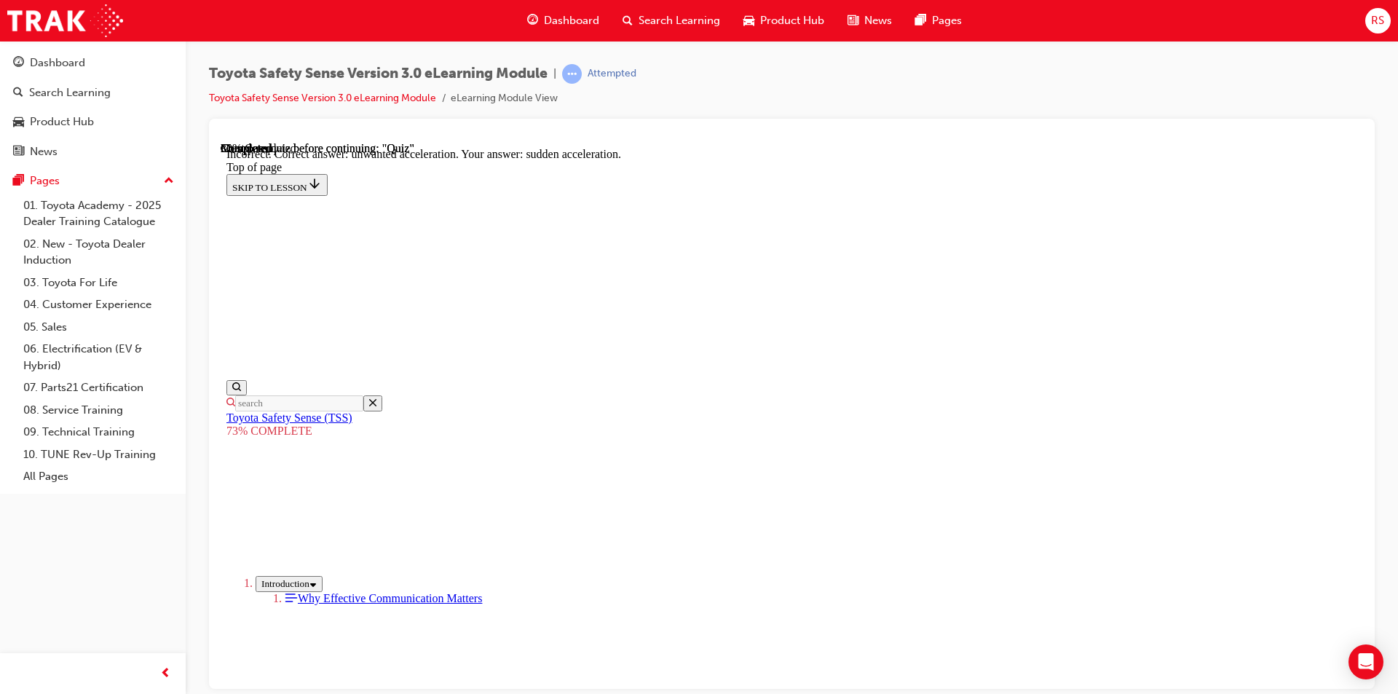
scroll to position [307, 0]
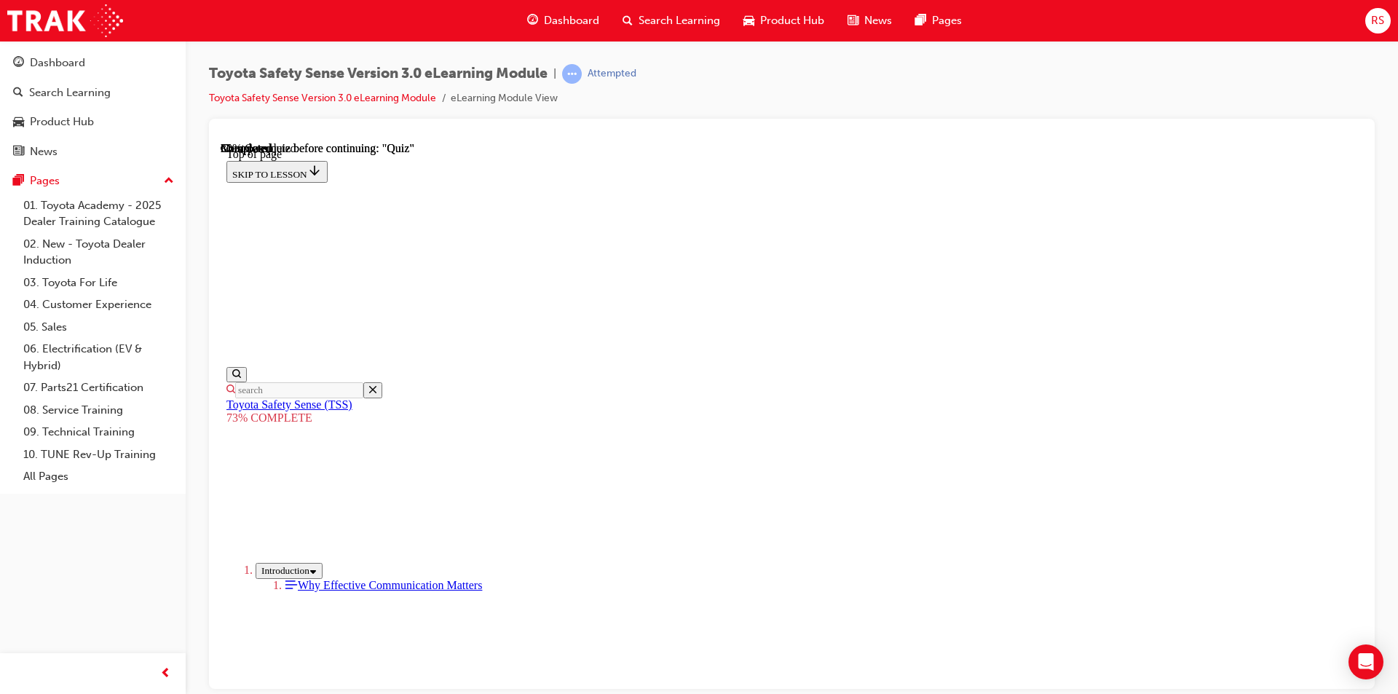
scroll to position [364, 0]
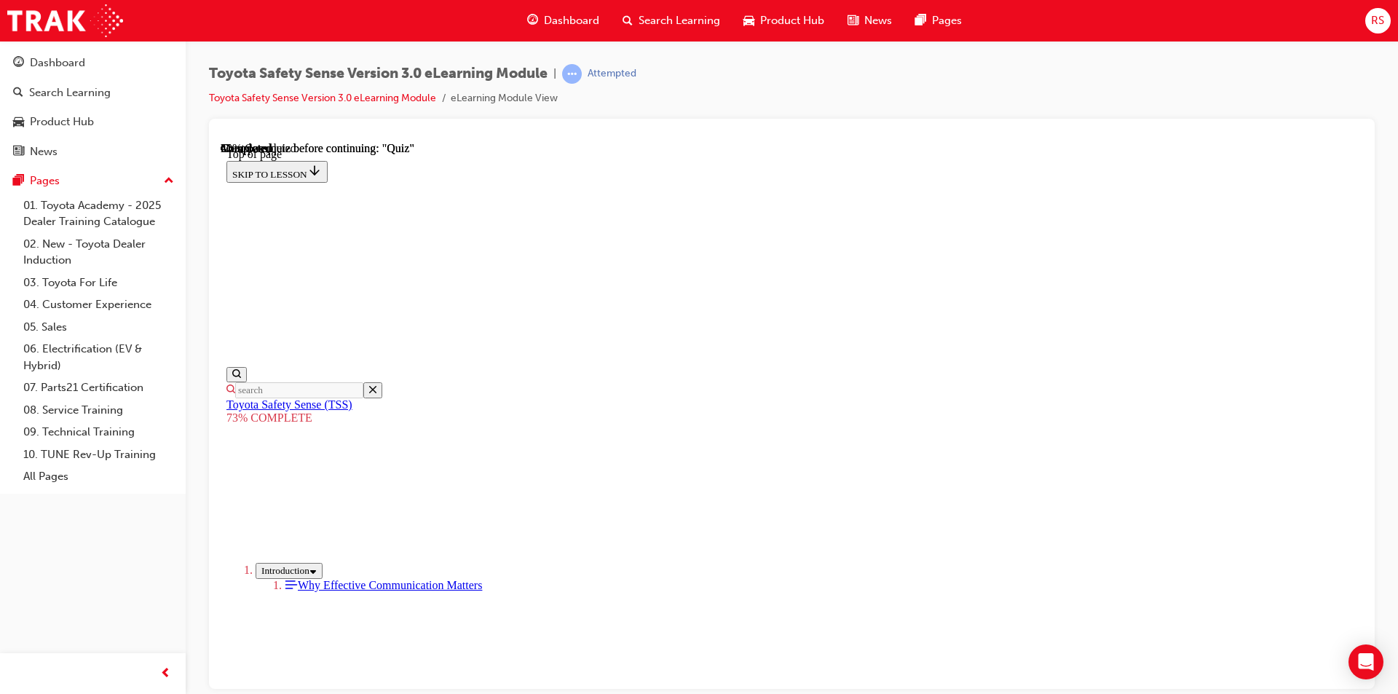
scroll to position [563, 0]
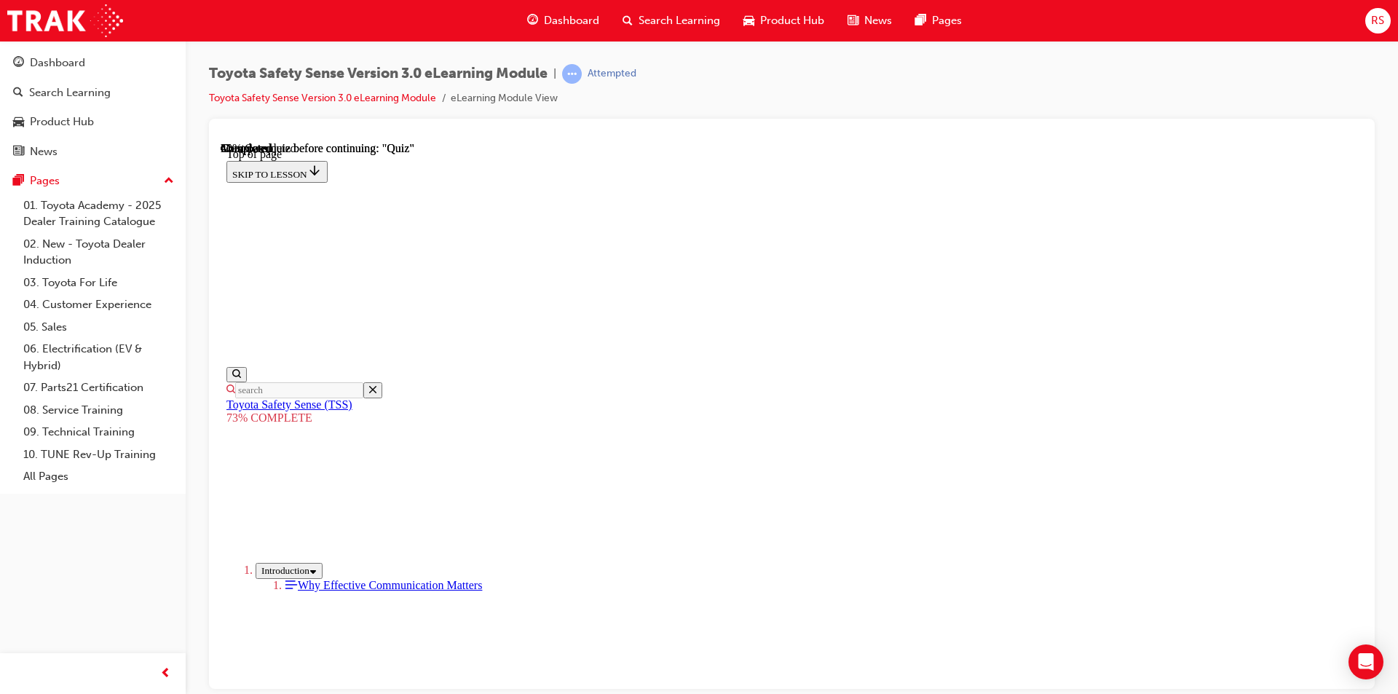
scroll to position [344, 0]
drag, startPoint x: 816, startPoint y: 350, endPoint x: 654, endPoint y: 239, distance: 196.9
copy p "Toyota believes that driving is first and foremost the responsibility of the dr…"
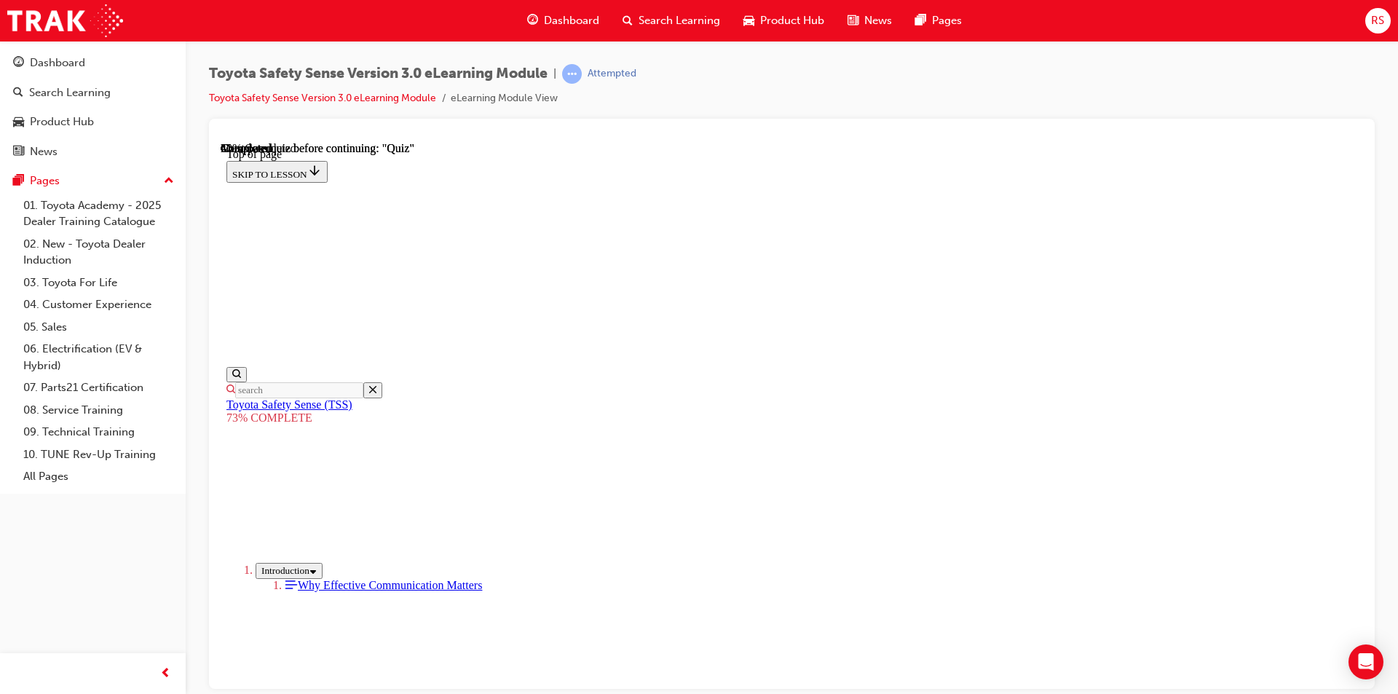
drag, startPoint x: 804, startPoint y: 342, endPoint x: 648, endPoint y: 243, distance: 184.6
copy p "Toyota believes that driving is first and foremost the responsibility of the dr…"
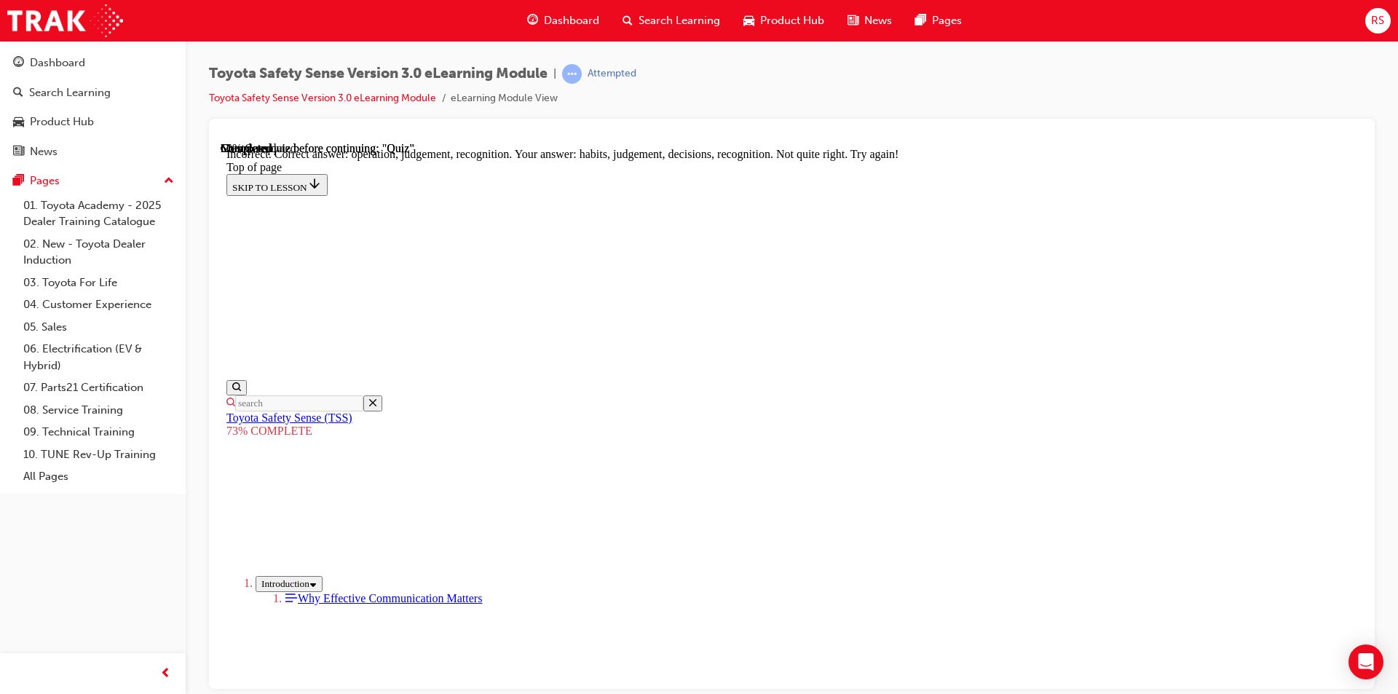
scroll to position [895, 0]
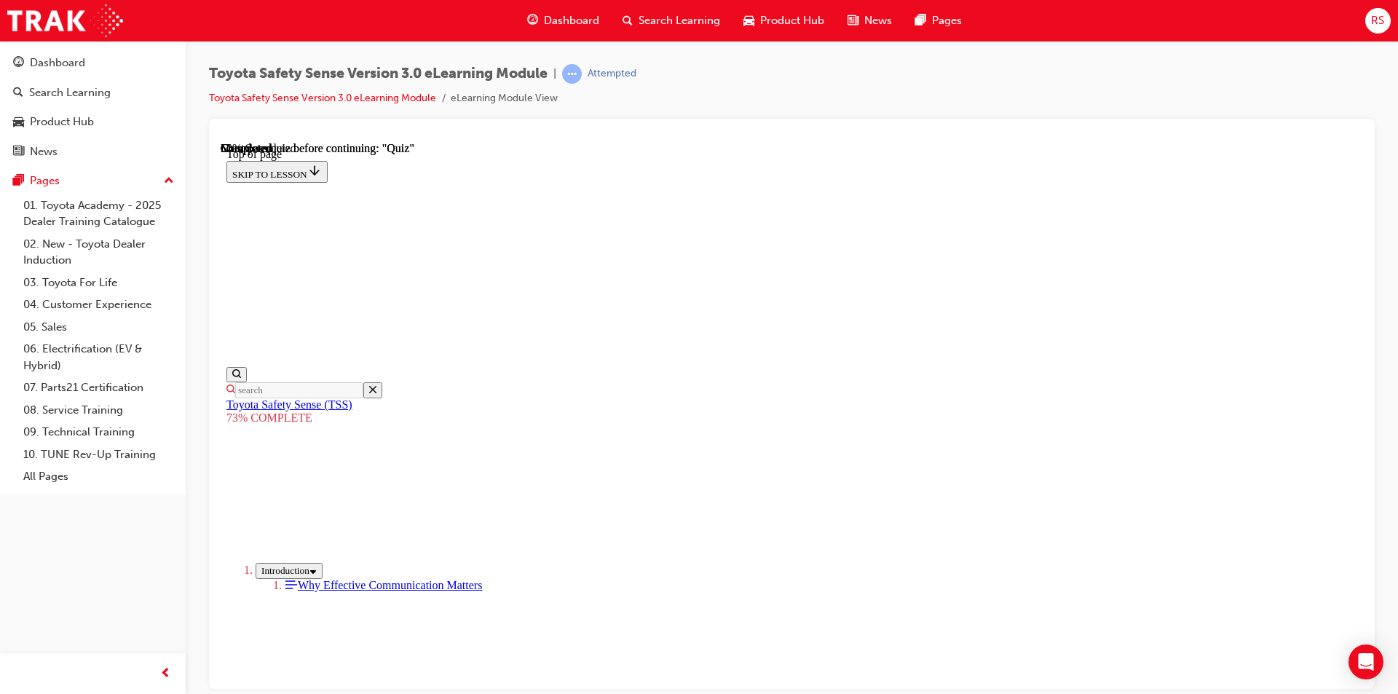
scroll to position [1316, 0]
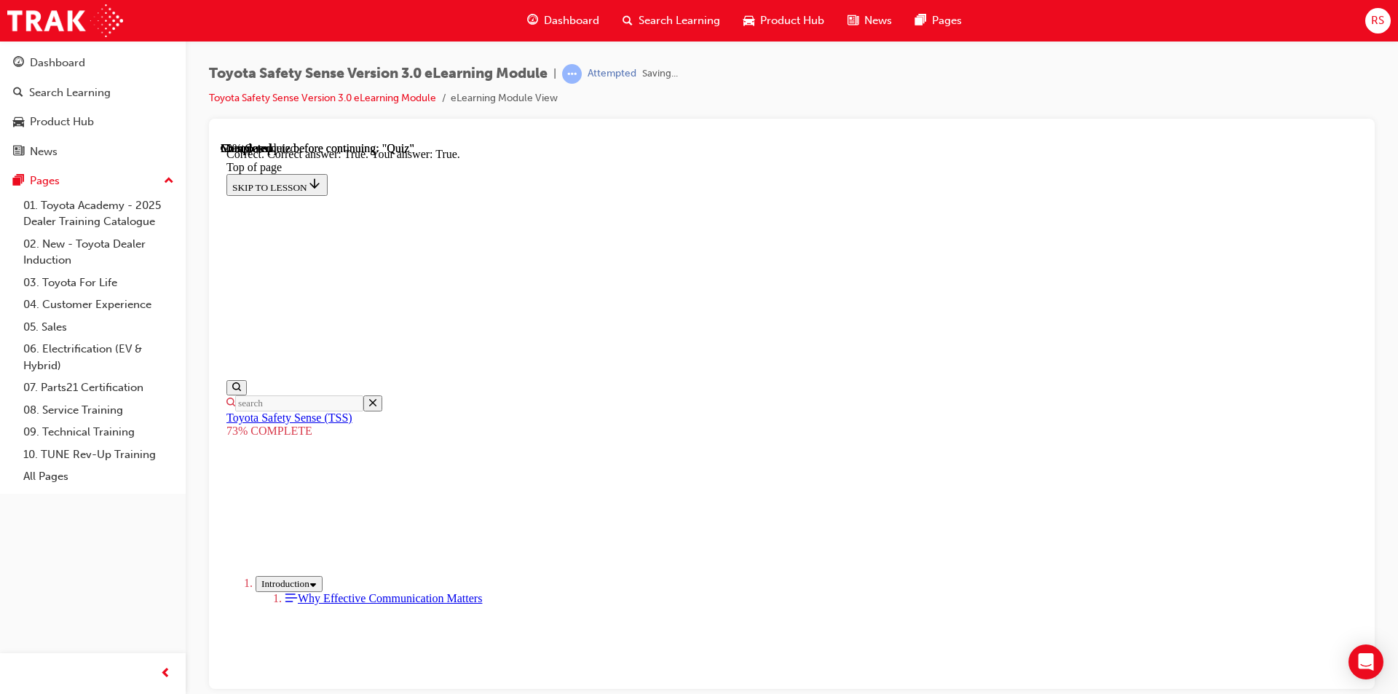
scroll to position [390, 0]
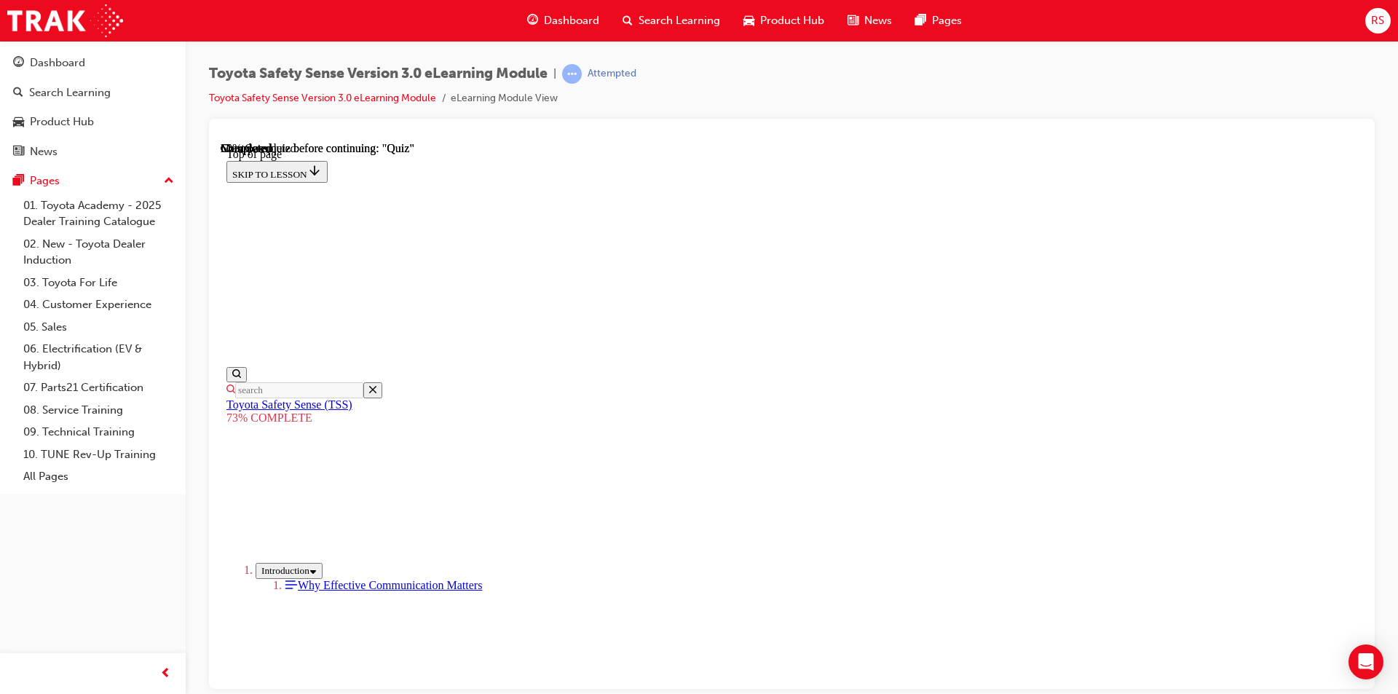
scroll to position [417, 0]
drag, startPoint x: 690, startPoint y: 317, endPoint x: 798, endPoint y: 416, distance: 146.4
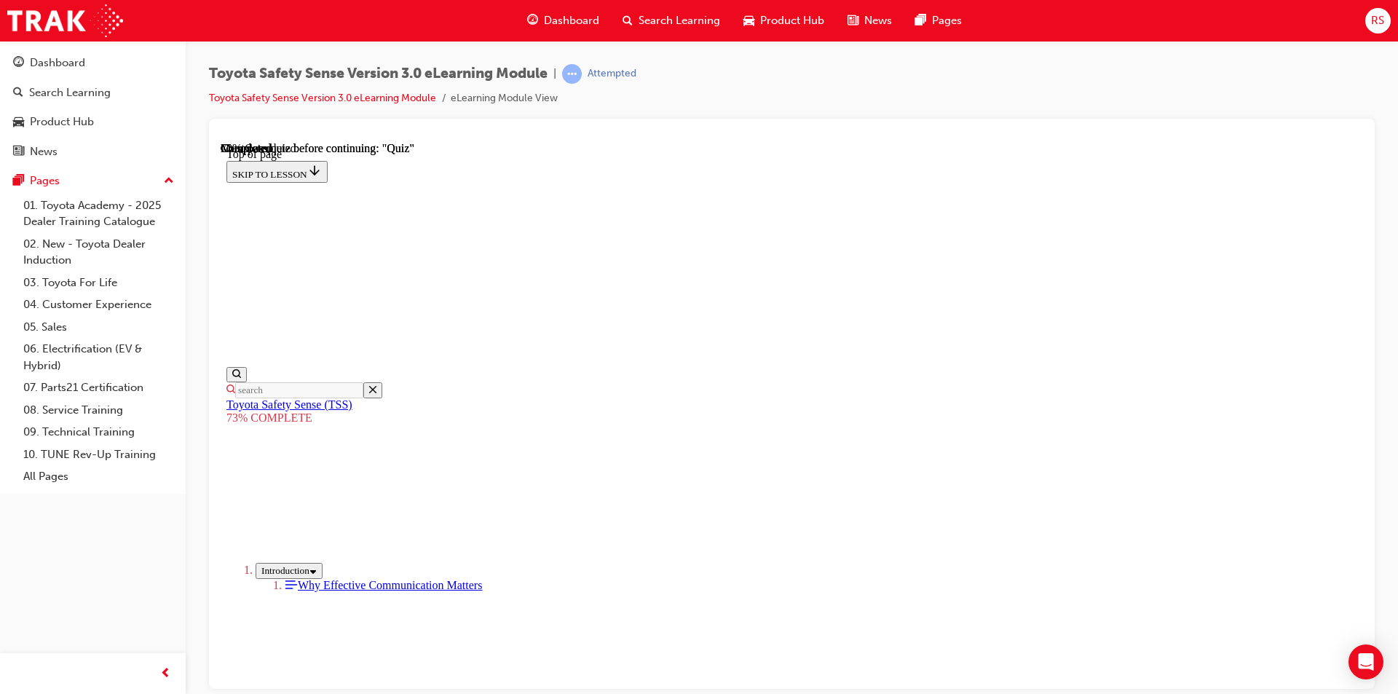
scroll to position [344, 0]
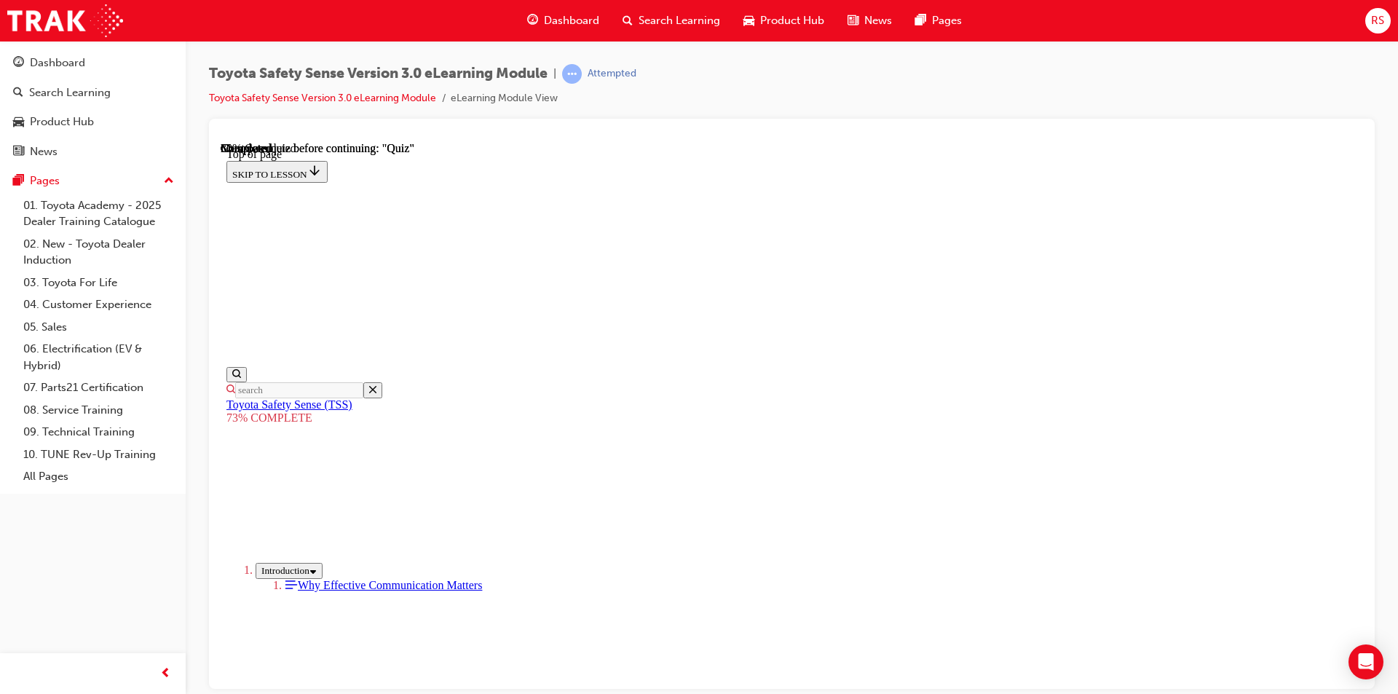
scroll to position [126, 0]
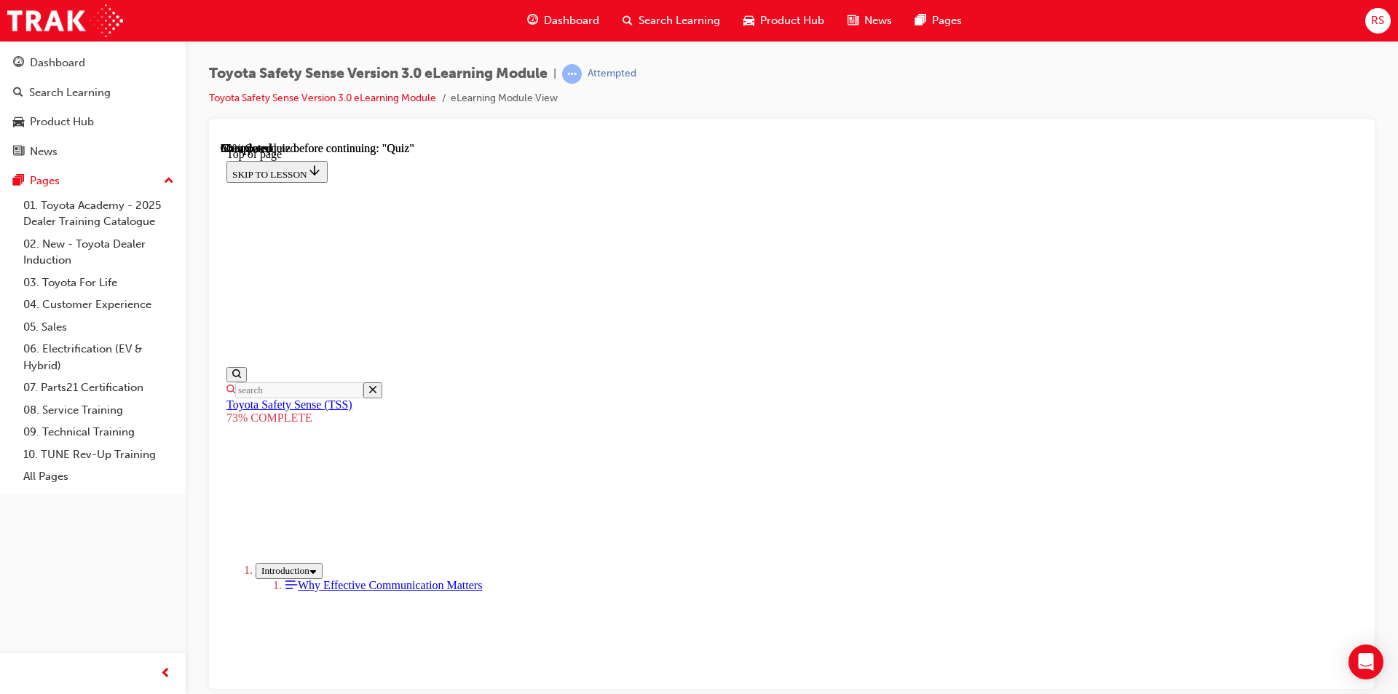
scroll to position [344, 0]
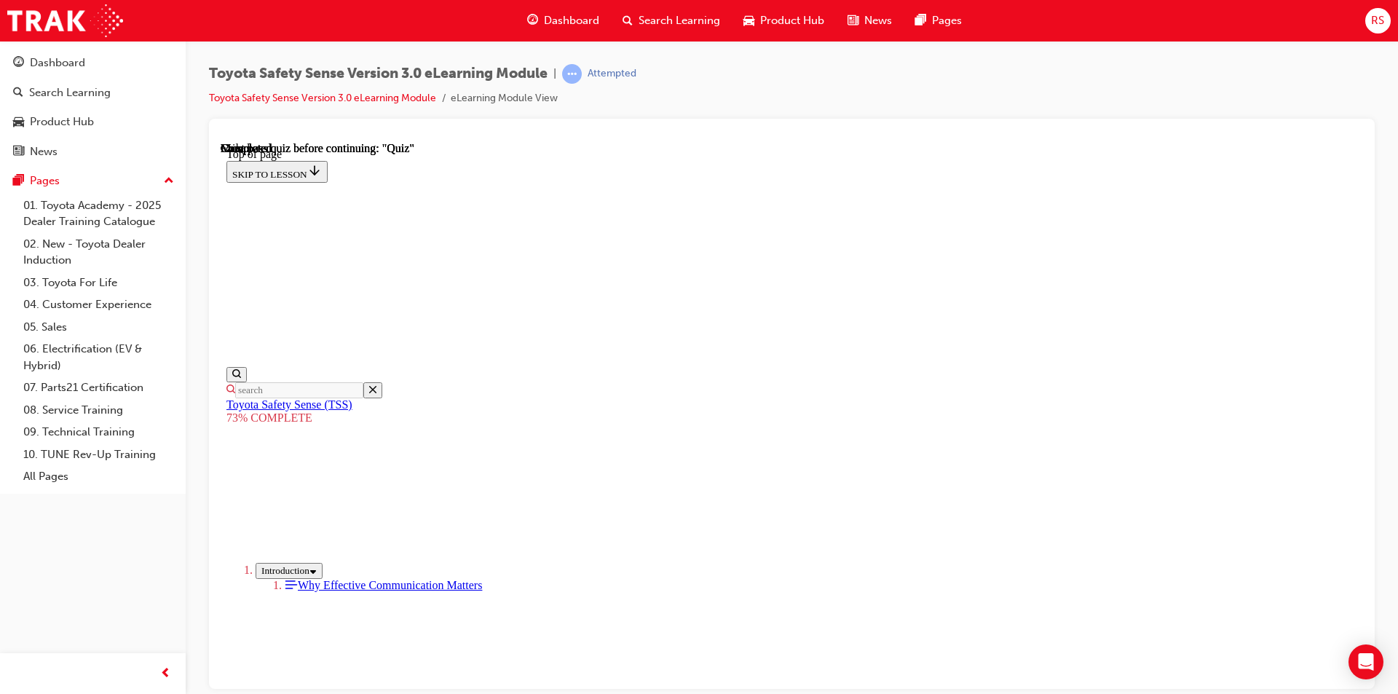
scroll to position [386, 0]
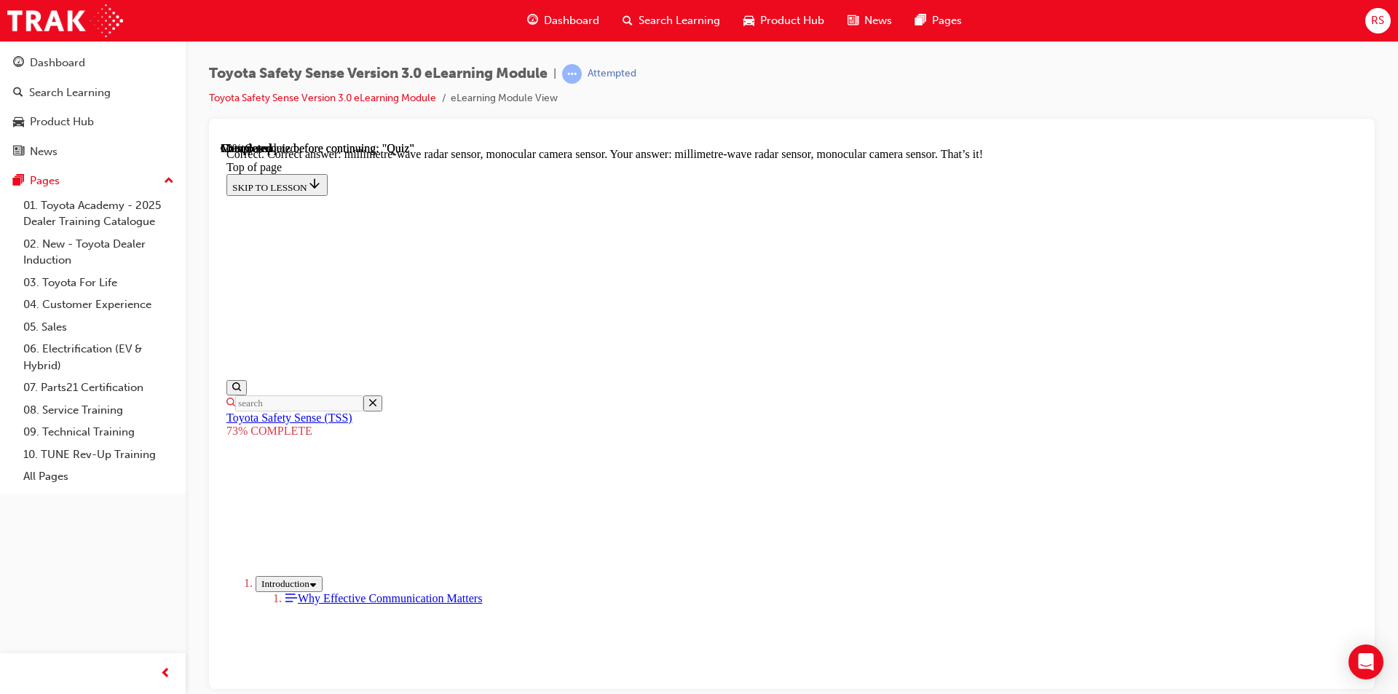
scroll to position [730, 0]
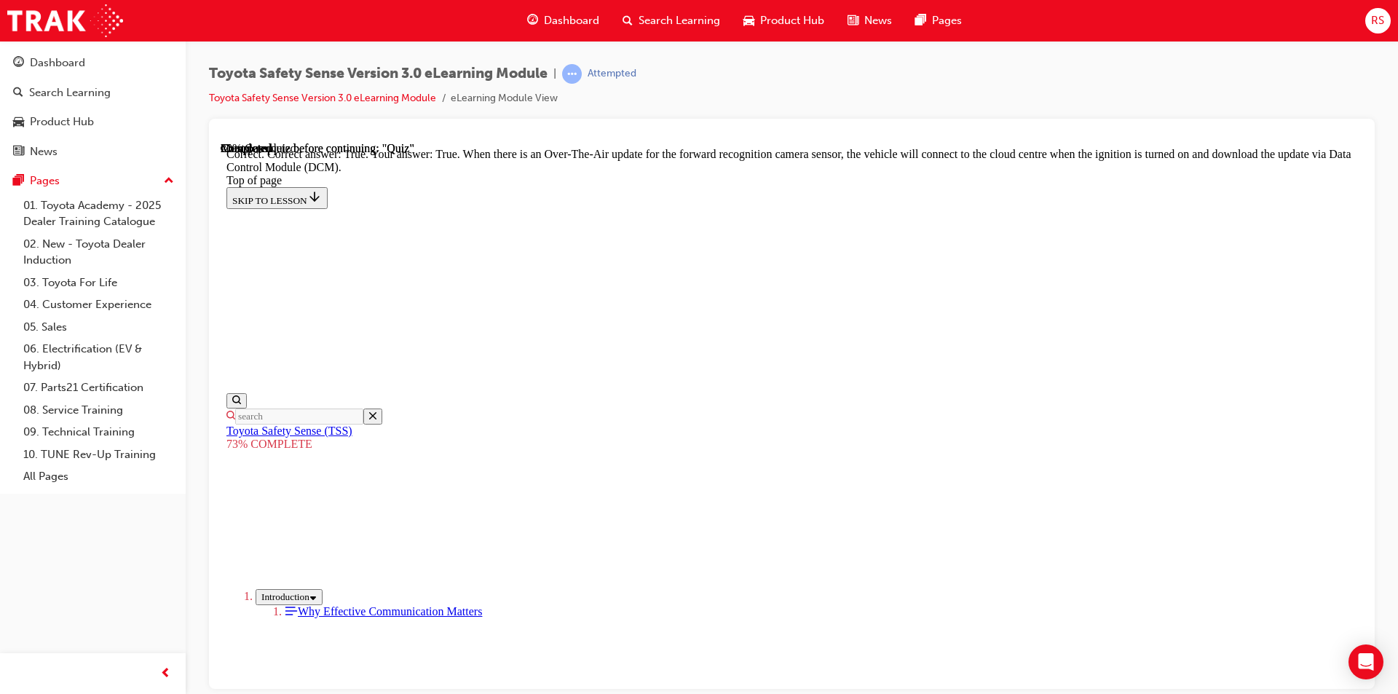
scroll to position [514, 0]
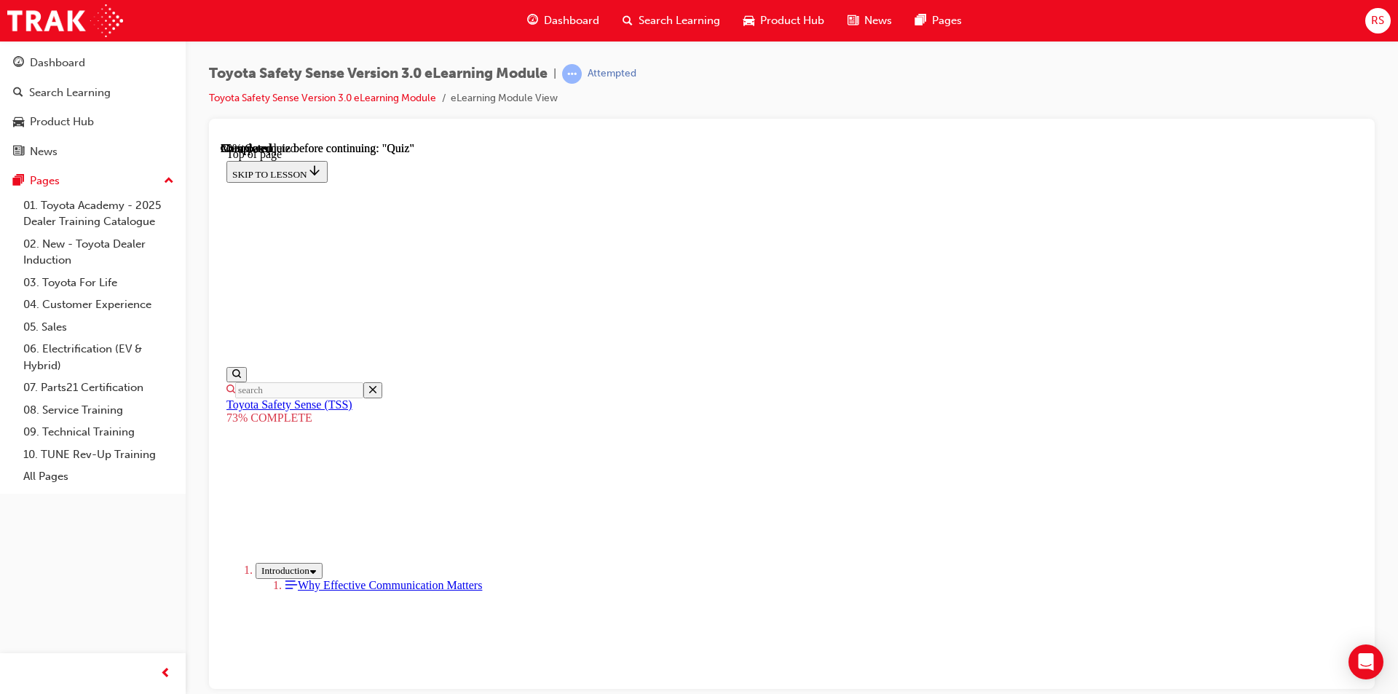
scroll to position [417, 0]
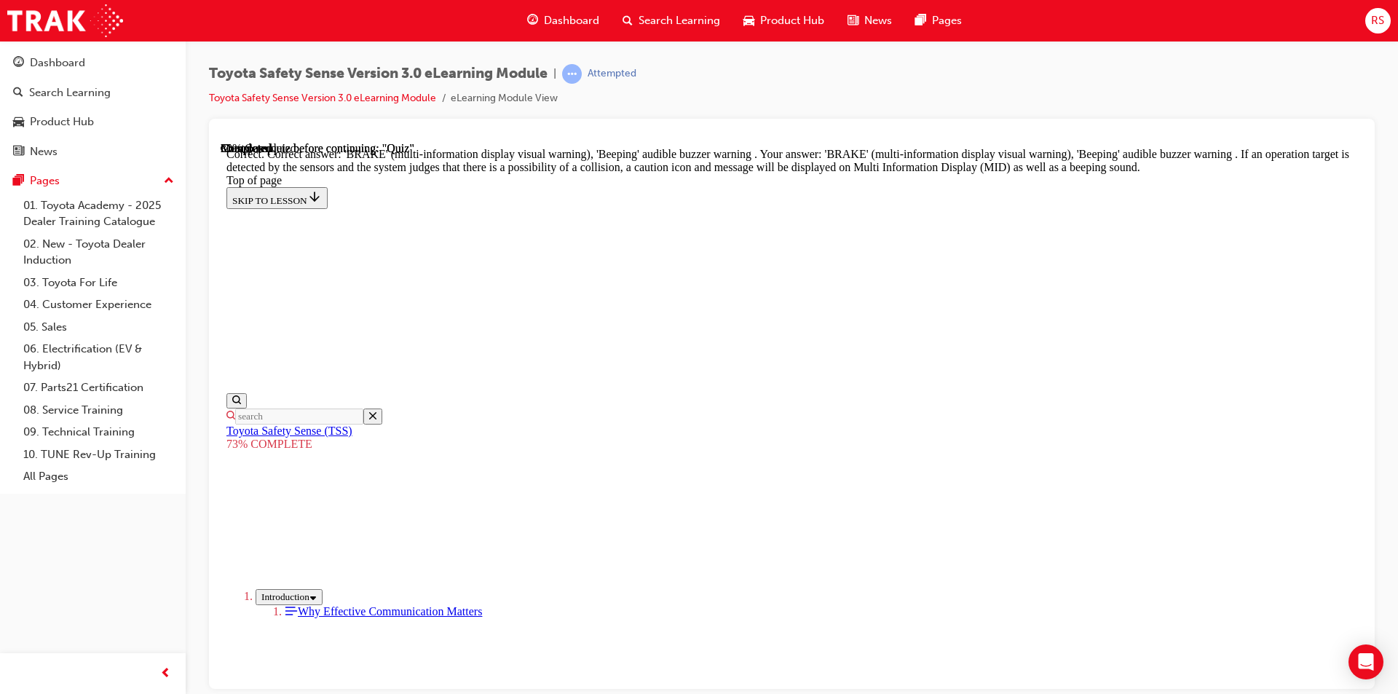
scroll to position [771, 0]
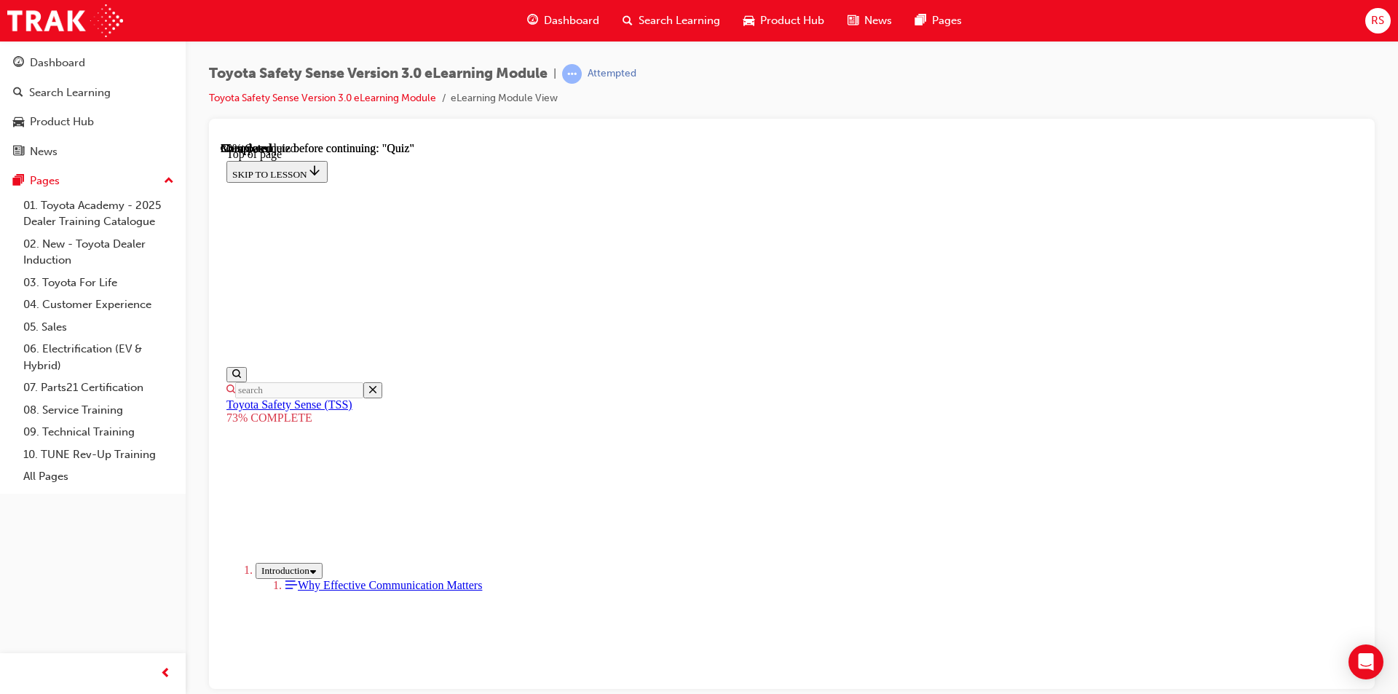
scroll to position [344, 0]
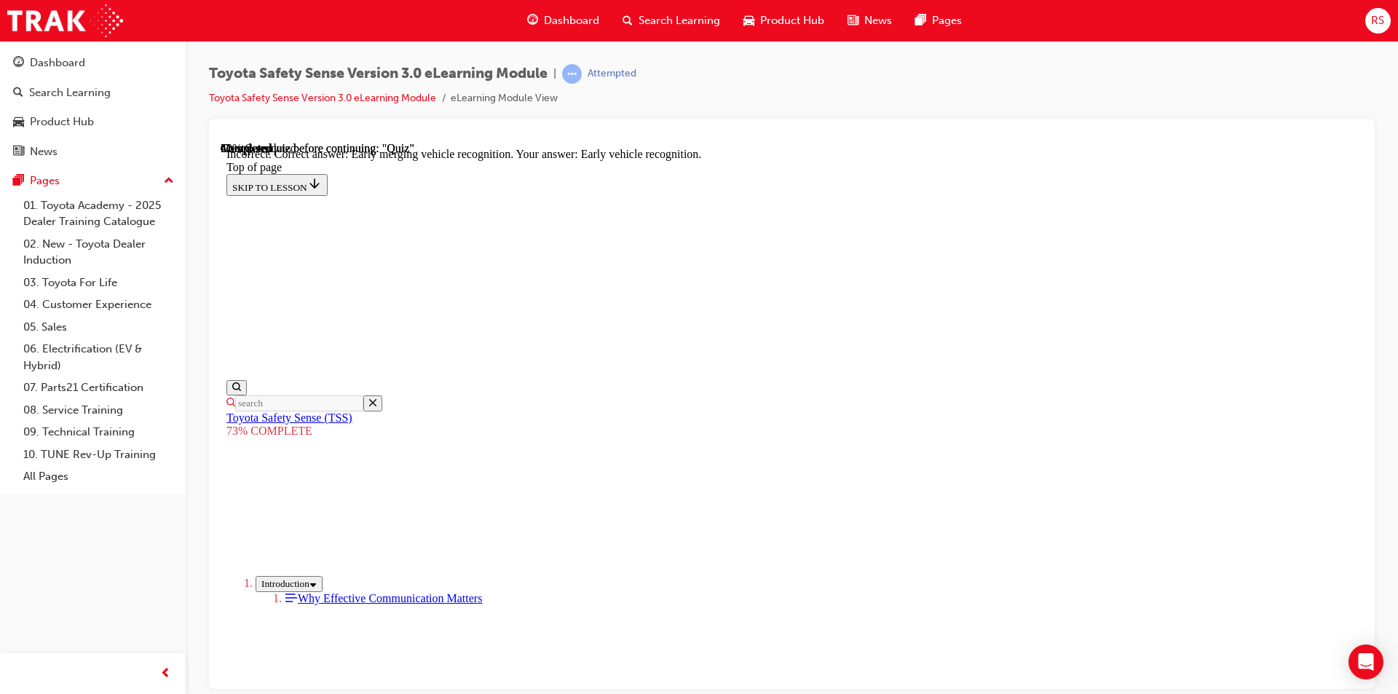
scroll to position [566, 0]
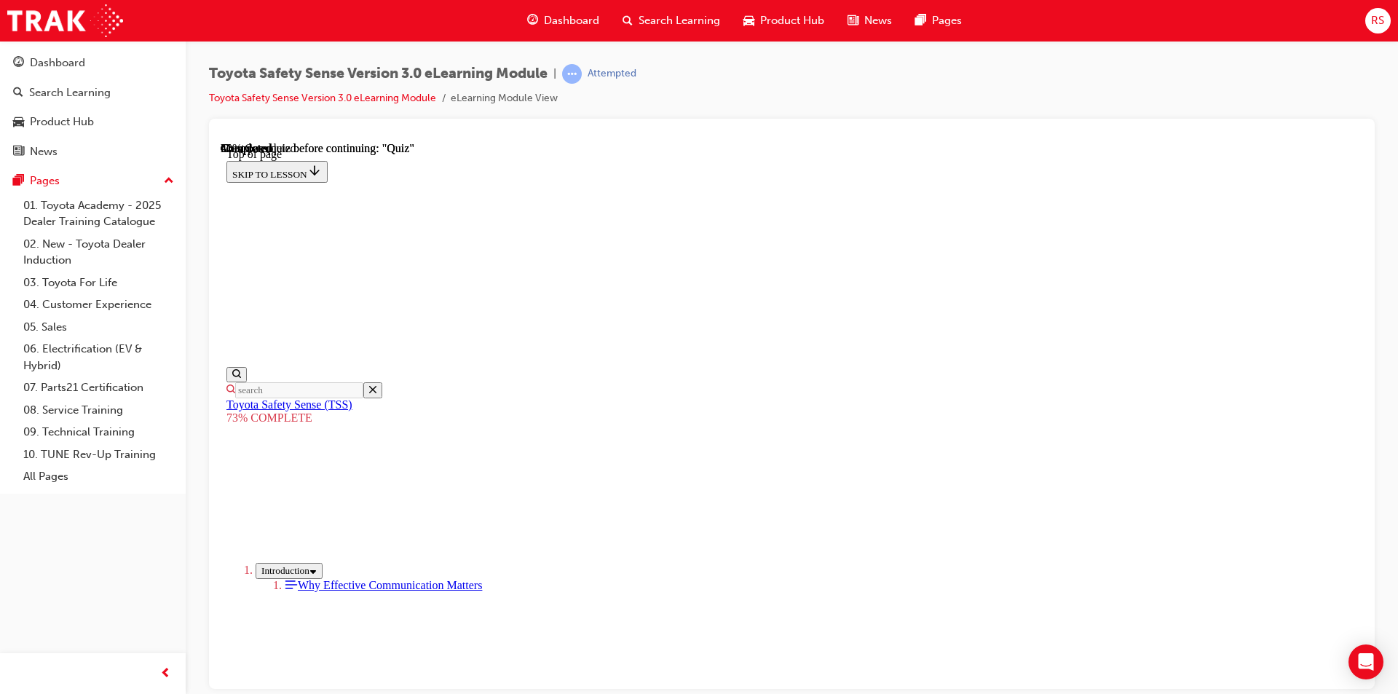
scroll to position [636, 0]
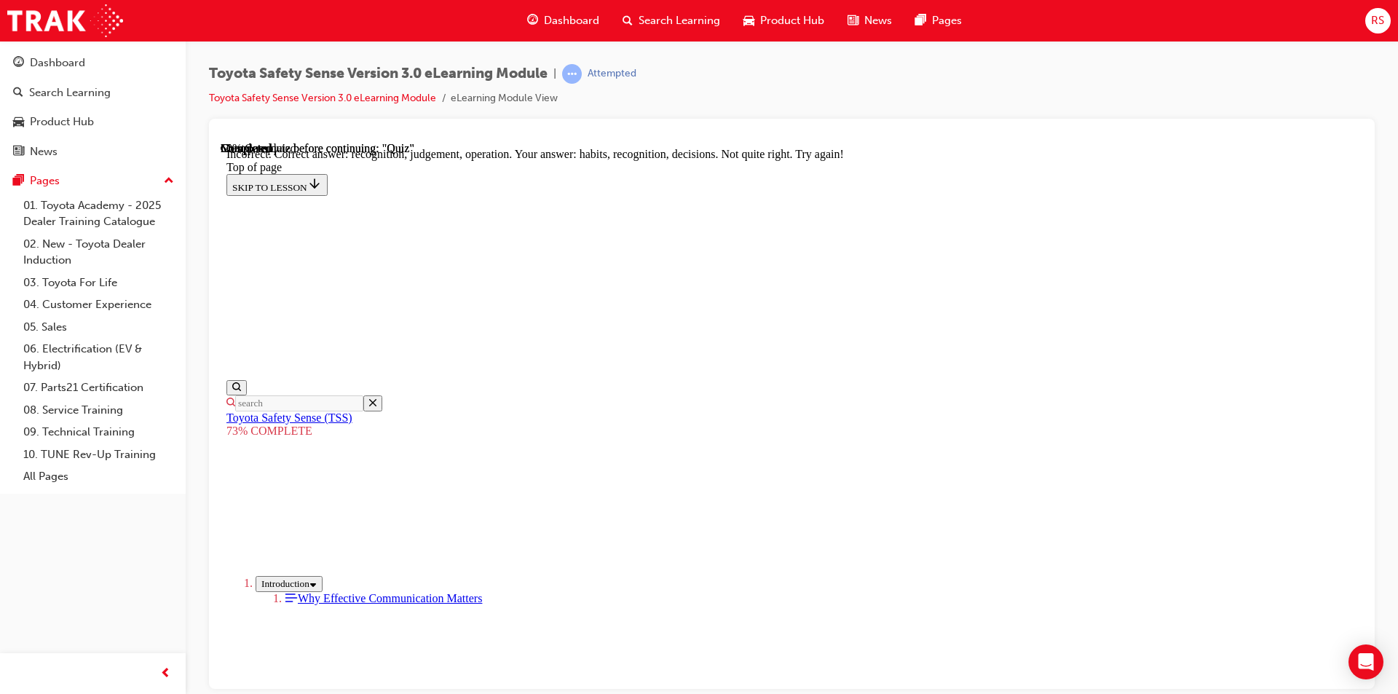
scroll to position [604, 0]
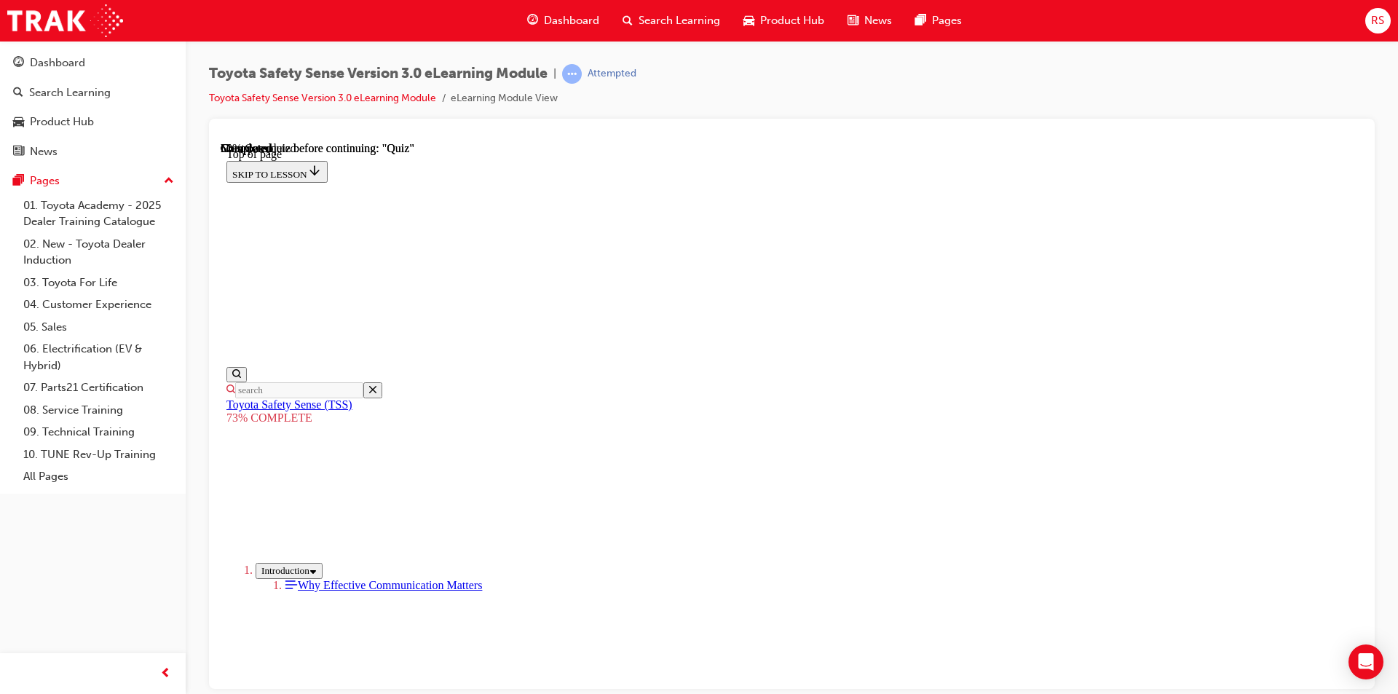
scroll to position [199, 0]
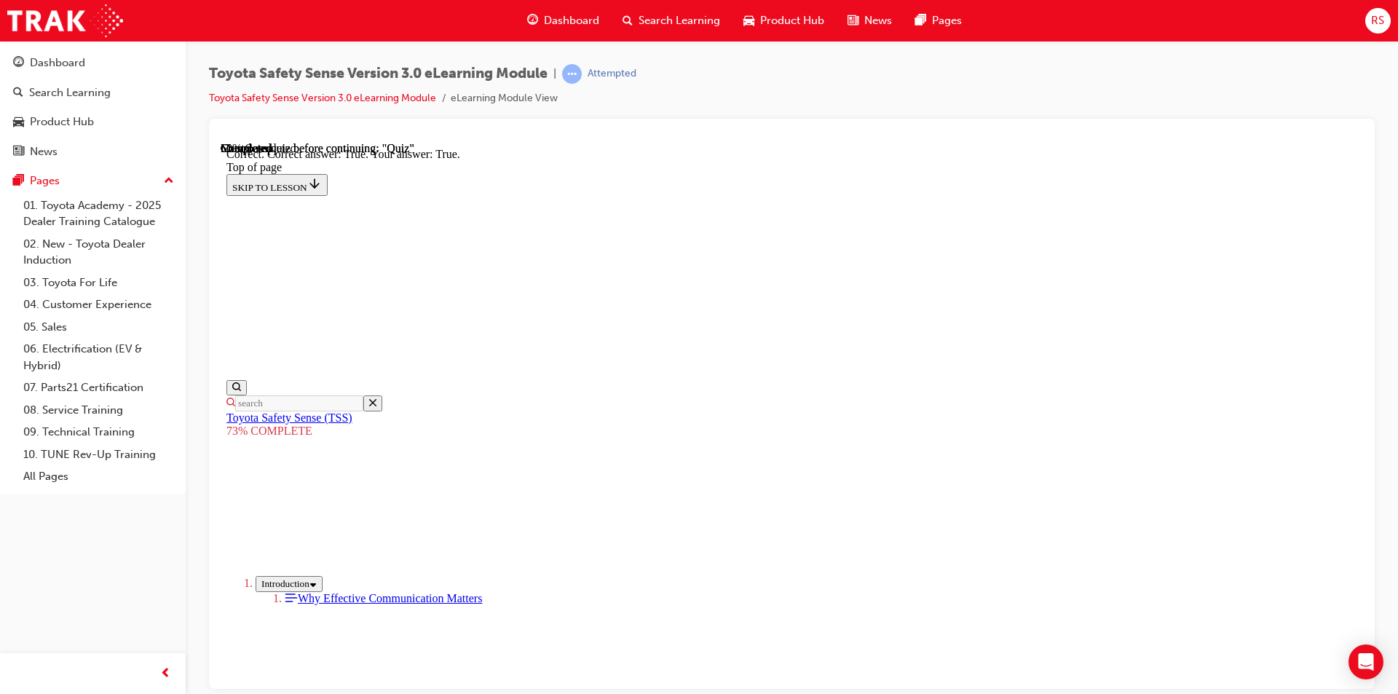
scroll to position [390, 0]
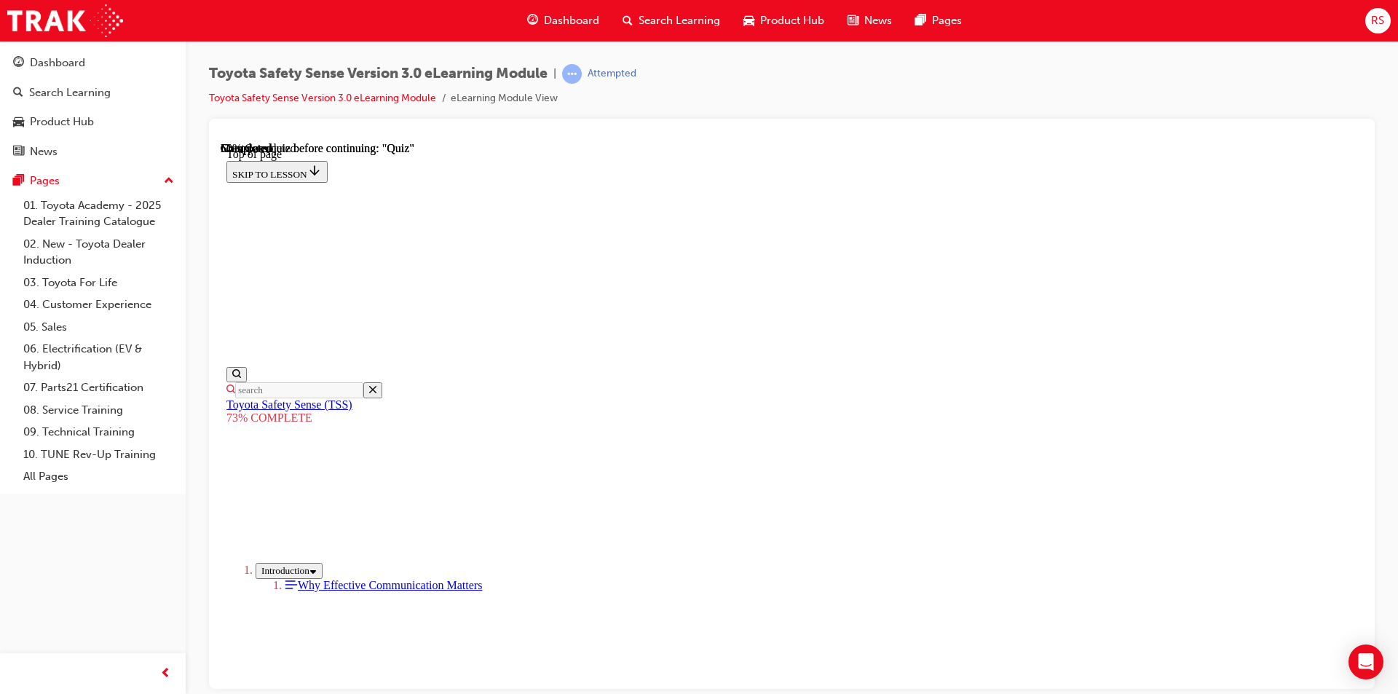
scroll to position [344, 0]
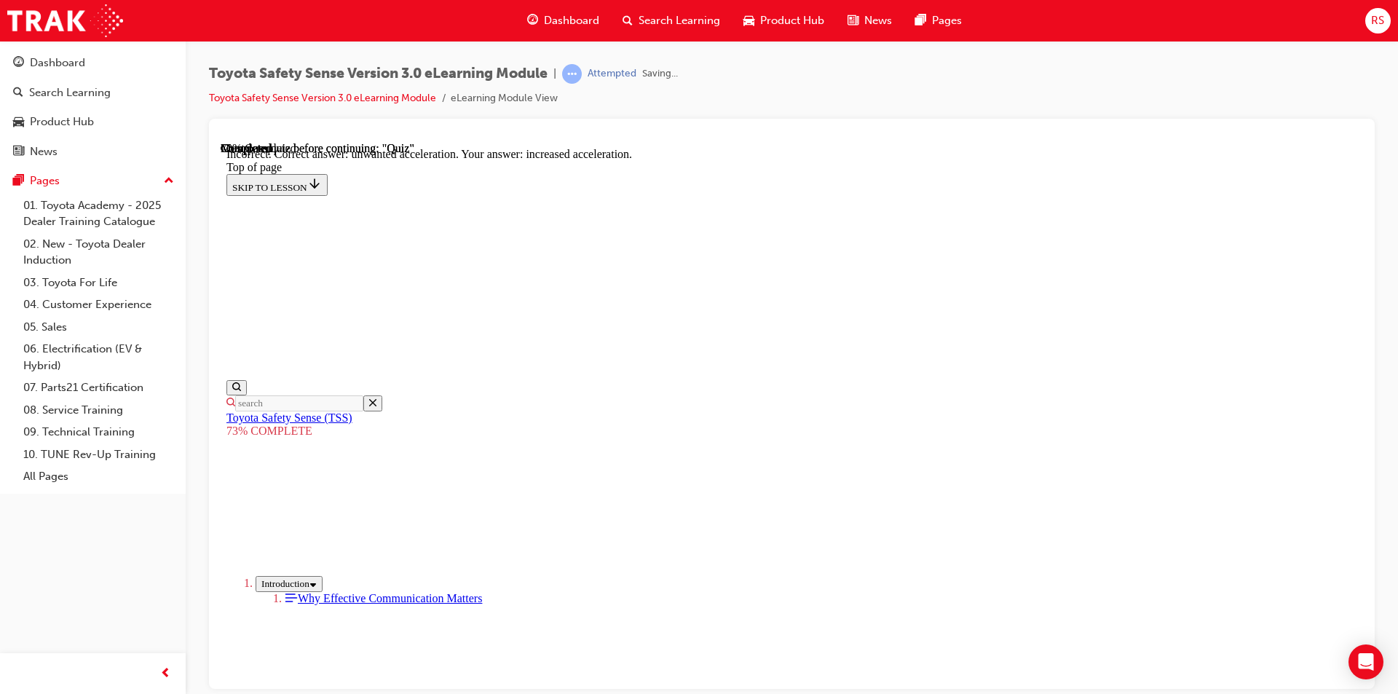
scroll to position [598, 0]
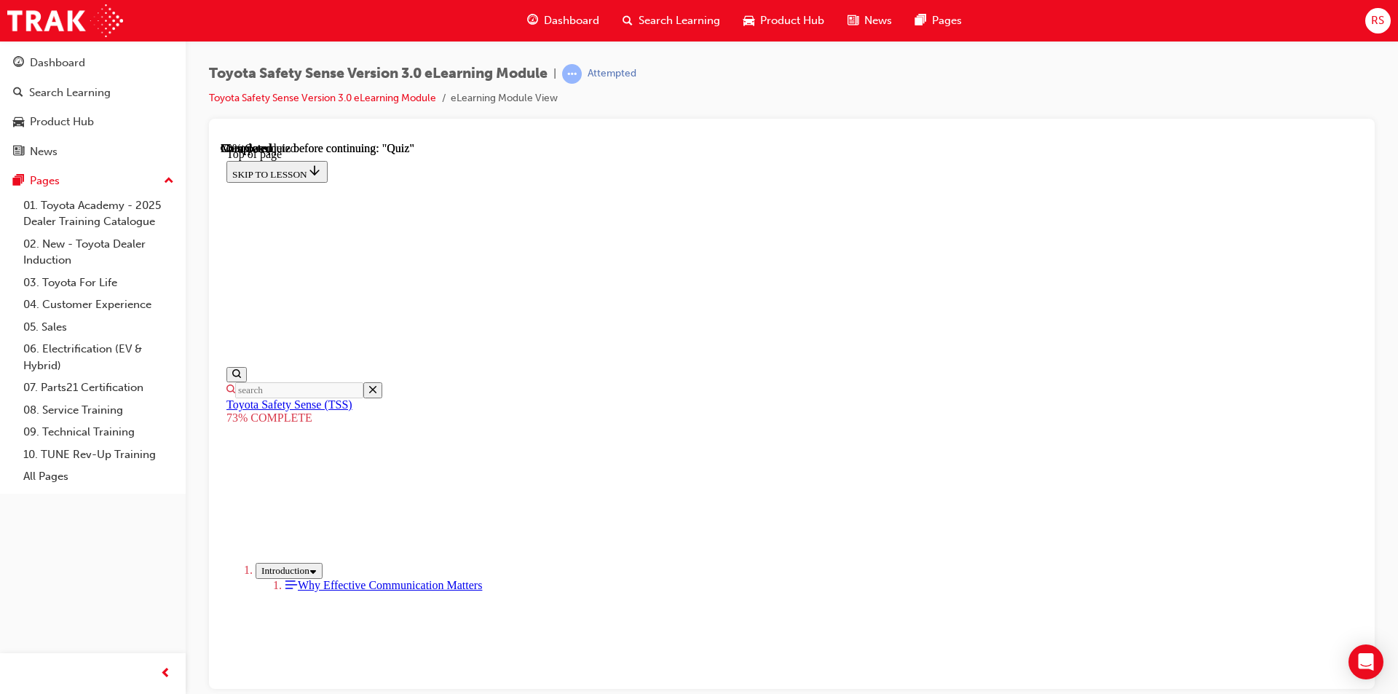
scroll to position [272, 0]
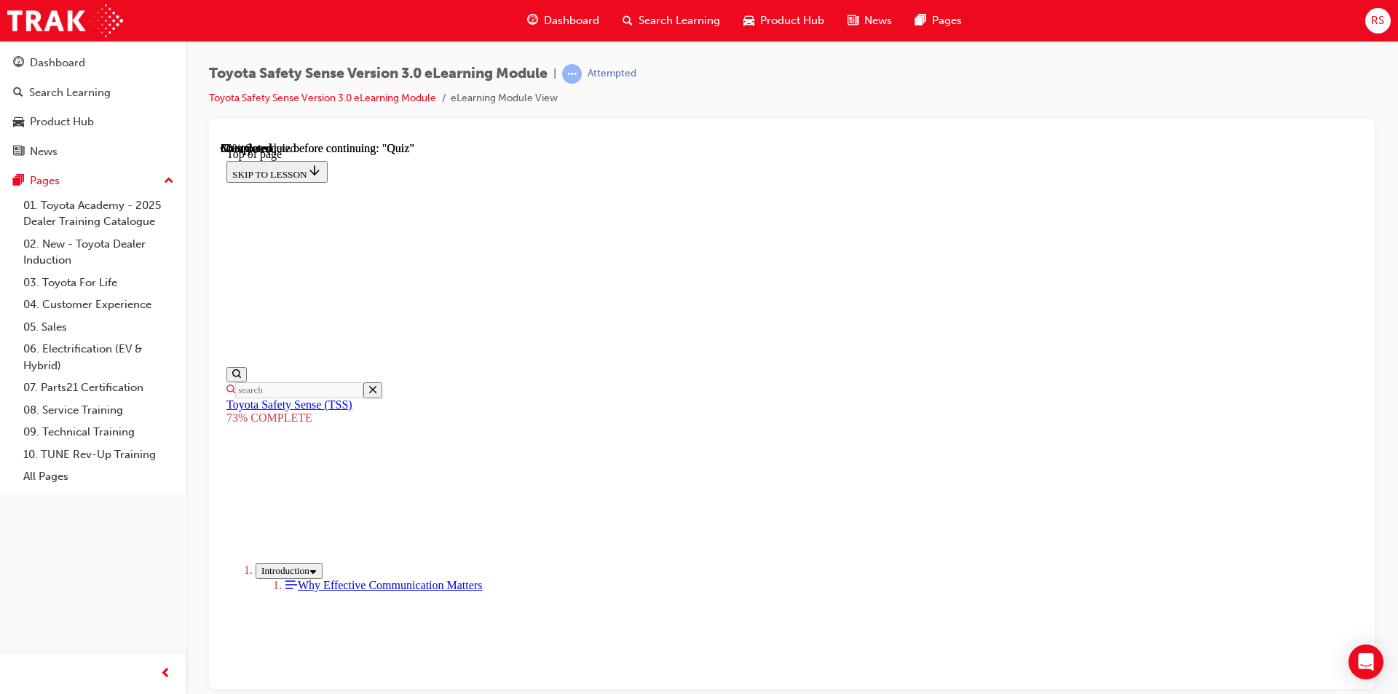
scroll to position [417, 0]
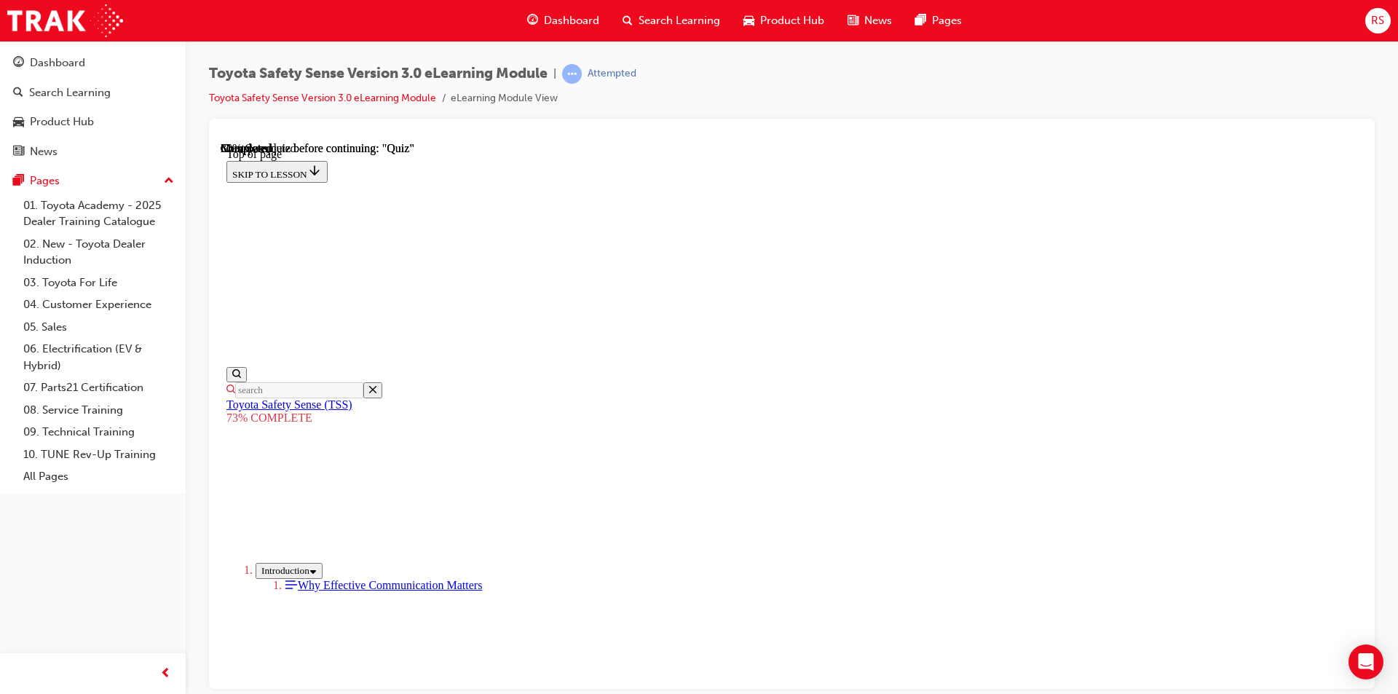
scroll to position [490, 0]
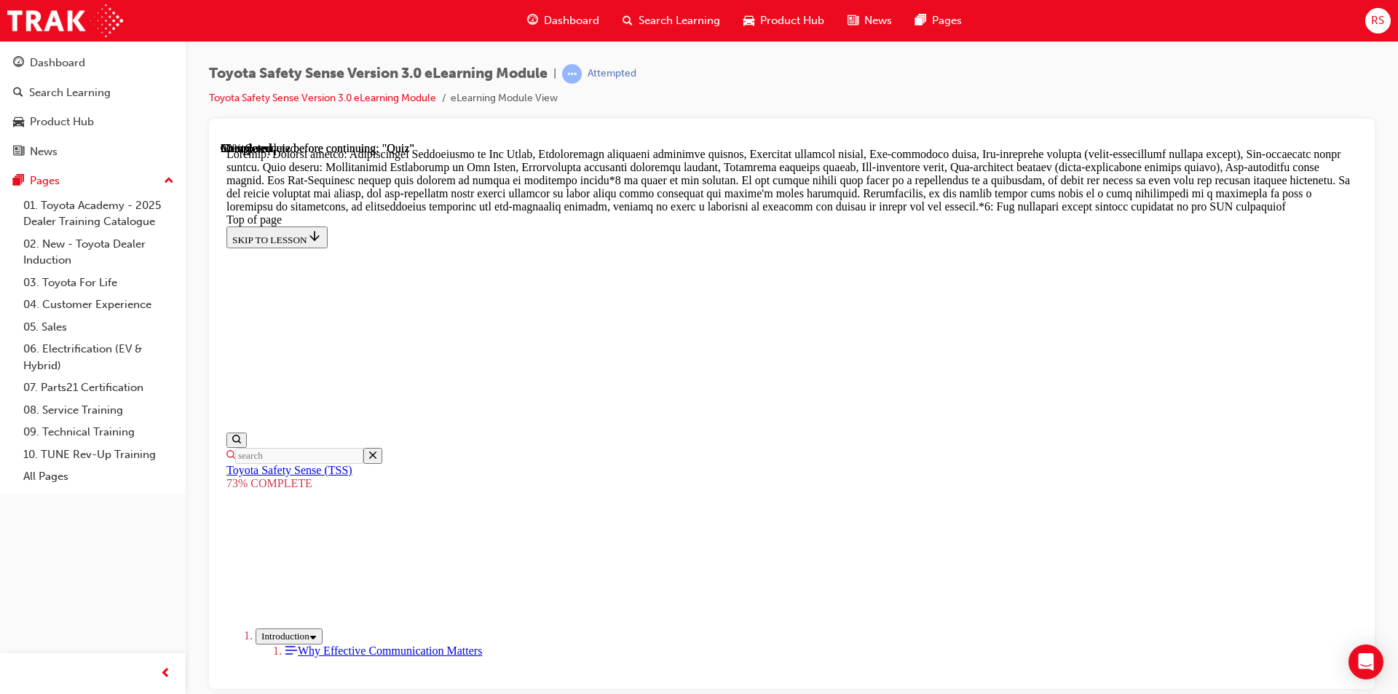
scroll to position [1112, 0]
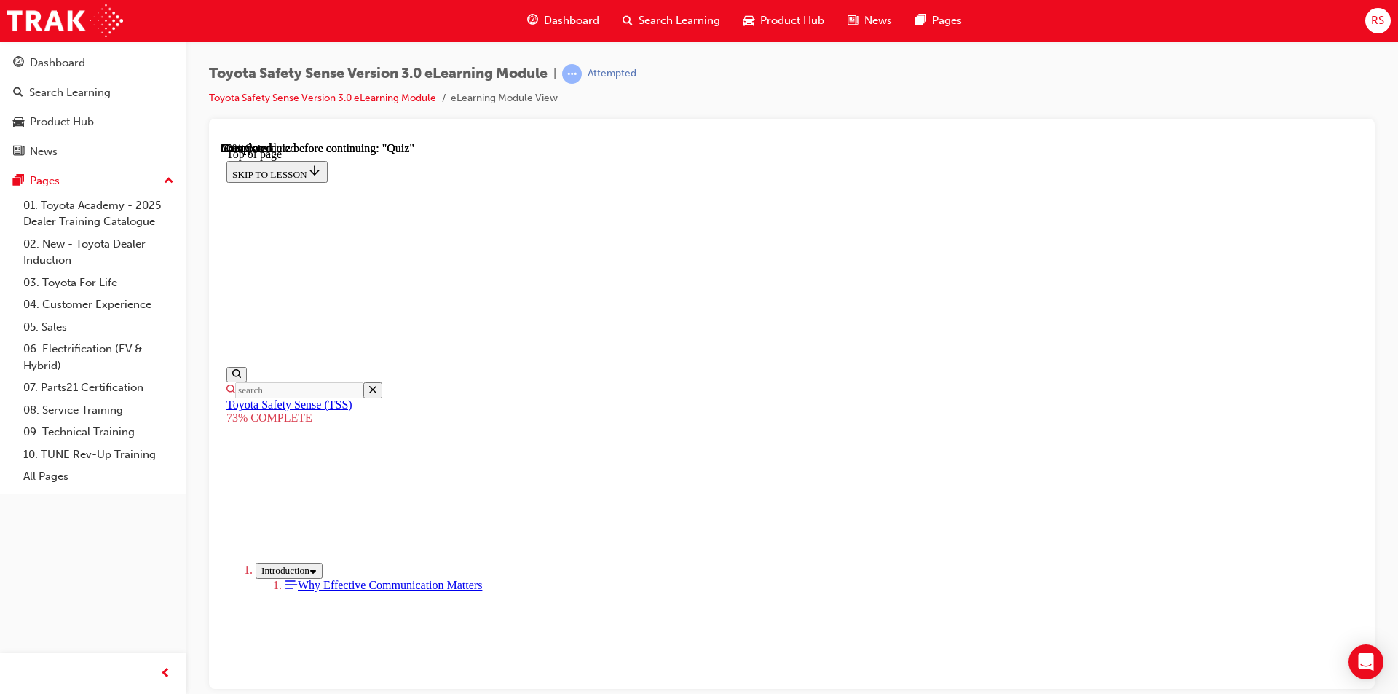
scroll to position [344, 0]
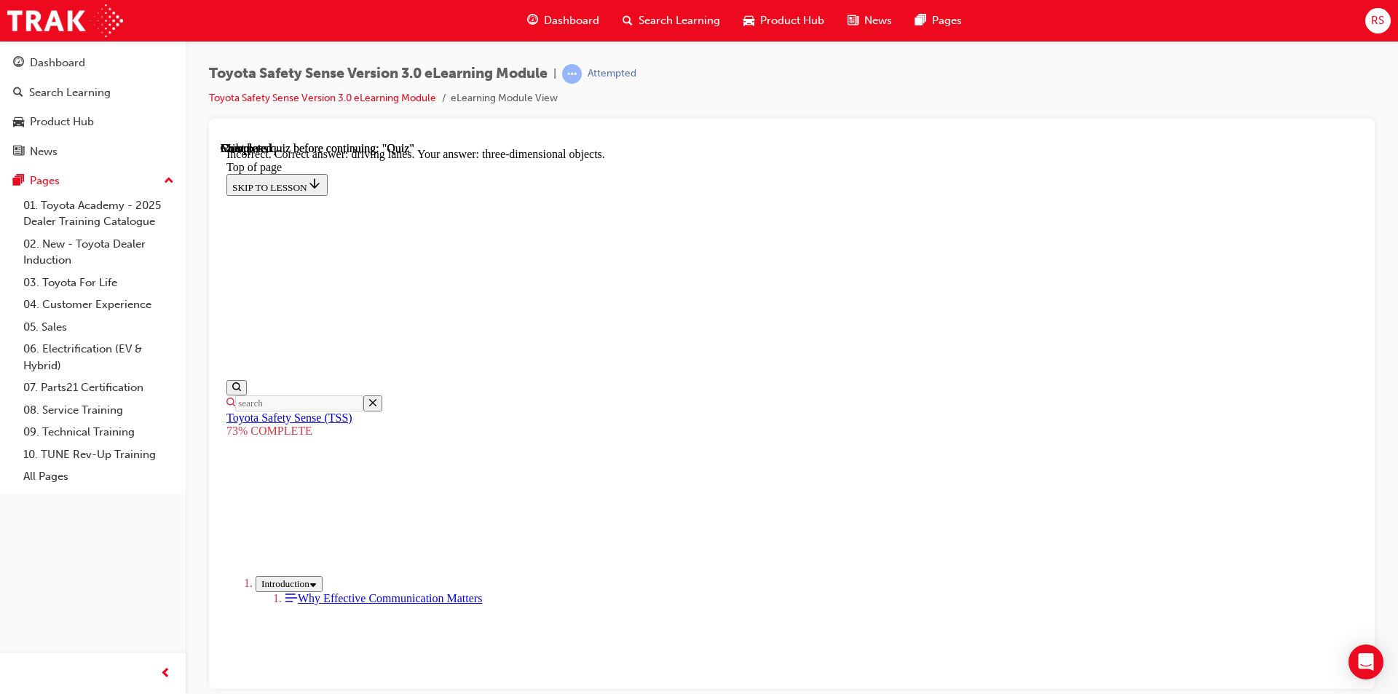
scroll to position [566, 0]
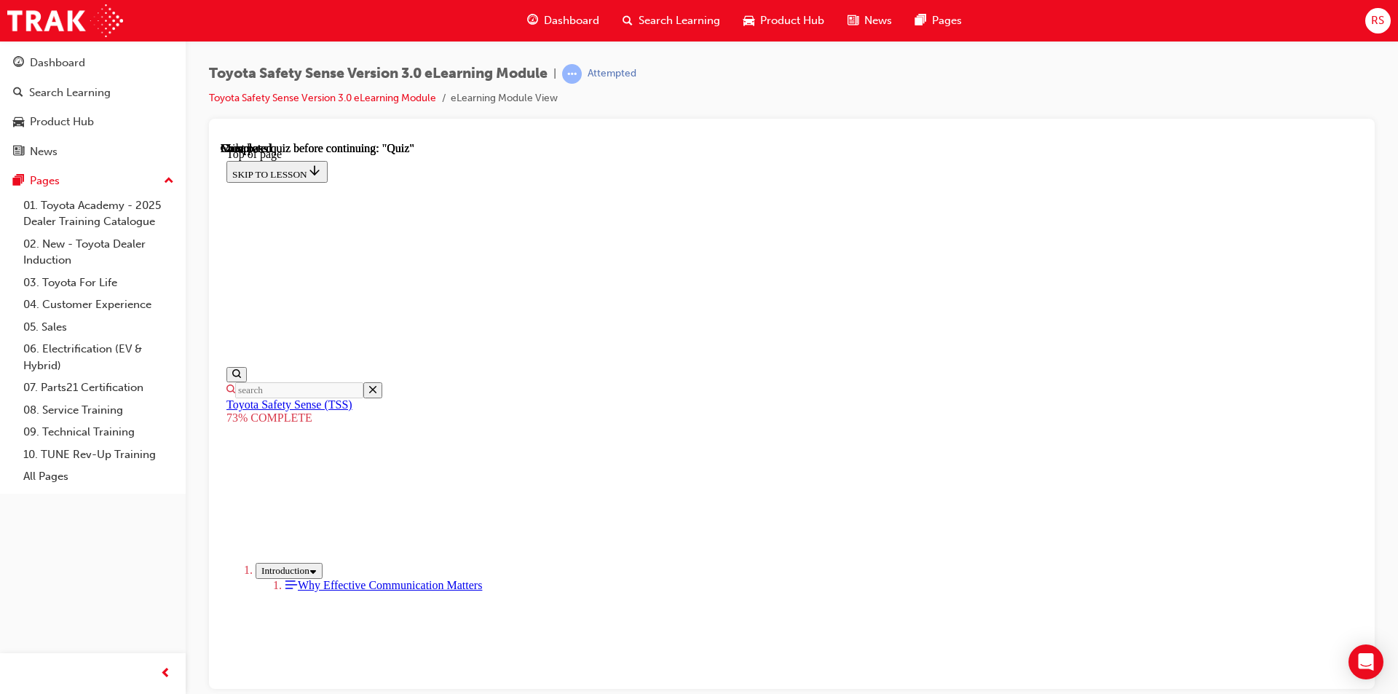
scroll to position [386, 0]
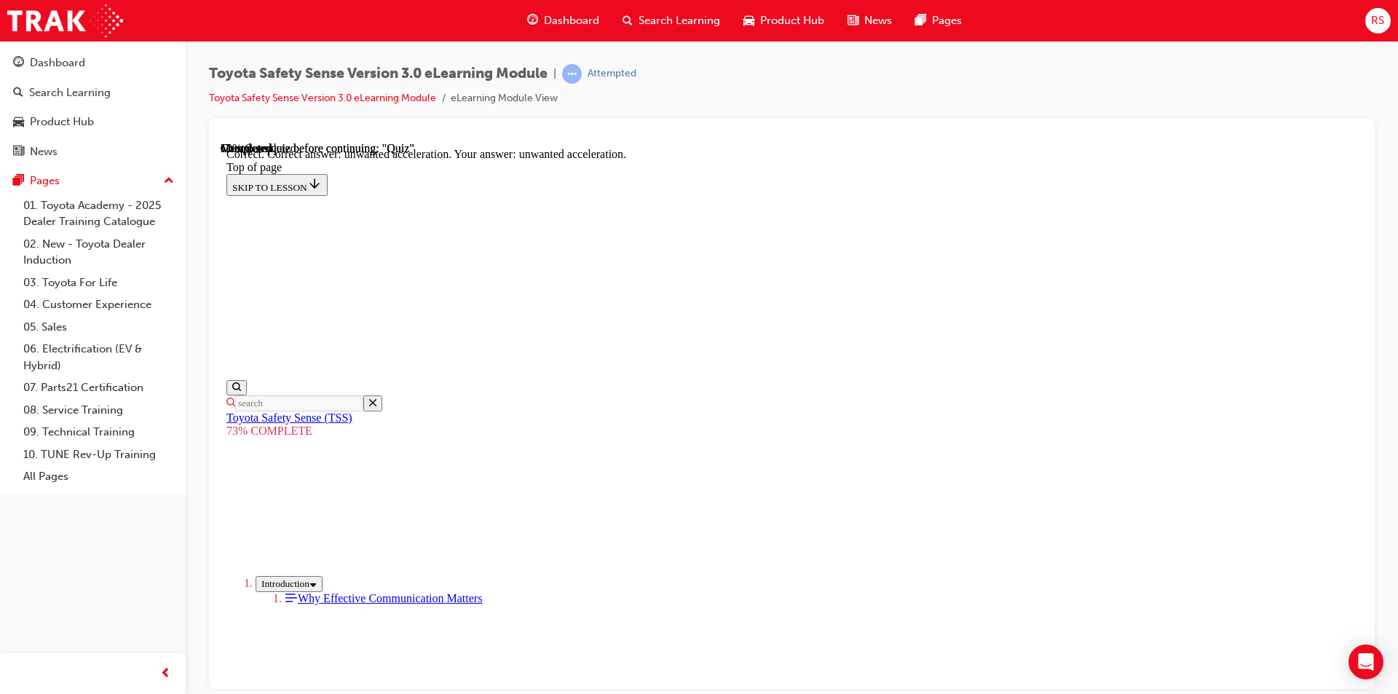
scroll to position [598, 0]
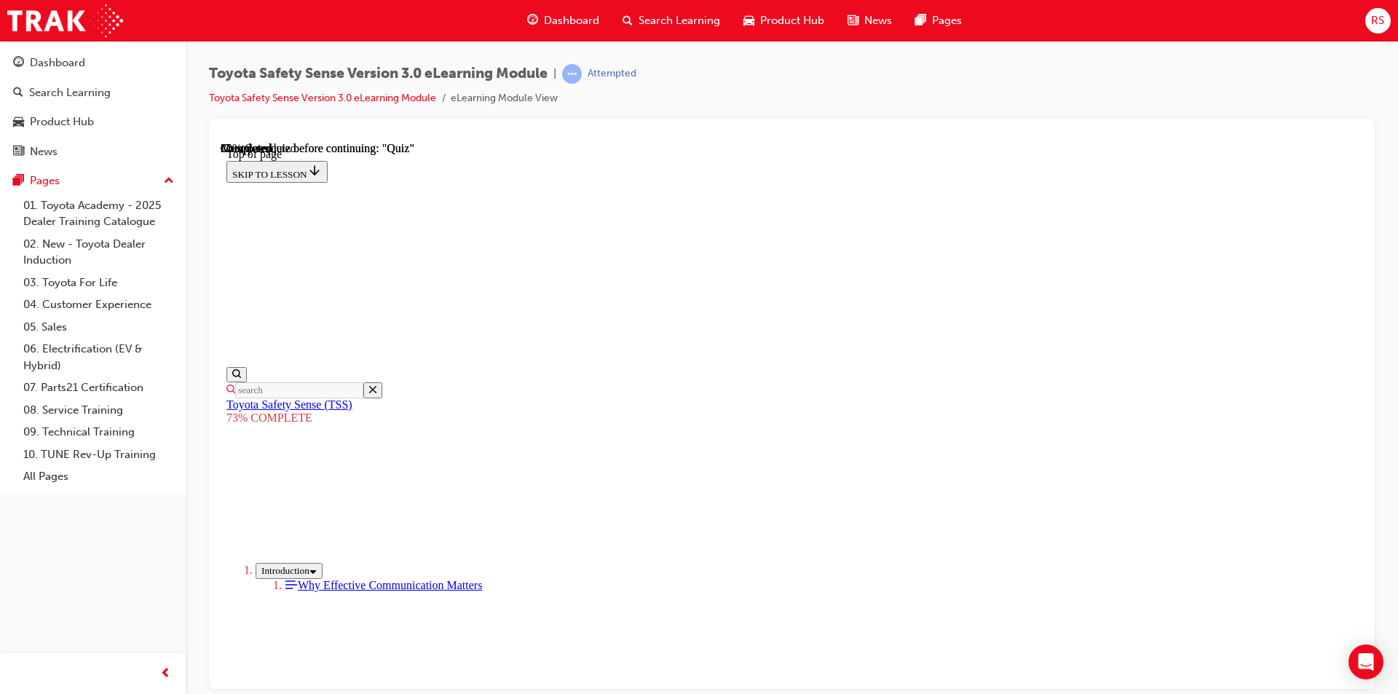
scroll to position [563, 0]
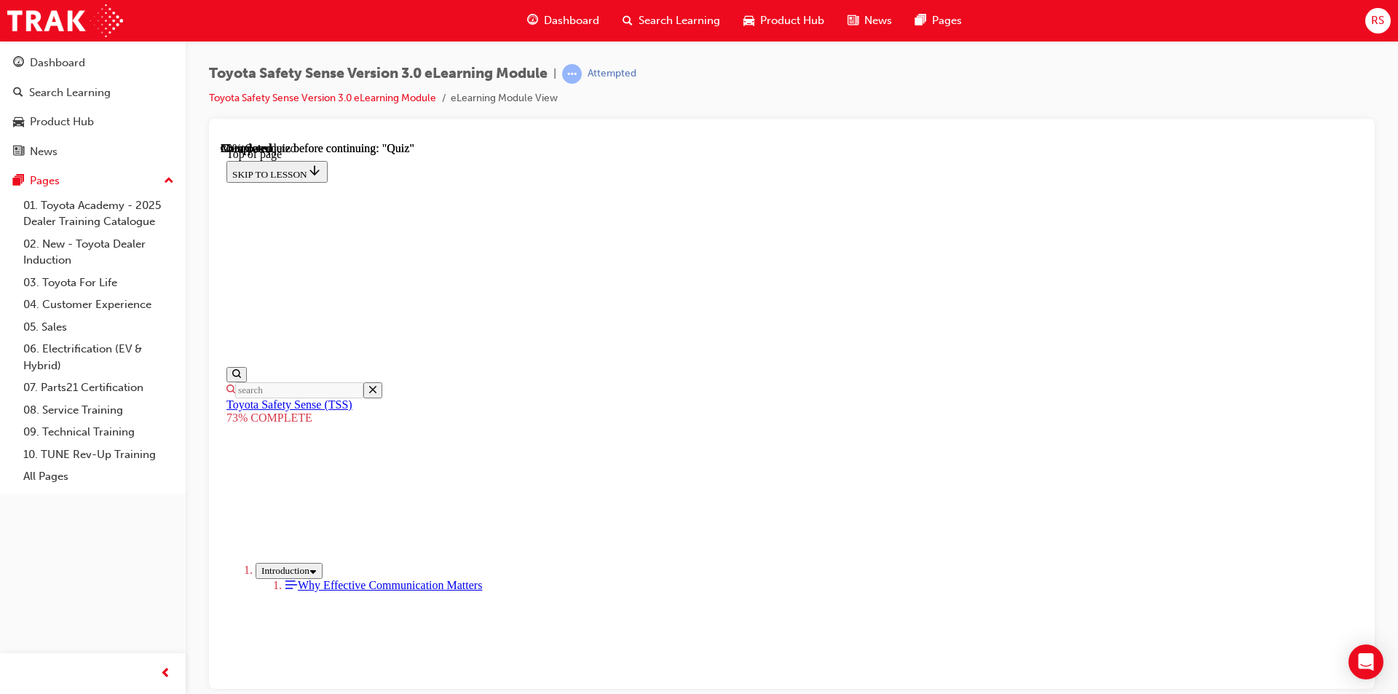
click at [688, 142] on iframe at bounding box center [792, 415] width 1142 height 547
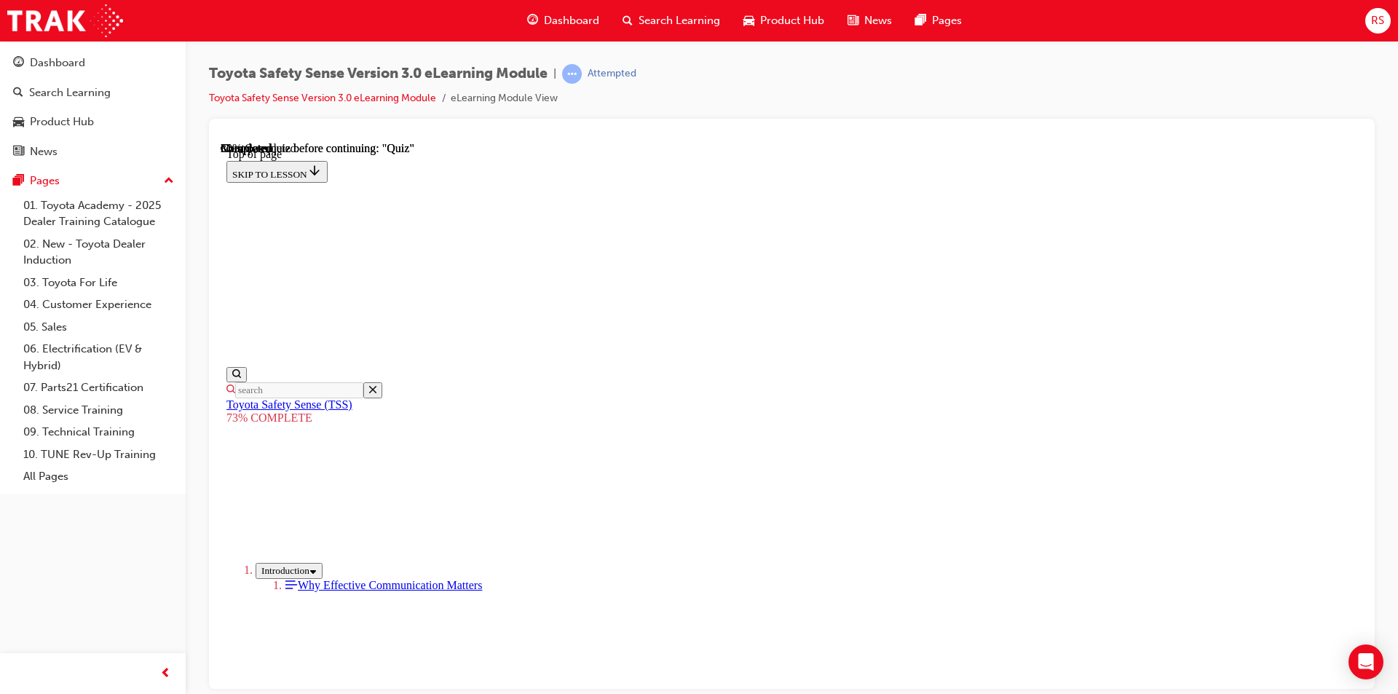
scroll to position [563, 0]
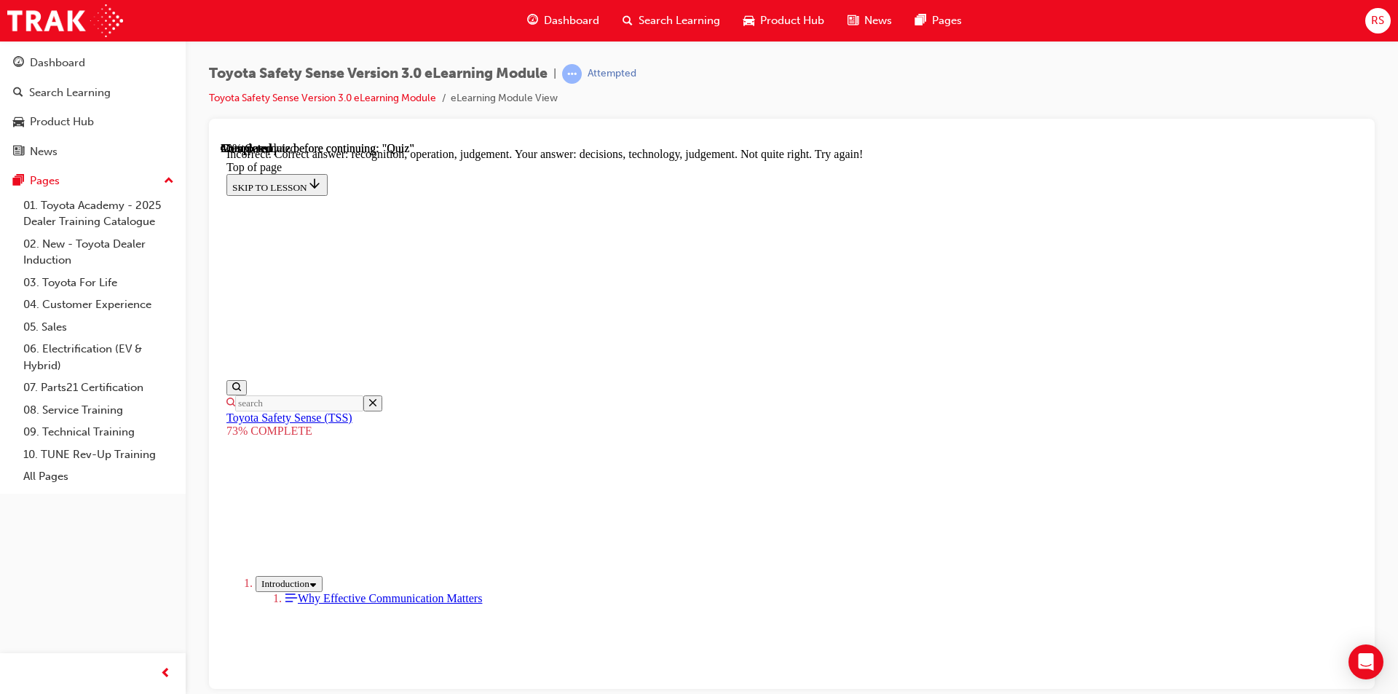
scroll to position [592, 0]
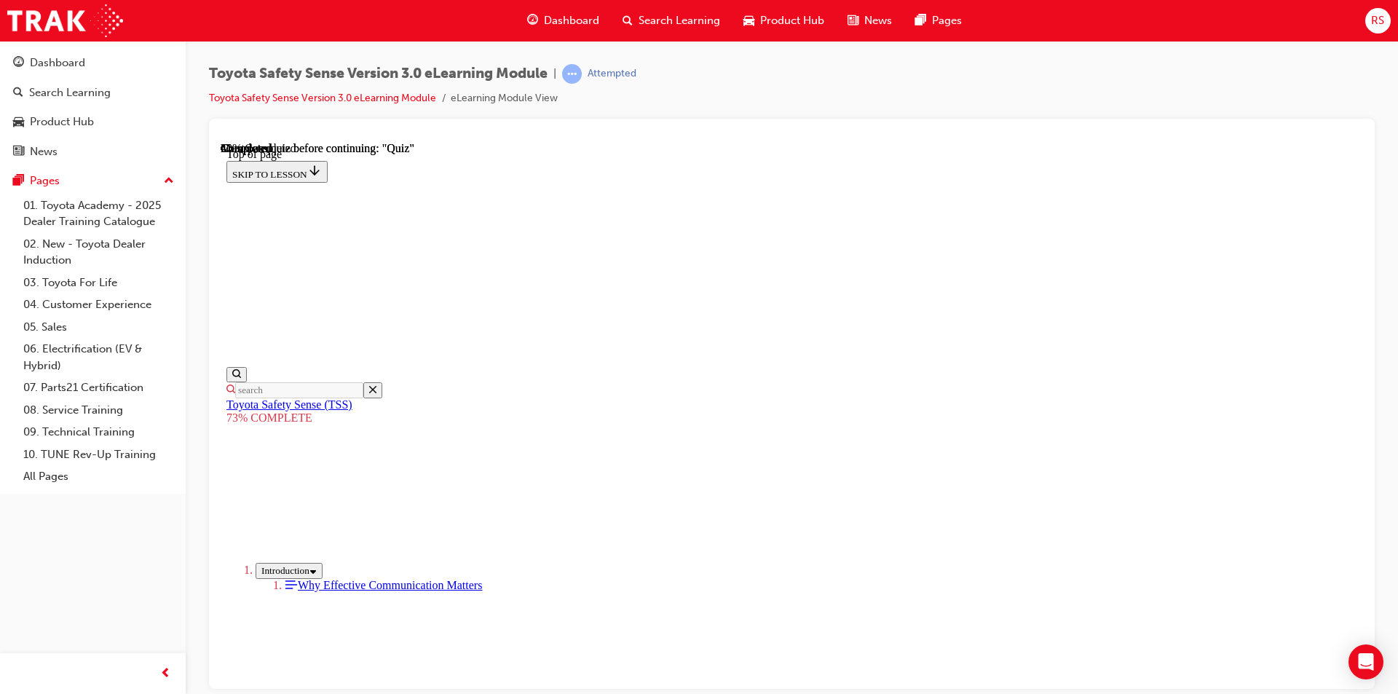
scroll to position [344, 0]
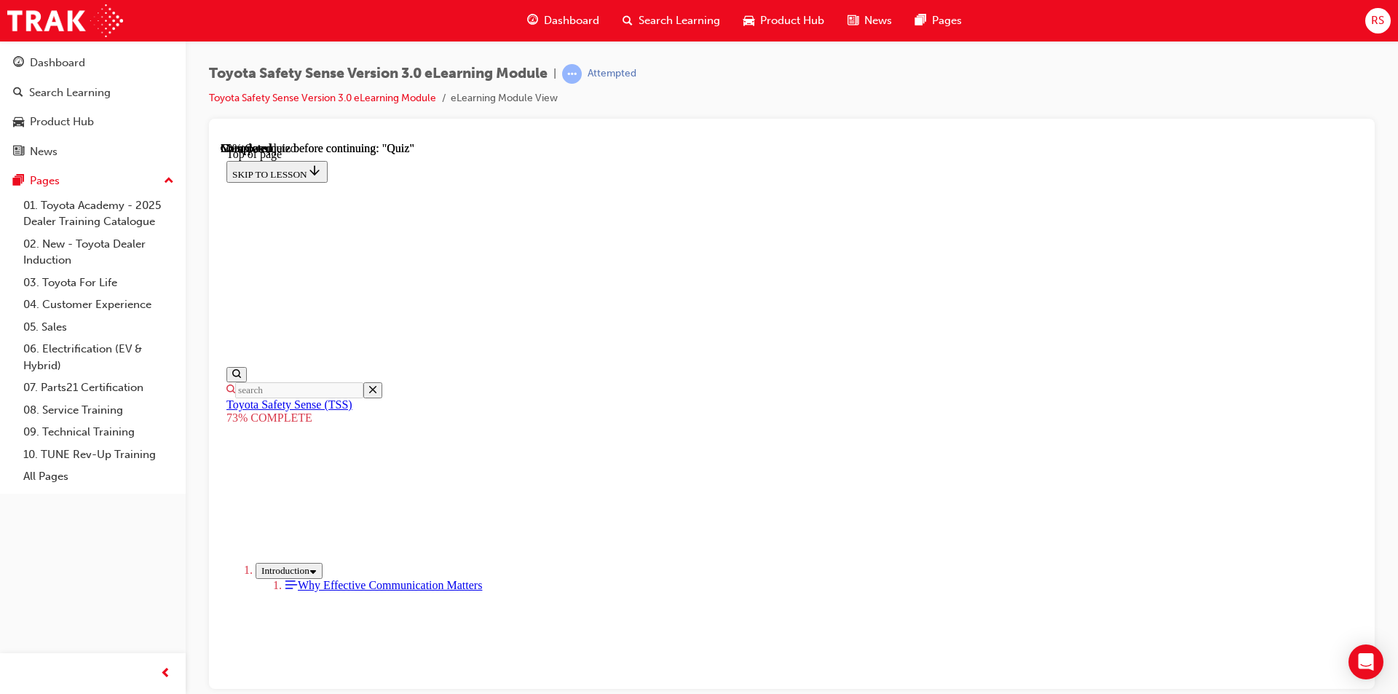
scroll to position [199, 0]
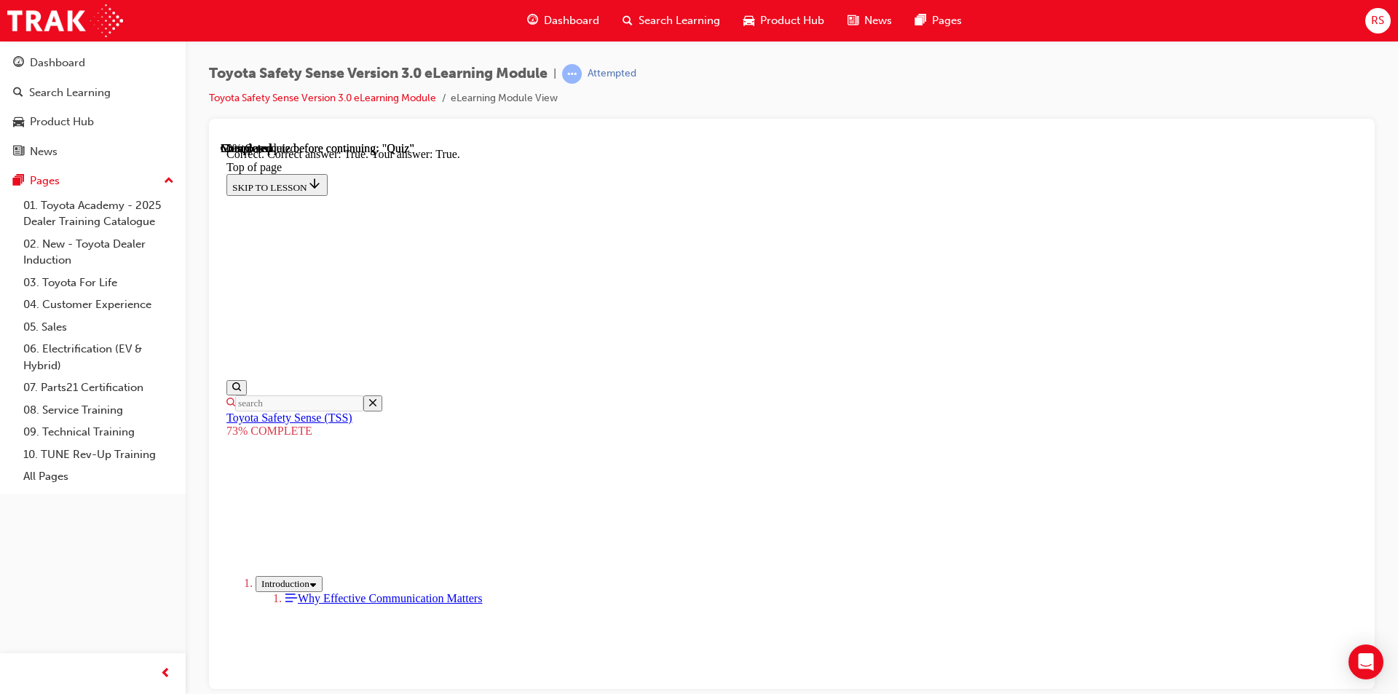
scroll to position [390, 0]
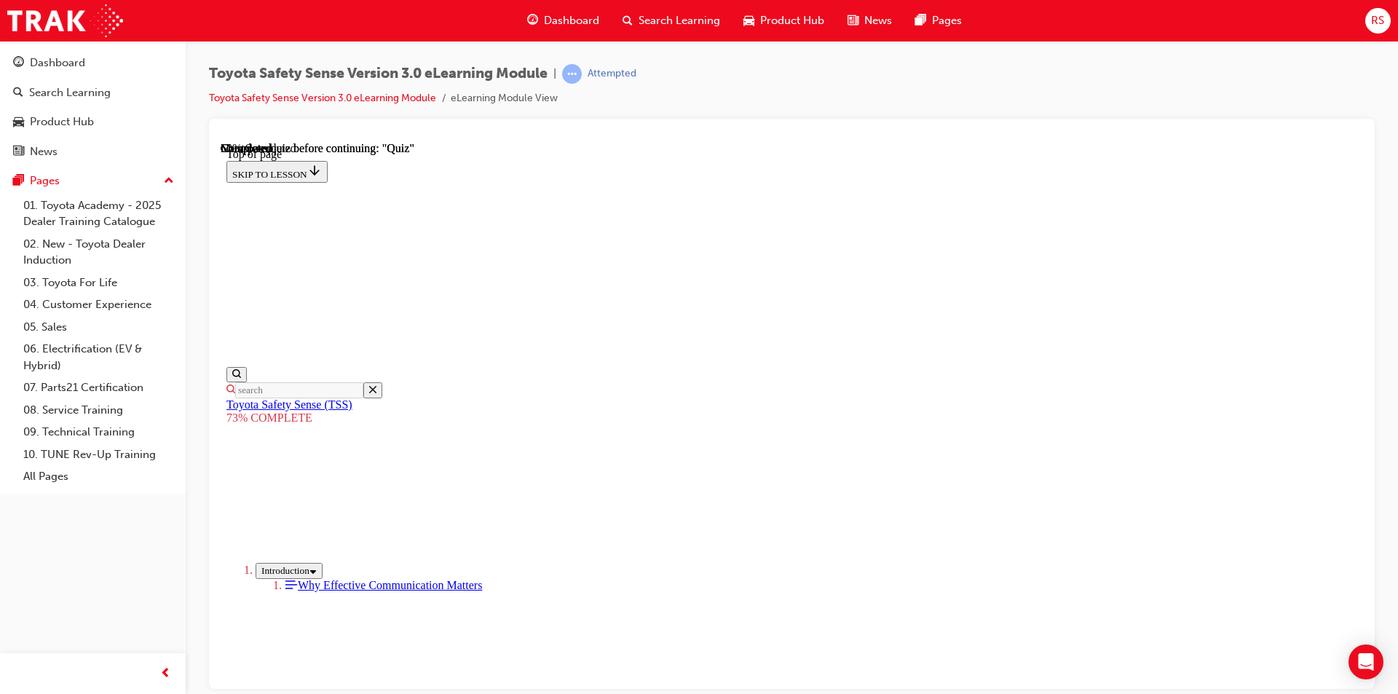
scroll to position [417, 0]
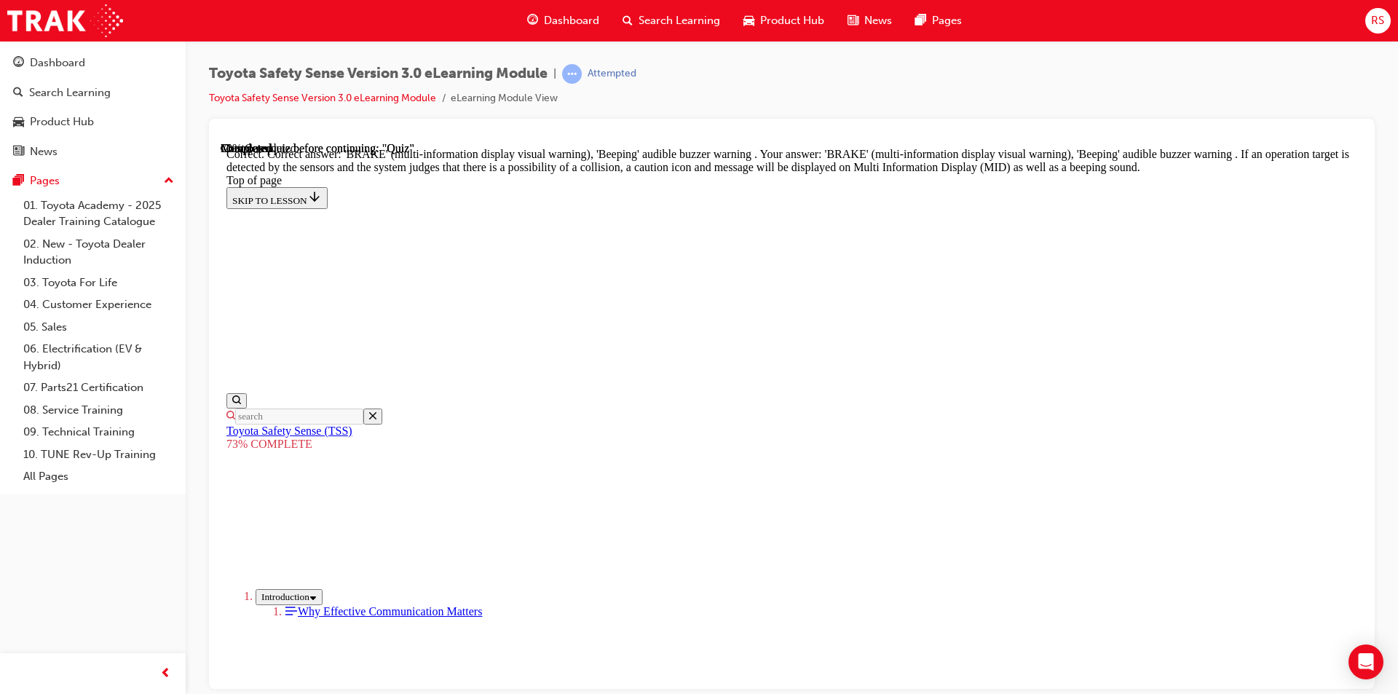
scroll to position [771, 0]
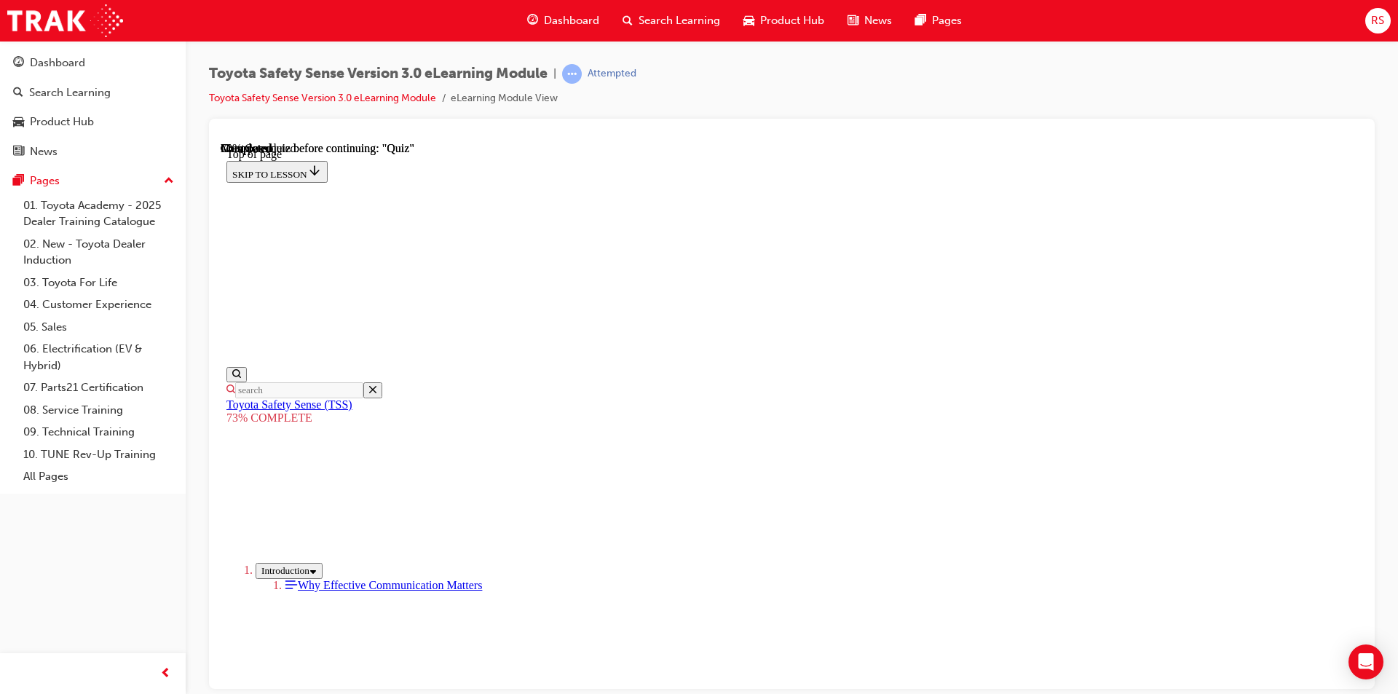
scroll to position [126, 0]
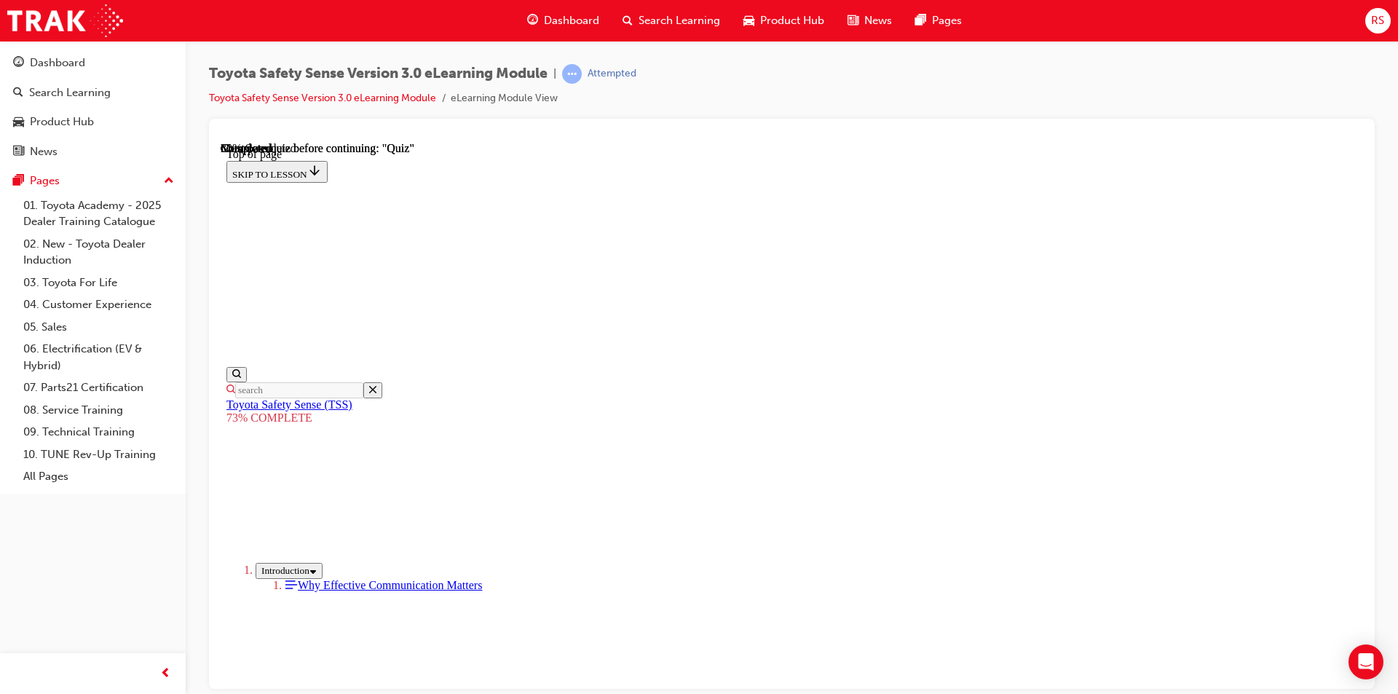
scroll to position [272, 0]
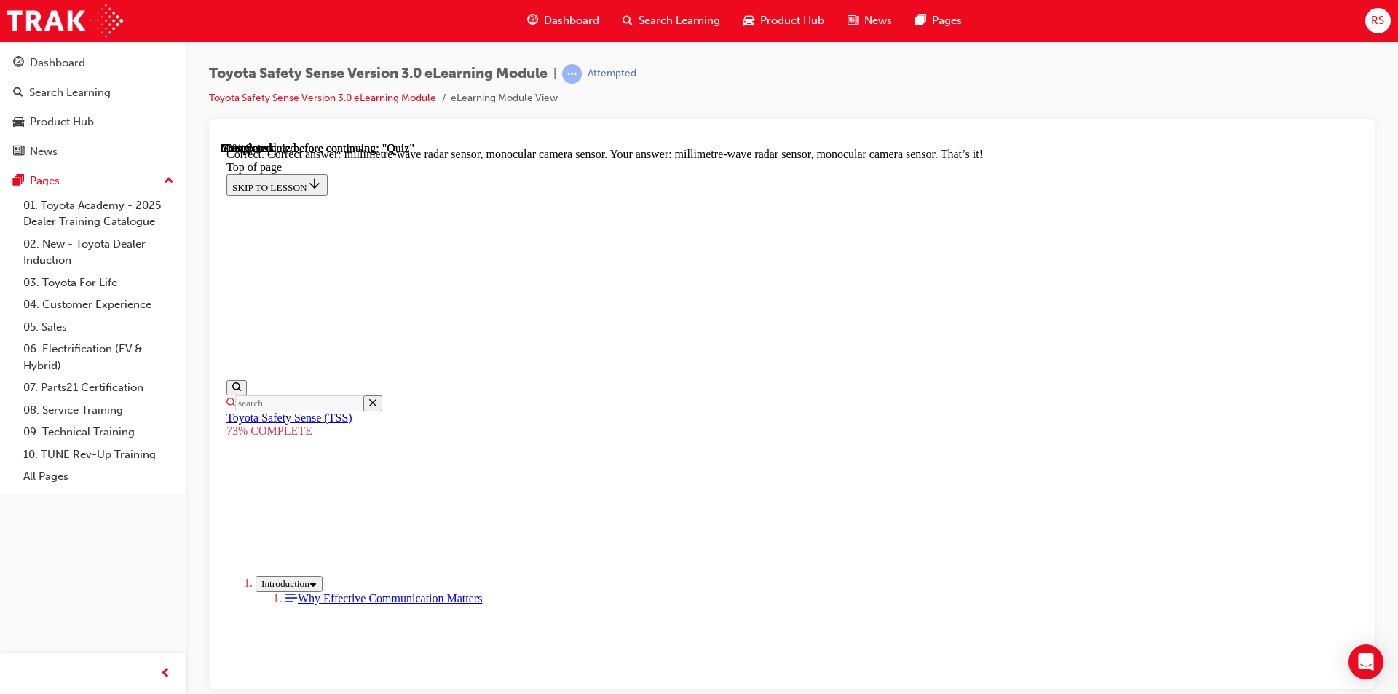
scroll to position [730, 0]
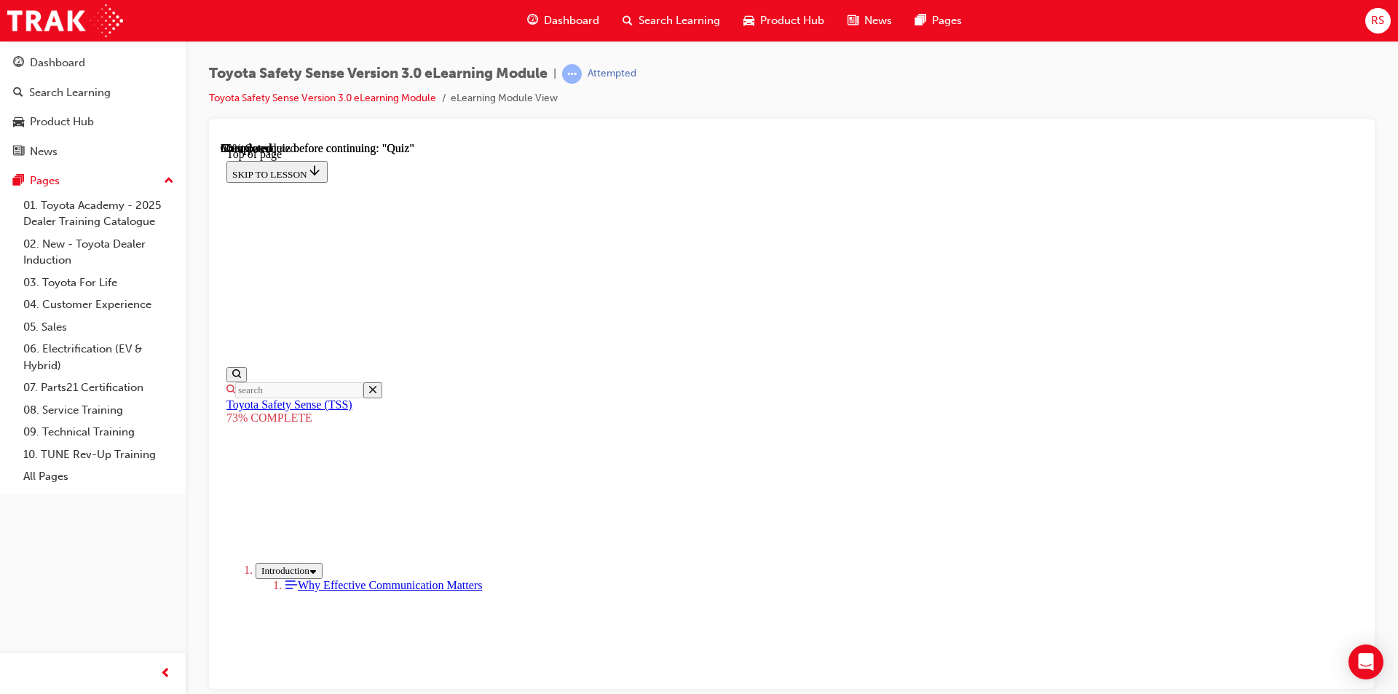
scroll to position [417, 0]
drag, startPoint x: 693, startPoint y: 325, endPoint x: 687, endPoint y: 306, distance: 20.5
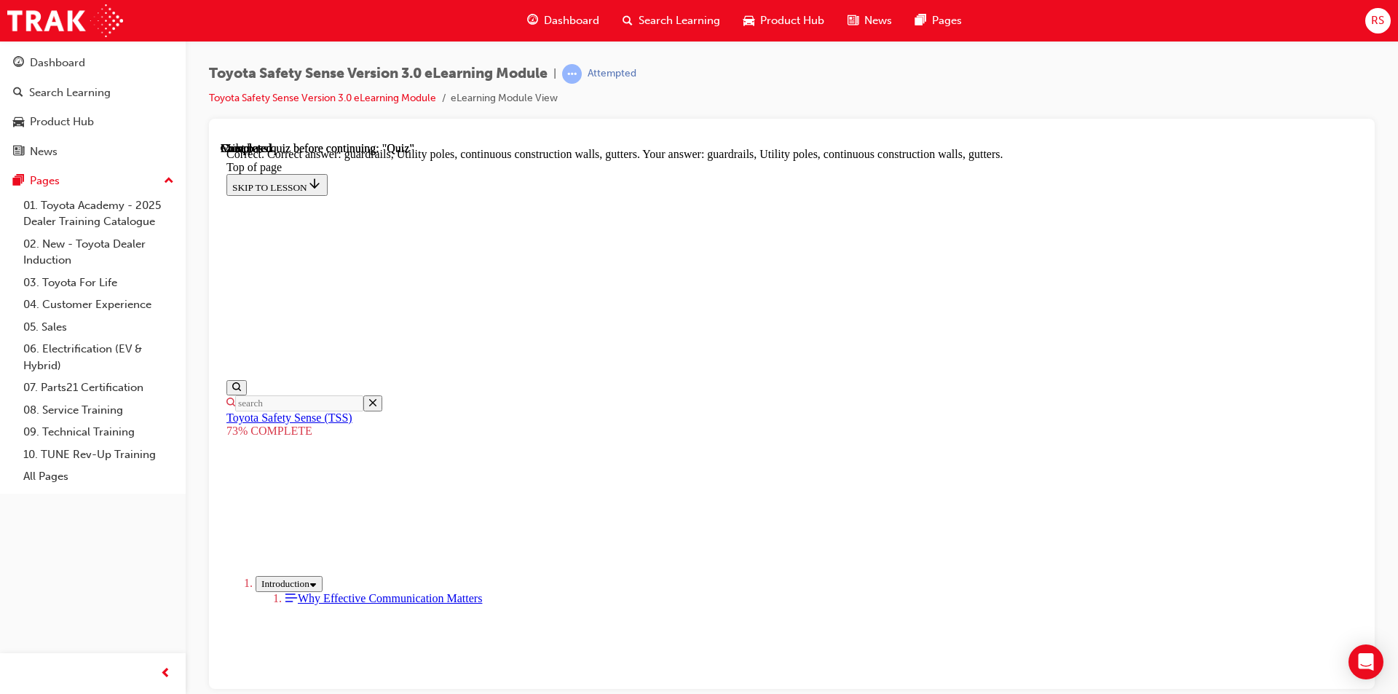
scroll to position [609, 0]
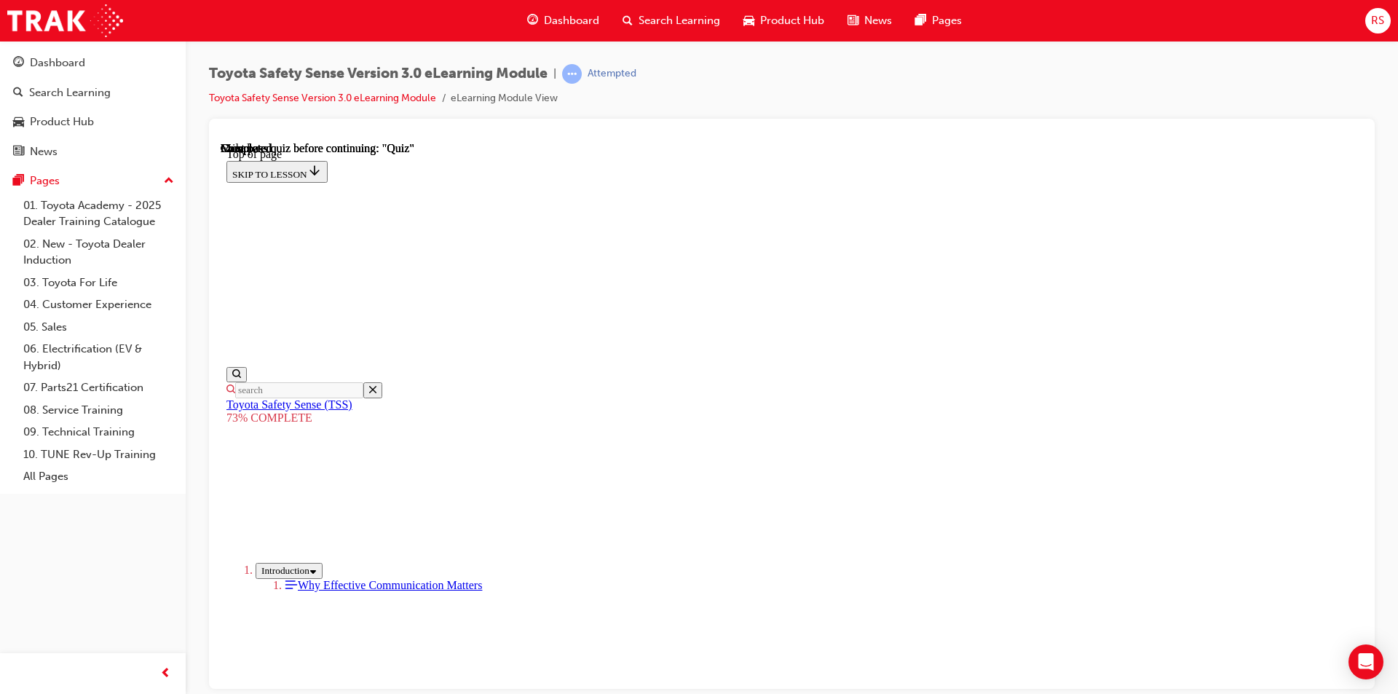
scroll to position [386, 0]
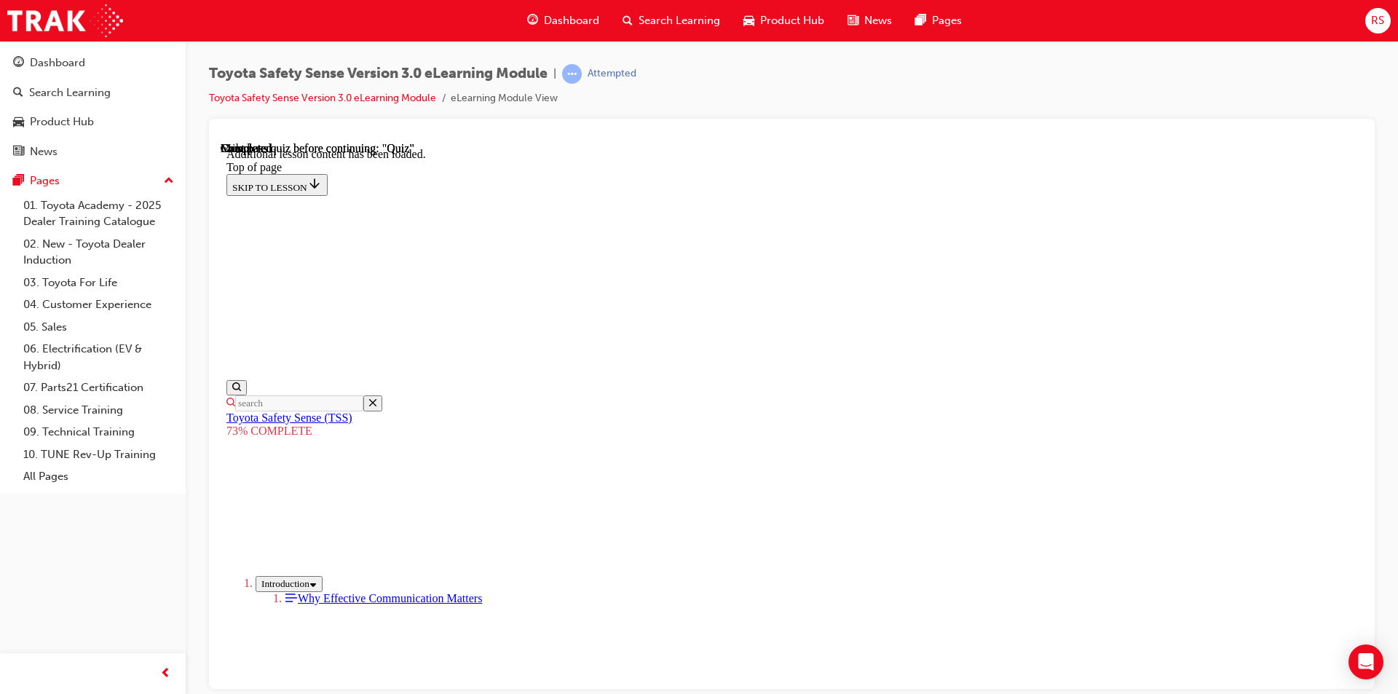
scroll to position [1144, 0]
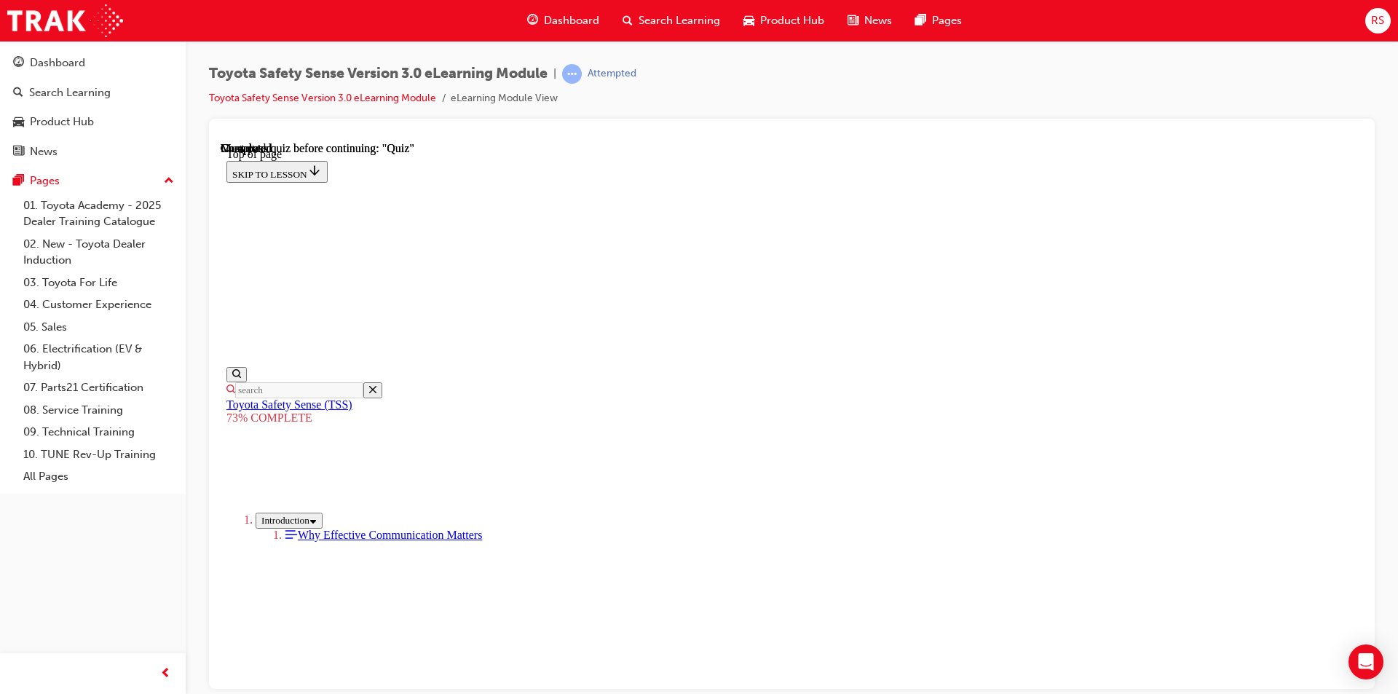
drag, startPoint x: 687, startPoint y: 525, endPoint x: 677, endPoint y: 599, distance: 74.1
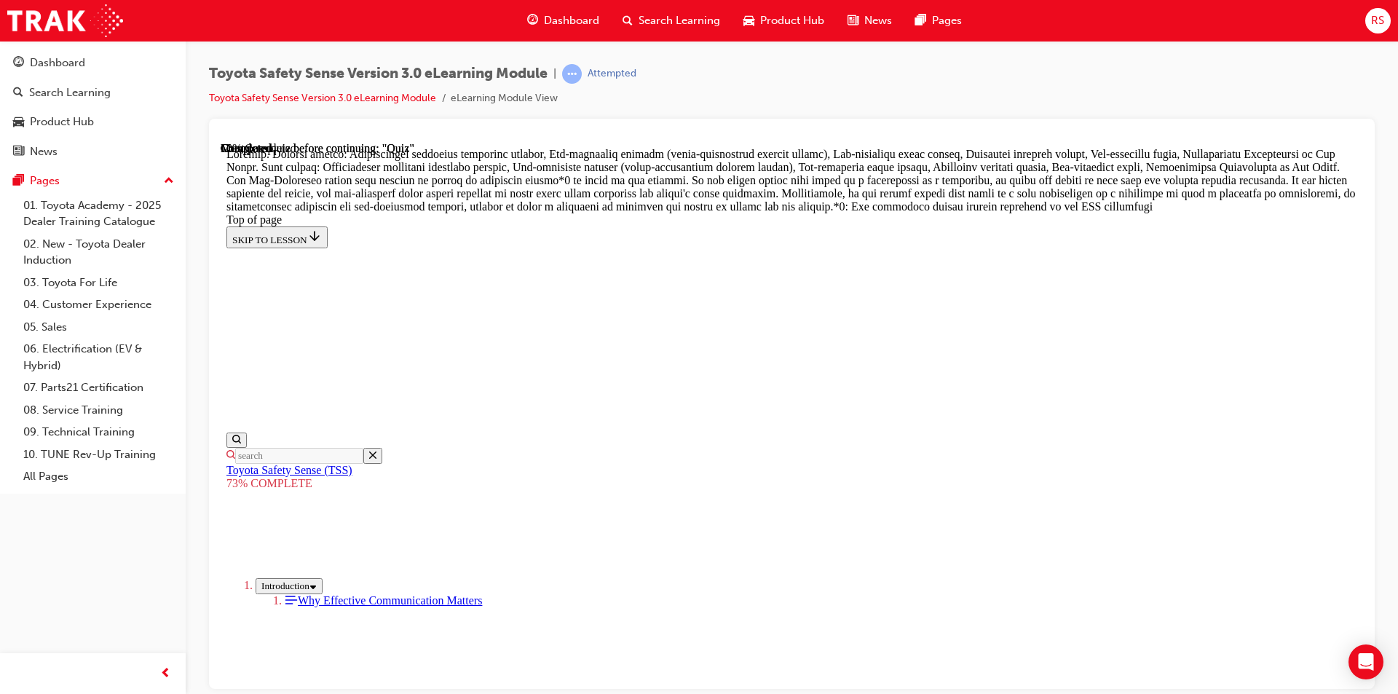
scroll to position [1112, 0]
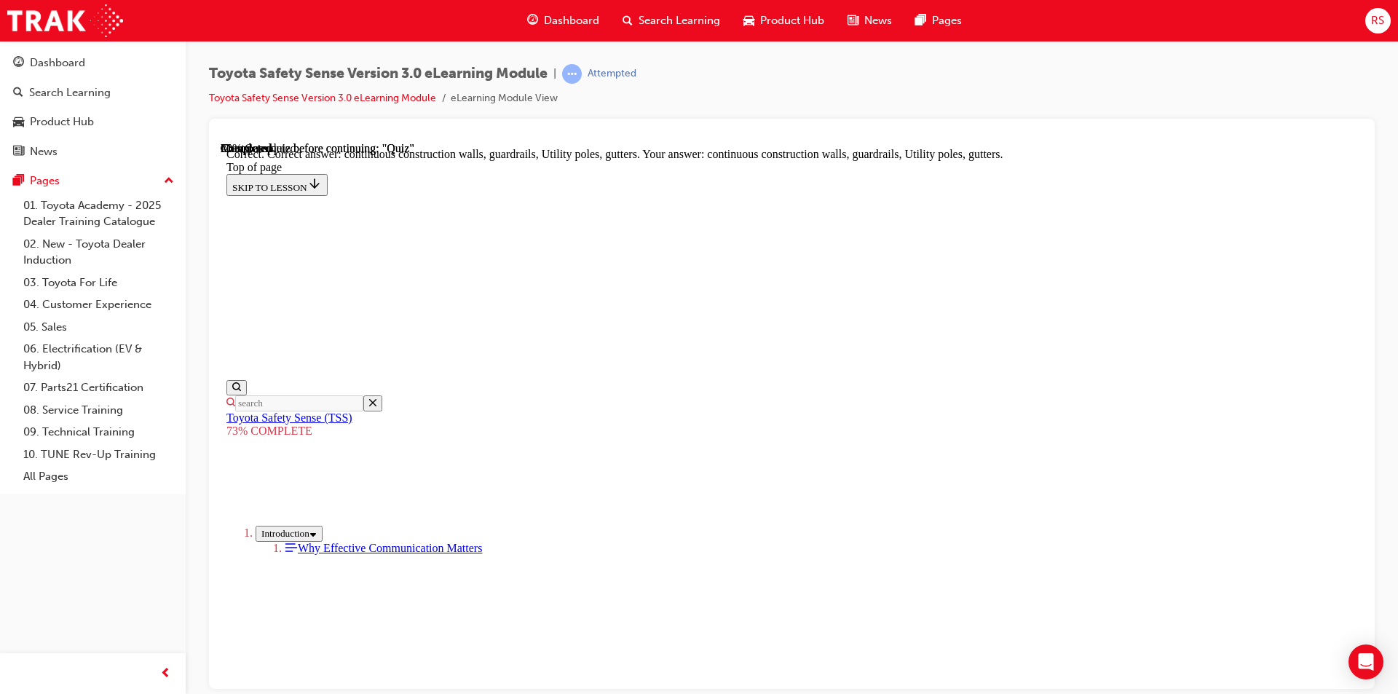
scroll to position [609, 0]
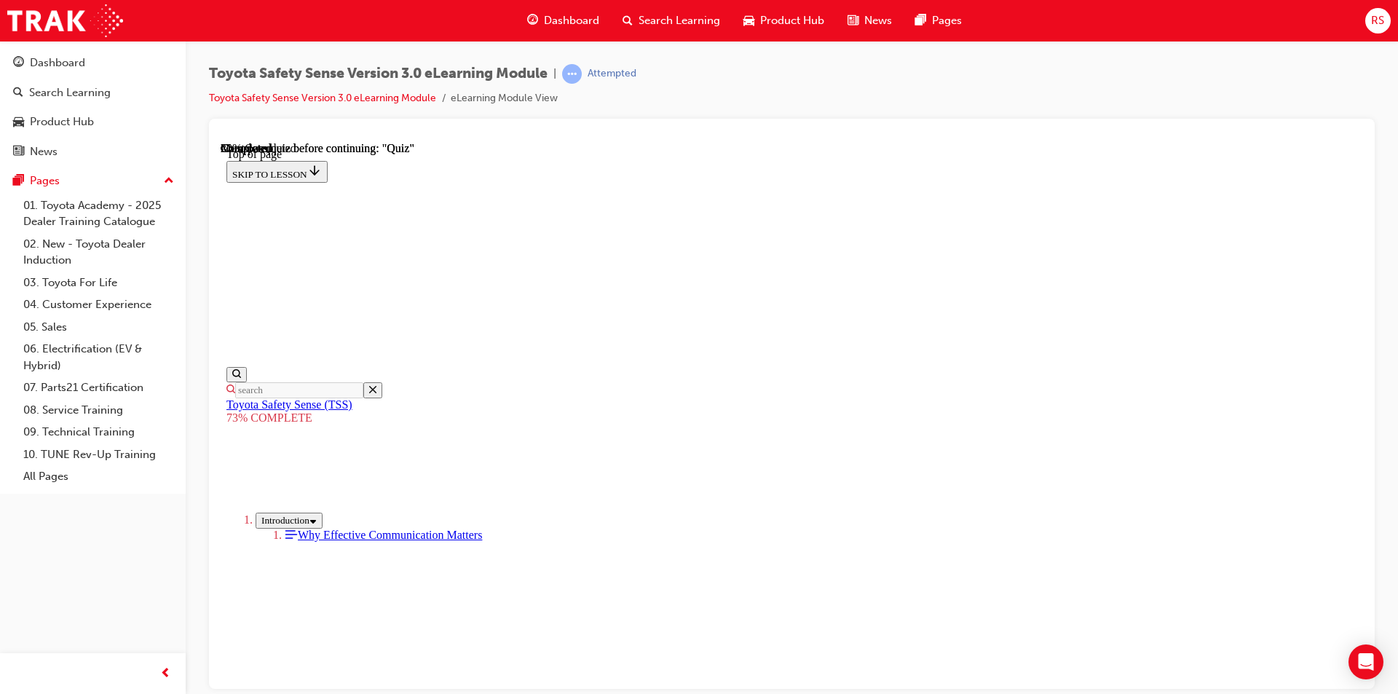
scroll to position [417, 0]
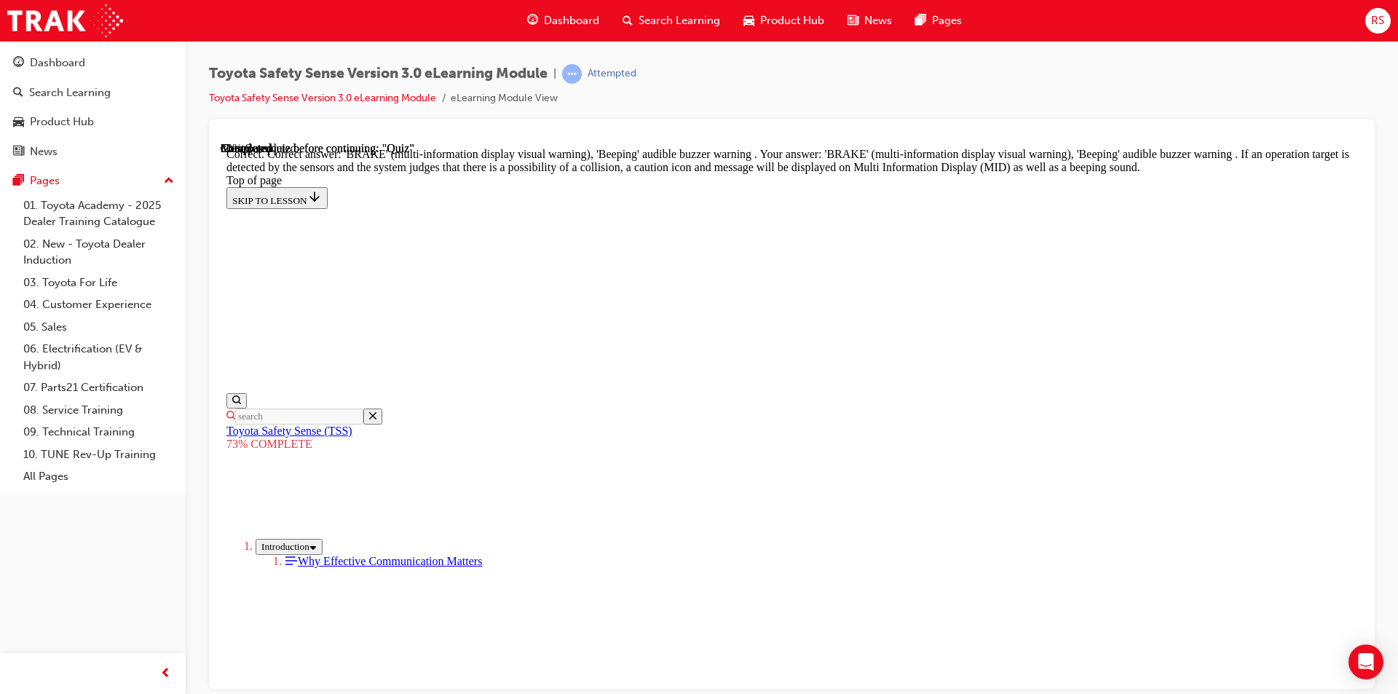
scroll to position [771, 0]
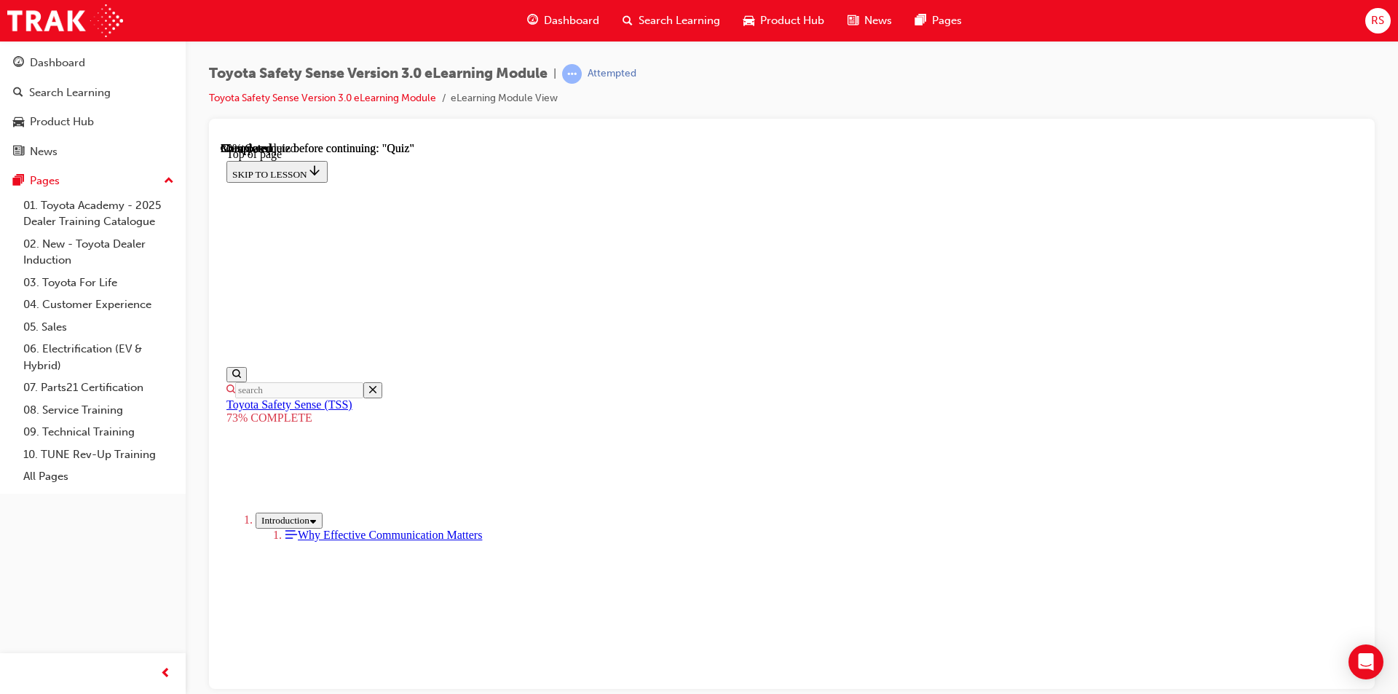
scroll to position [344, 0]
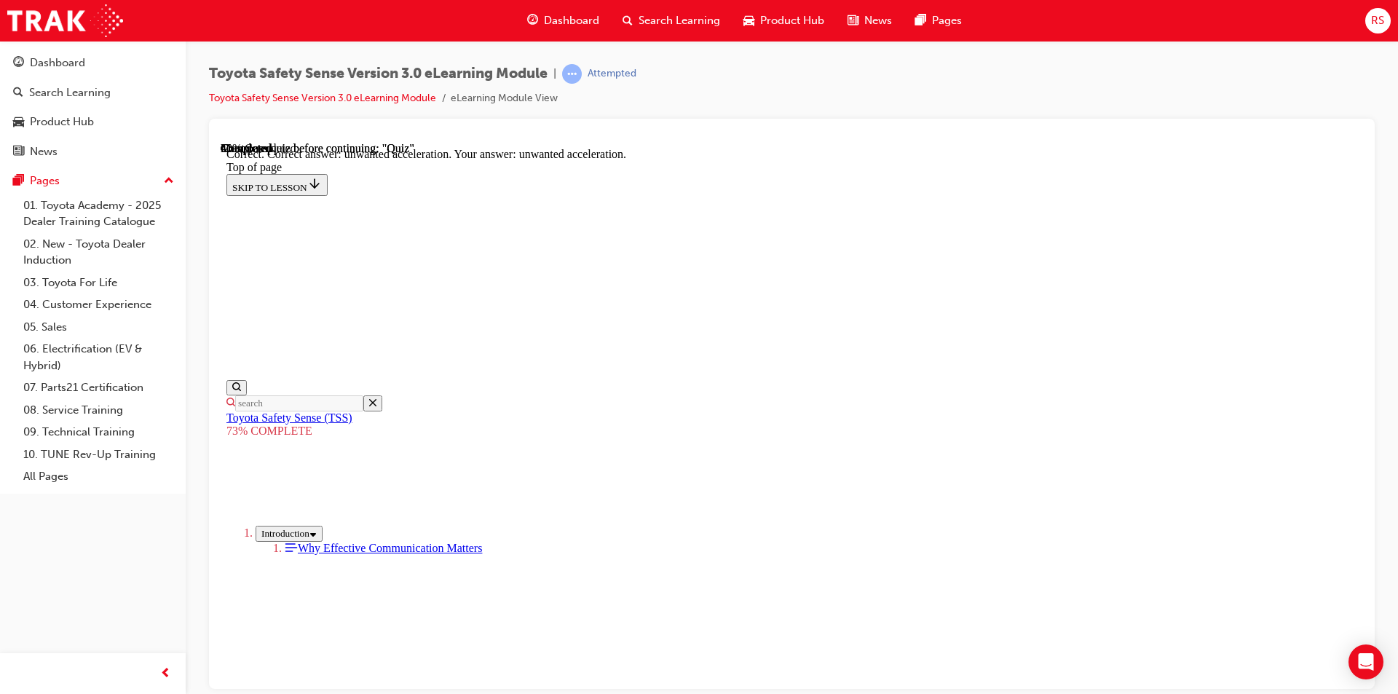
scroll to position [598, 0]
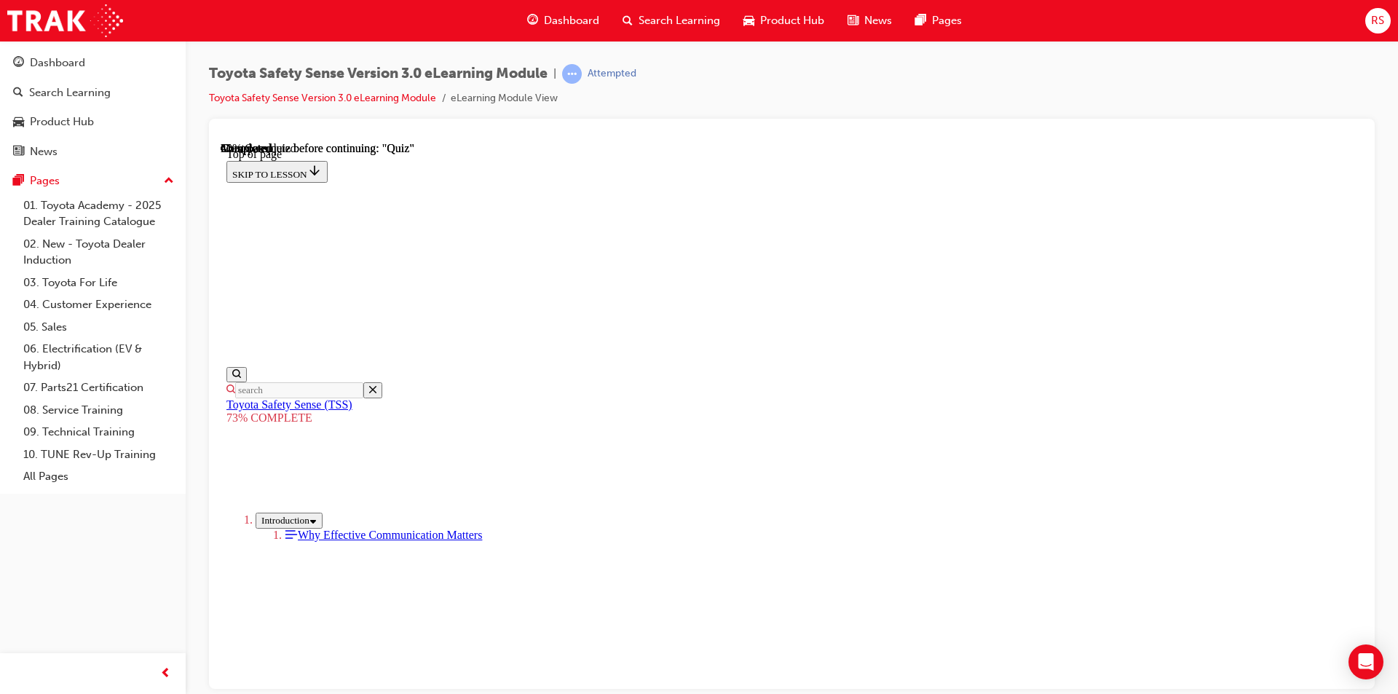
scroll to position [272, 0]
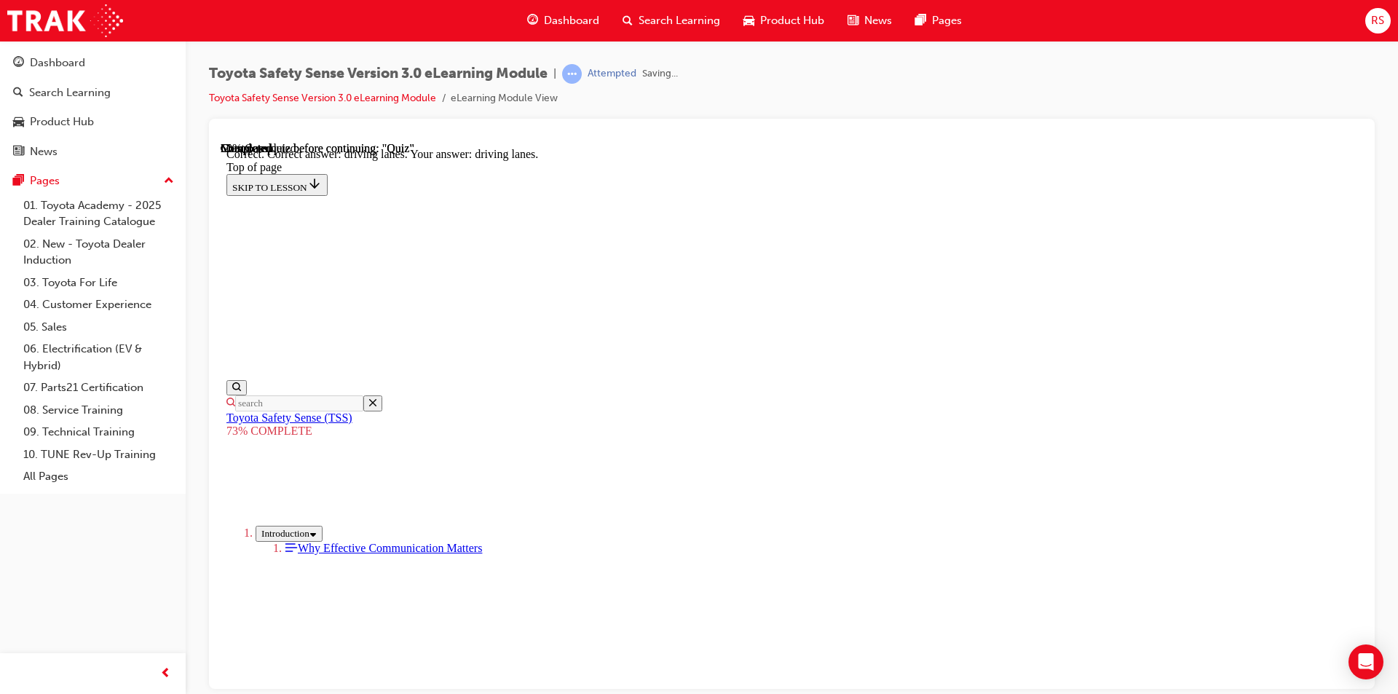
scroll to position [566, 0]
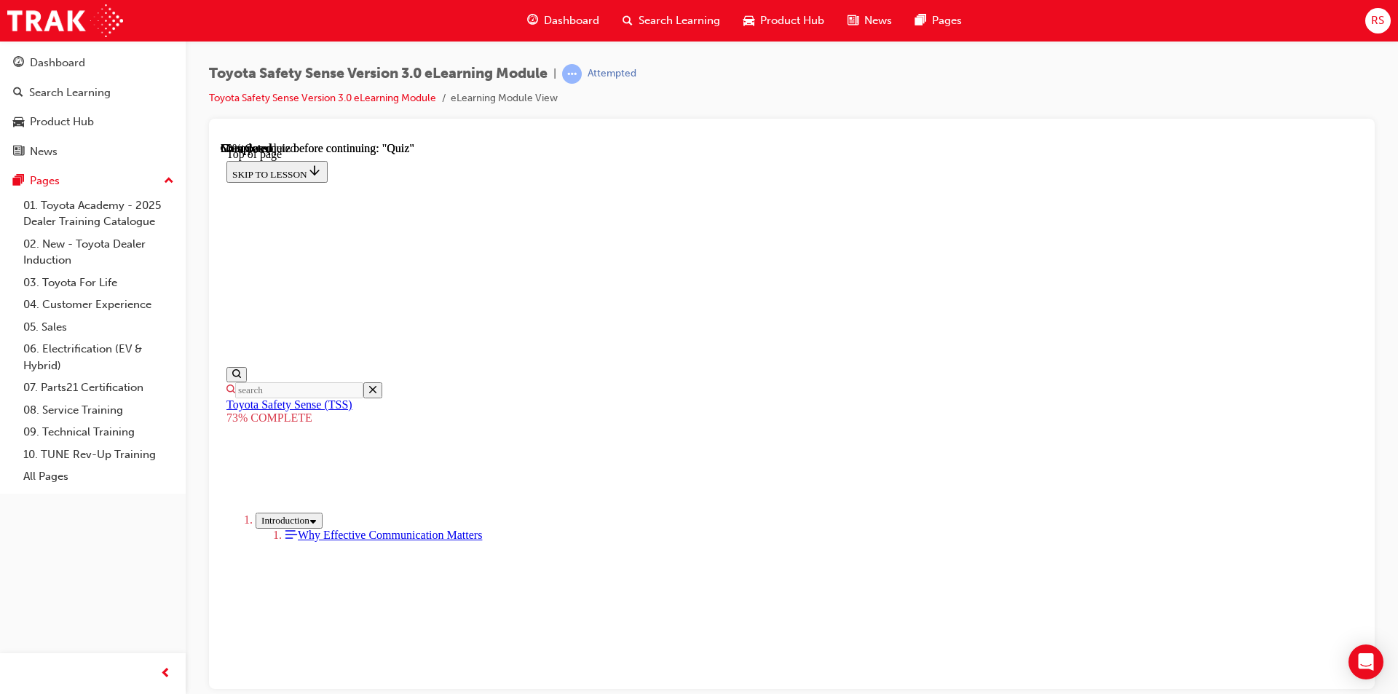
scroll to position [272, 0]
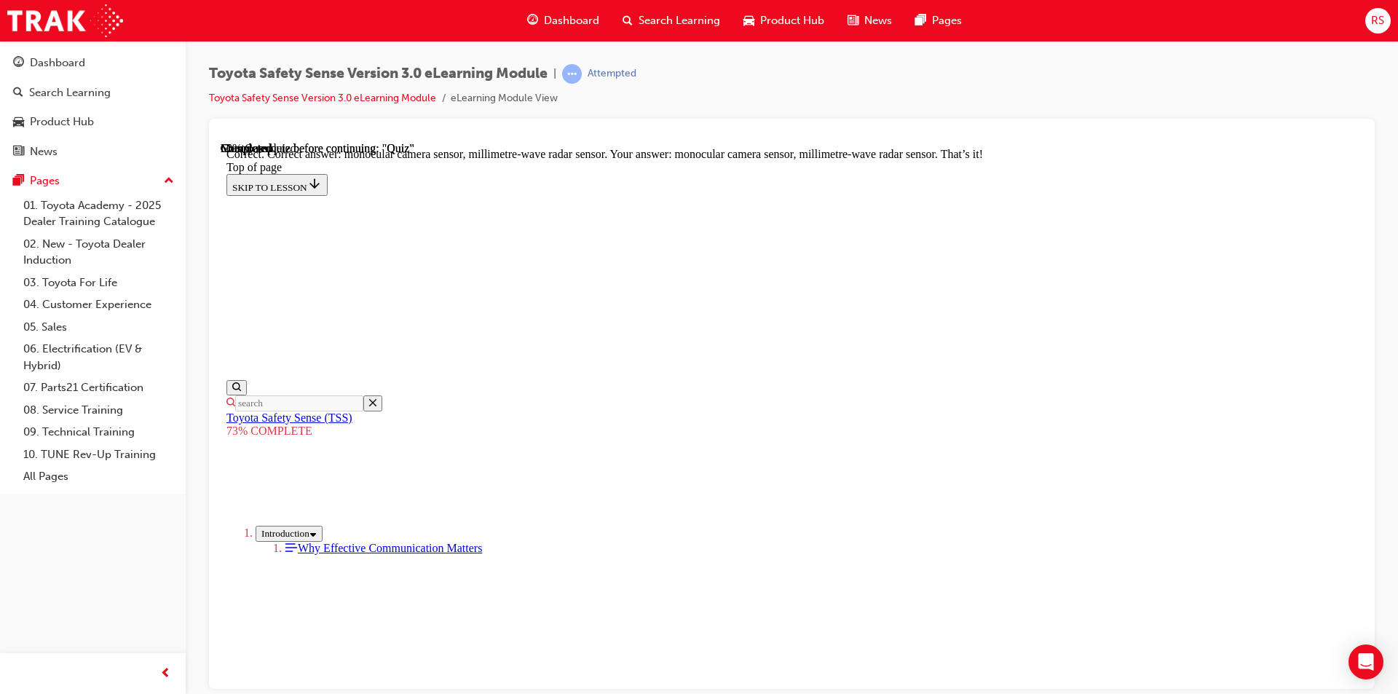
scroll to position [730, 0]
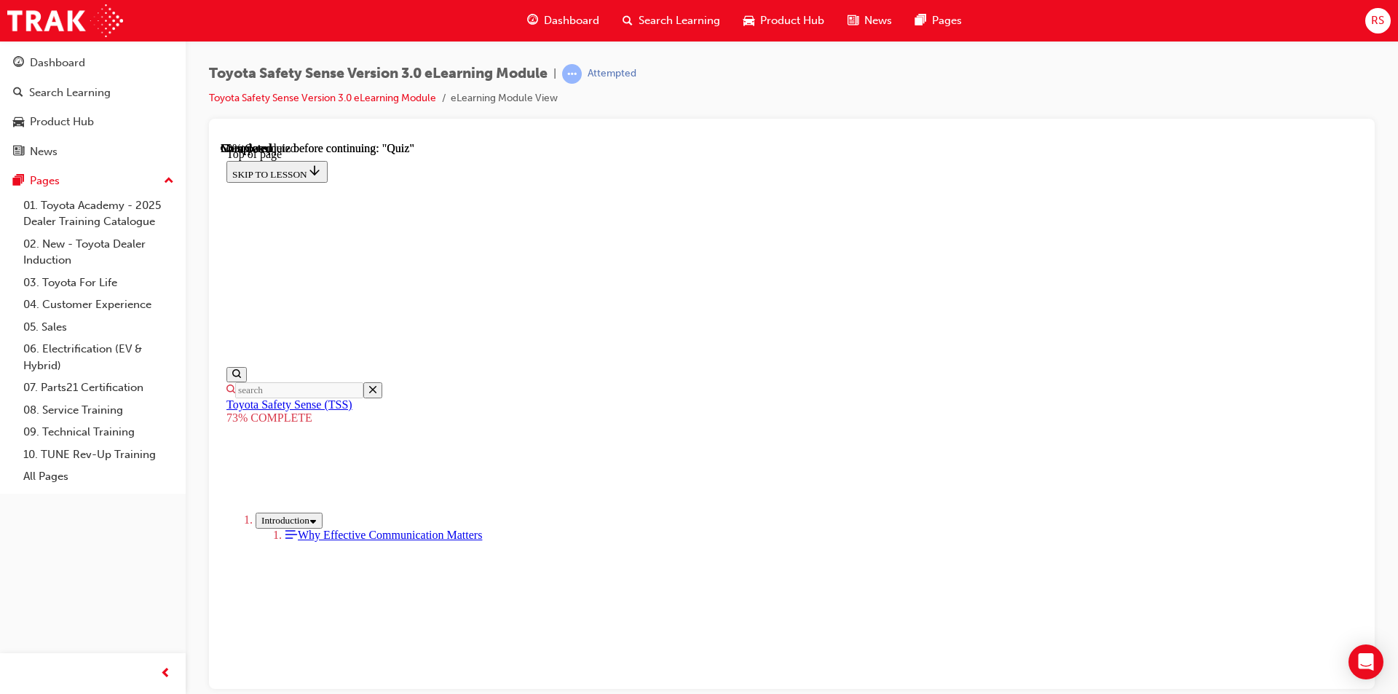
scroll to position [563, 0]
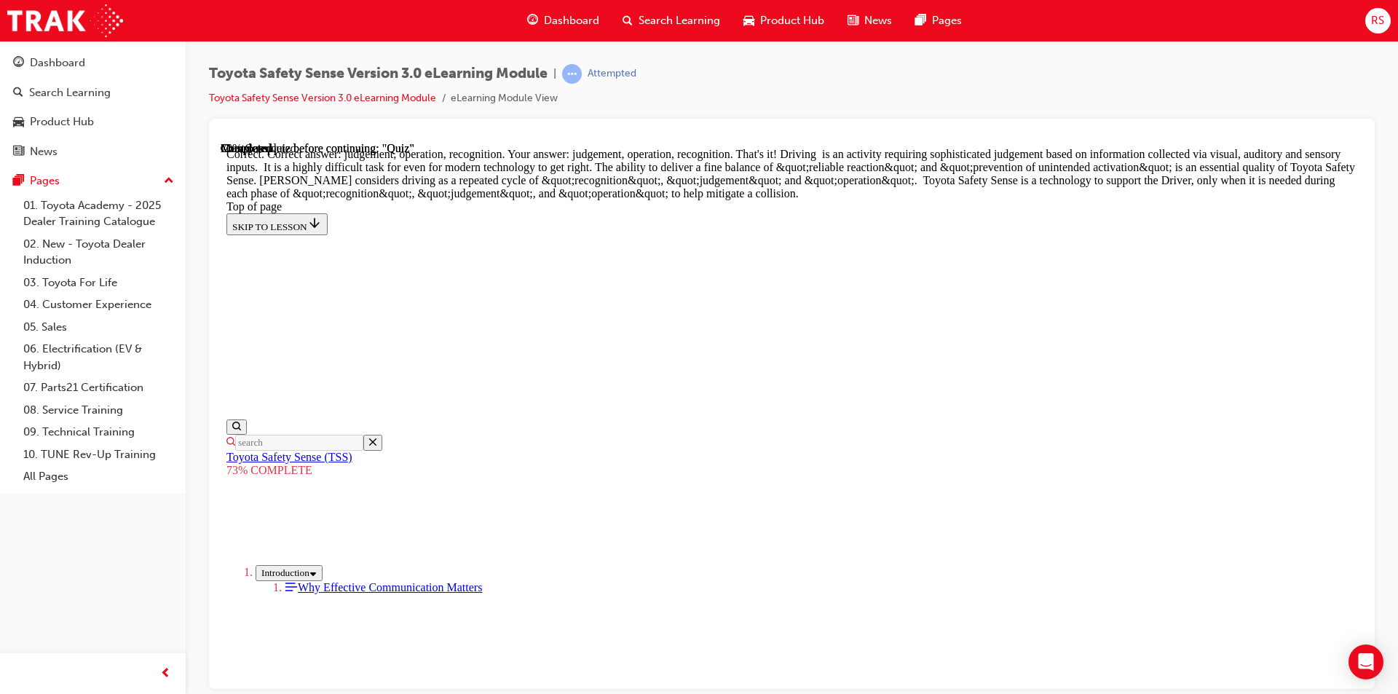
scroll to position [1112, 0]
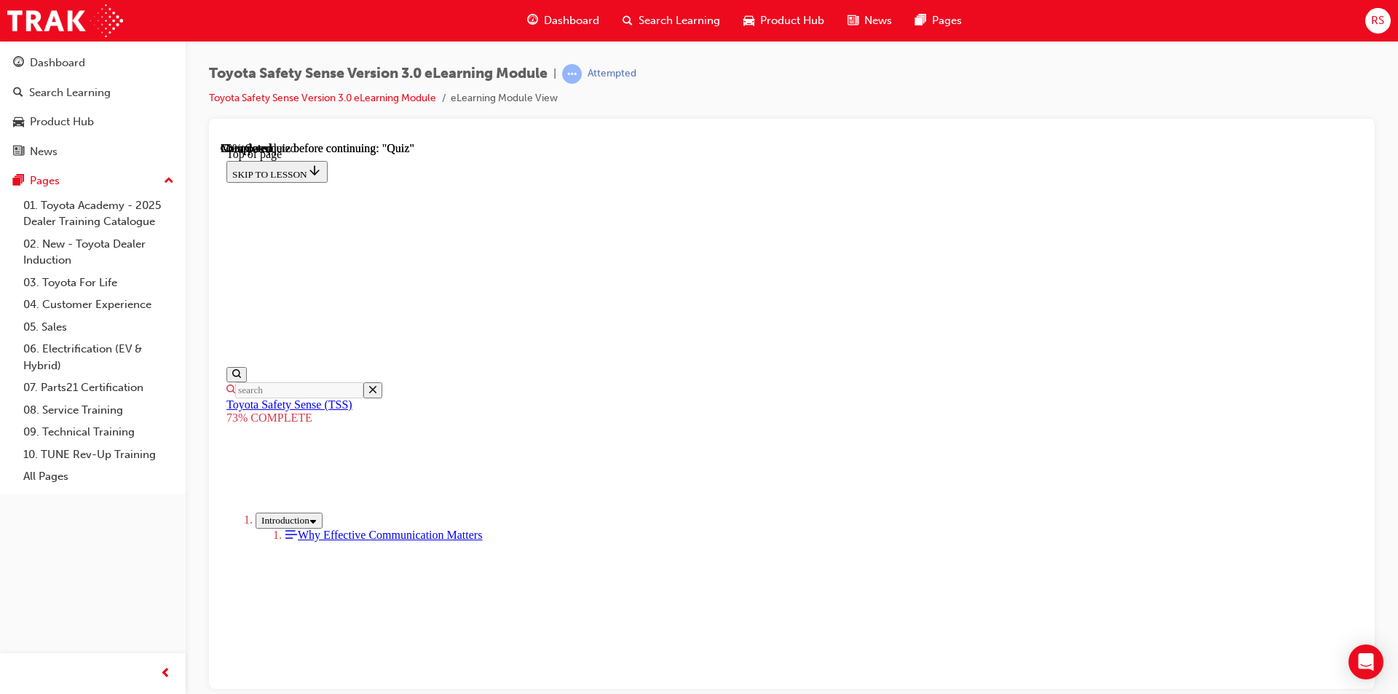
scroll to position [272, 0]
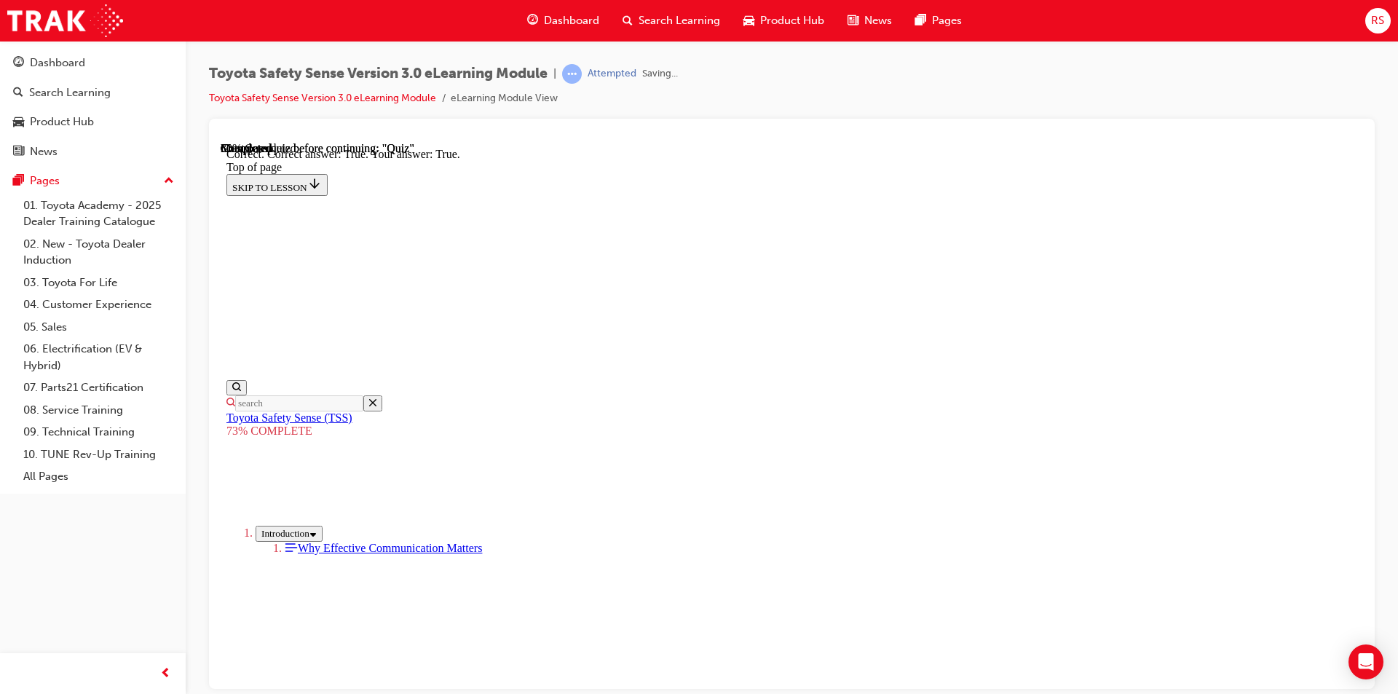
scroll to position [390, 0]
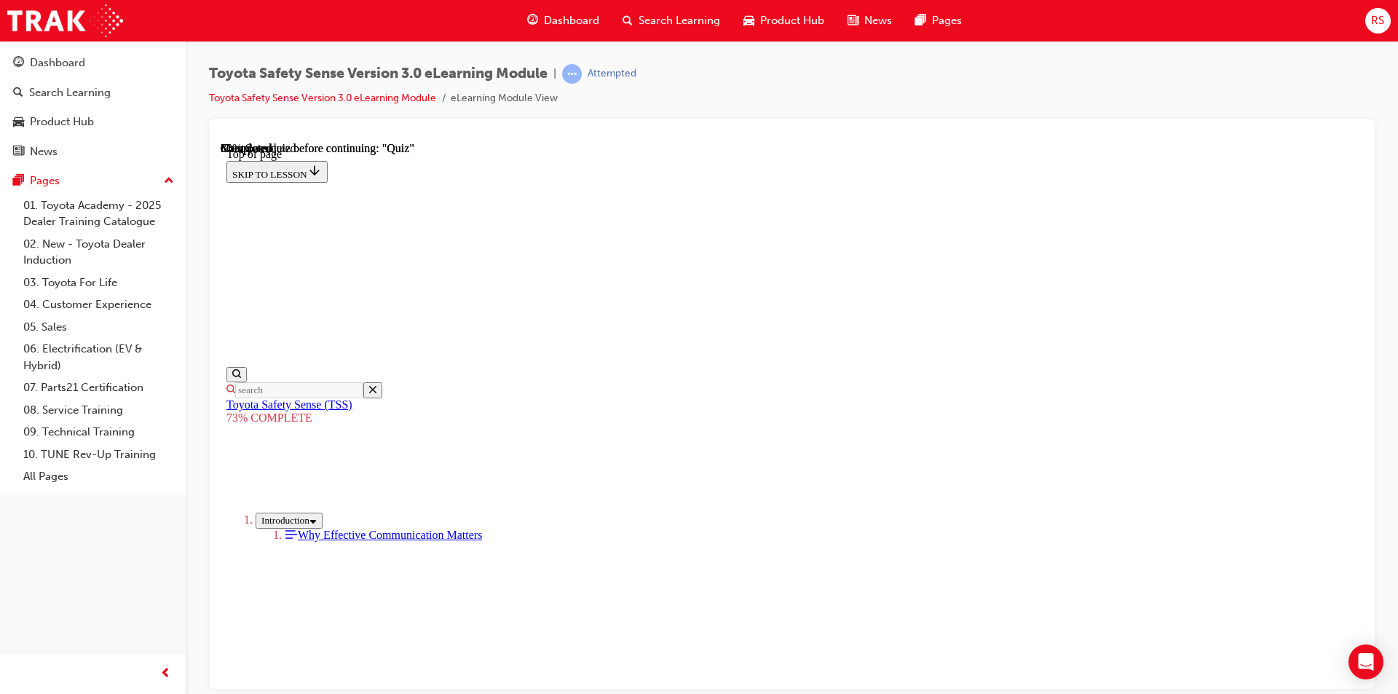
scroll to position [126, 0]
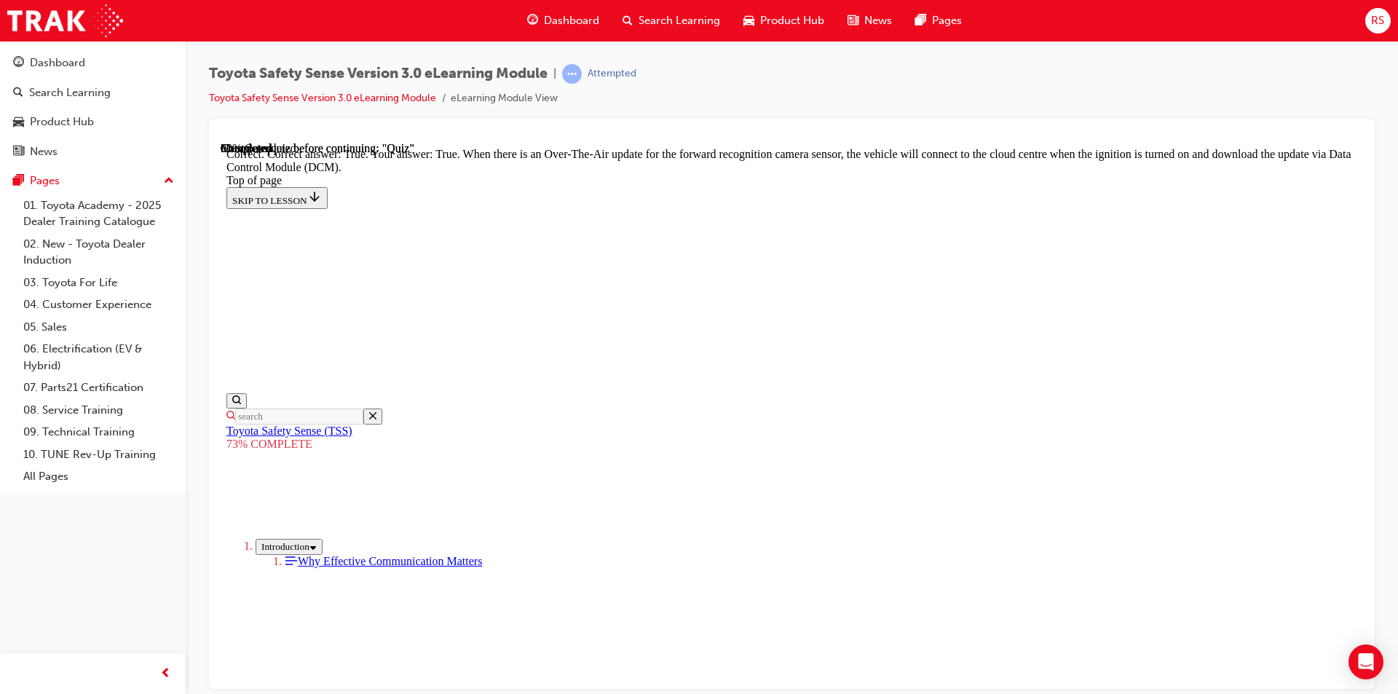
scroll to position [514, 0]
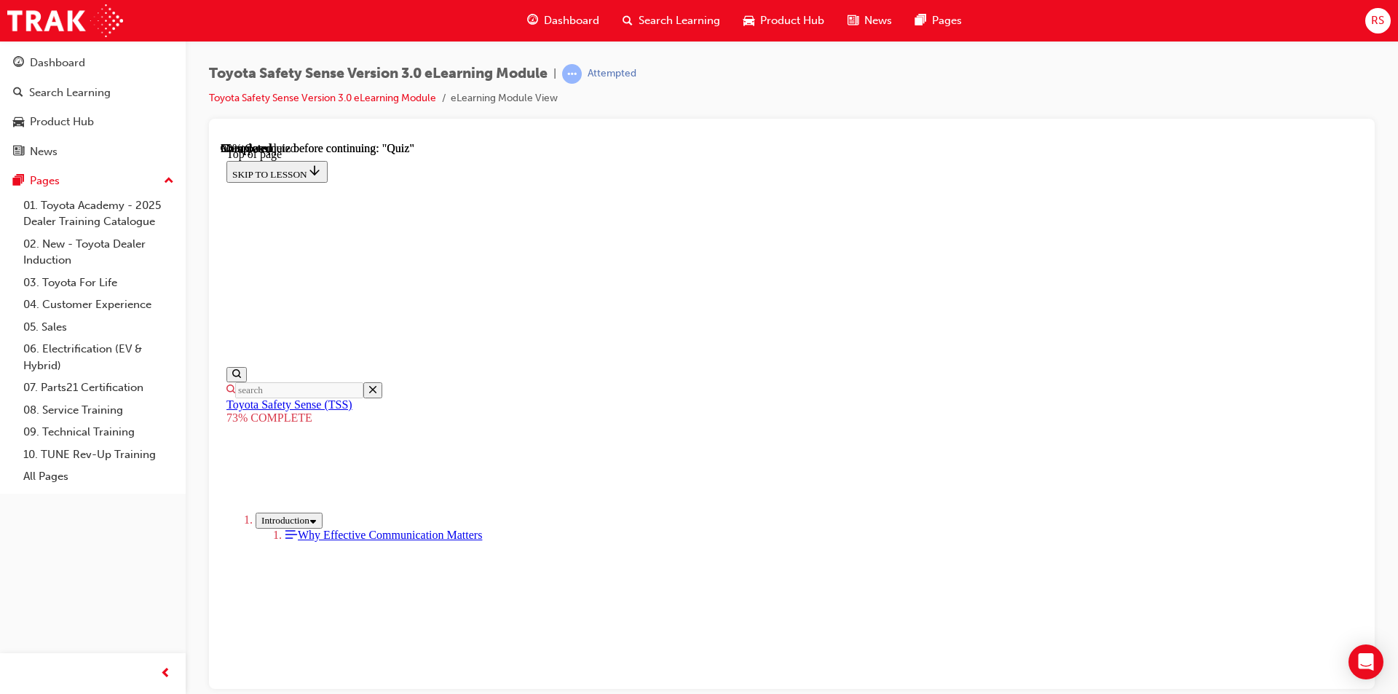
scroll to position [363, 0]
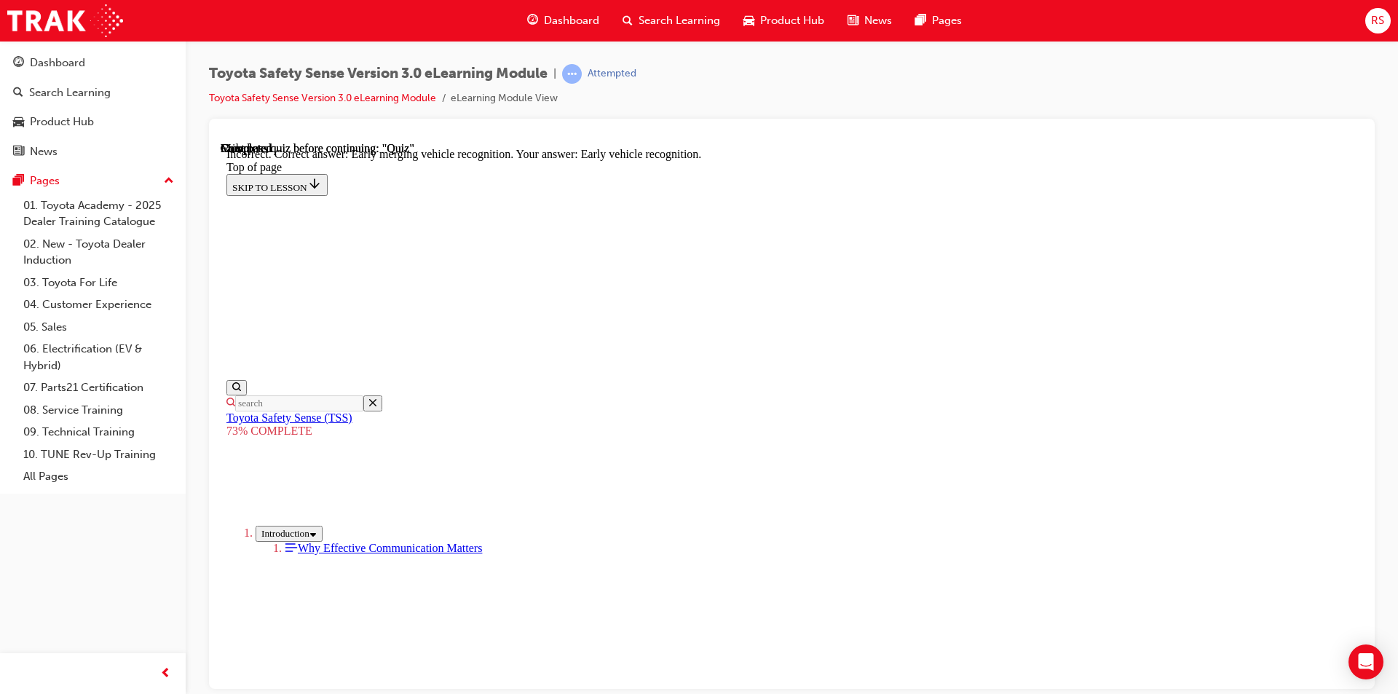
scroll to position [566, 0]
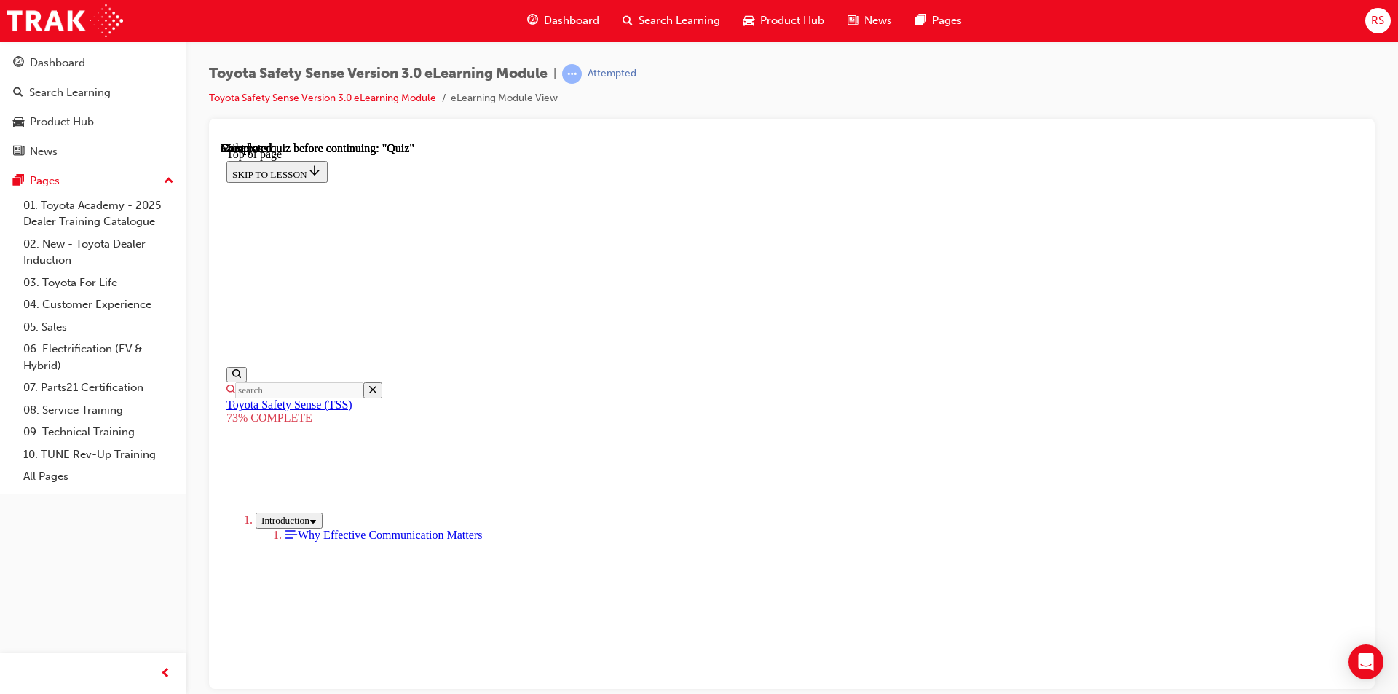
scroll to position [386, 0]
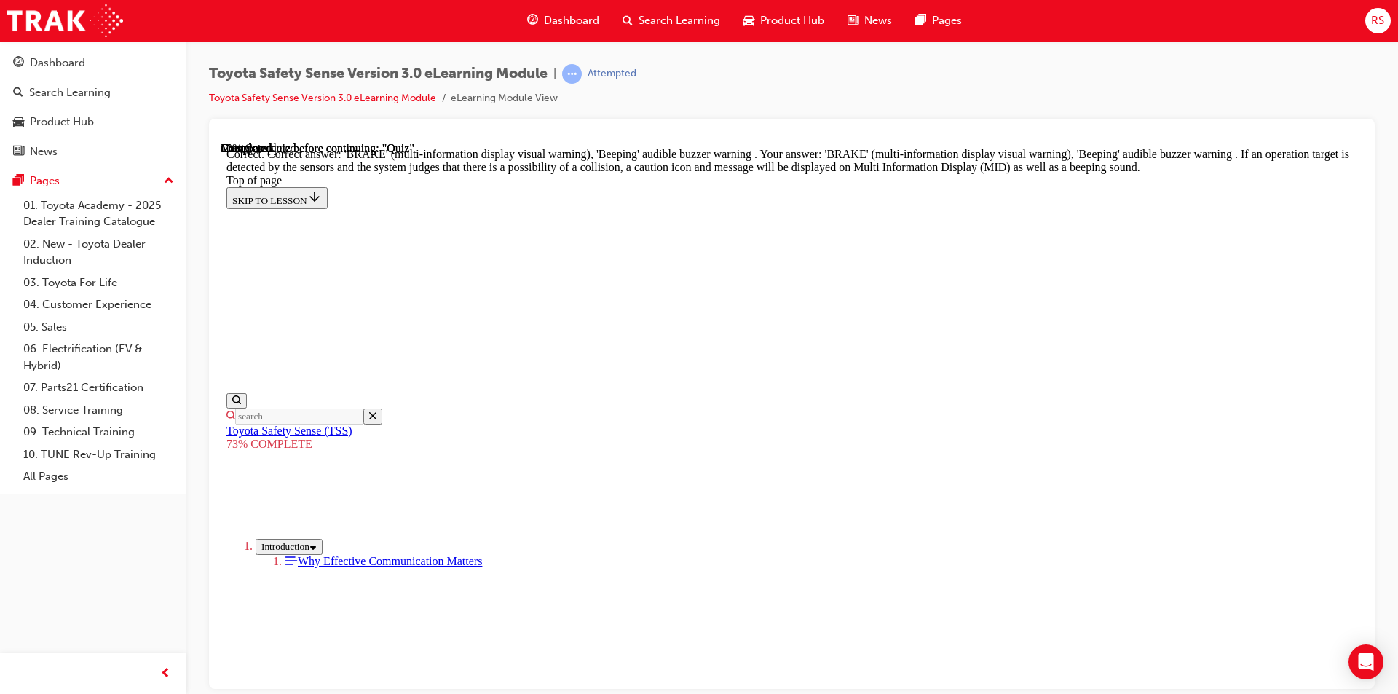
scroll to position [417, 0]
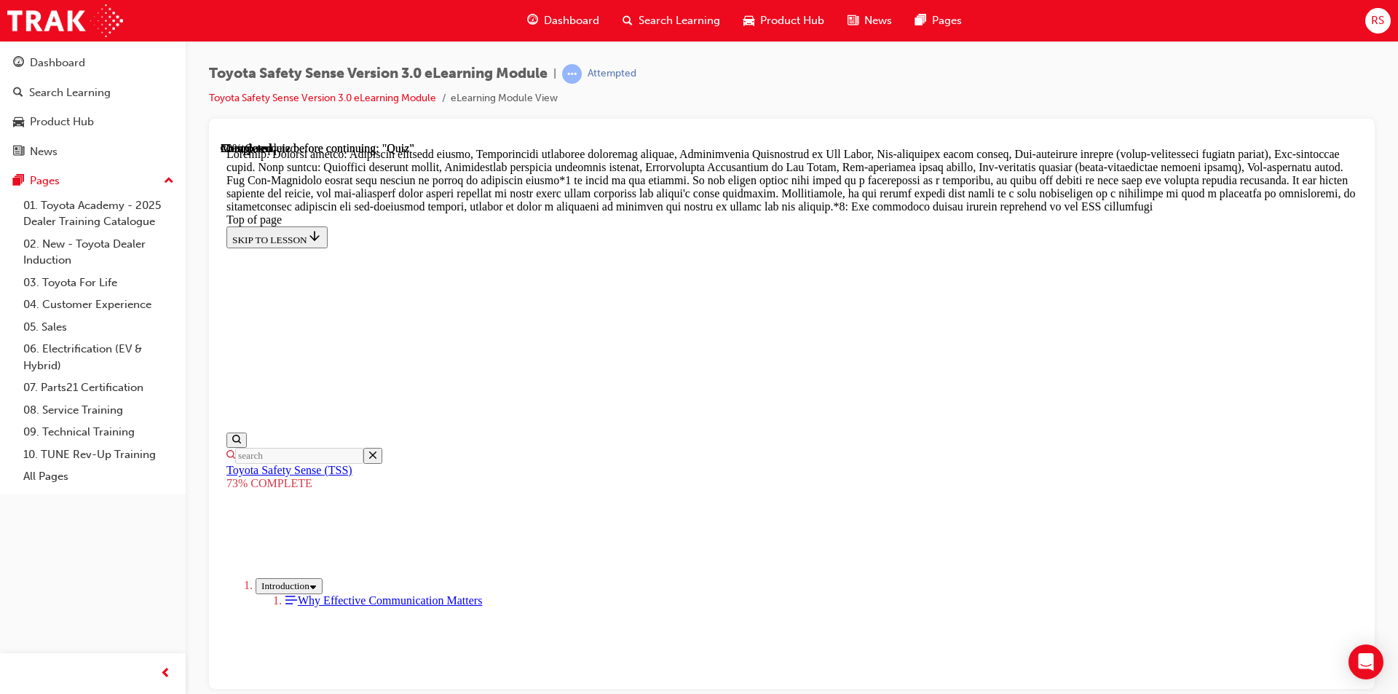
scroll to position [1112, 0]
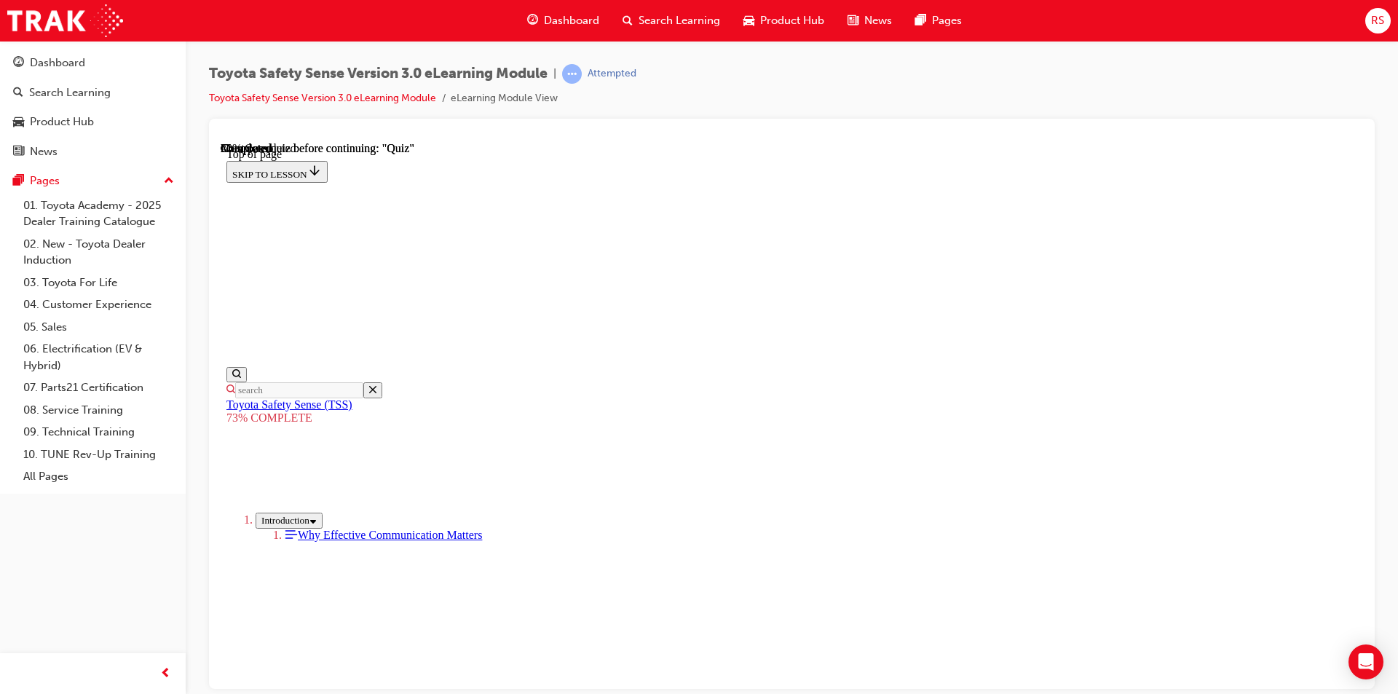
scroll to position [490, 0]
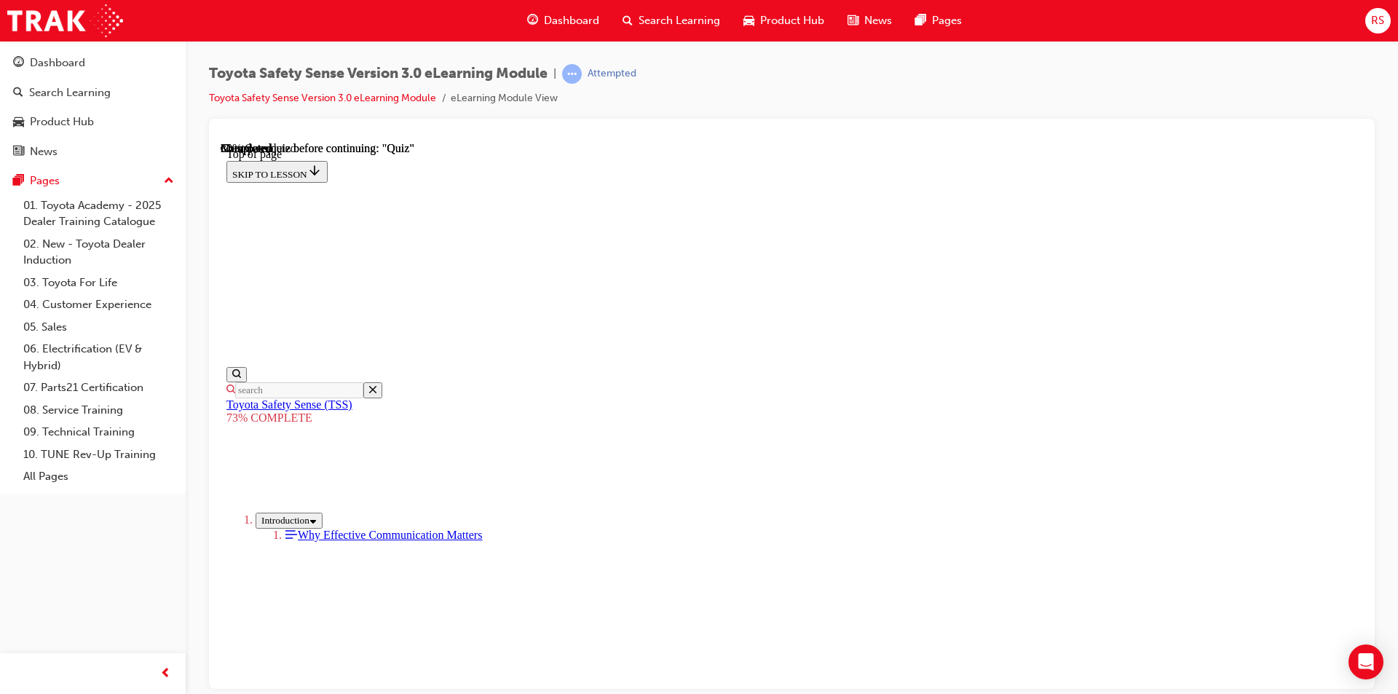
scroll to position [272, 0]
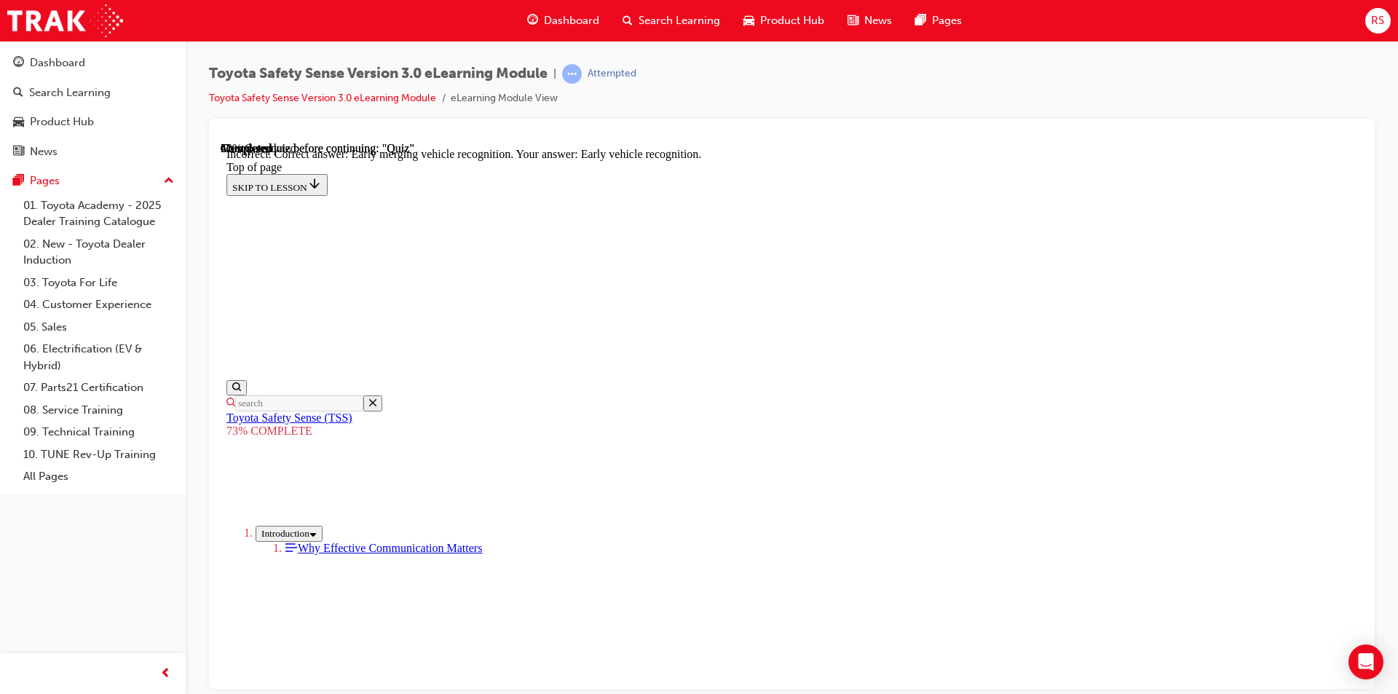
scroll to position [566, 0]
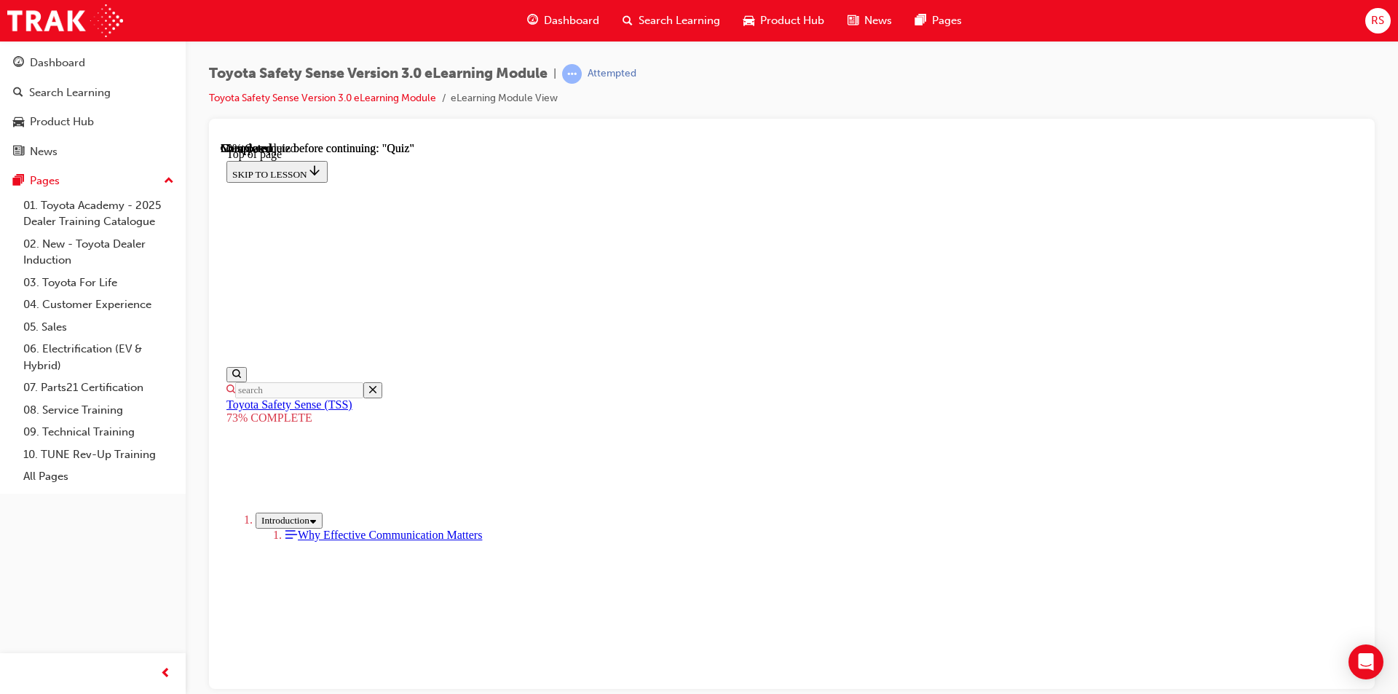
scroll to position [344, 0]
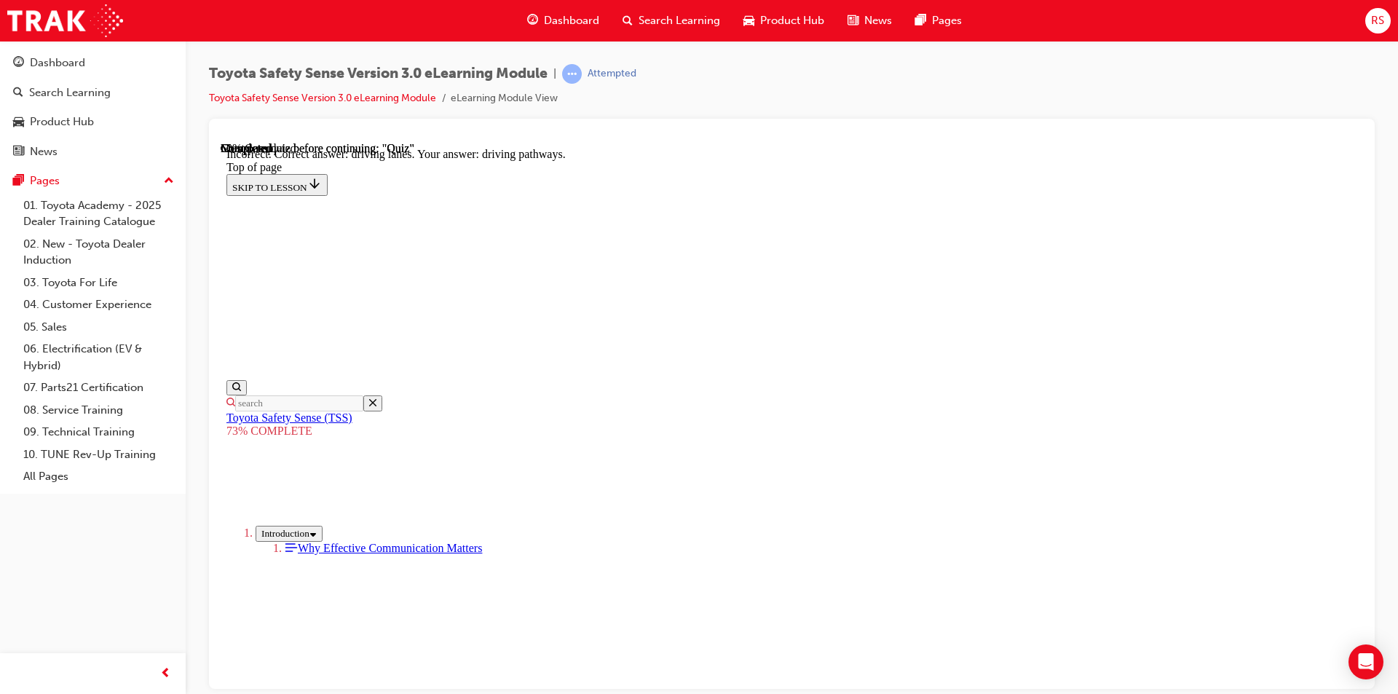
scroll to position [566, 0]
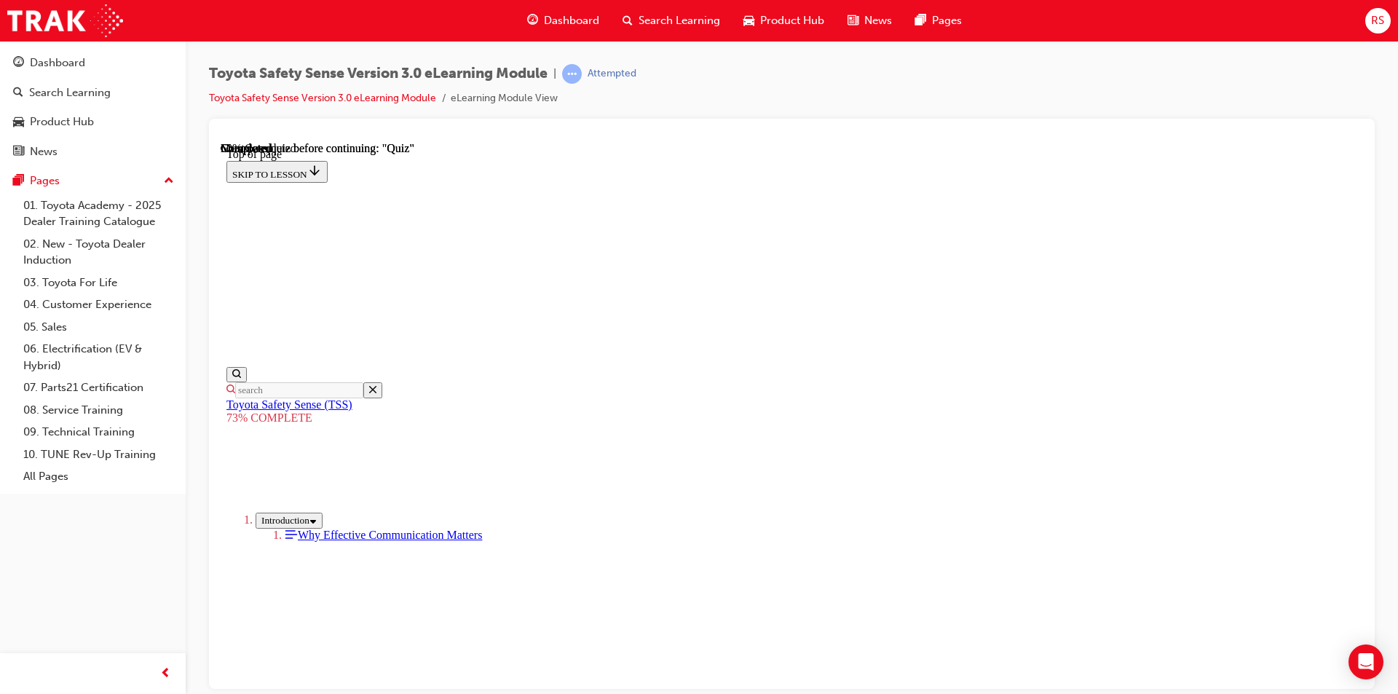
scroll to position [344, 0]
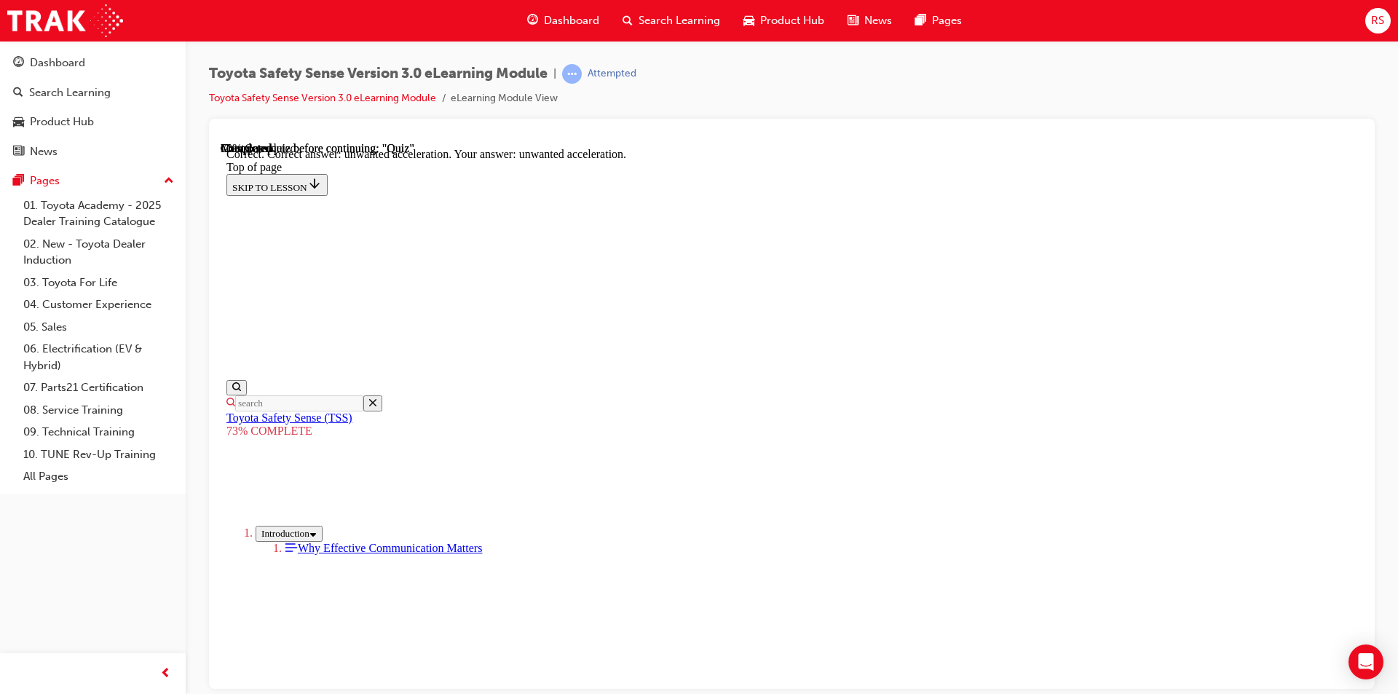
scroll to position [598, 0]
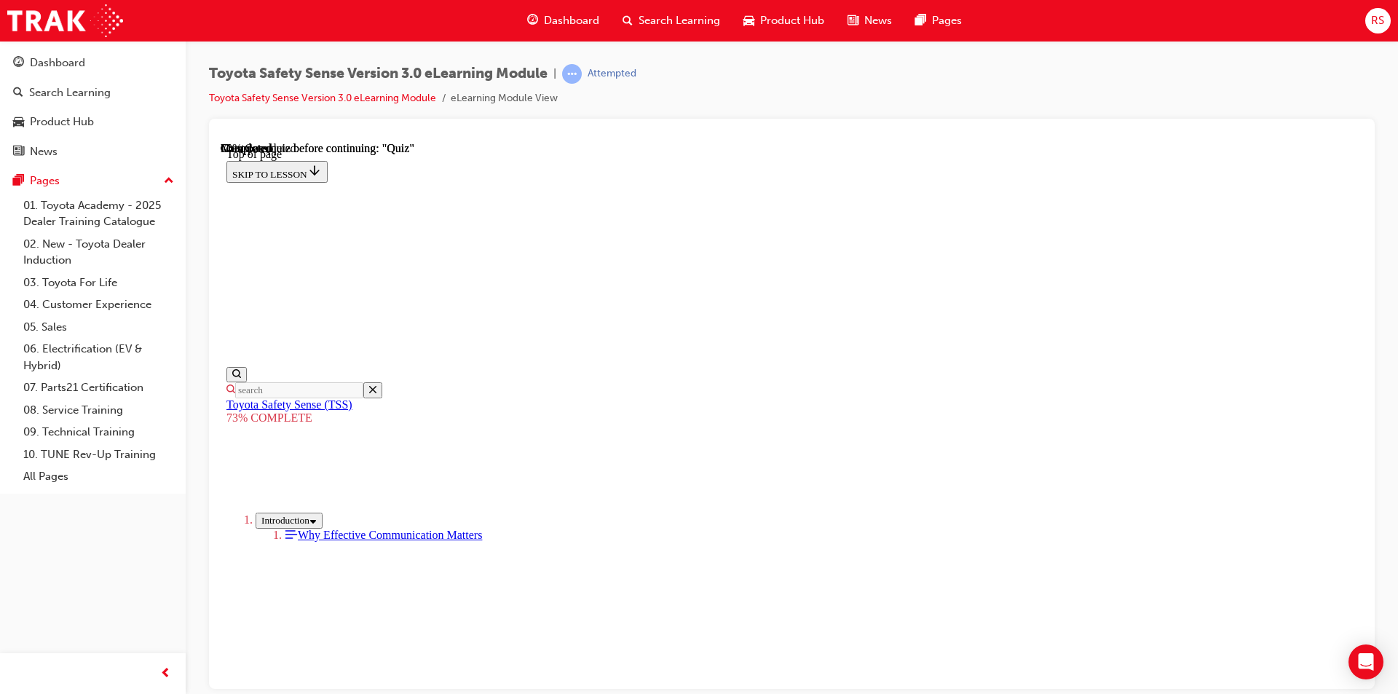
scroll to position [53, 0]
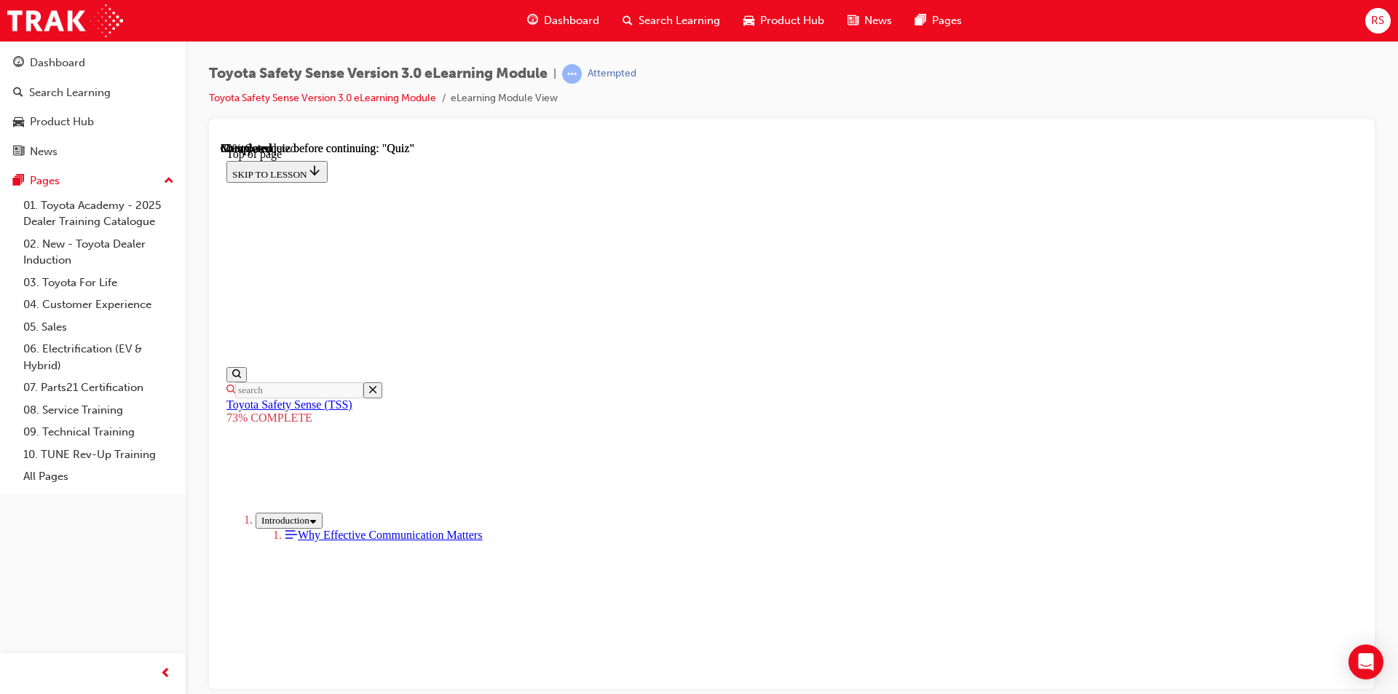
scroll to position [272, 0]
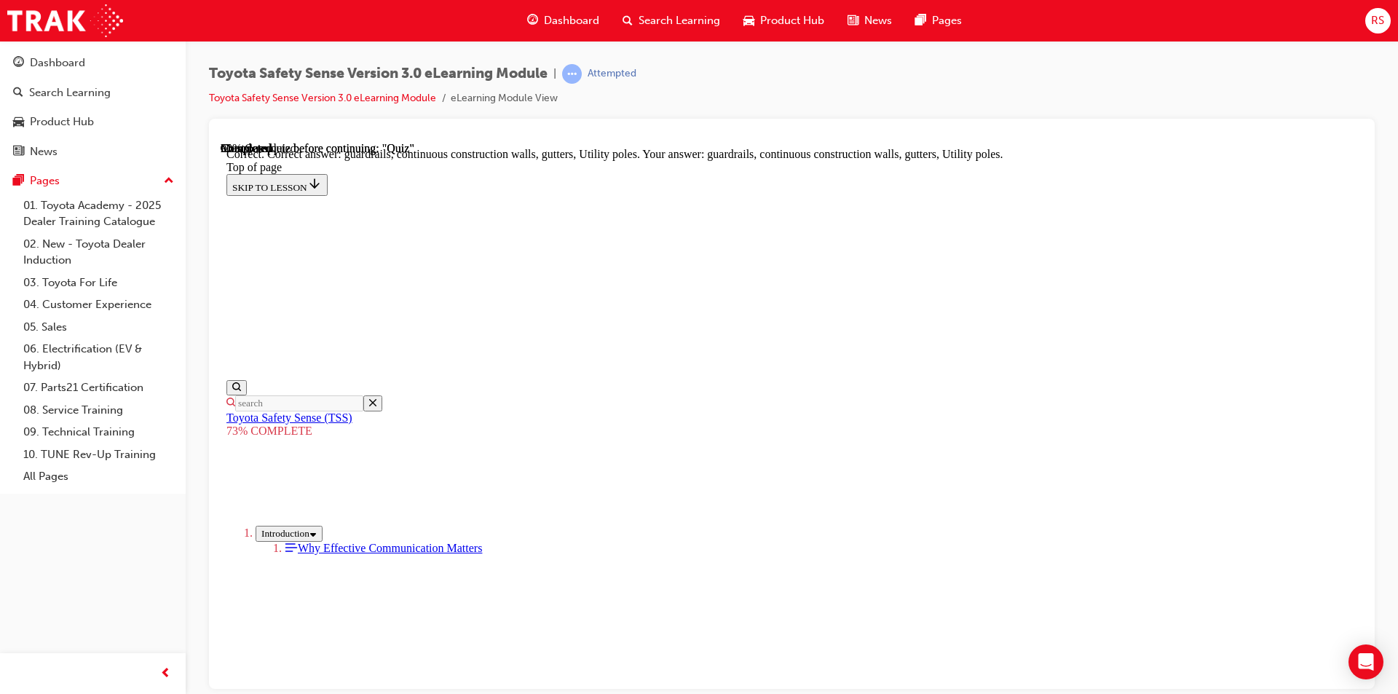
scroll to position [609, 0]
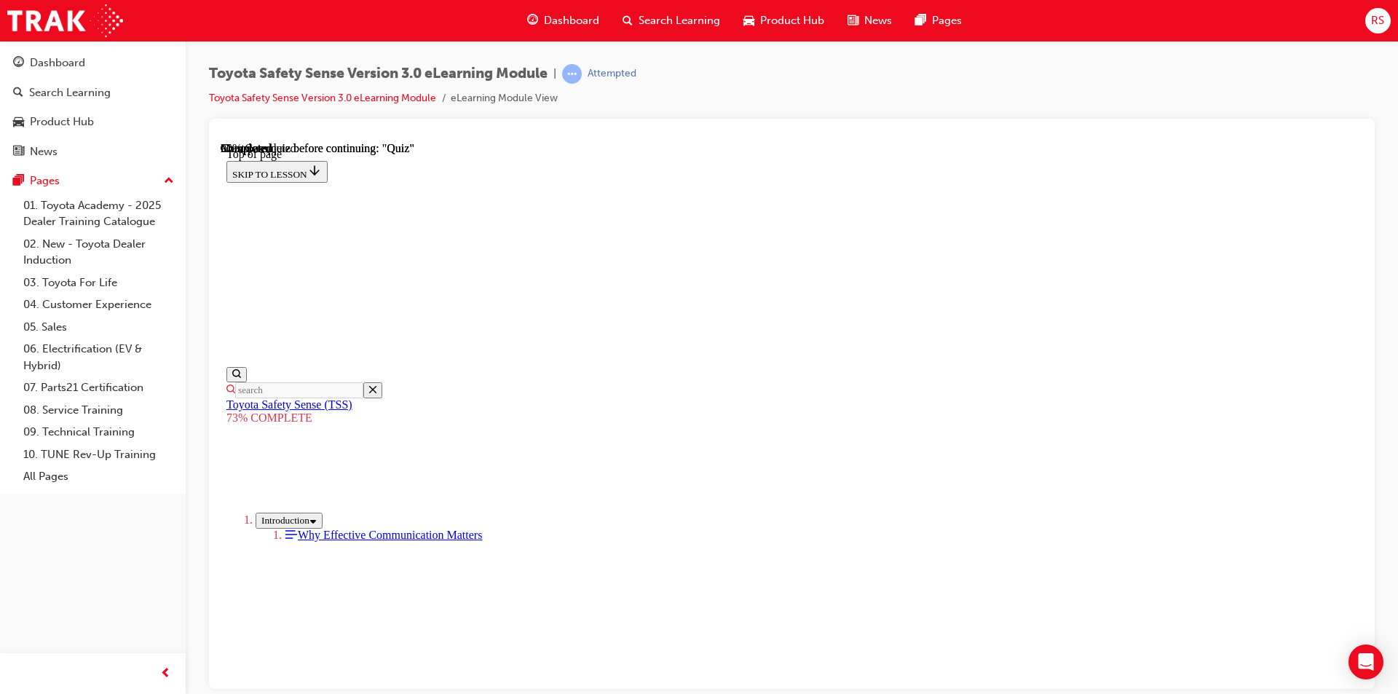
scroll to position [272, 0]
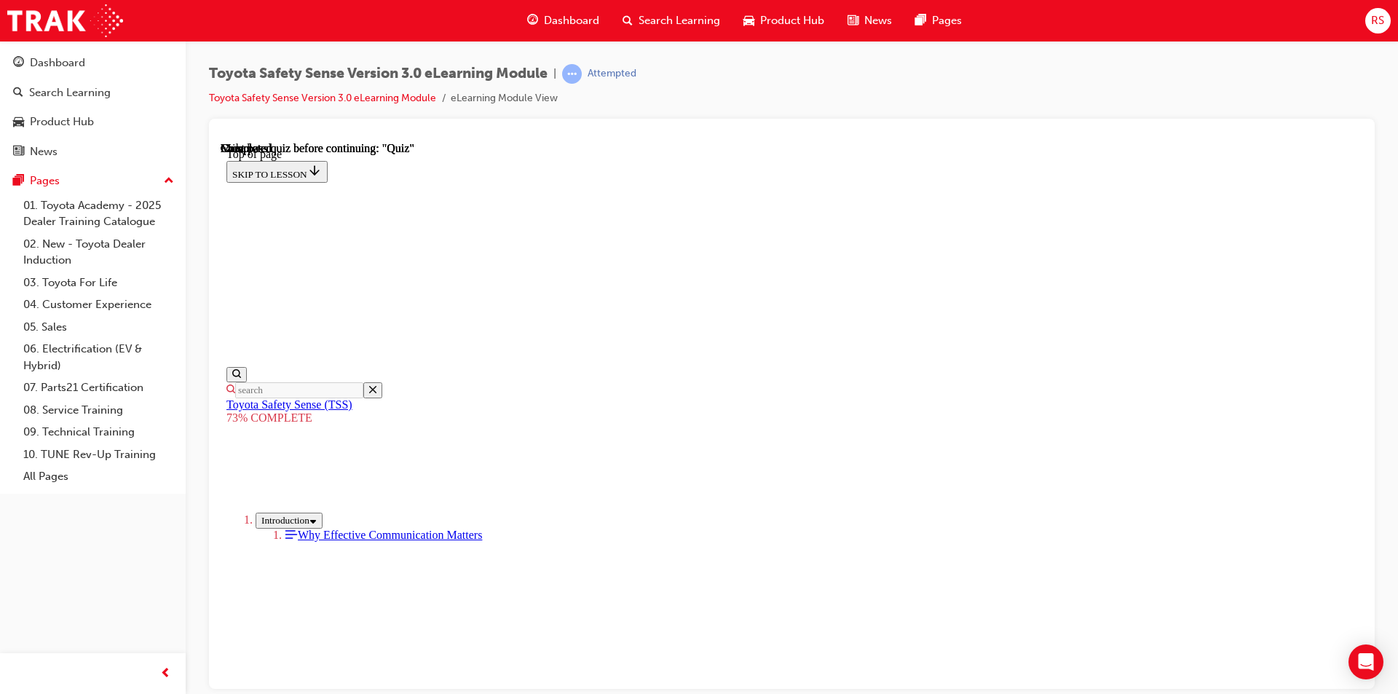
scroll to position [386, 0]
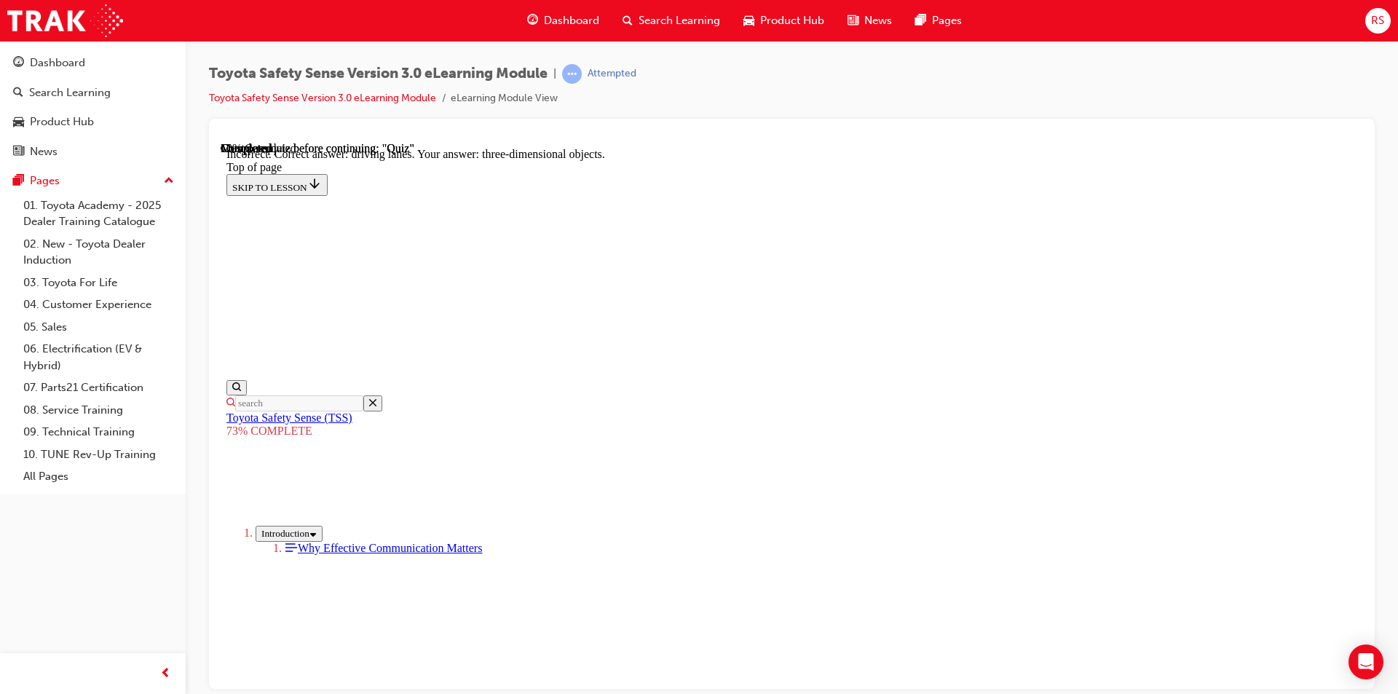
scroll to position [566, 0]
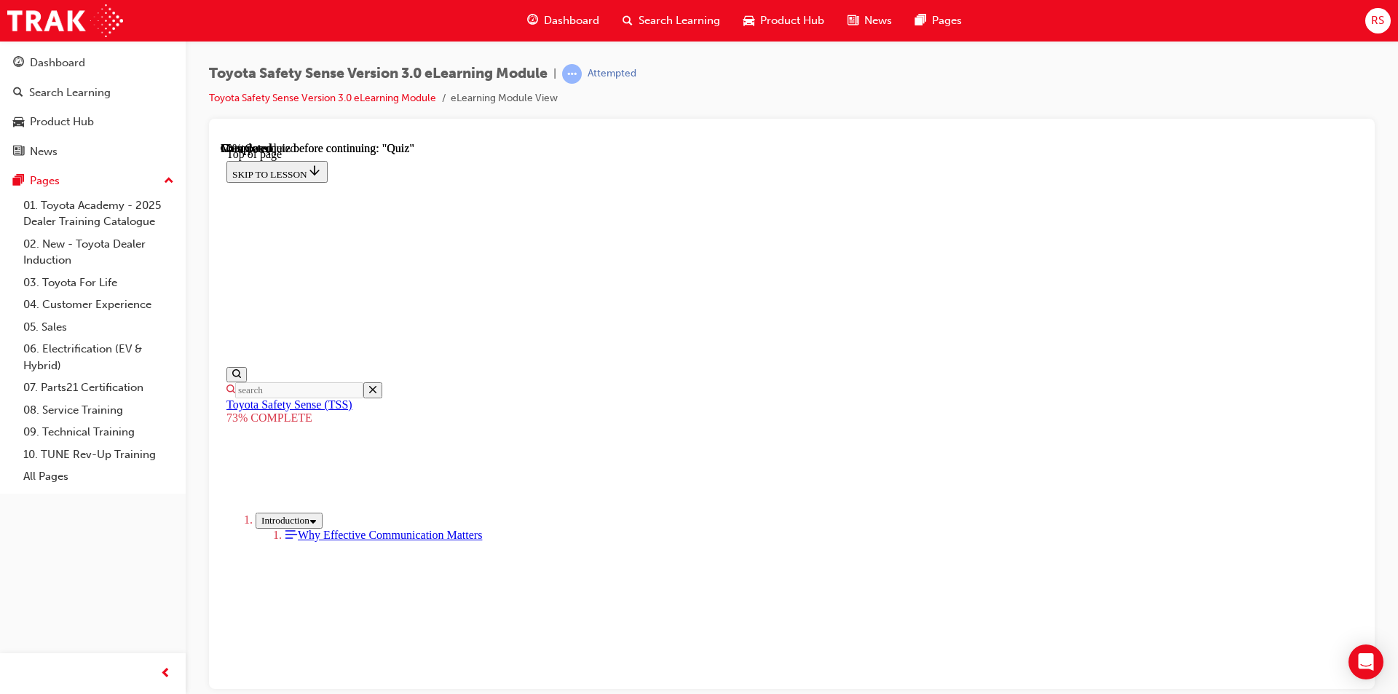
scroll to position [252, 0]
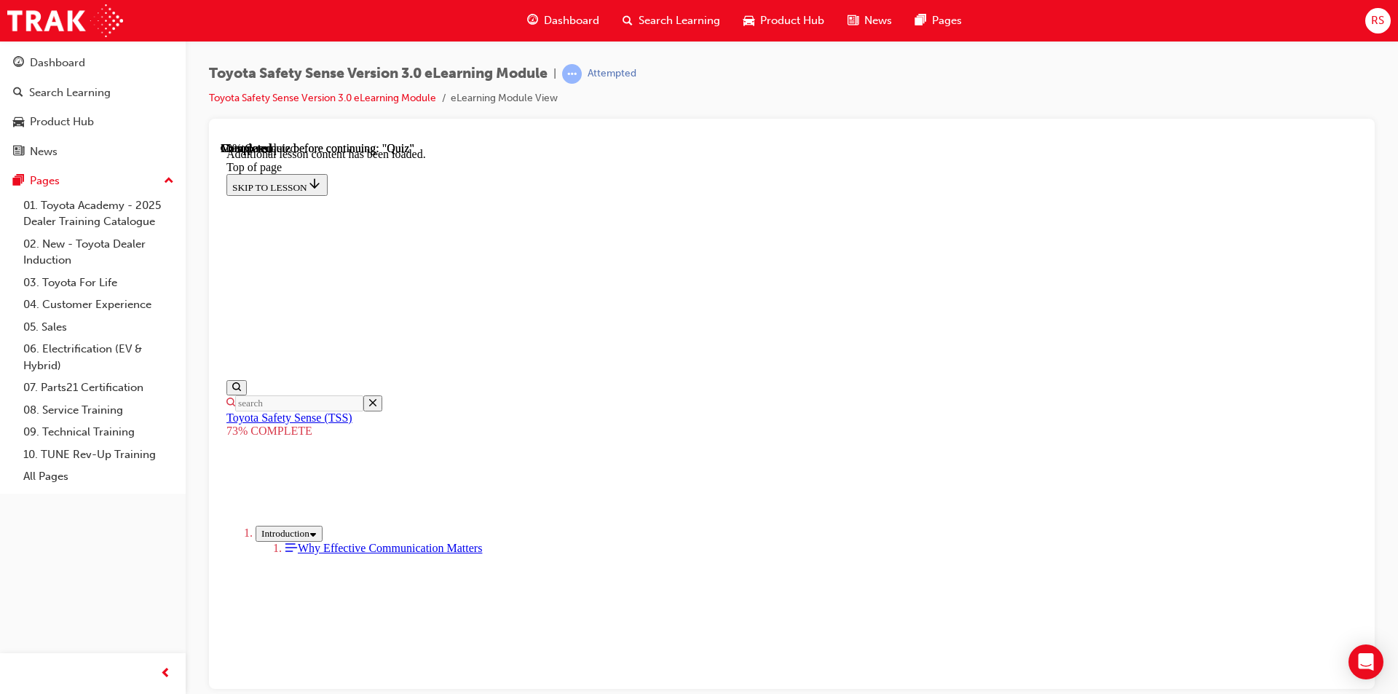
scroll to position [909, 0]
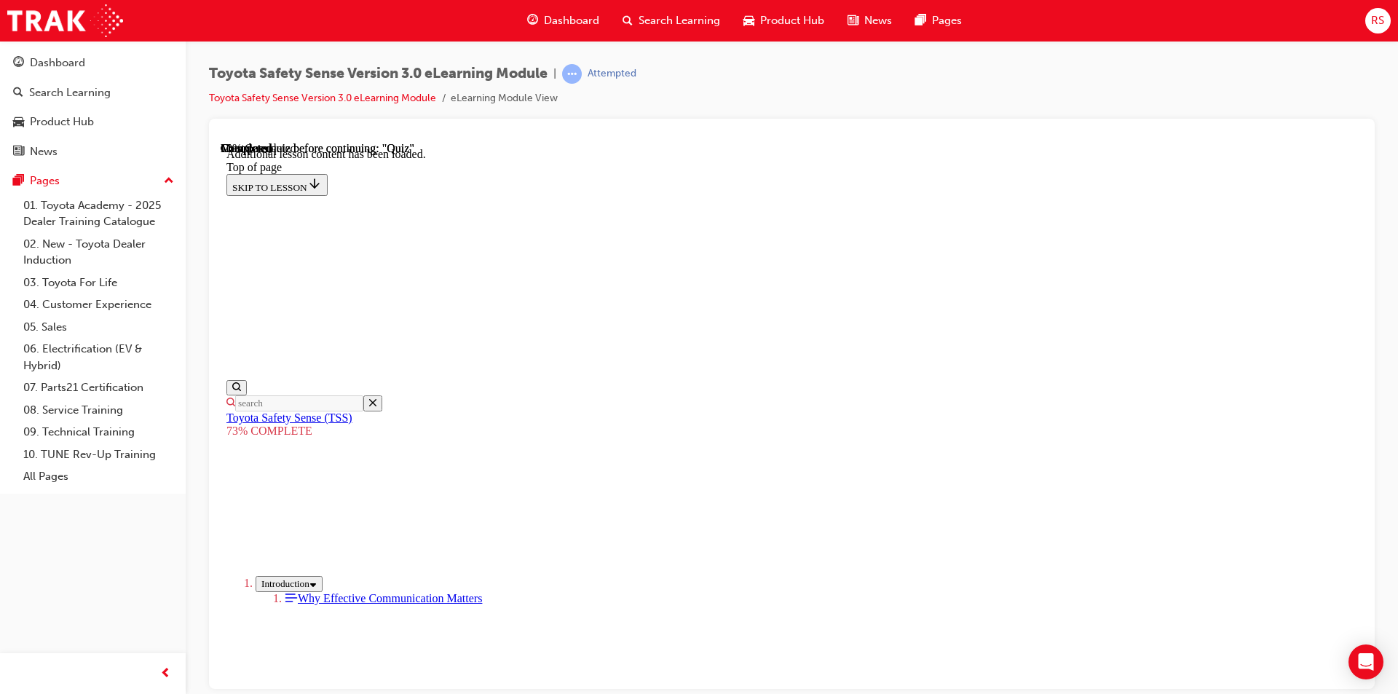
scroll to position [1439, 0]
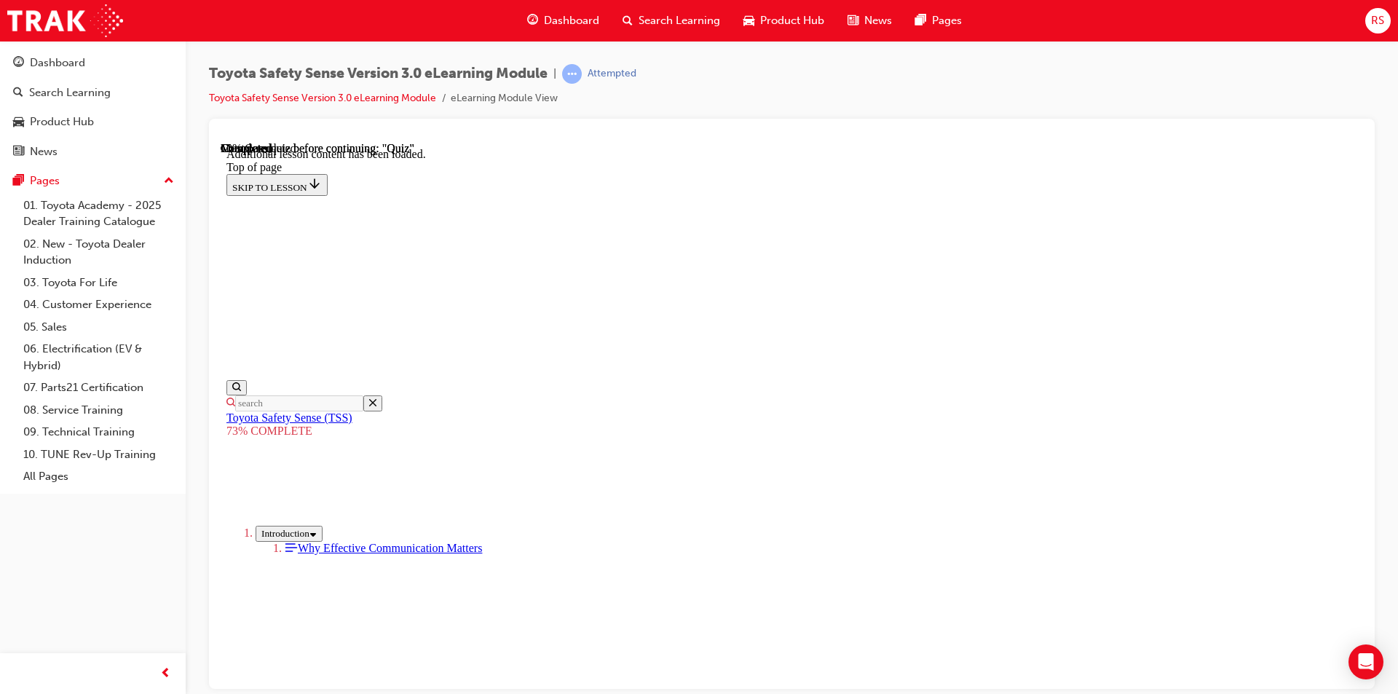
scroll to position [470, 0]
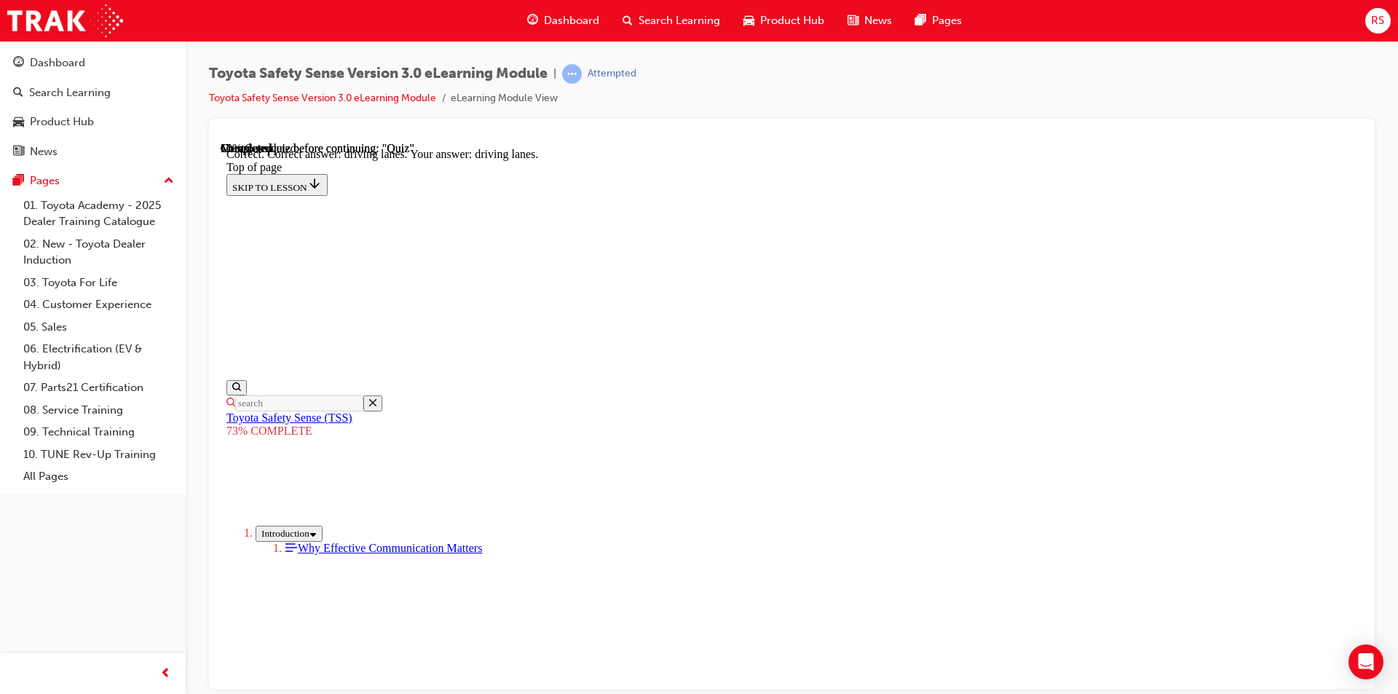
drag, startPoint x: 719, startPoint y: 575, endPoint x: 717, endPoint y: 597, distance: 22.0
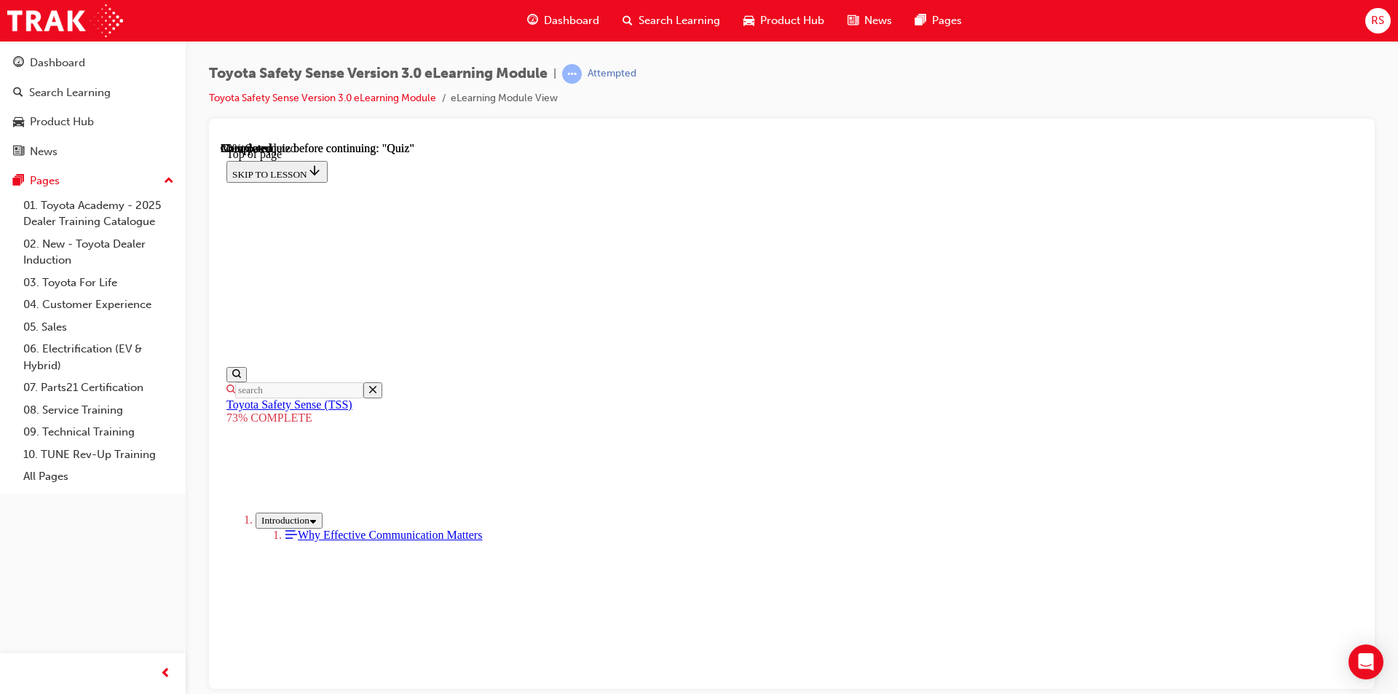
scroll to position [53, 0]
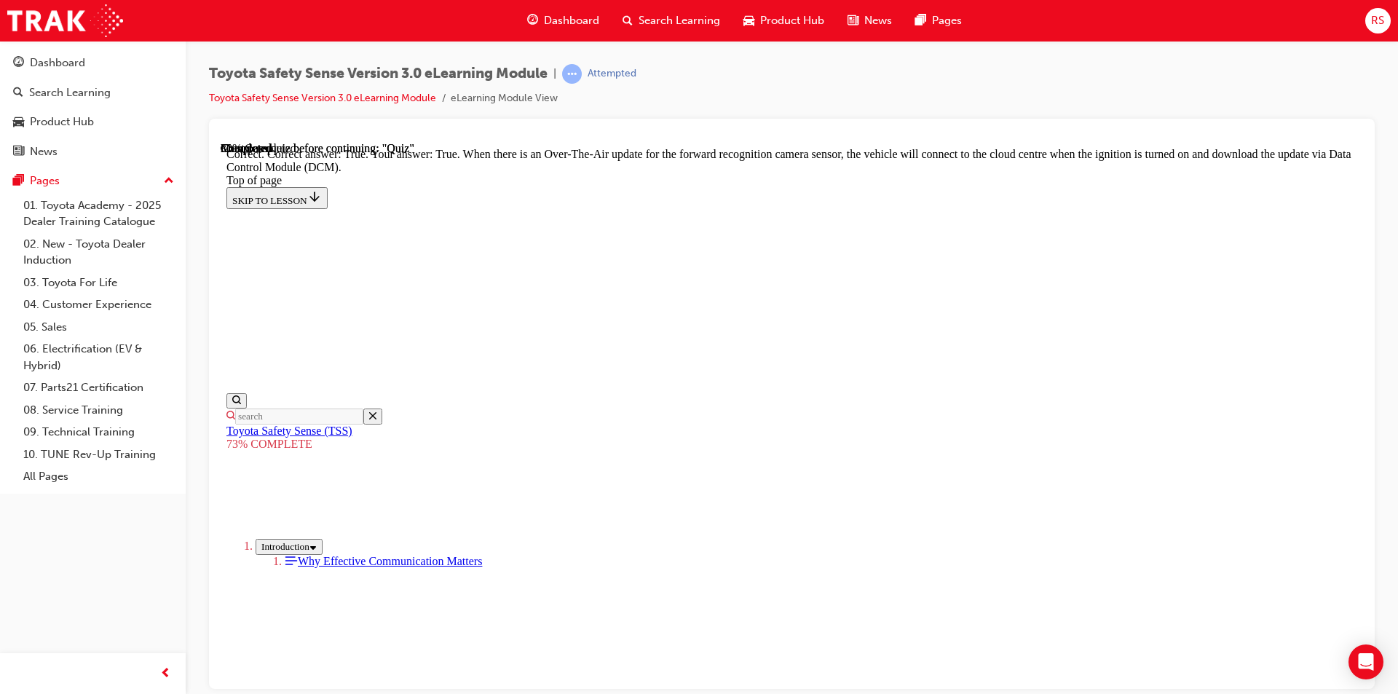
scroll to position [514, 0]
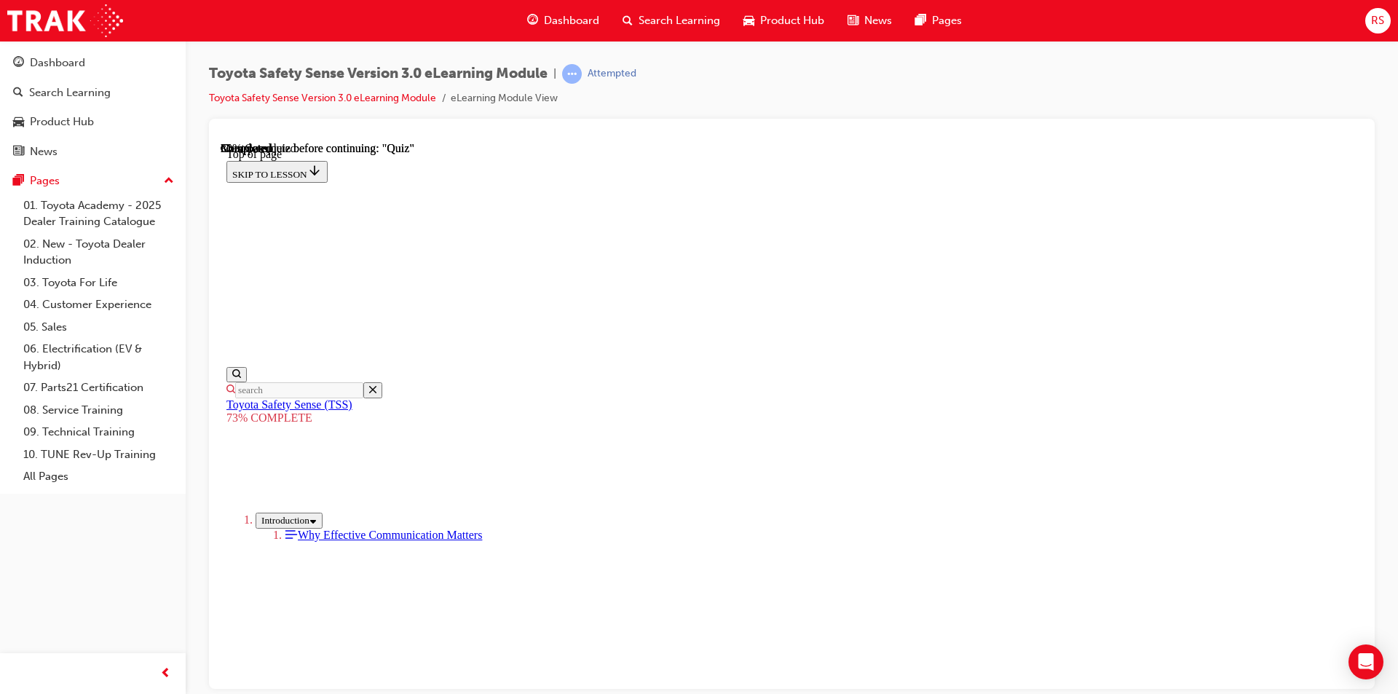
scroll to position [272, 0]
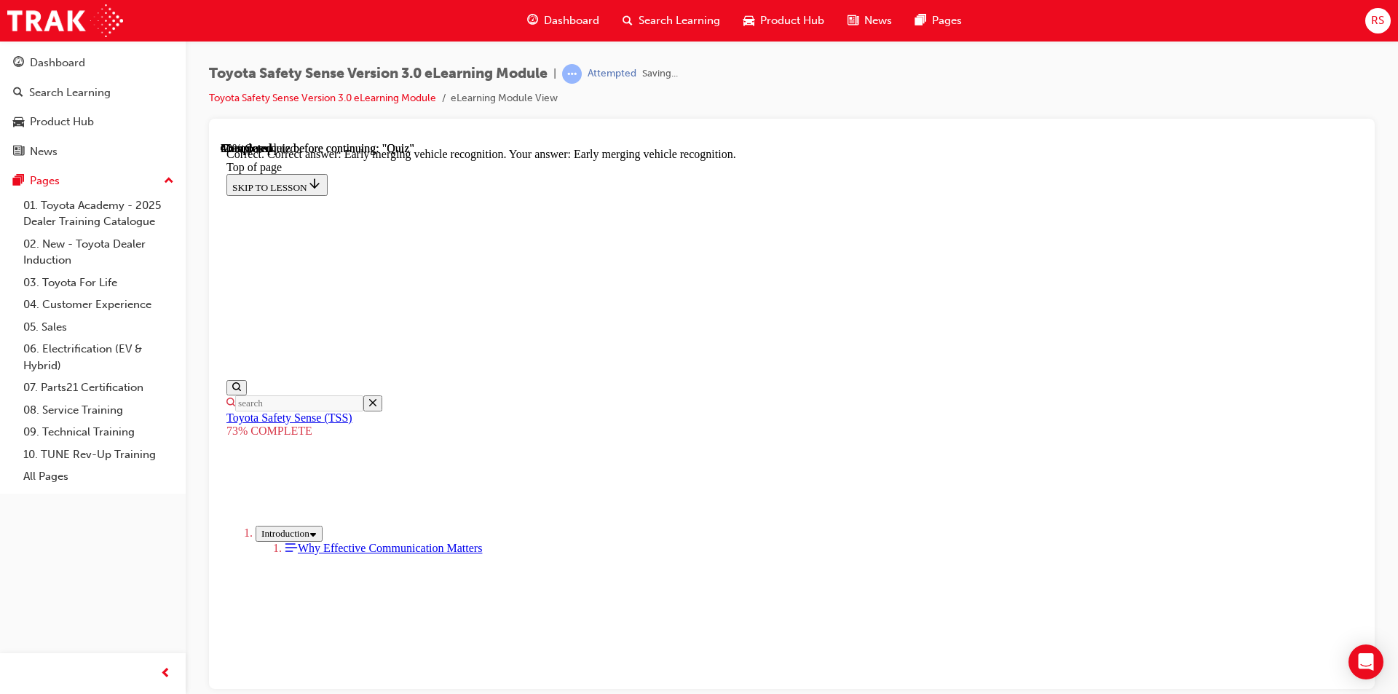
scroll to position [566, 0]
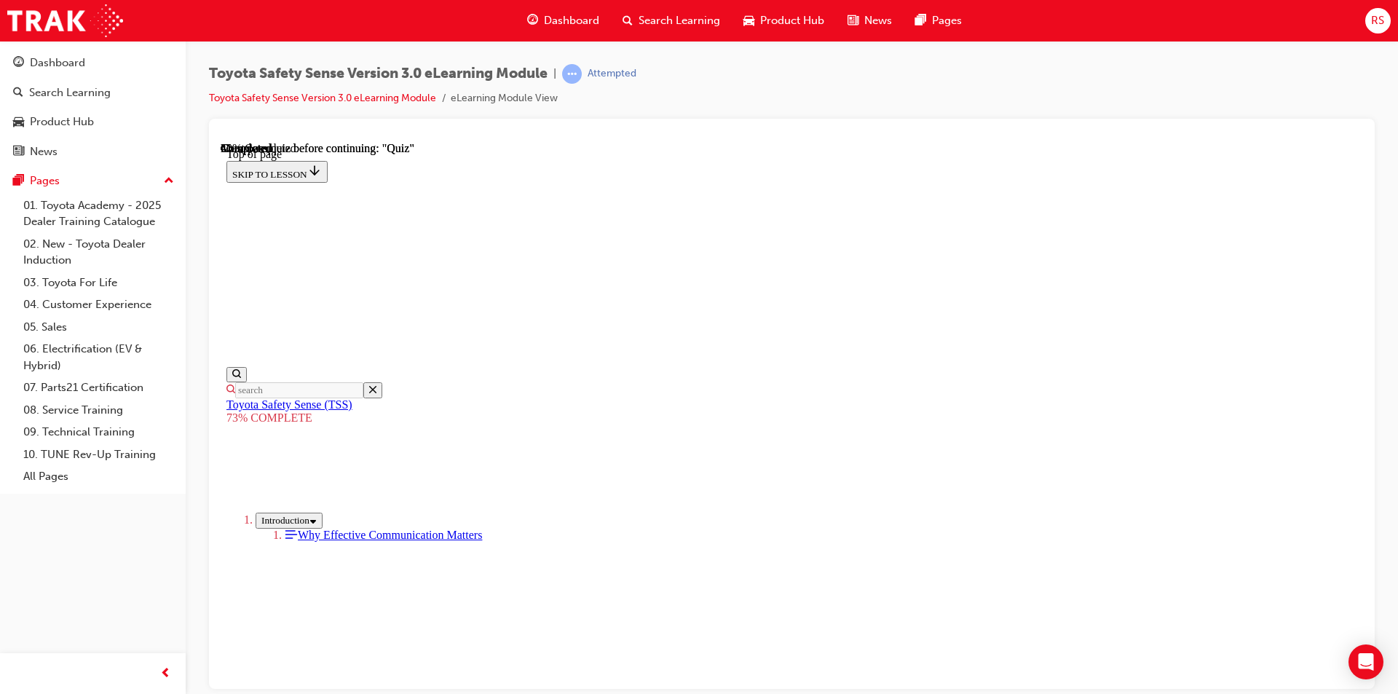
scroll to position [417, 0]
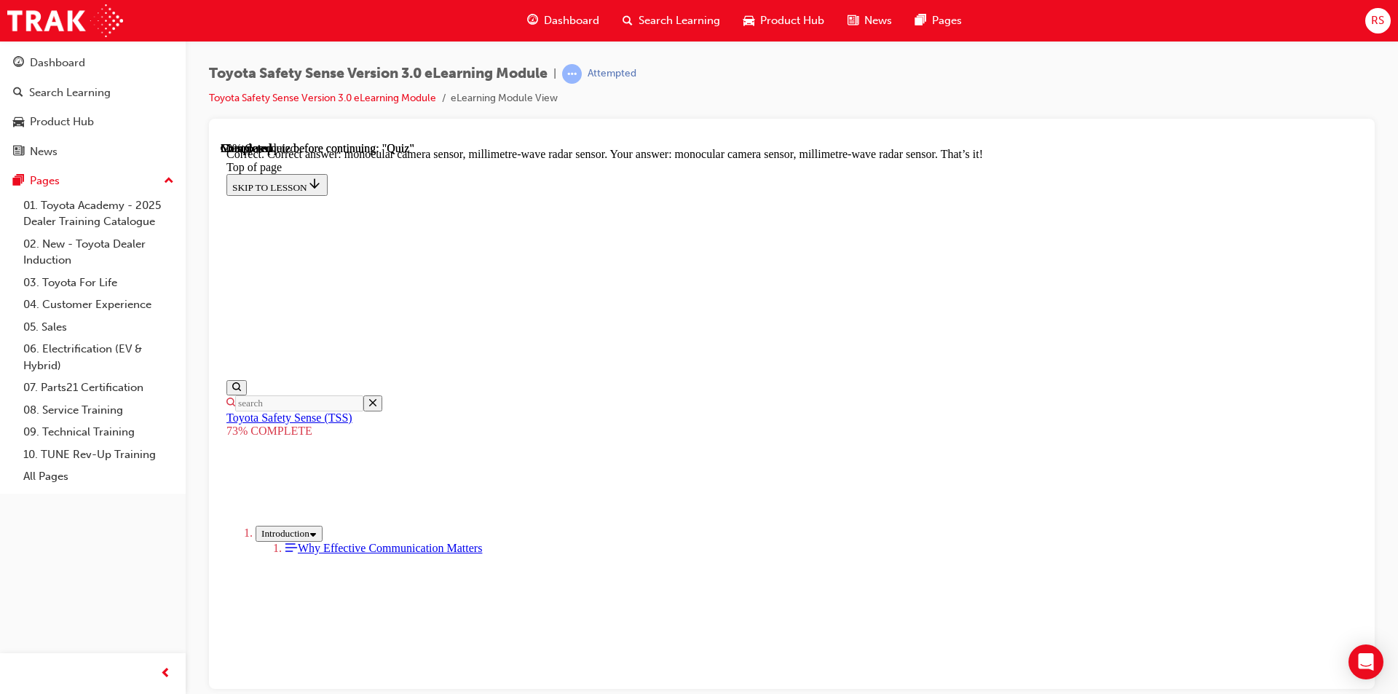
scroll to position [730, 0]
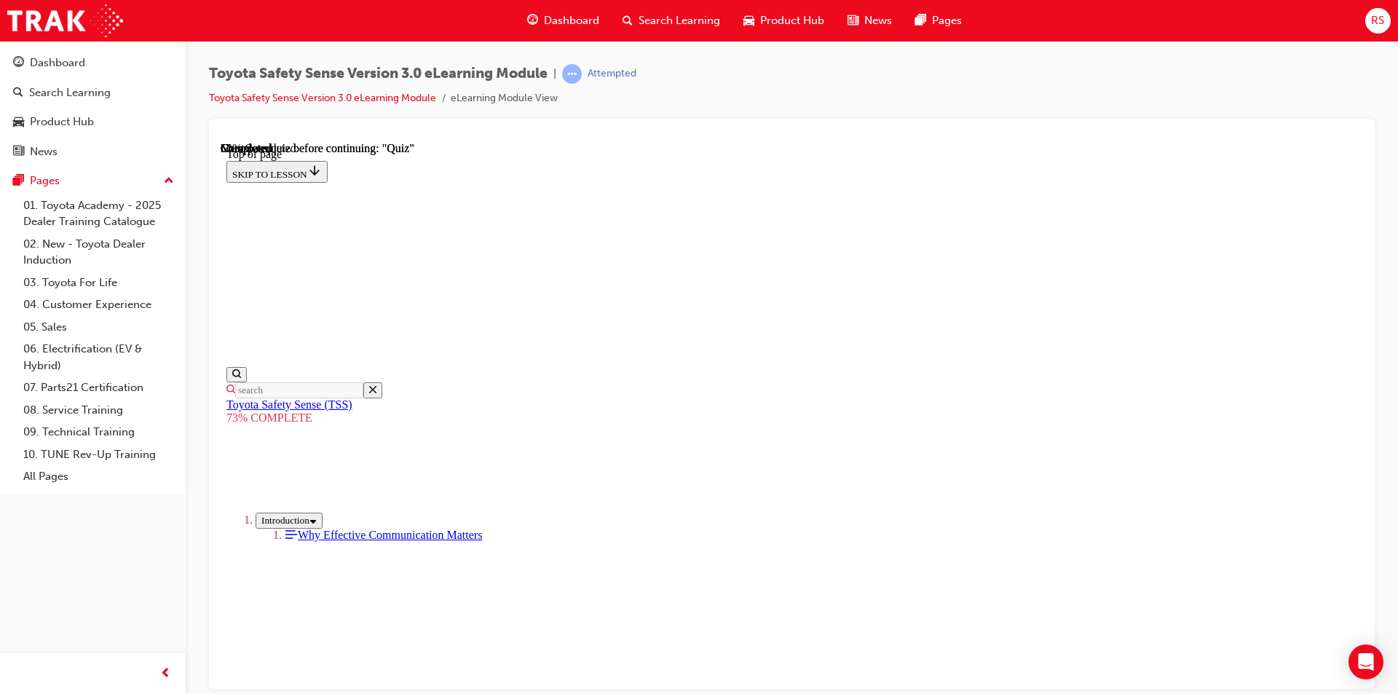
scroll to position [199, 0]
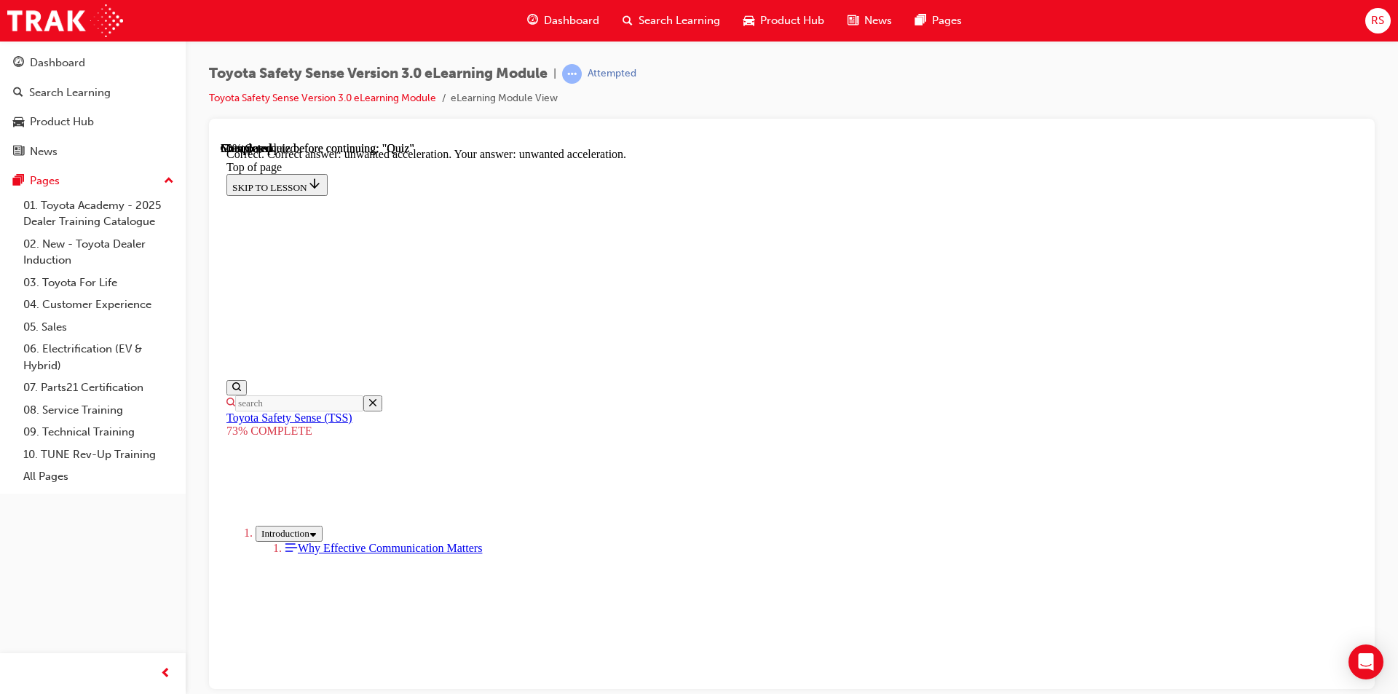
scroll to position [598, 0]
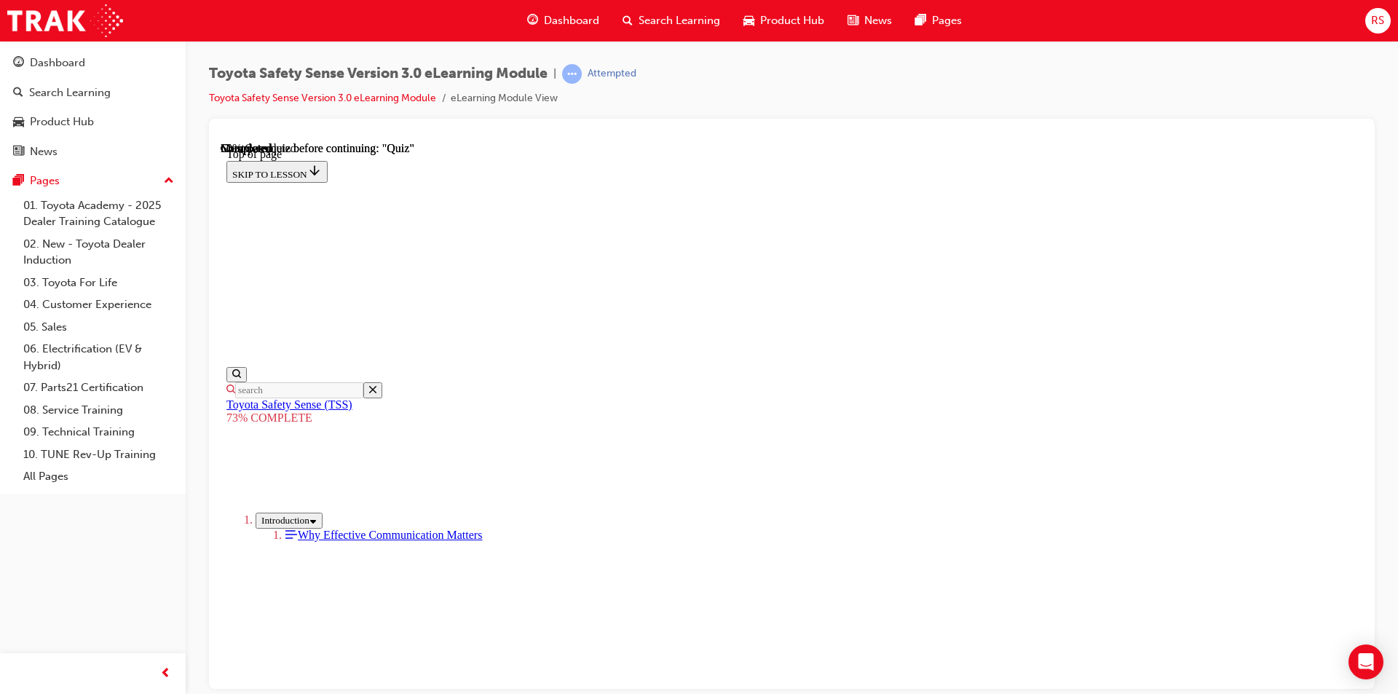
scroll to position [344, 0]
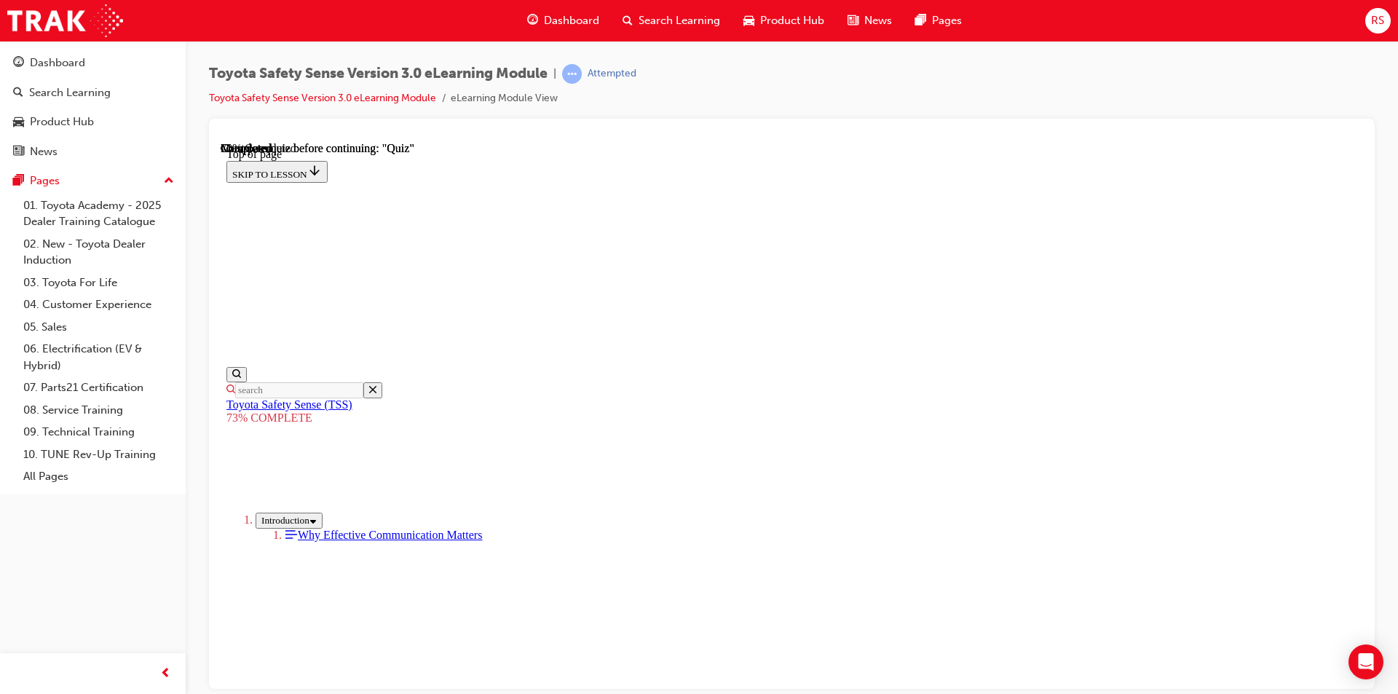
scroll to position [199, 0]
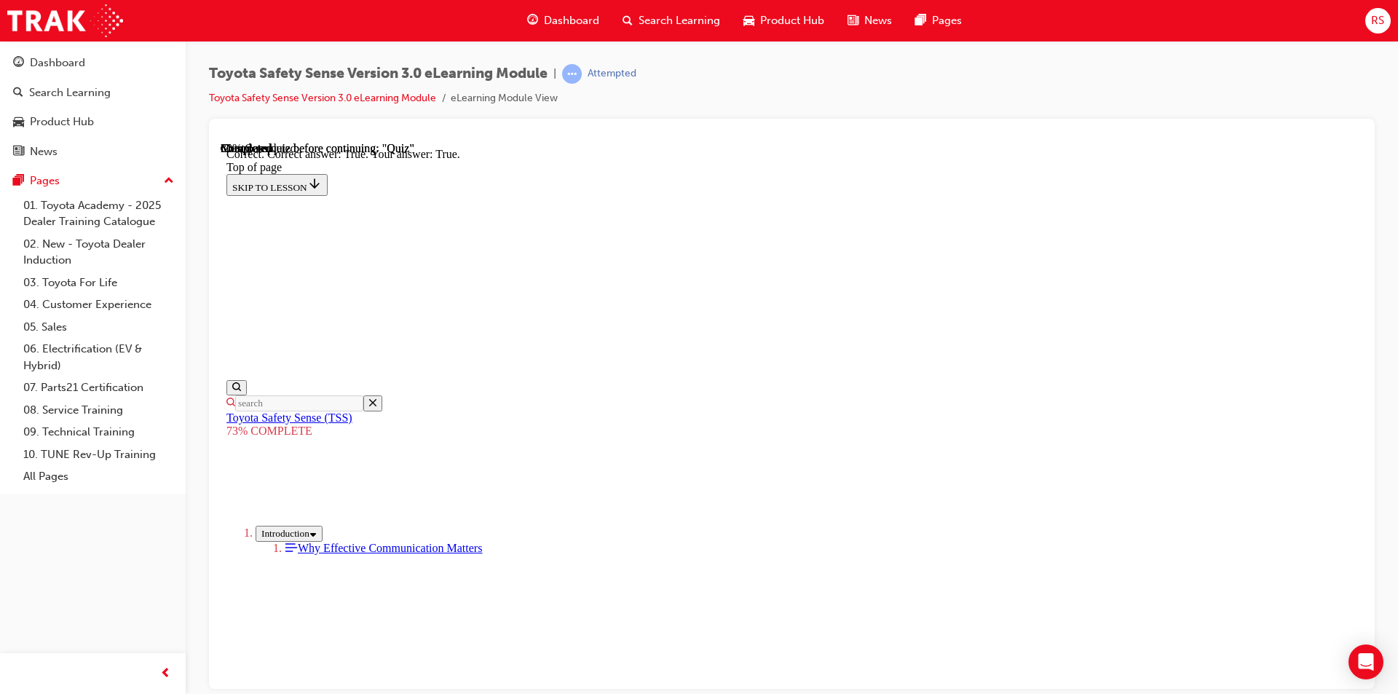
scroll to position [390, 0]
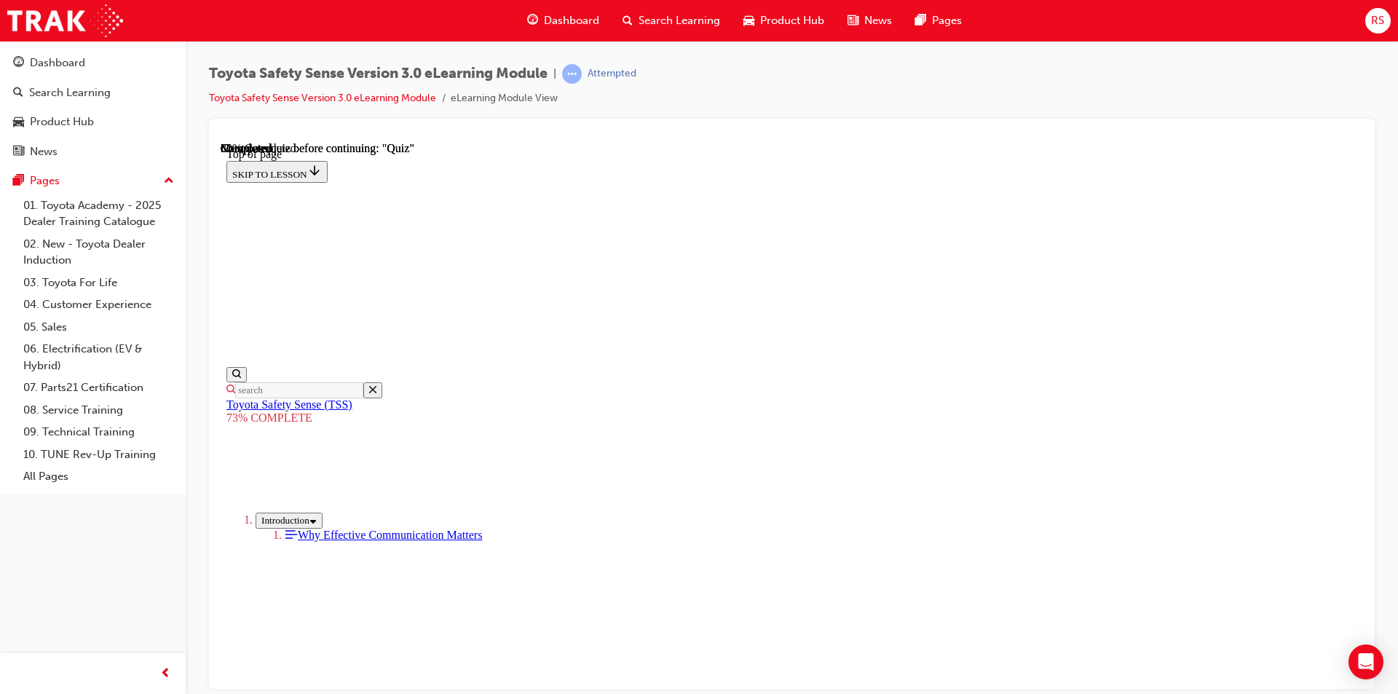
scroll to position [272, 0]
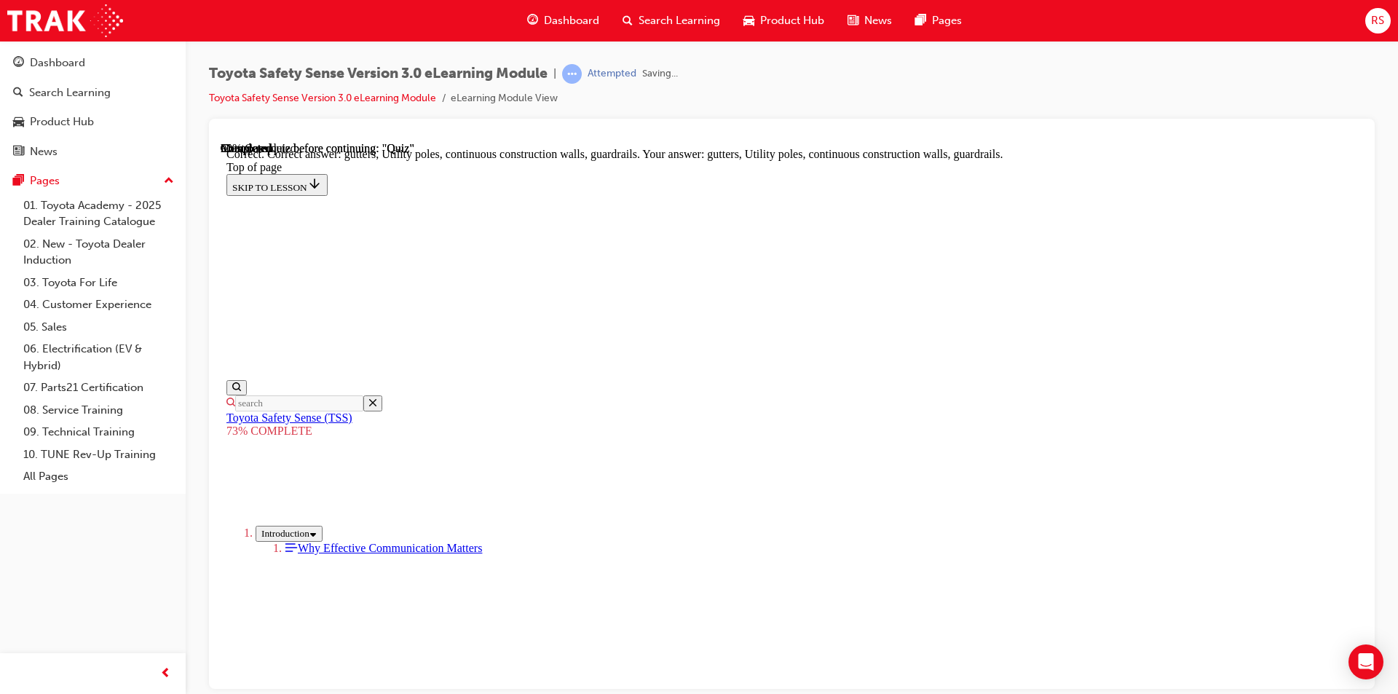
scroll to position [609, 0]
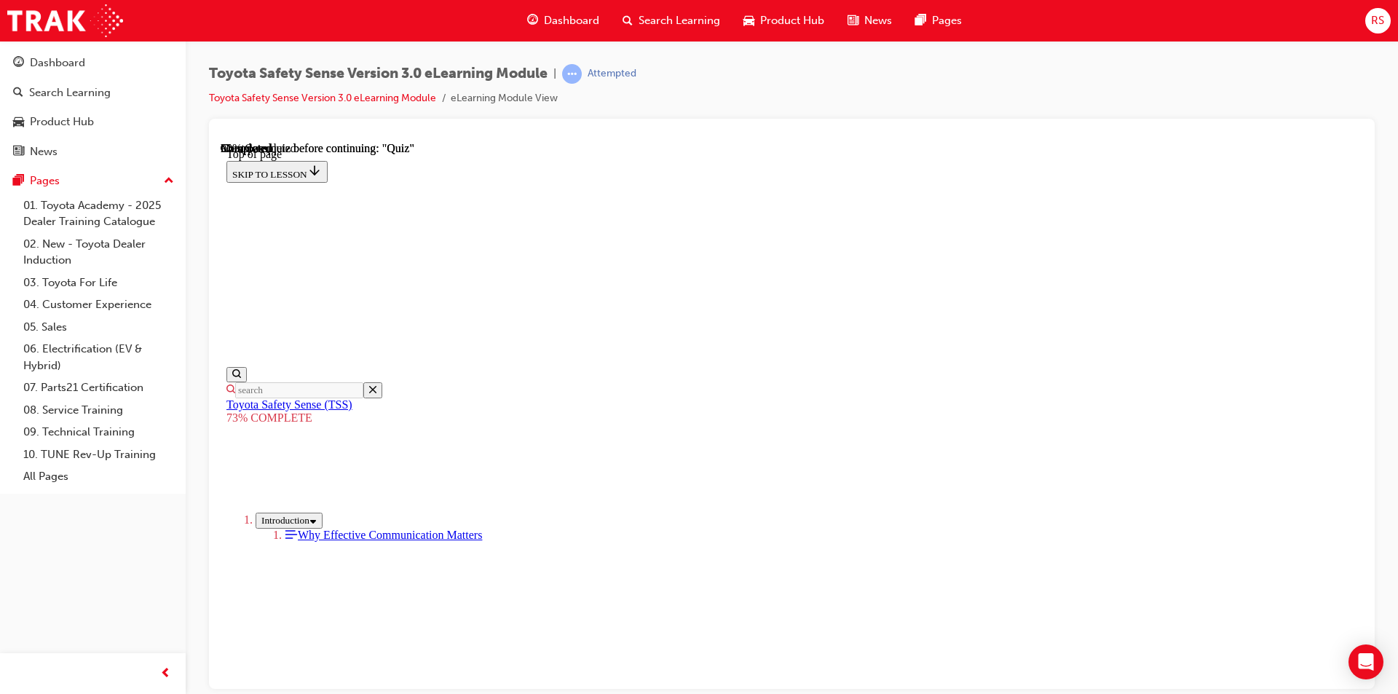
scroll to position [636, 0]
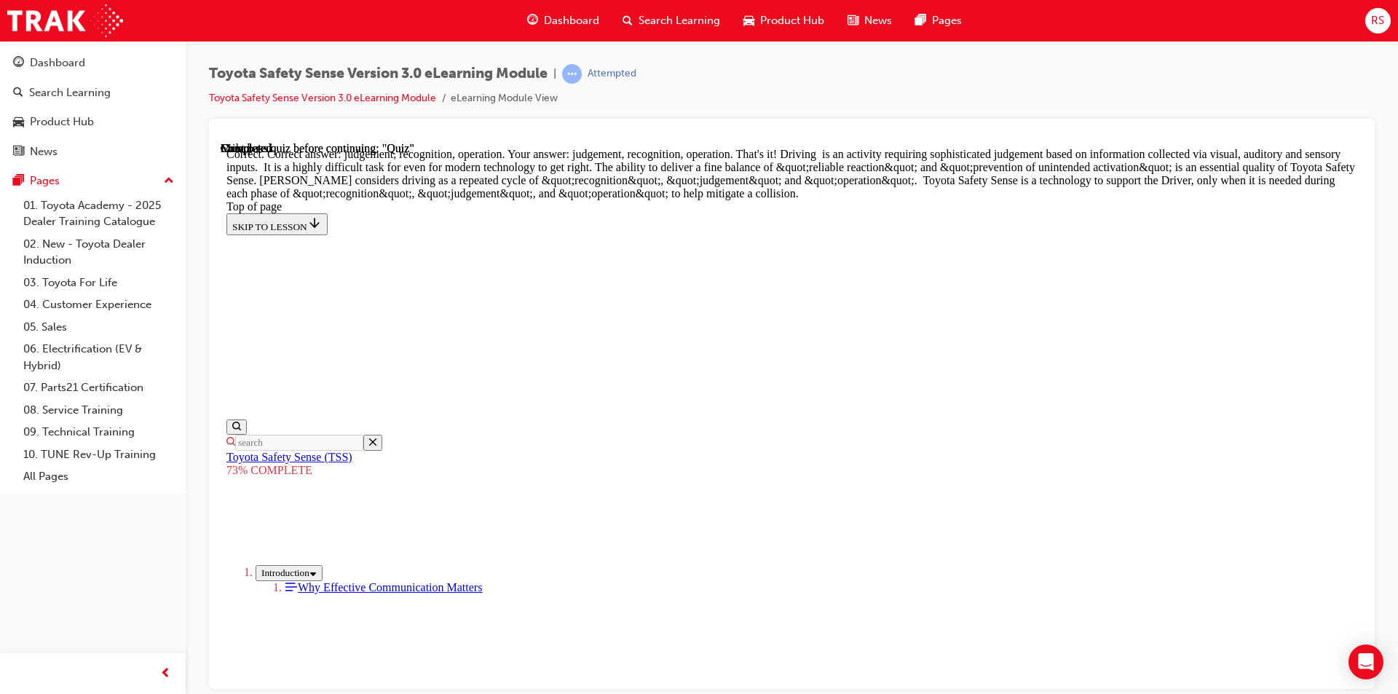
scroll to position [1112, 0]
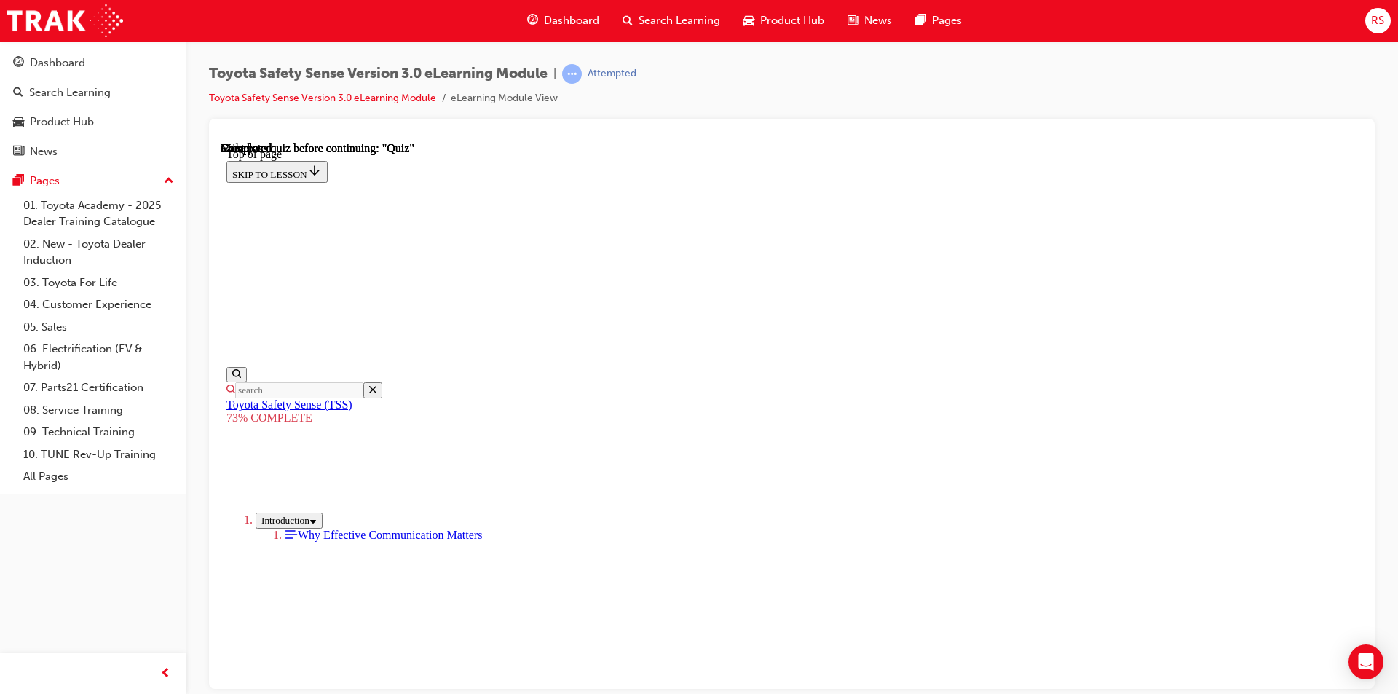
scroll to position [272, 0]
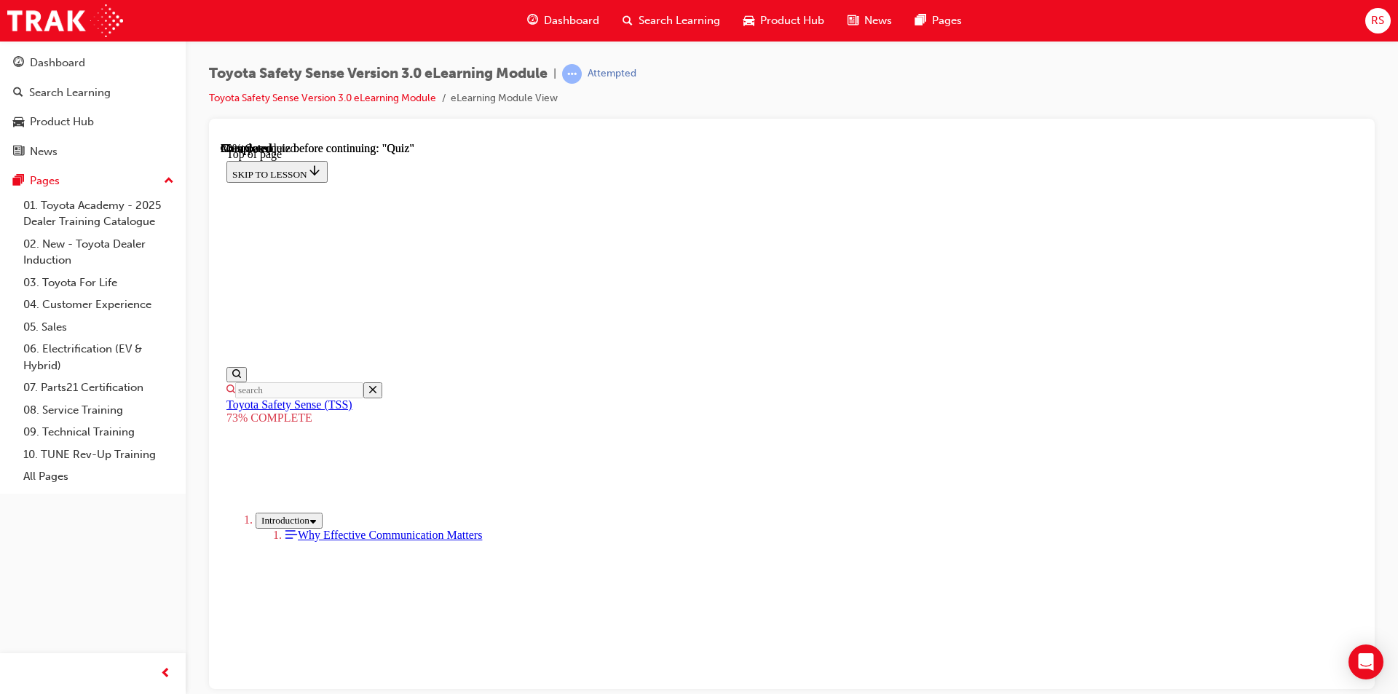
scroll to position [199, 0]
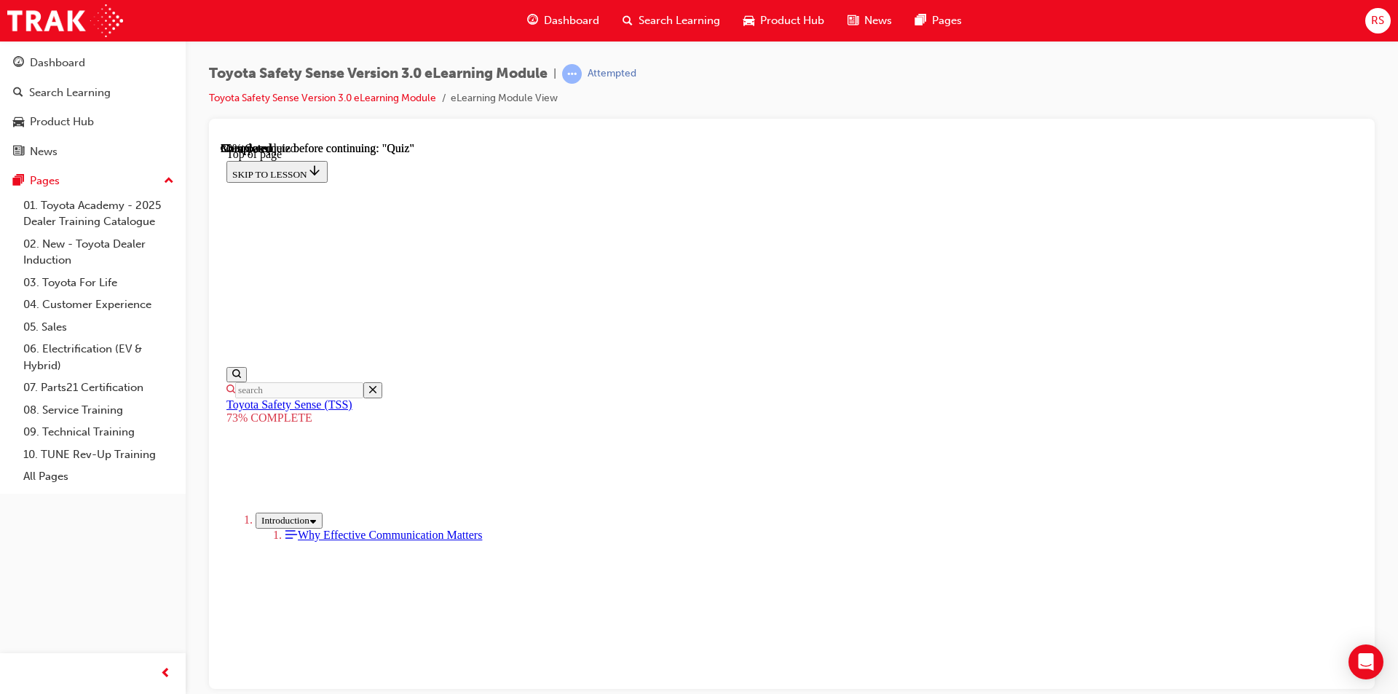
scroll to position [272, 0]
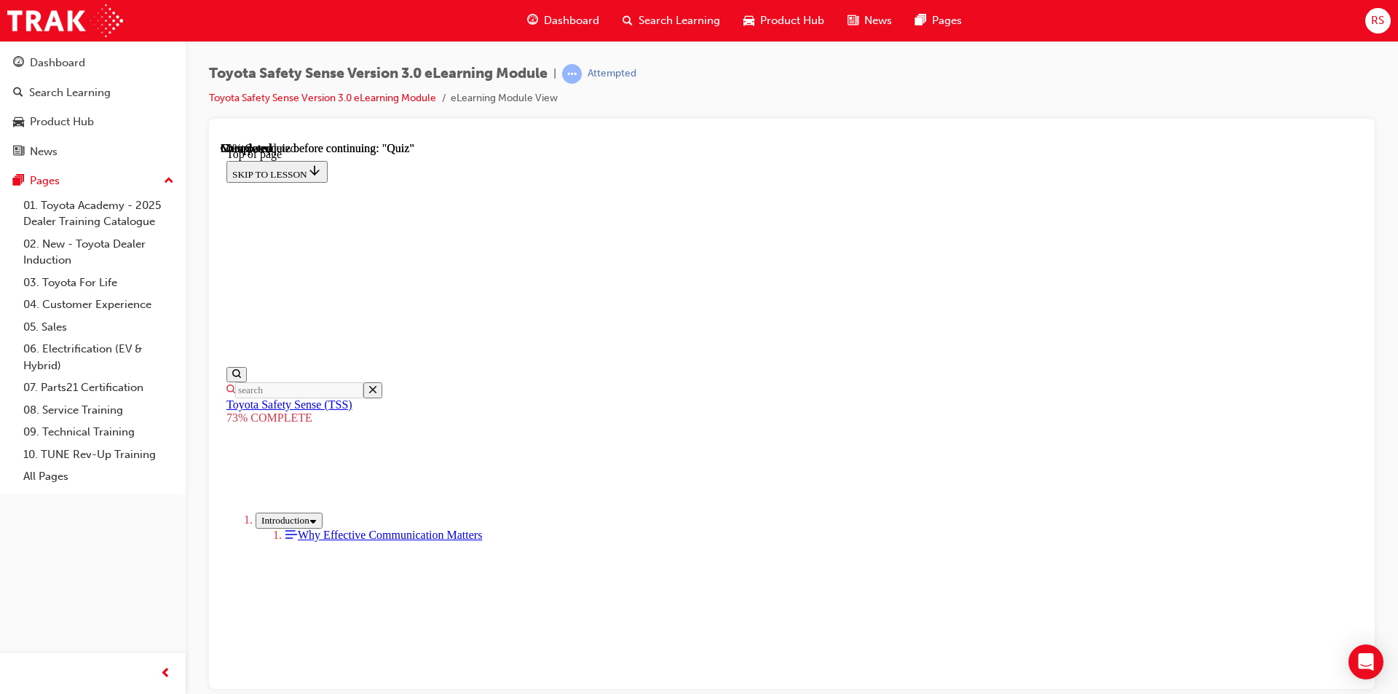
scroll to position [272, 0]
drag, startPoint x: 754, startPoint y: 611, endPoint x: 885, endPoint y: 582, distance: 135.0
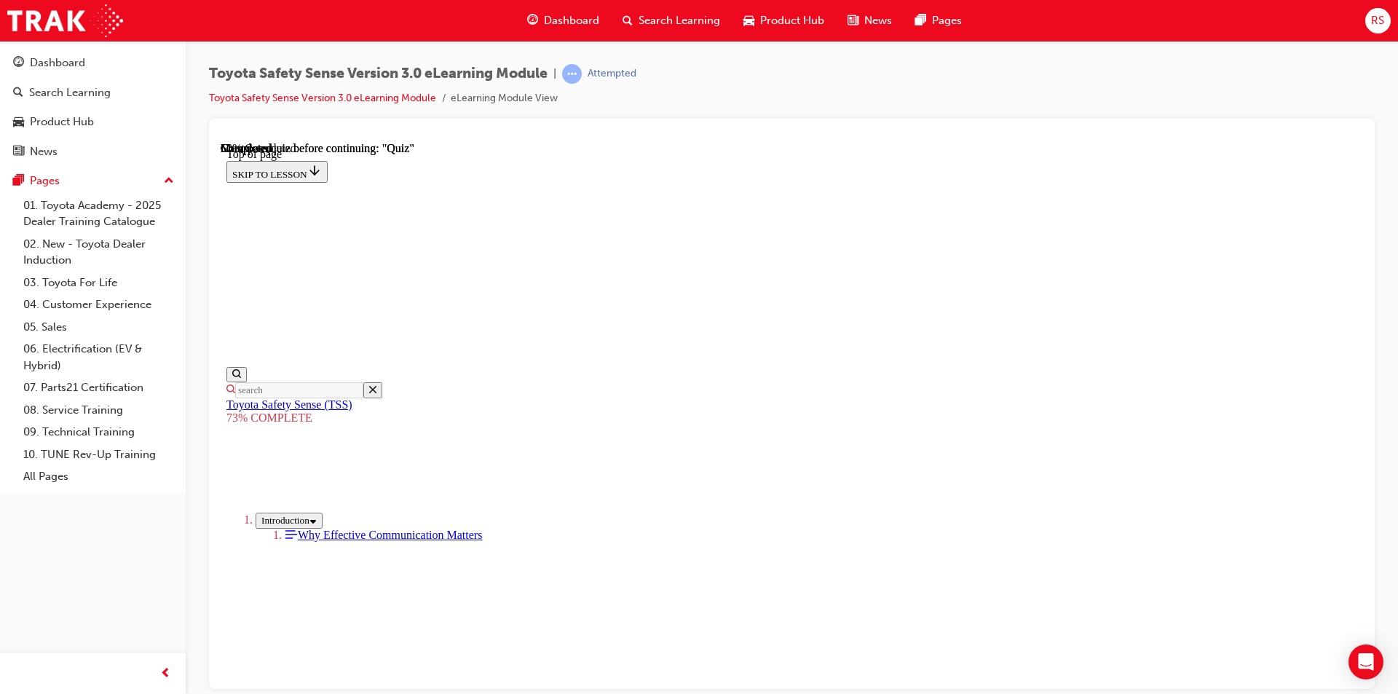
scroll to position [417, 0]
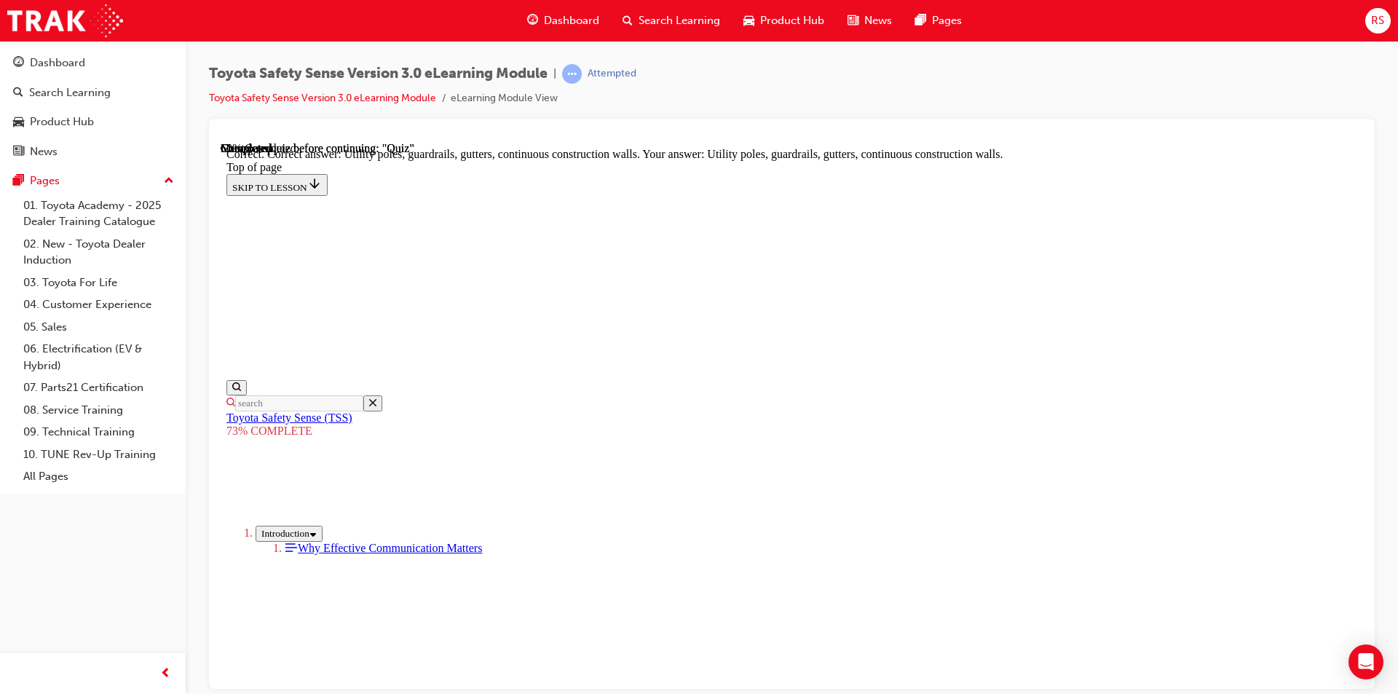
scroll to position [609, 0]
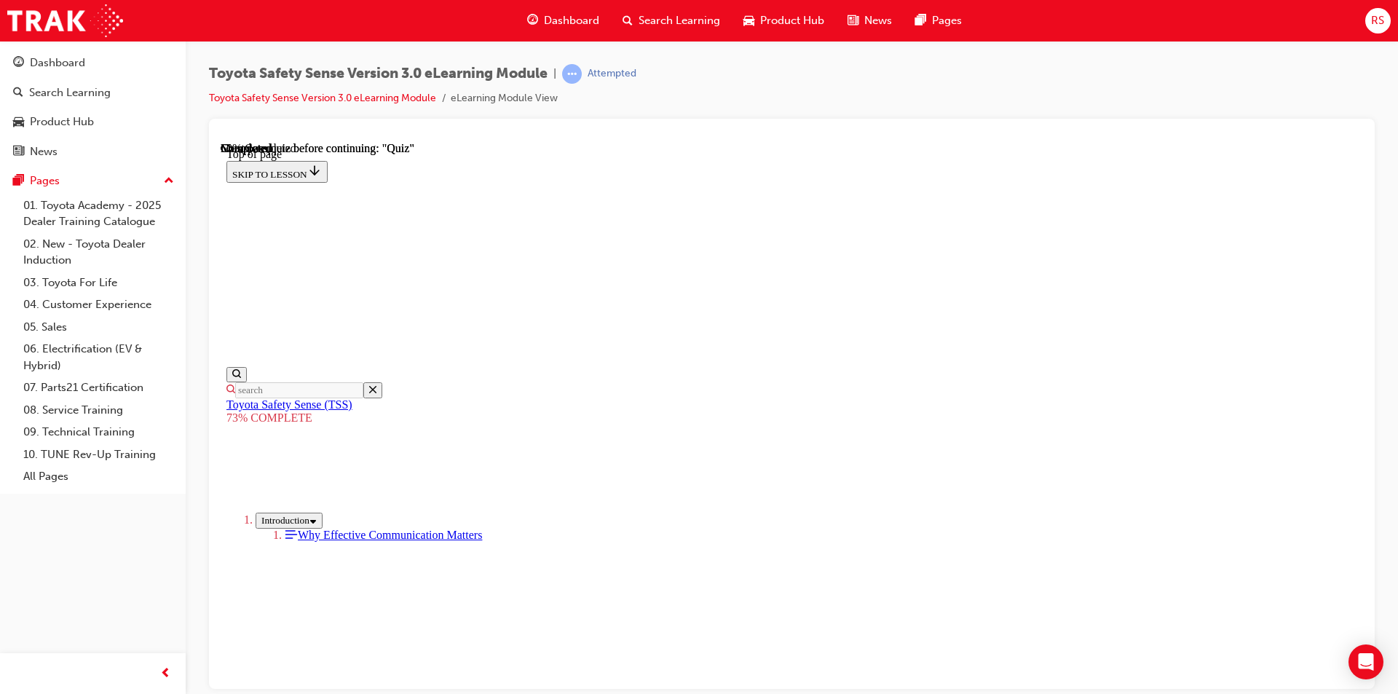
scroll to position [417, 0]
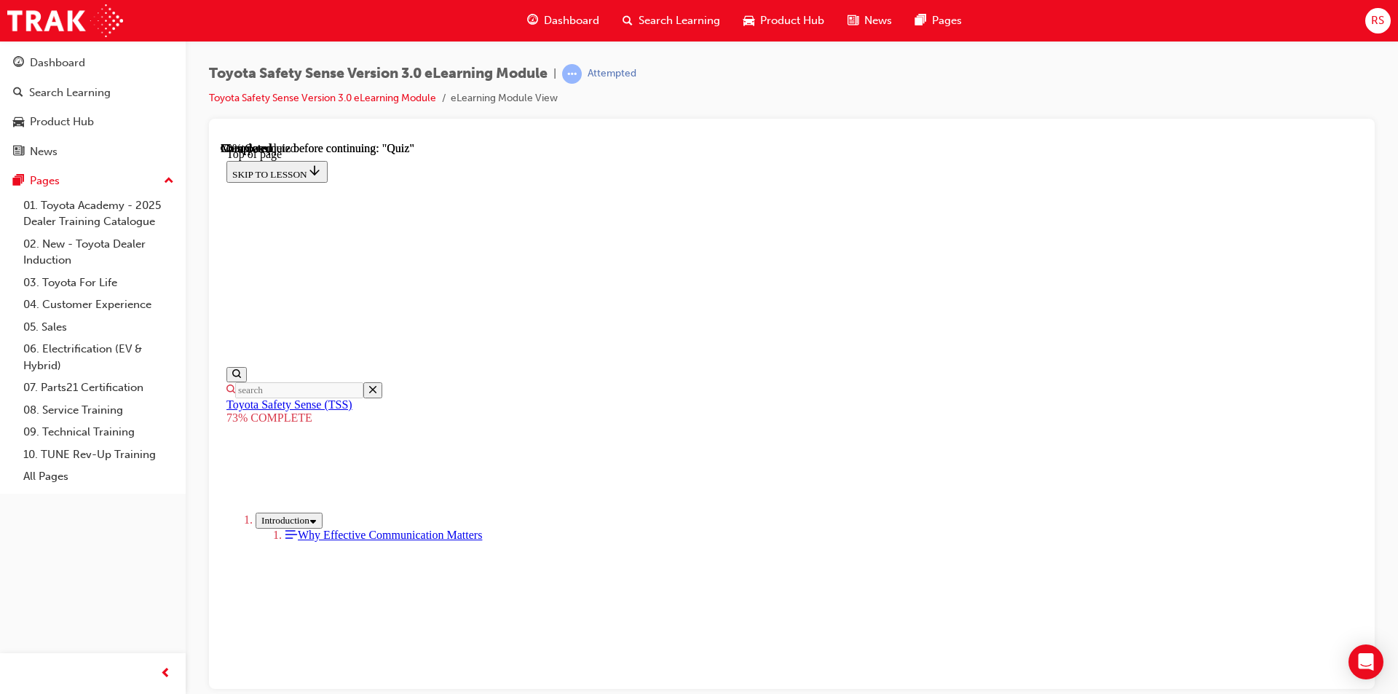
scroll to position [344, 0]
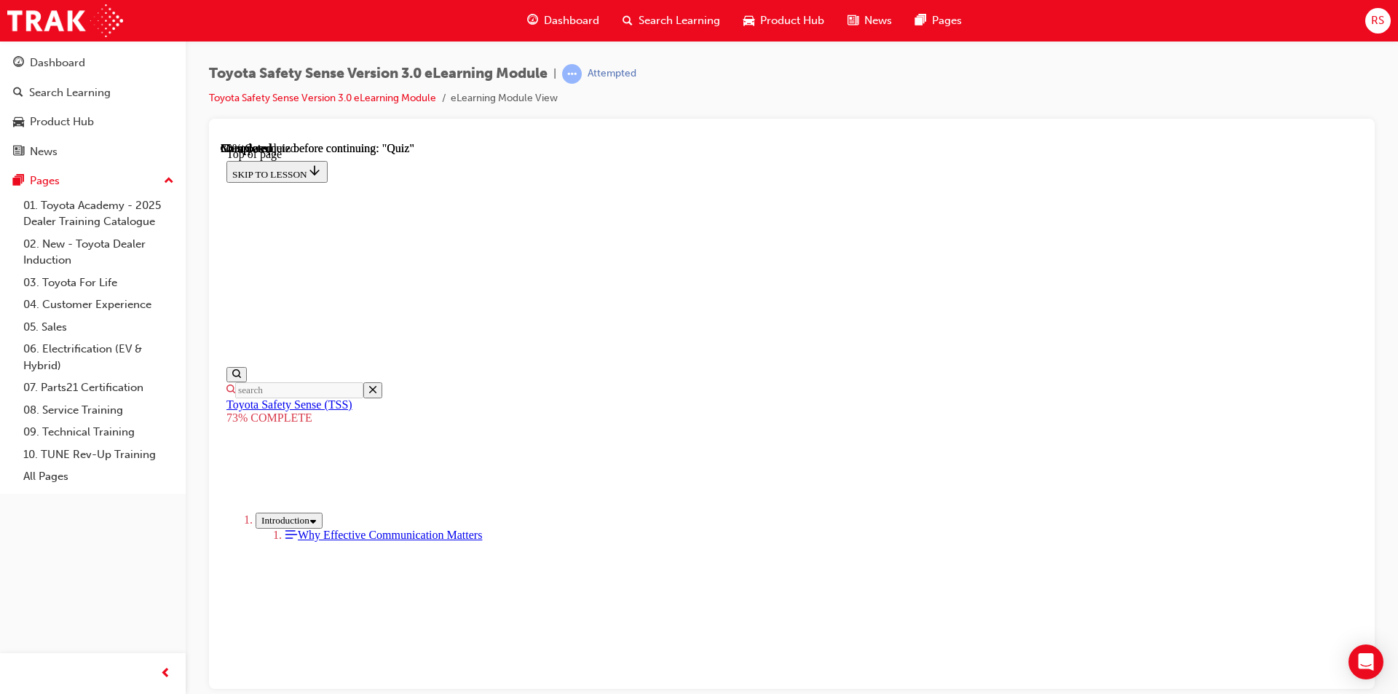
scroll to position [417, 0]
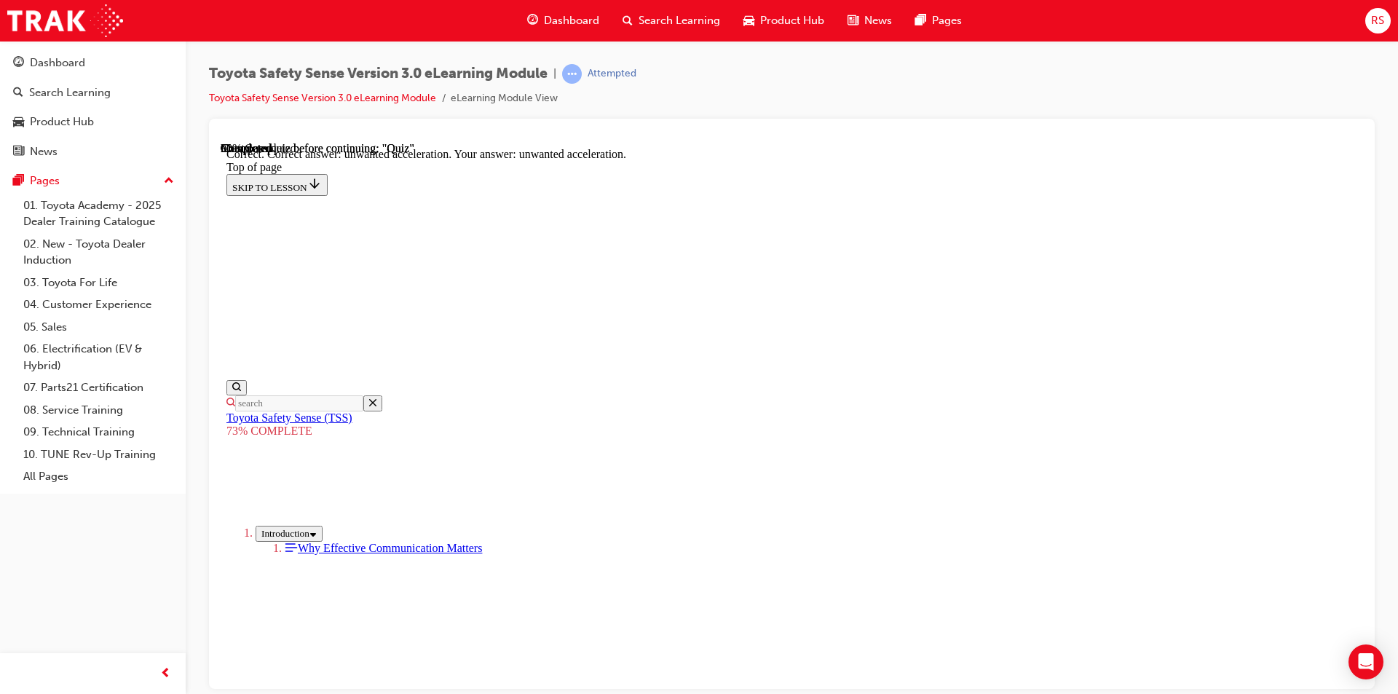
scroll to position [598, 0]
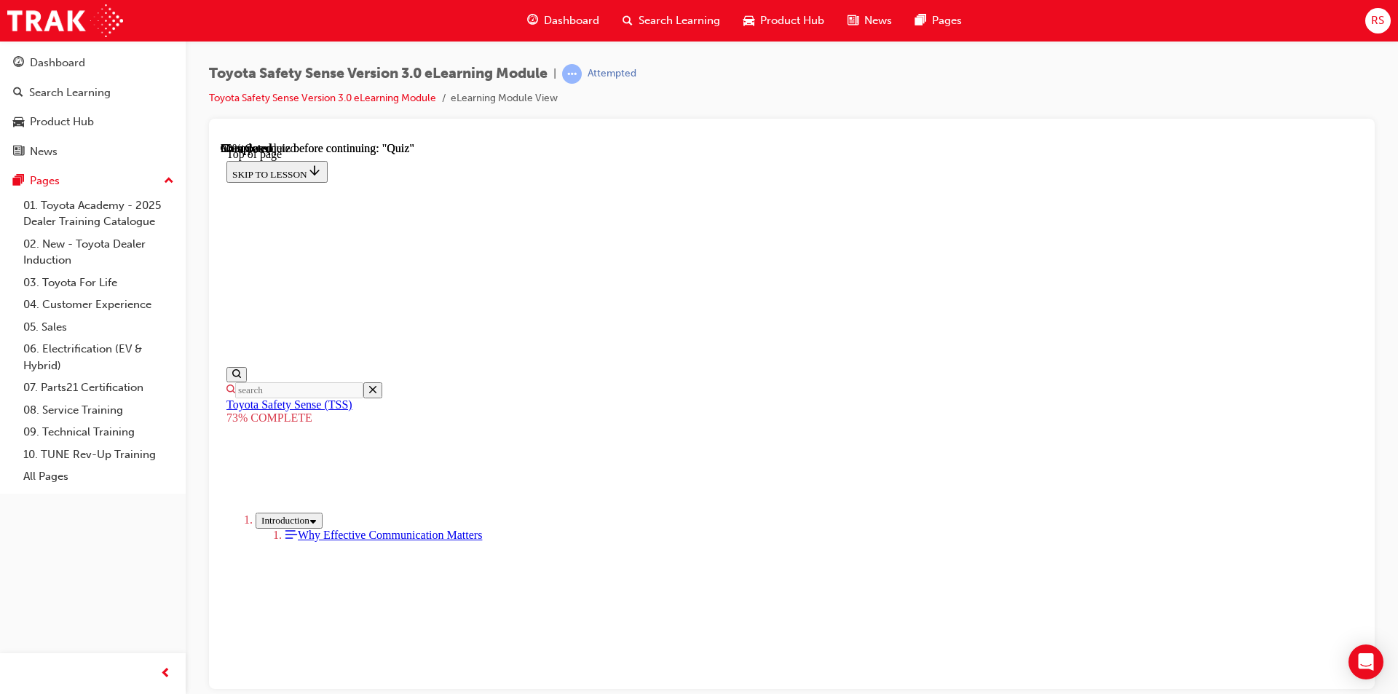
scroll to position [636, 0]
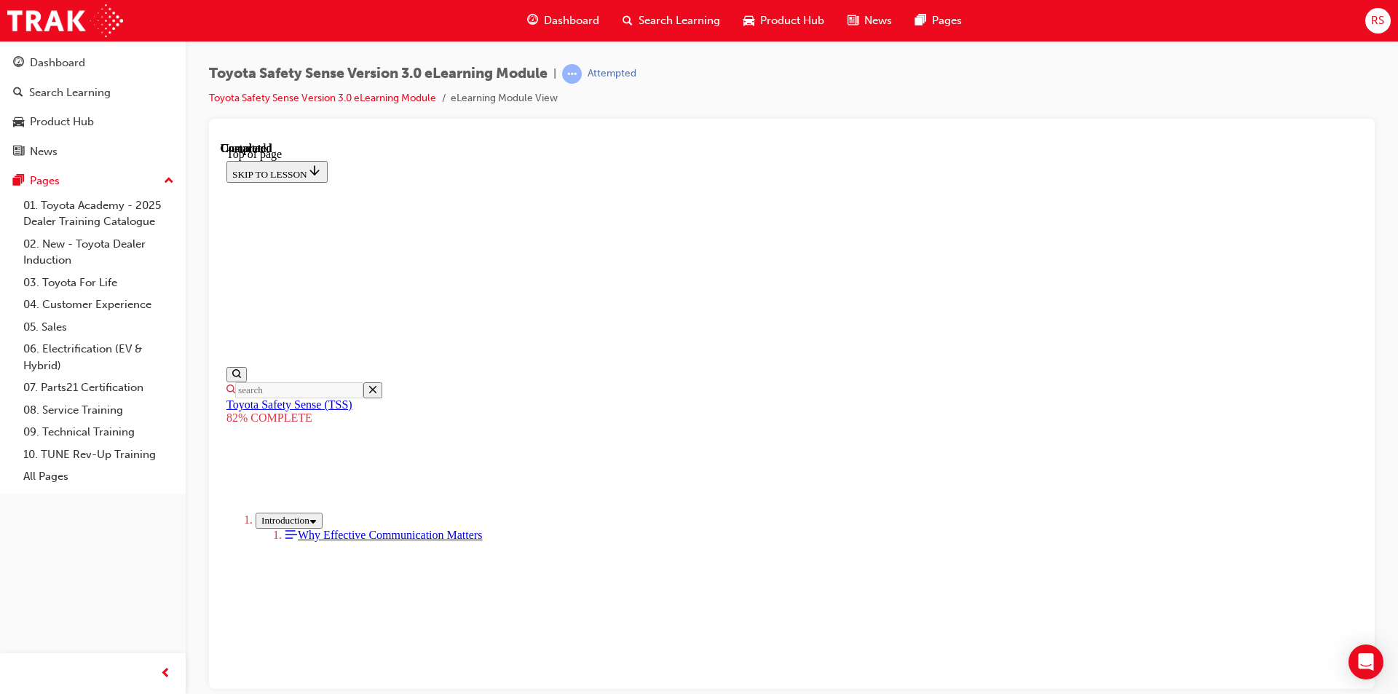
scroll to position [386, 0]
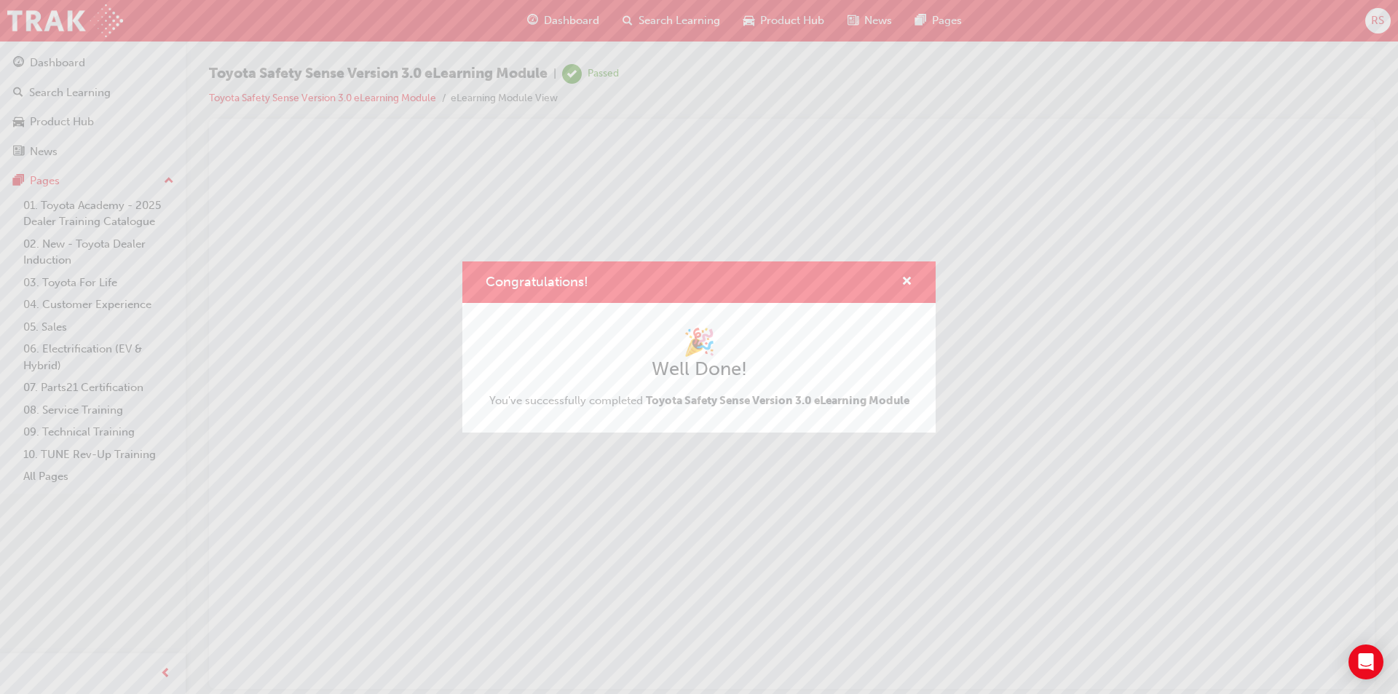
click at [640, 19] on div "Congratulations! 🎉 Well Done! You've successfully completed Toyota Safety Sense…" at bounding box center [699, 347] width 1398 height 694
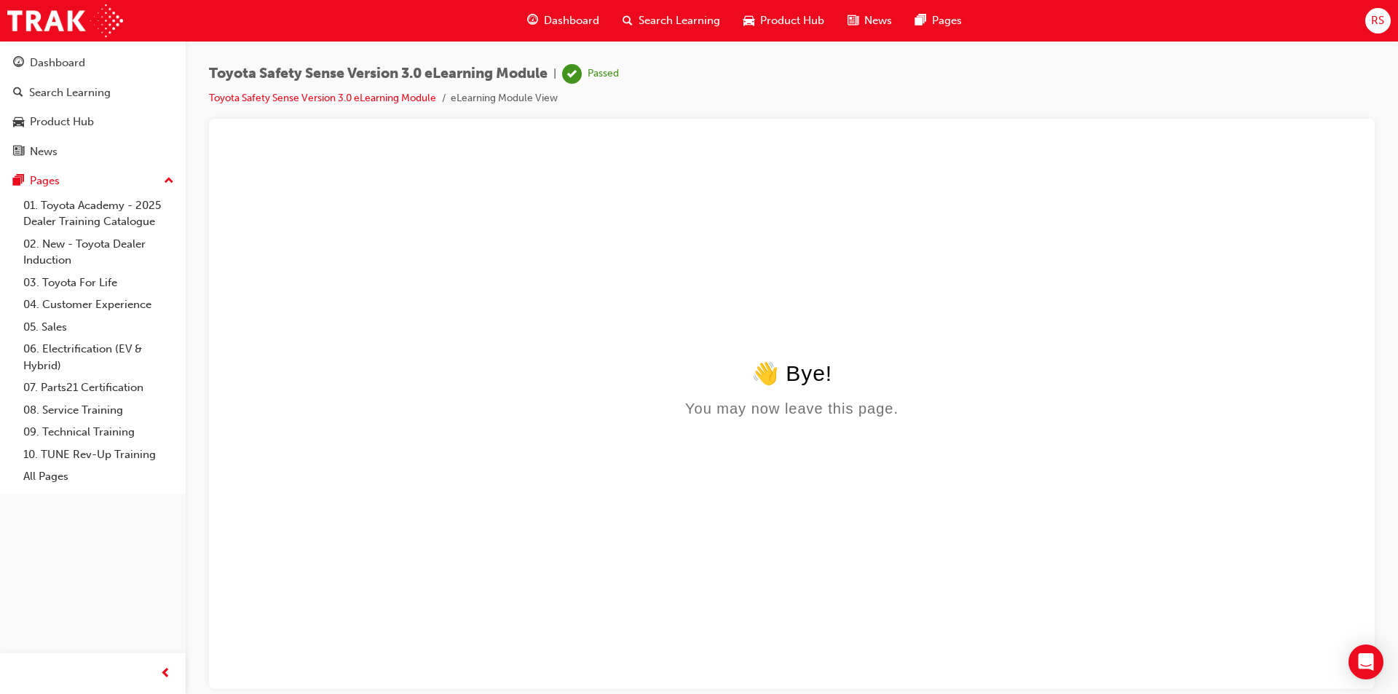
click at [661, 14] on span "Search Learning" at bounding box center [680, 20] width 82 height 17
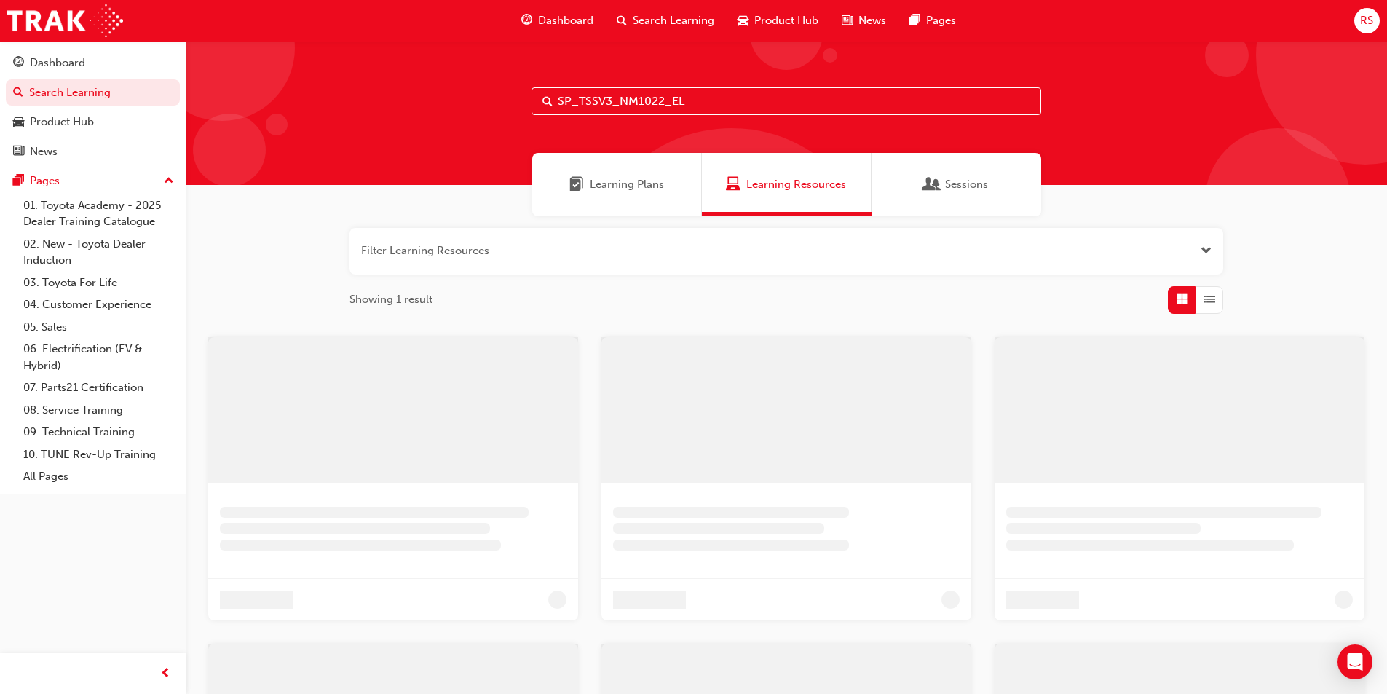
drag, startPoint x: 734, startPoint y: 97, endPoint x: 391, endPoint y: 100, distance: 343.0
click at [391, 100] on div "SP_TSSV3_NM1022_EL" at bounding box center [786, 113] width 1201 height 144
paste input "K11004"
click at [629, 100] on input "SPK11004" at bounding box center [787, 101] width 510 height 28
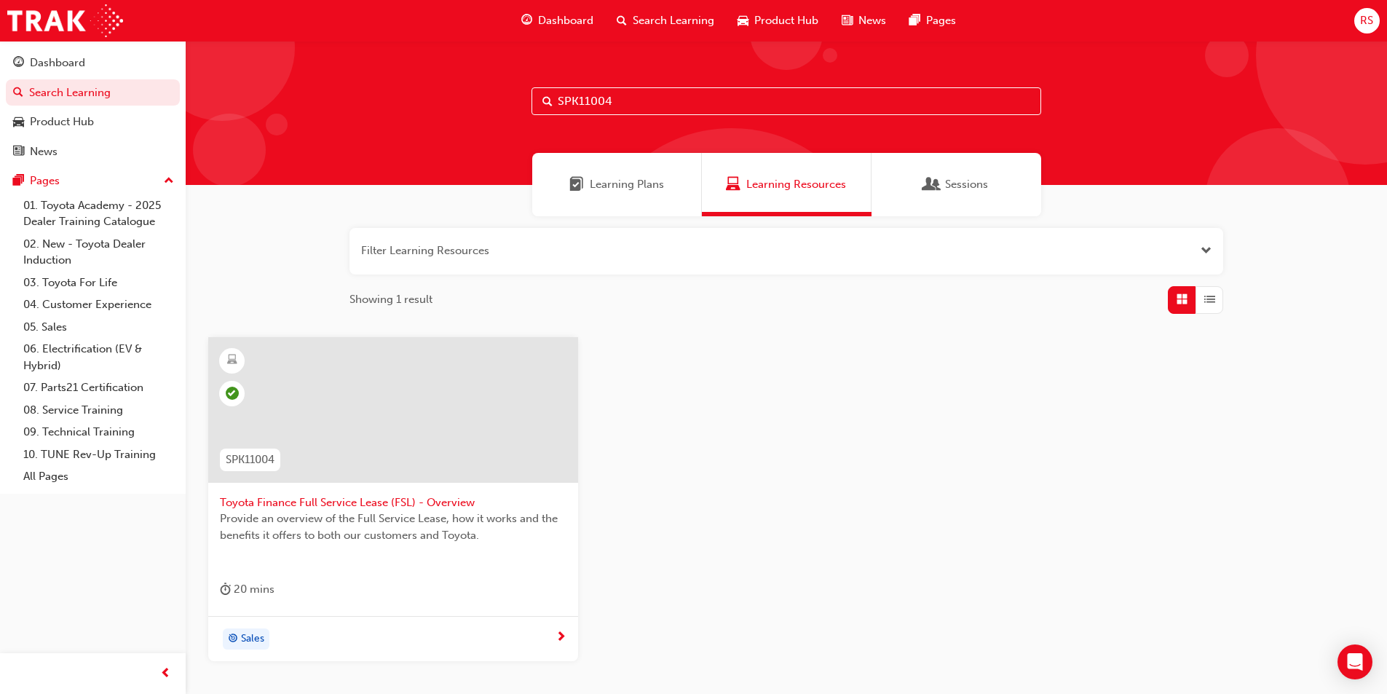
drag, startPoint x: 626, startPoint y: 95, endPoint x: 461, endPoint y: 107, distance: 165.7
click at [461, 107] on div "SPK11004" at bounding box center [786, 113] width 1201 height 144
paste input "_HYBRID_TK0618_EL"
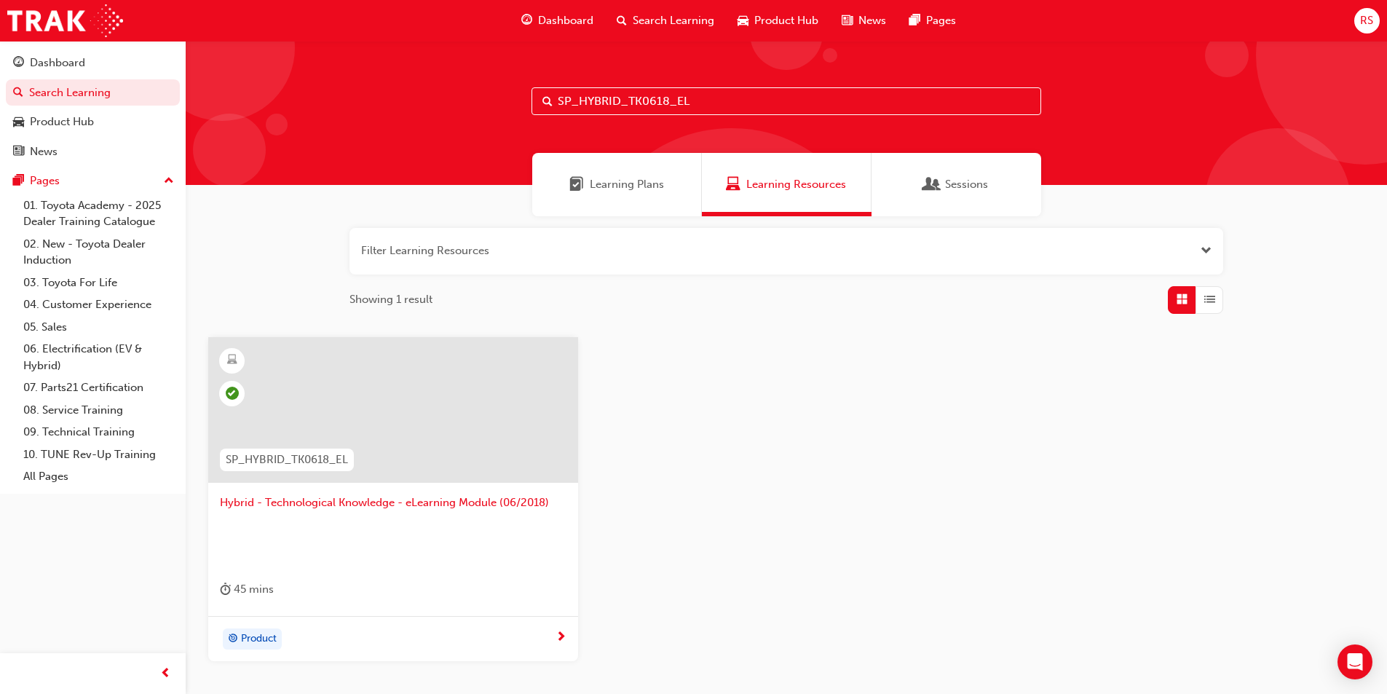
drag, startPoint x: 721, startPoint y: 98, endPoint x: 428, endPoint y: 103, distance: 292.7
click at [428, 103] on div "SP_HYBRID_TK0618_EL" at bounding box center [786, 113] width 1201 height 144
paste input "TSSV3_NM1022"
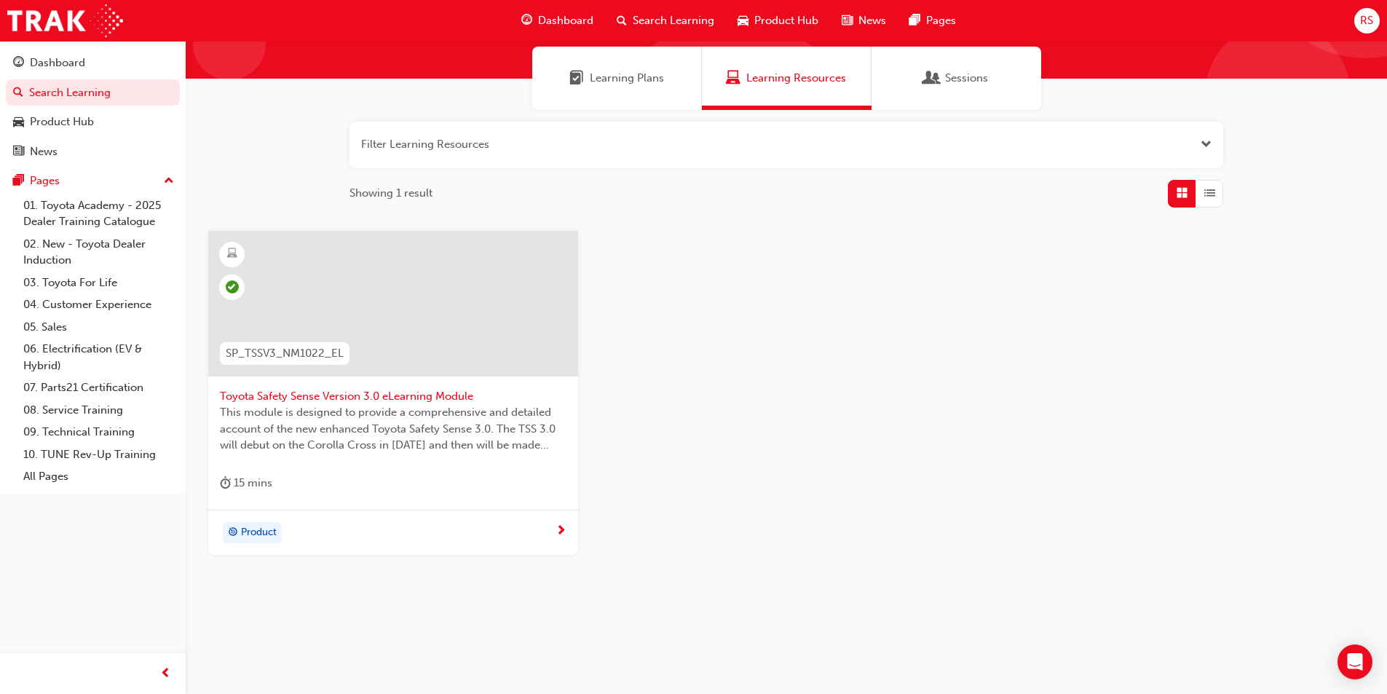
scroll to position [108, 0]
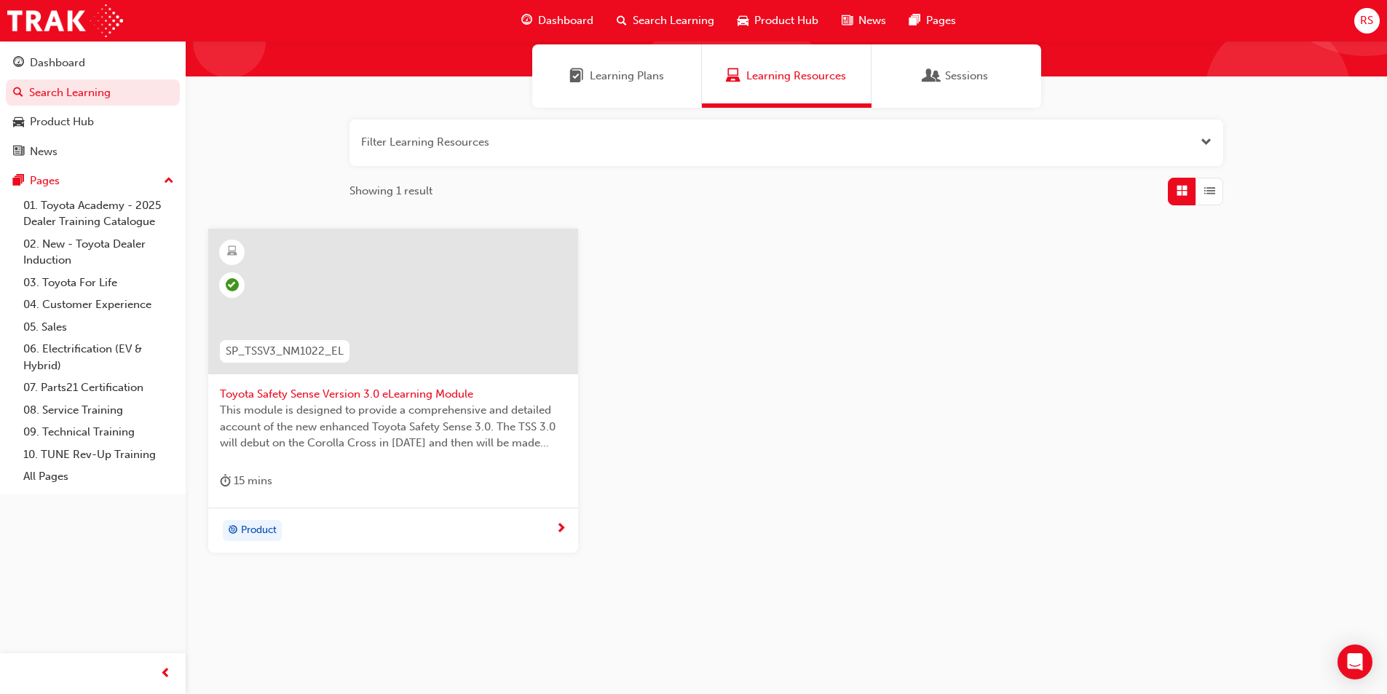
type input "SP_TSSV3_NM1022_EL"
click at [554, 526] on div "Product" at bounding box center [388, 531] width 336 height 22
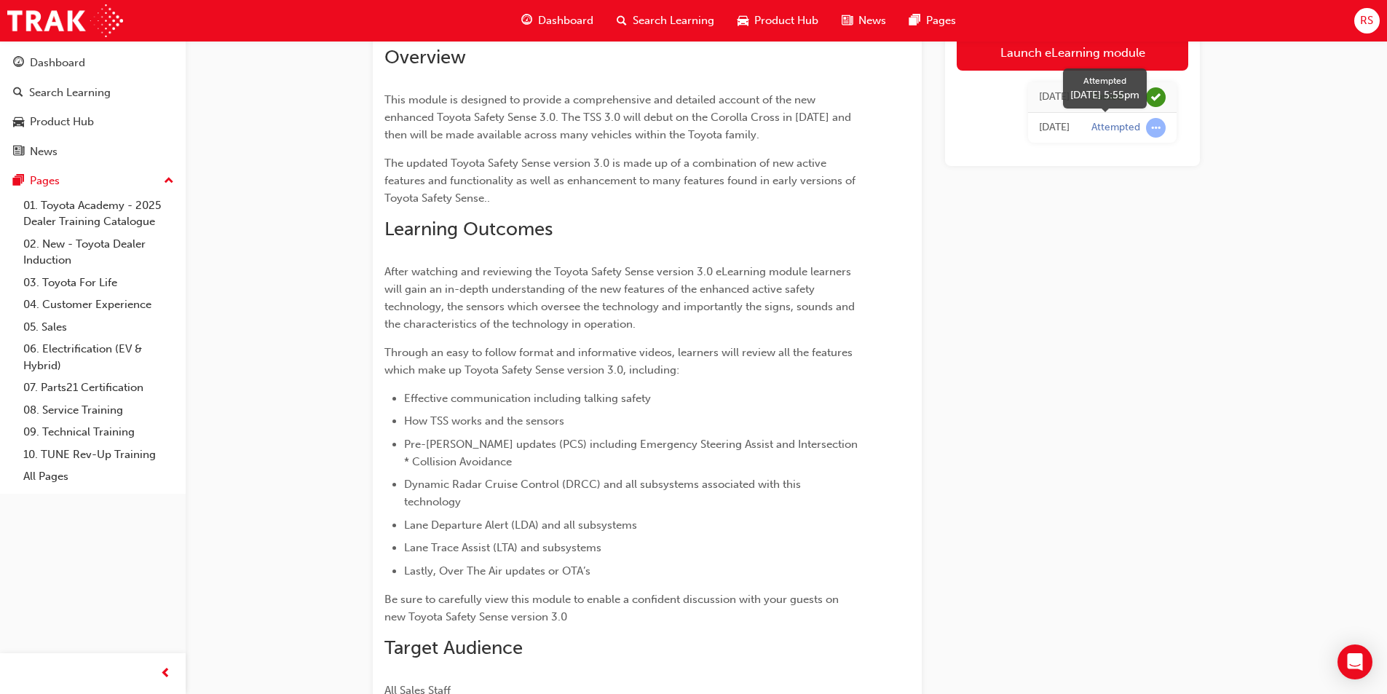
click at [1152, 127] on span "learningRecordVerb_ATTEMPT-icon" at bounding box center [1156, 128] width 20 height 20
click at [1111, 92] on div "Passed" at bounding box center [1106, 97] width 31 height 14
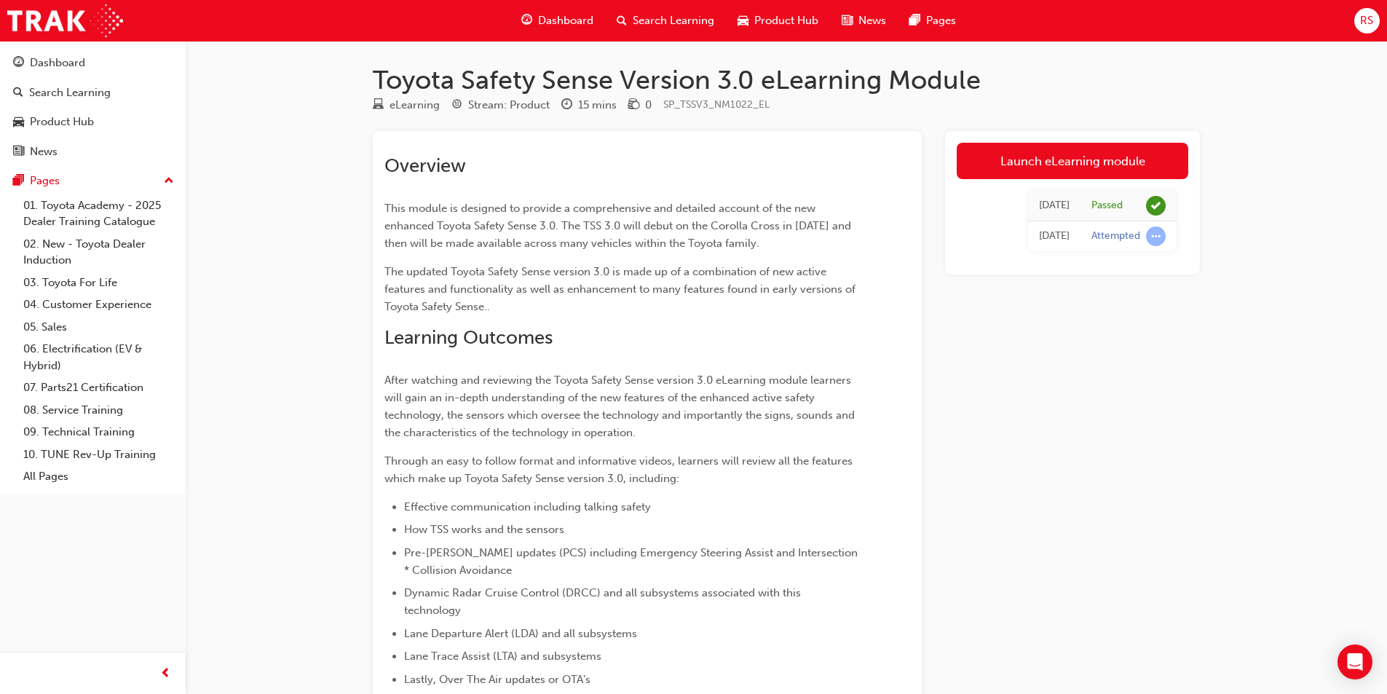
click at [675, 23] on span "Search Learning" at bounding box center [674, 20] width 82 height 17
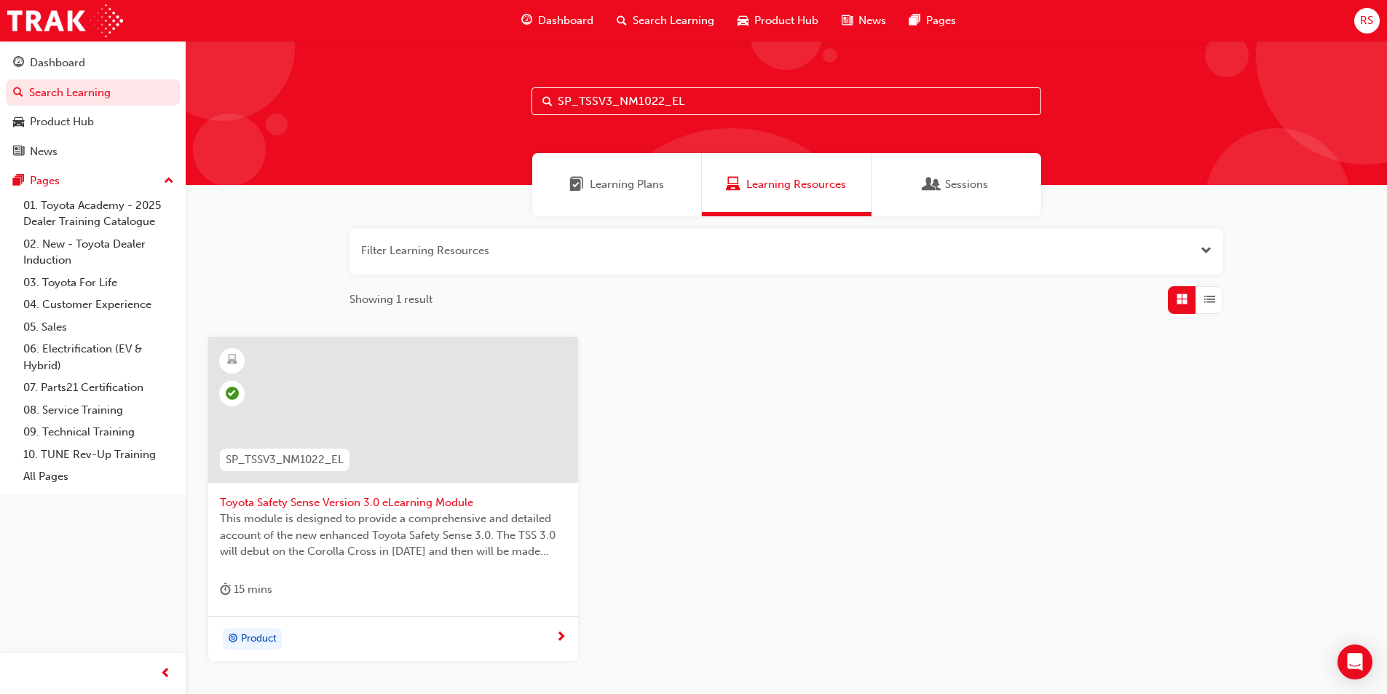
drag, startPoint x: 511, startPoint y: 95, endPoint x: 333, endPoint y: 95, distance: 177.7
click at [333, 95] on div "SP_TSSV3_NM1022_EL" at bounding box center [786, 113] width 1201 height 144
paste input "OY2021MM"
drag, startPoint x: 406, startPoint y: 96, endPoint x: 327, endPoint y: 96, distance: 78.6
click at [327, 96] on div "SP_TOY2021MM_EL" at bounding box center [786, 113] width 1201 height 144
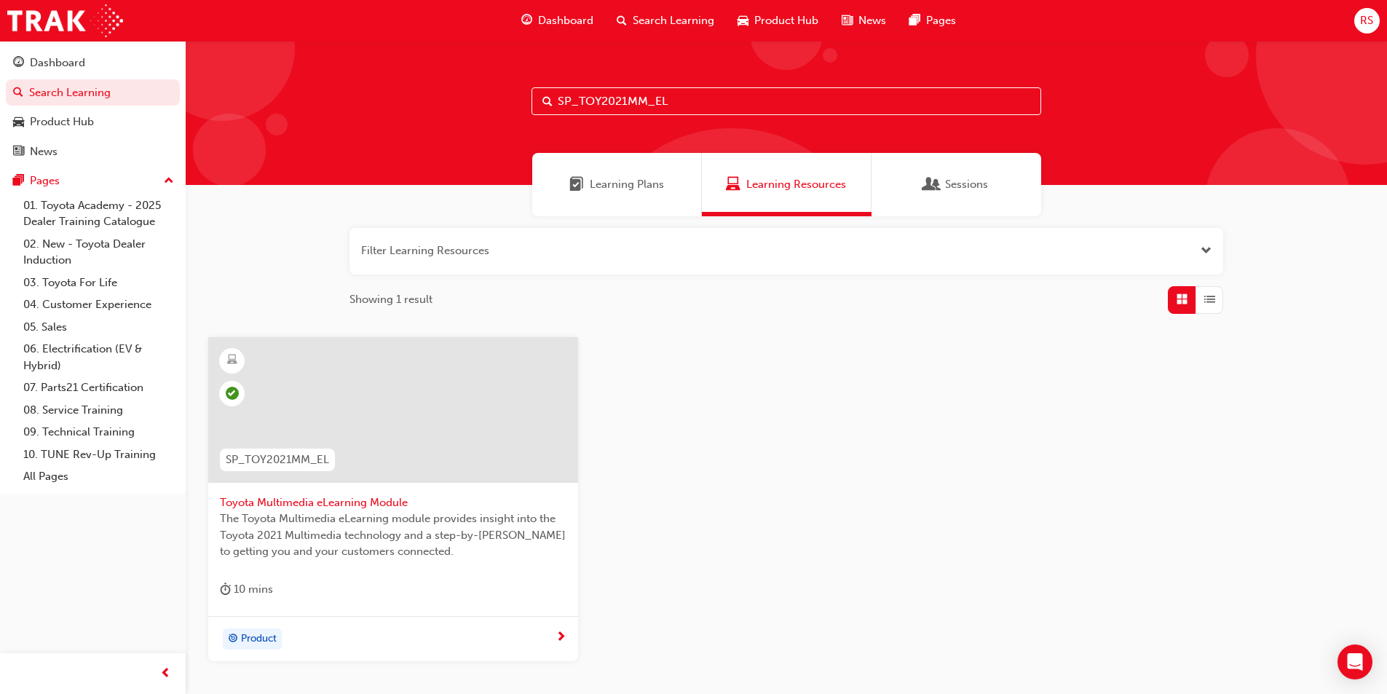
drag, startPoint x: 562, startPoint y: 94, endPoint x: 497, endPoint y: 94, distance: 64.8
click at [497, 94] on div "SP_TOY2021MM_EL" at bounding box center [786, 113] width 1201 height 144
paste input "CS_CON1020_VD"
drag, startPoint x: 588, startPoint y: 92, endPoint x: 368, endPoint y: 92, distance: 220.6
click at [368, 92] on div "SP_TCS_CON1020_VD" at bounding box center [786, 113] width 1201 height 144
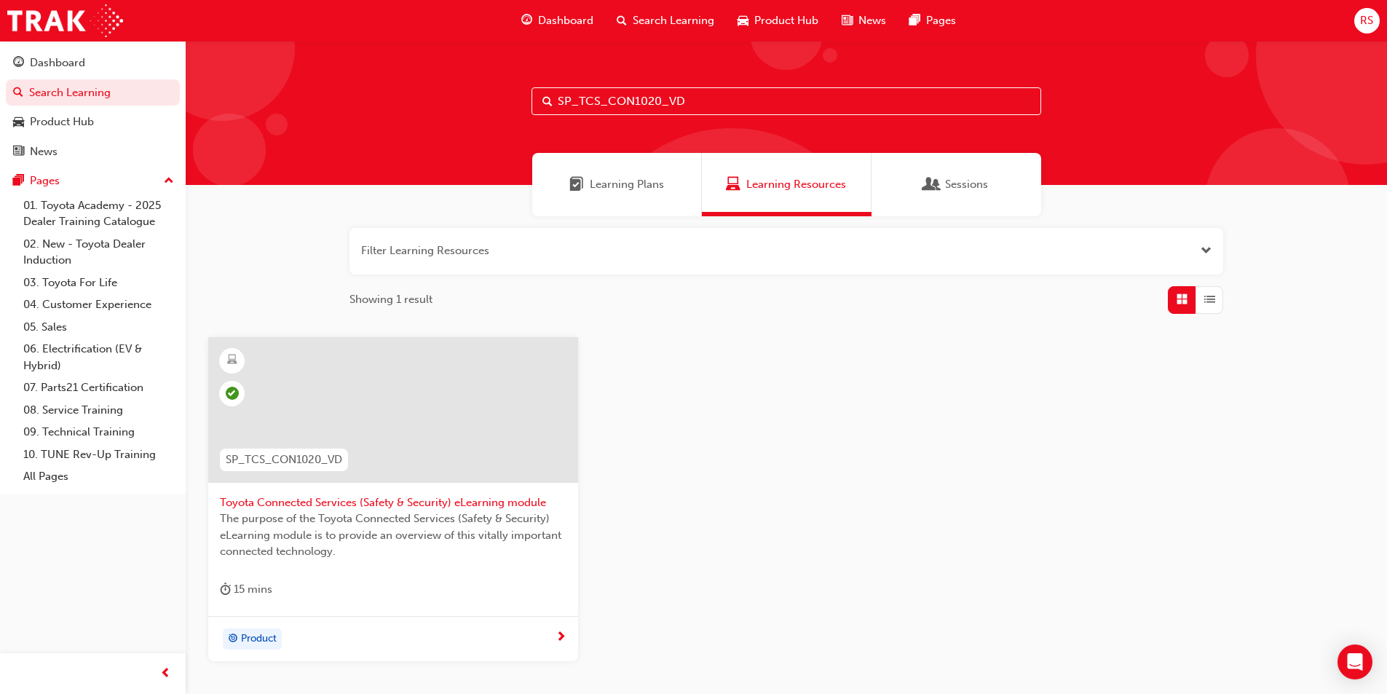
paste input "FP_TSS"
drag, startPoint x: 557, startPoint y: 97, endPoint x: 461, endPoint y: 86, distance: 96.7
click at [461, 86] on div "SFP_TSS" at bounding box center [786, 113] width 1201 height 144
paste input "Hybrid"
drag, startPoint x: 641, startPoint y: 93, endPoint x: 462, endPoint y: 92, distance: 178.4
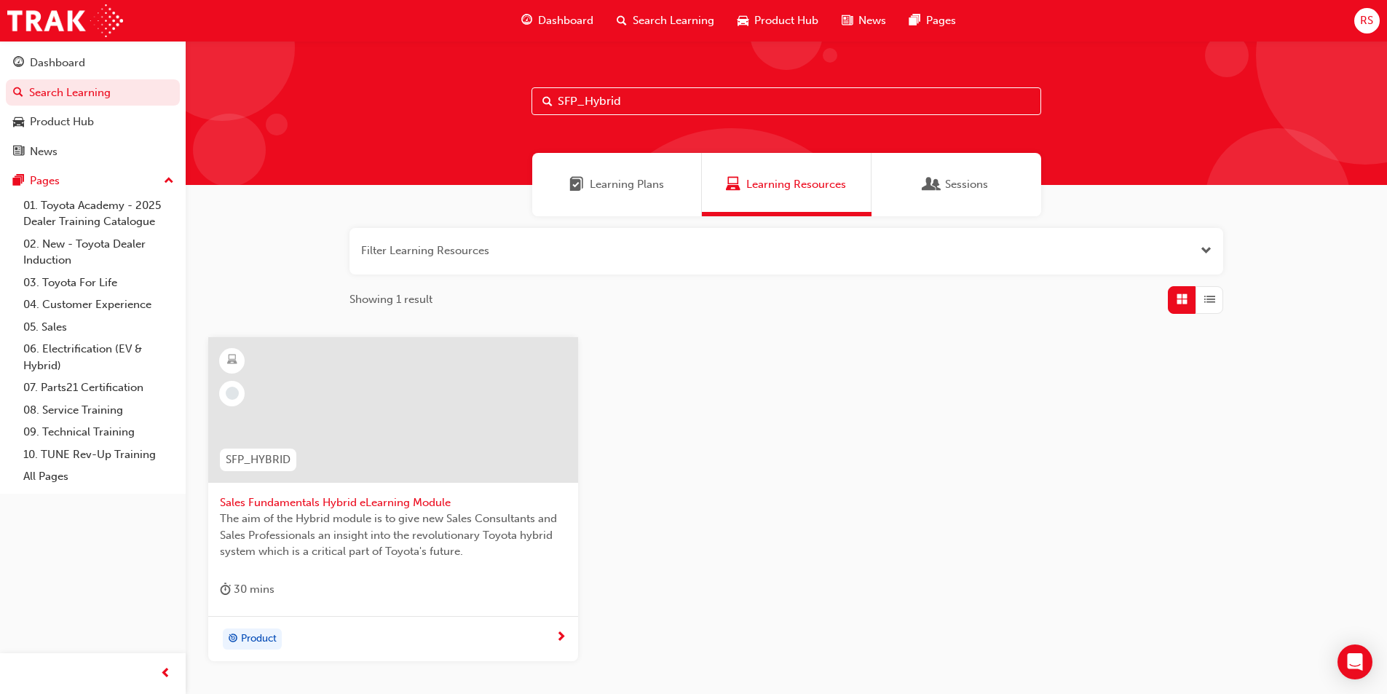
click at [462, 92] on div "SFP_Hybrid" at bounding box center [786, 113] width 1201 height 144
paste input "TNGA"
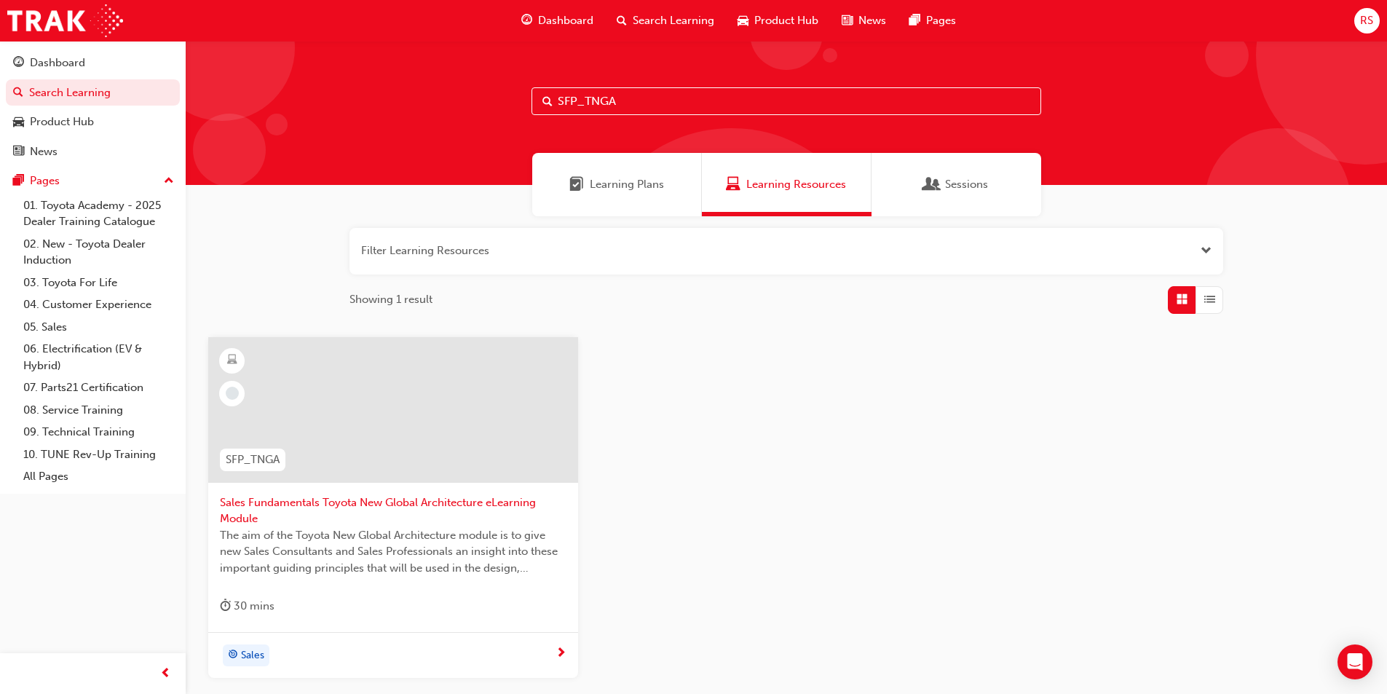
drag, startPoint x: 638, startPoint y: 94, endPoint x: 477, endPoint y: 98, distance: 161.0
click at [477, 98] on div "SFP_TNGA" at bounding box center [786, 113] width 1201 height 144
paste input "AWD_4WD_P1"
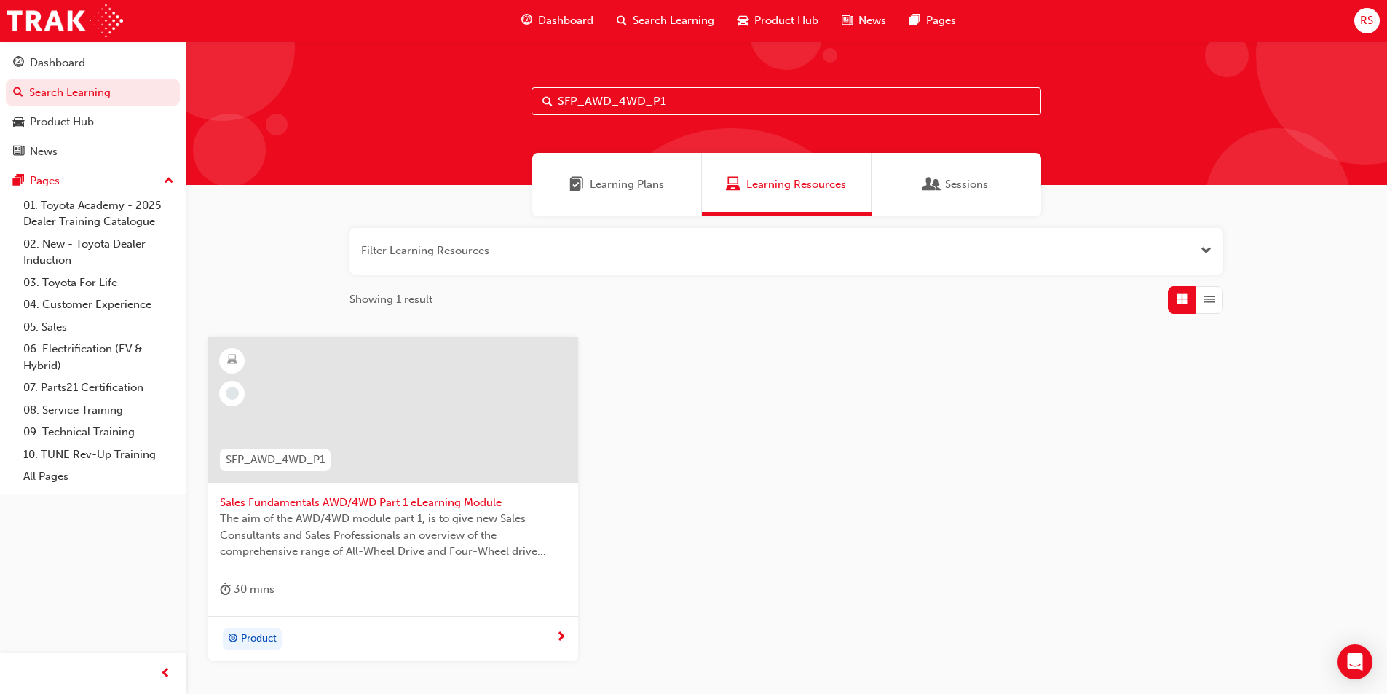
drag, startPoint x: 606, startPoint y: 100, endPoint x: 497, endPoint y: 100, distance: 108.5
click at [497, 100] on div "SFP_AWD_4WD_P1" at bounding box center [786, 113] width 1201 height 144
paste input "2"
type input "SFP_AWD_4WD_P2"
